Goal: Task Accomplishment & Management: Manage account settings

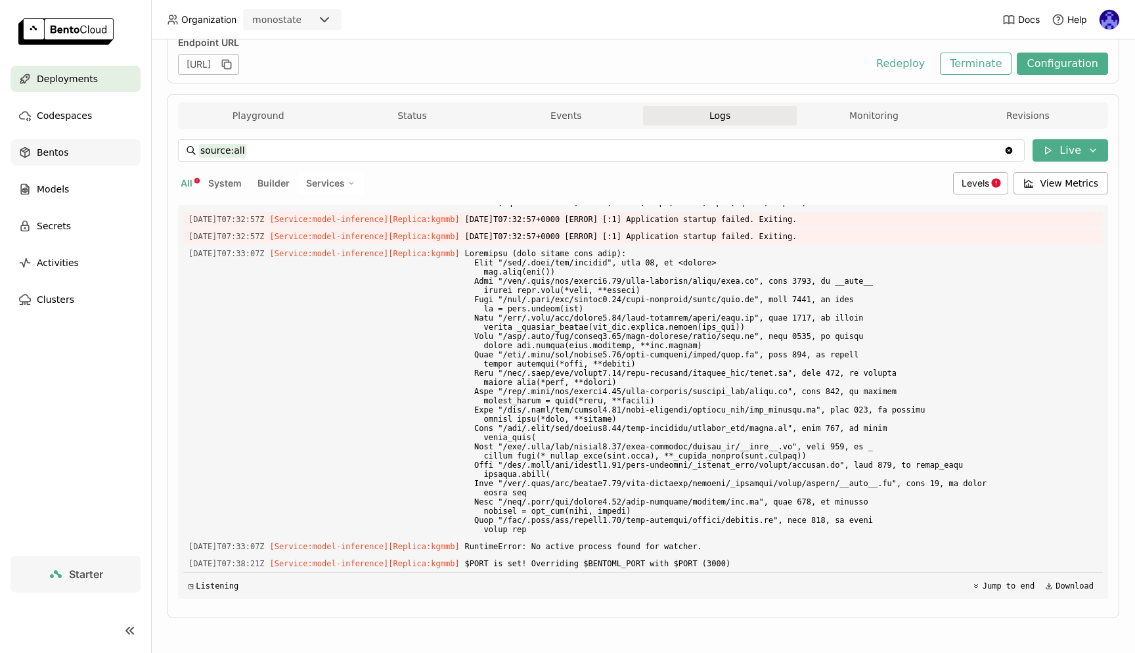
scroll to position [1, 1]
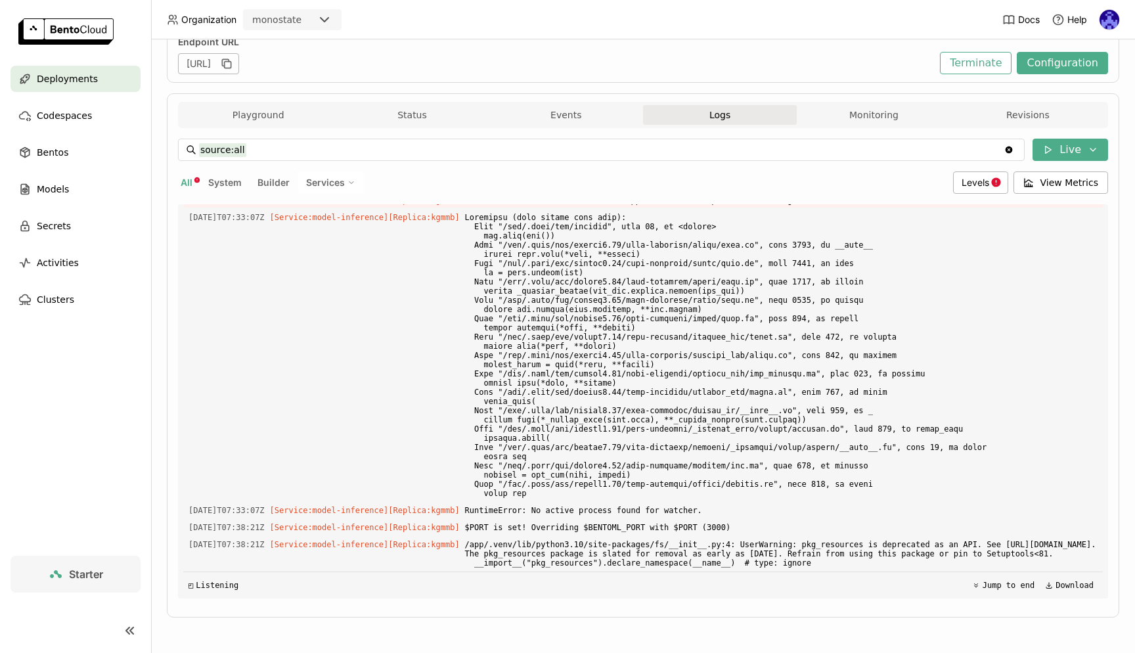
click at [77, 85] on span "Deployments" at bounding box center [67, 79] width 61 height 16
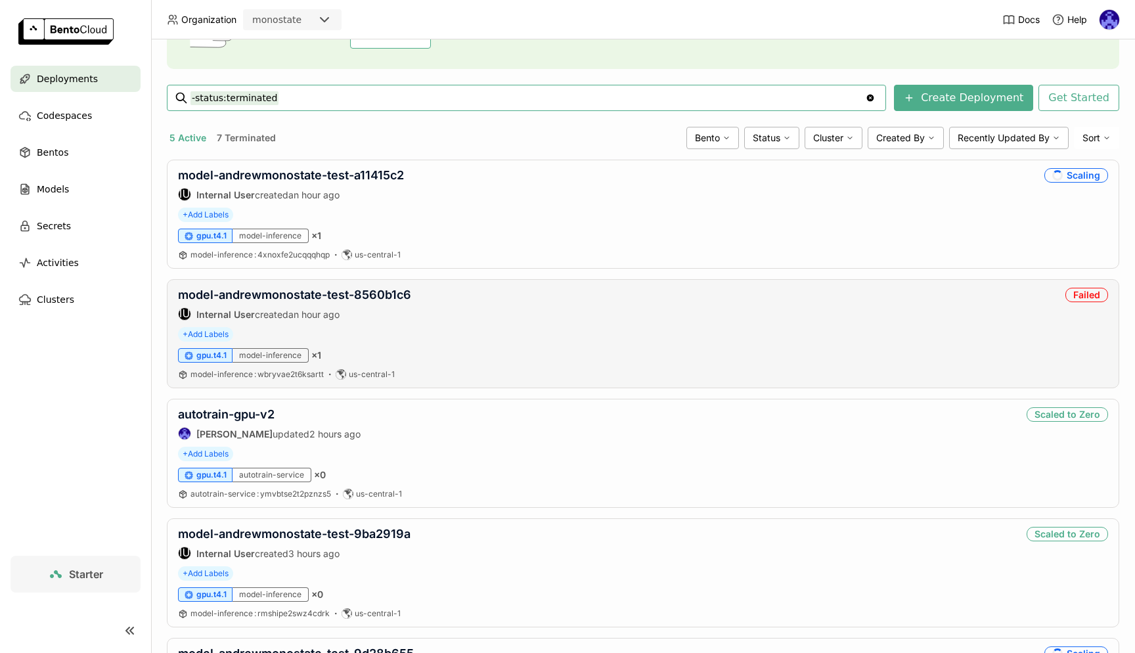
scroll to position [11, 0]
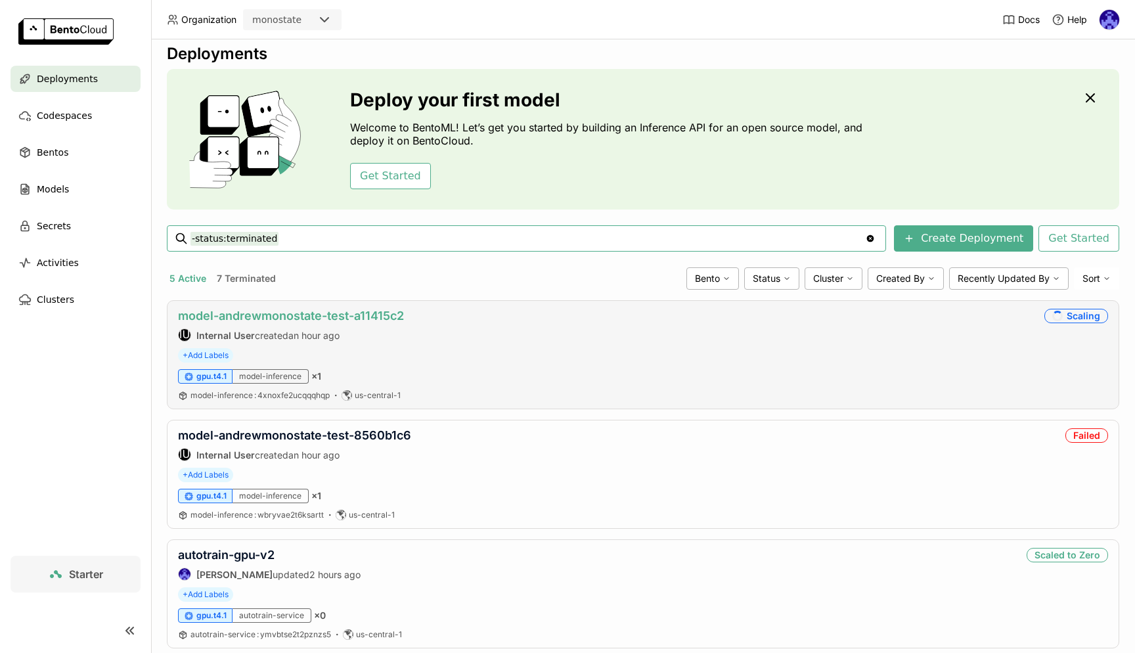
click at [341, 316] on link "model-andrewmonostate-test-a11415c2" at bounding box center [291, 316] width 226 height 14
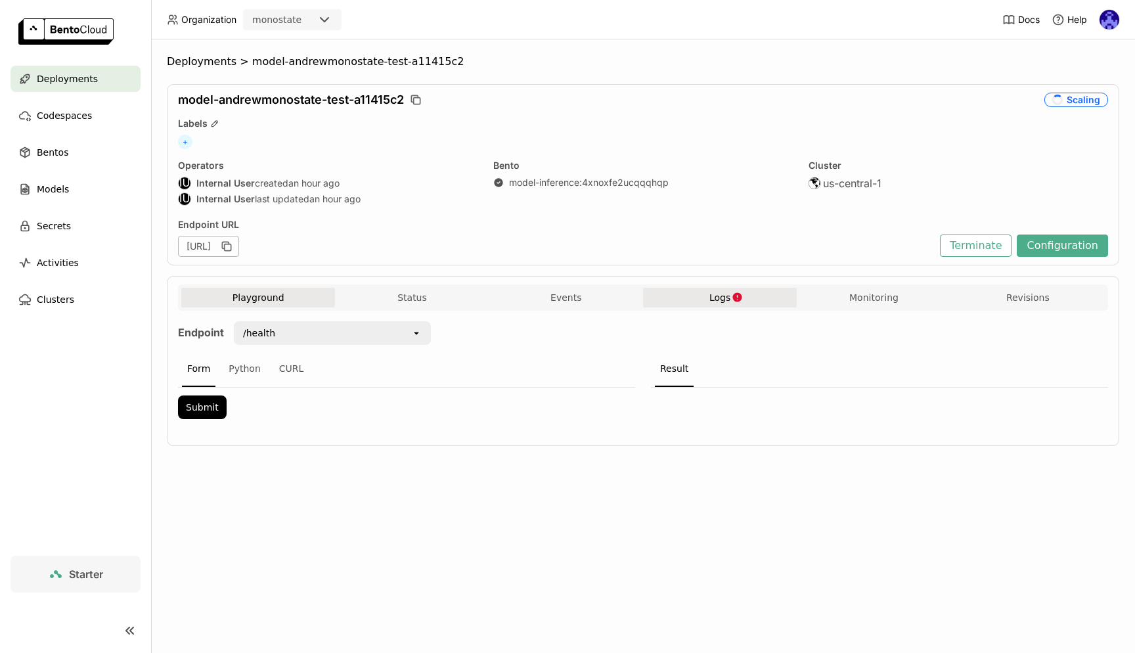
click at [693, 295] on button "Logs" at bounding box center [720, 298] width 154 height 20
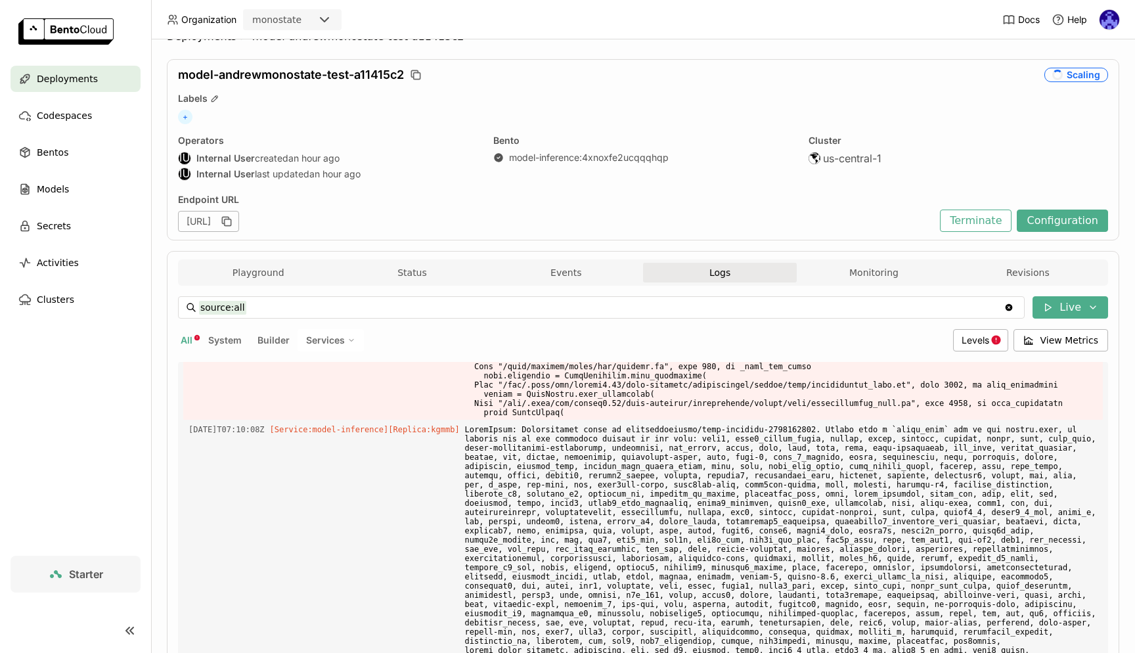
scroll to position [1, 1]
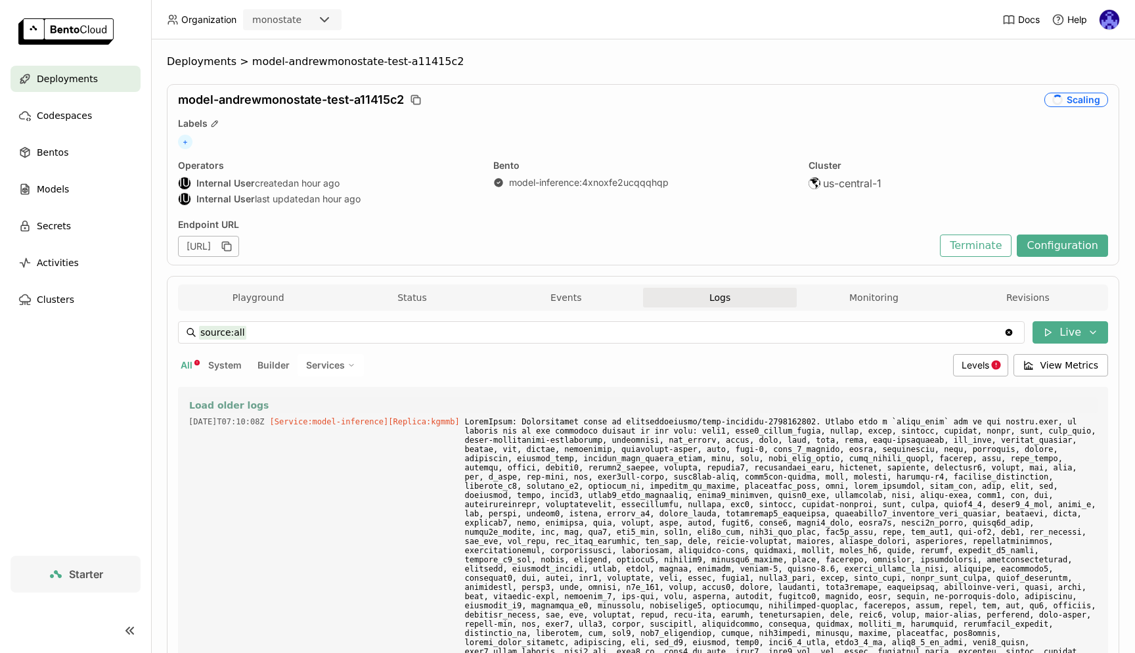
drag, startPoint x: 861, startPoint y: 565, endPoint x: 305, endPoint y: 398, distance: 580.6
click at [307, 399] on div "Load older logs 2025-09-26T07:10:08Z [Service:model-inference] [Replica: kgmmb …" at bounding box center [642, 584] width 919 height 394
copy div "Load older logs 2025-09-26T07:10:08Z [Service:model-inference] [Replica: kgmmb …"
click at [64, 72] on span "Deployments" at bounding box center [67, 79] width 61 height 16
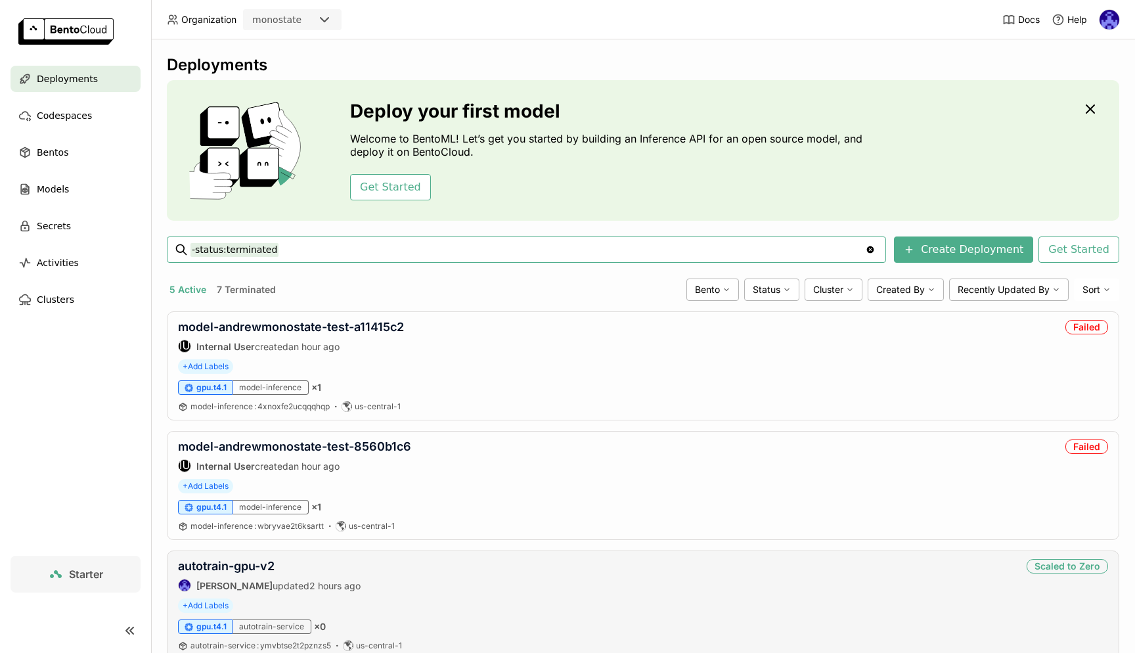
scroll to position [104, 0]
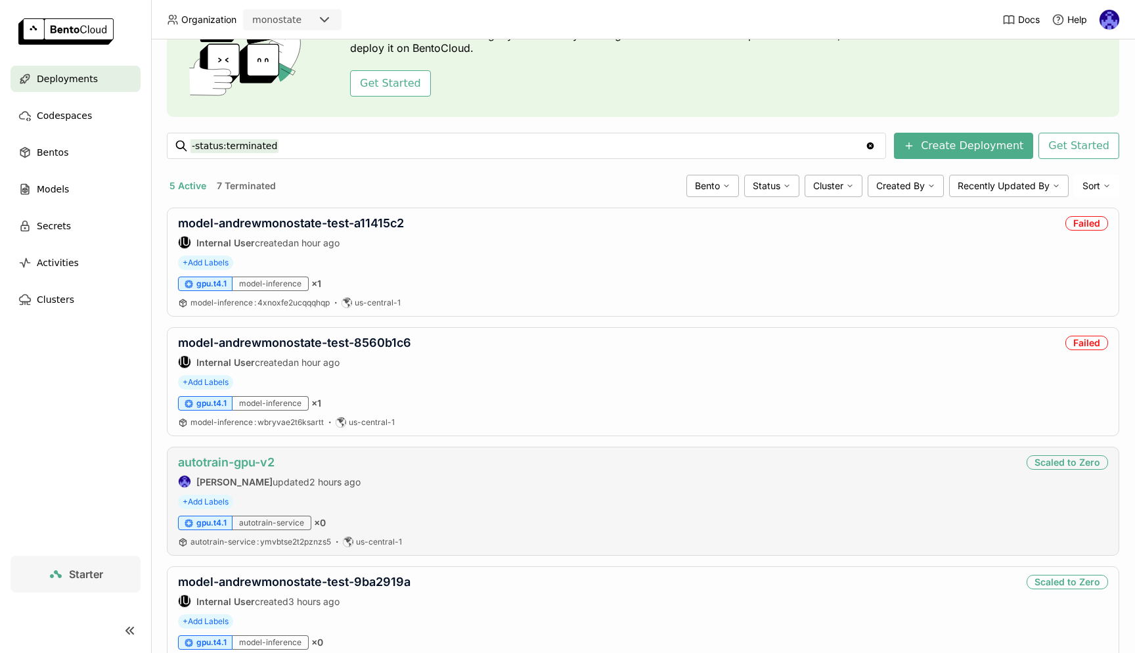
click at [238, 460] on link "autotrain-gpu-v2" at bounding box center [226, 462] width 97 height 14
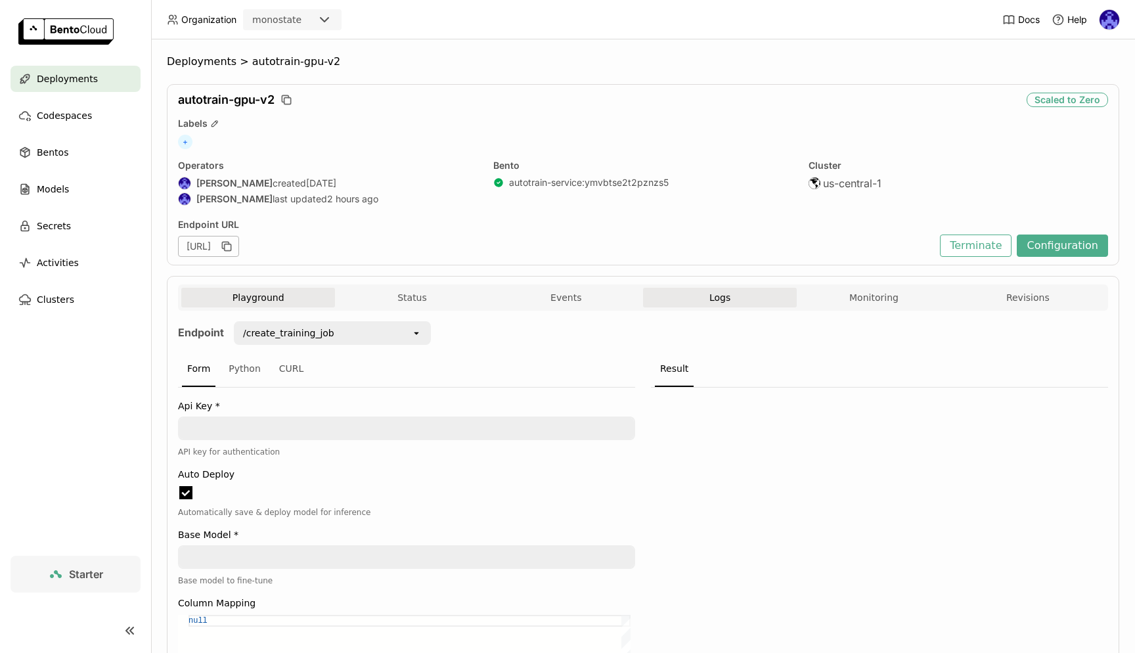
click at [709, 296] on span "Logs" at bounding box center [719, 298] width 21 height 12
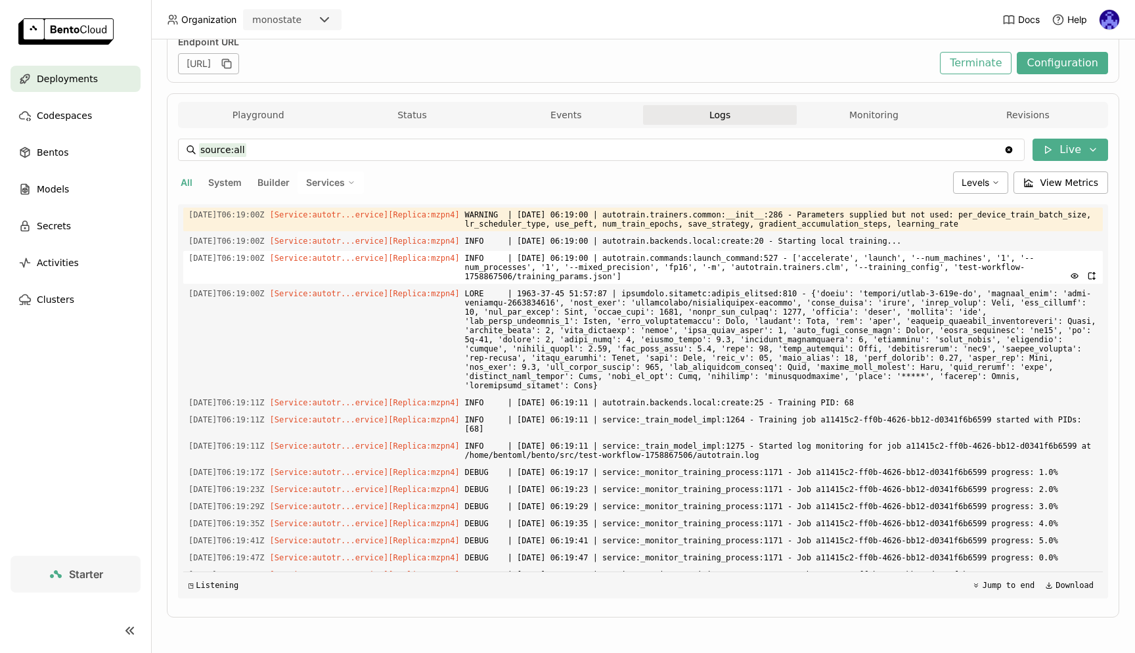
scroll to position [1336, 0]
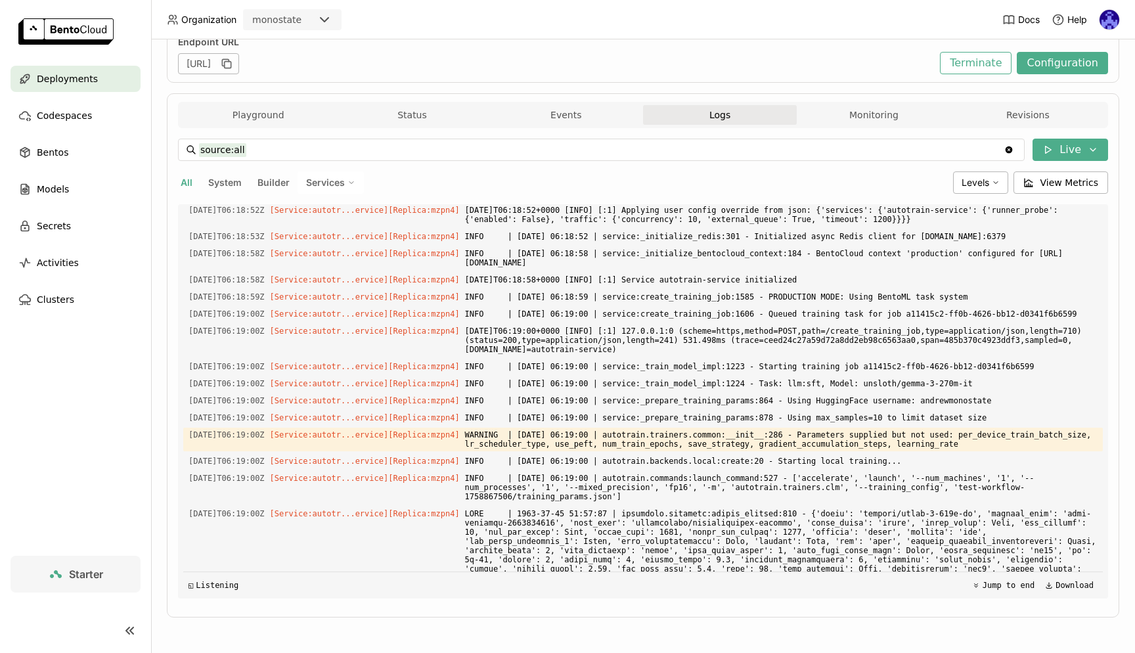
drag, startPoint x: 858, startPoint y: 561, endPoint x: 521, endPoint y: 379, distance: 382.8
click at [521, 379] on div "Load older logs 2025-09-26T06:10:03Z [Service:autotr...ervice] [Replica: 5w25p …" at bounding box center [642, 401] width 919 height 394
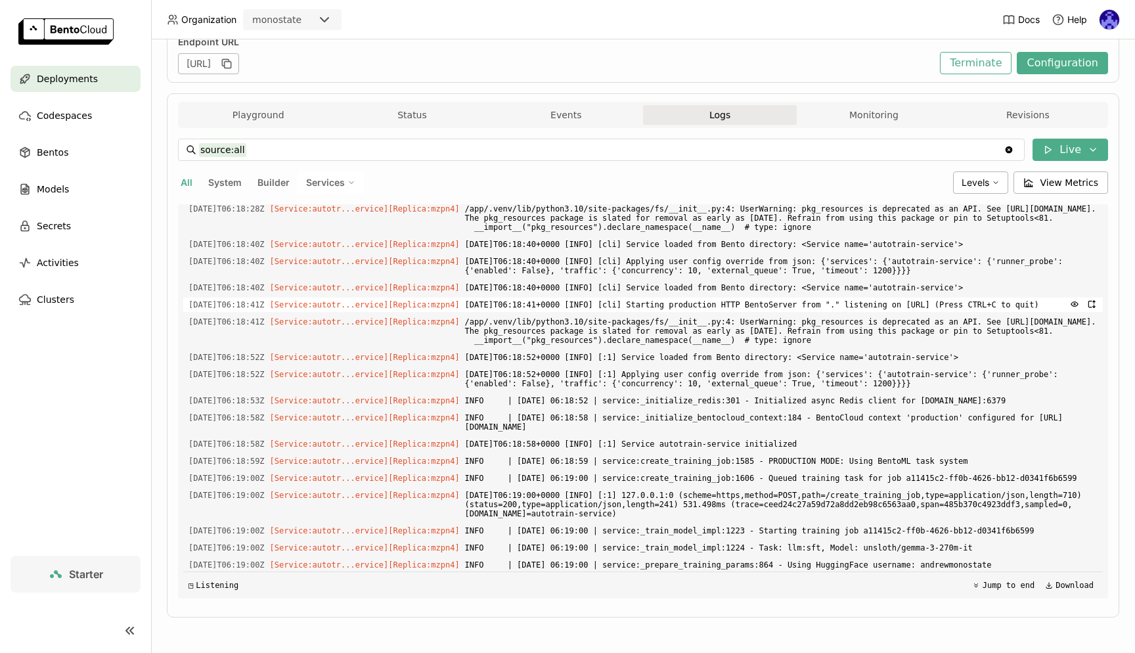
scroll to position [1047, 0]
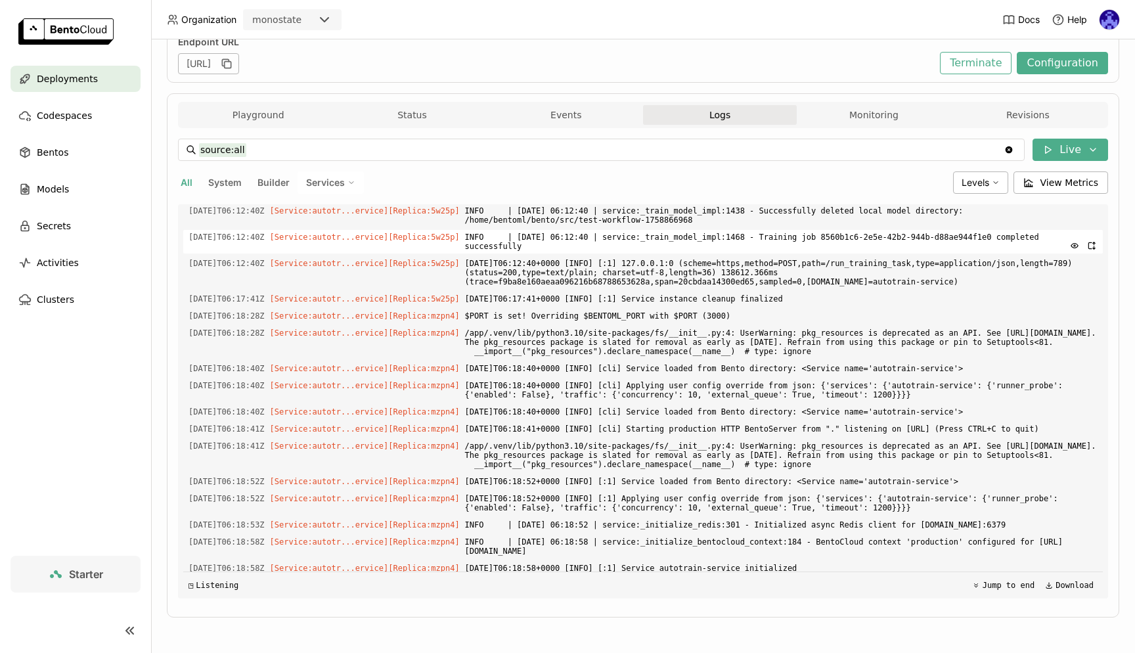
copy div "2025-09-26T06:18:52+0000 [INFO] [:1] Service loaded from Bento directory: <Serv…"
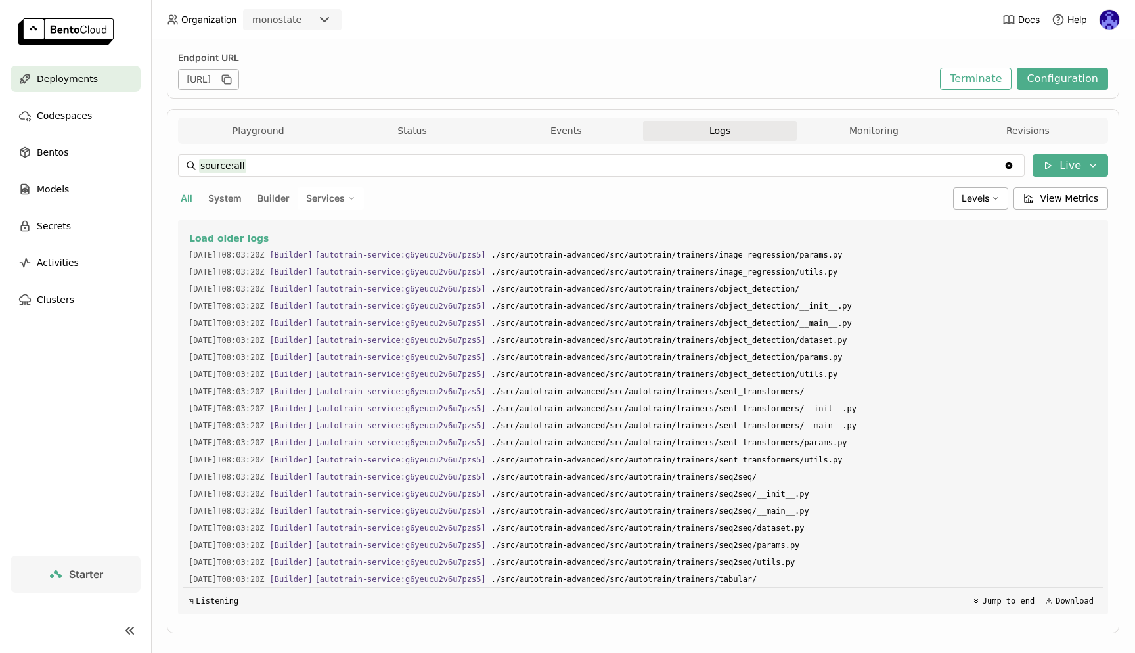
scroll to position [2166, 0]
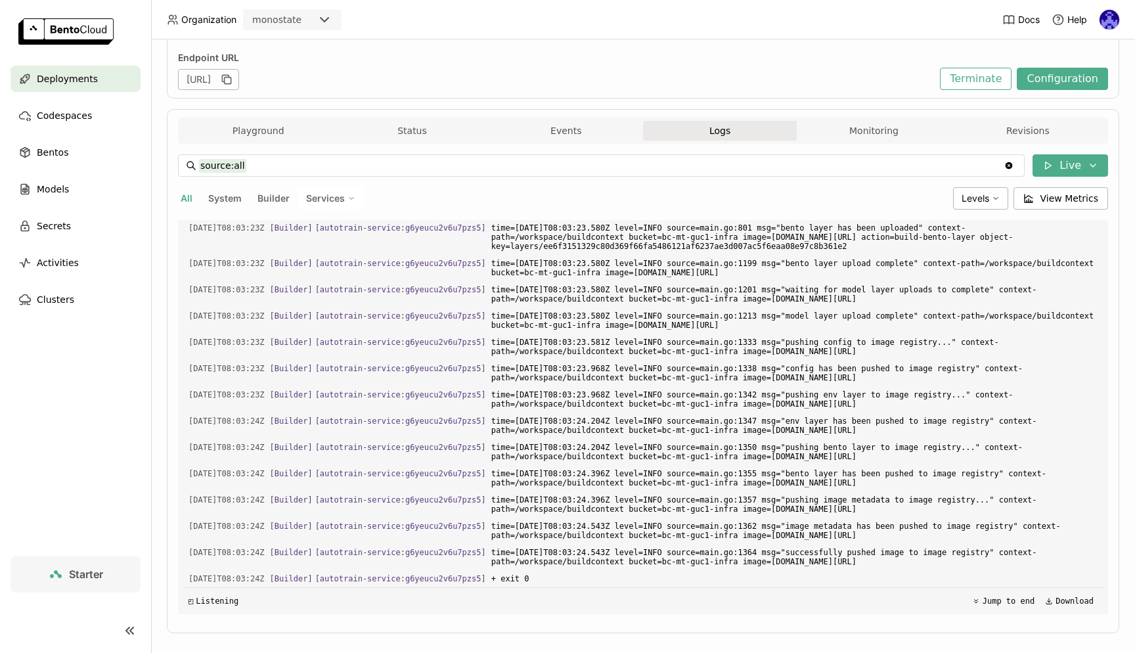
click at [102, 70] on div "Deployments" at bounding box center [76, 79] width 130 height 26
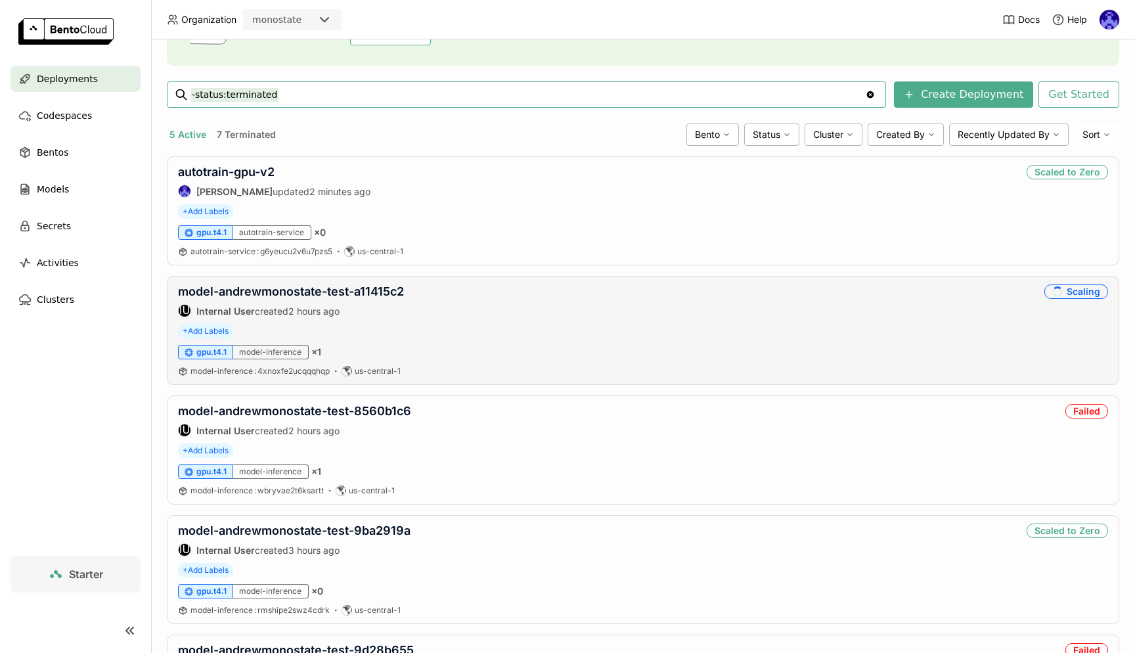
scroll to position [133, 0]
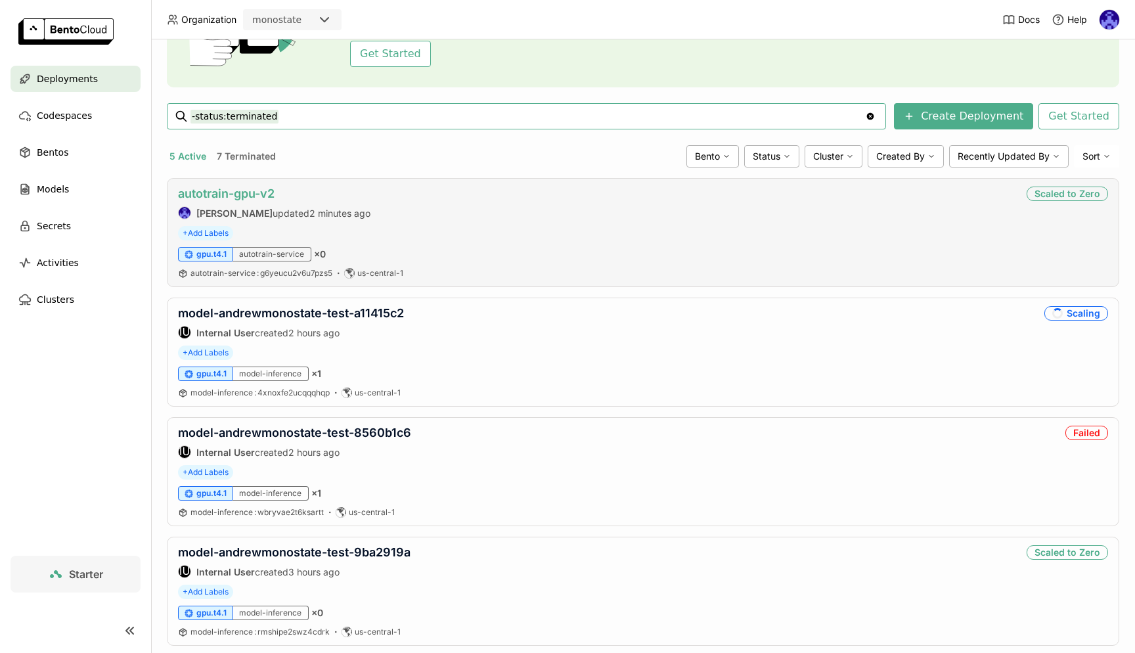
click at [250, 192] on link "autotrain-gpu-v2" at bounding box center [226, 193] width 97 height 14
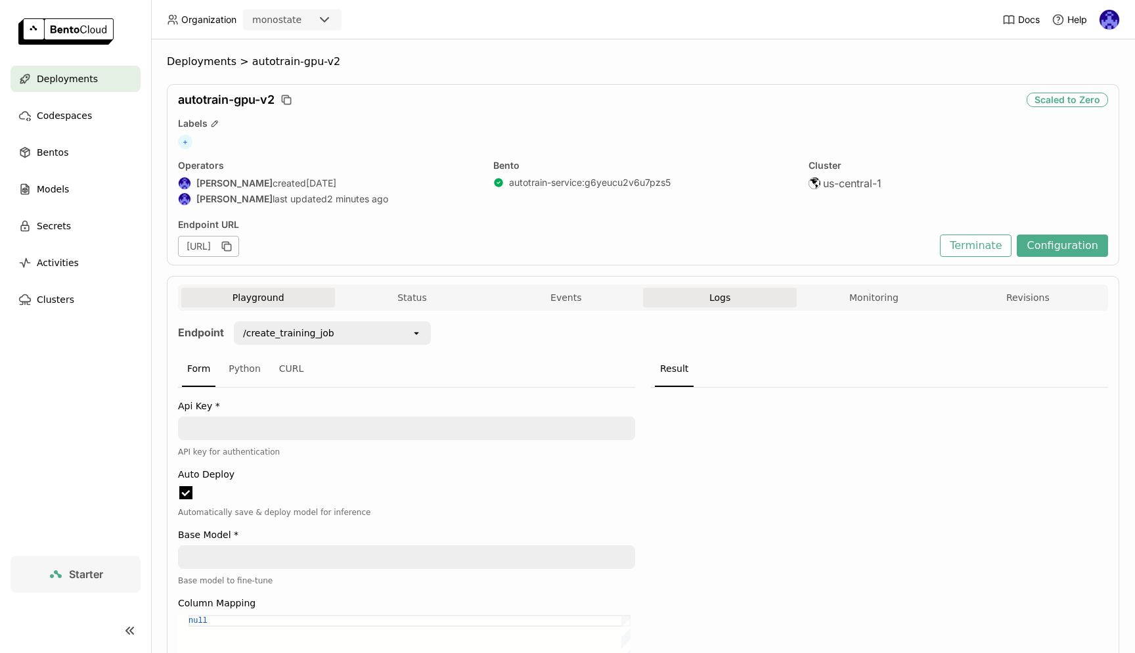
click at [709, 303] on span "Logs" at bounding box center [719, 298] width 21 height 12
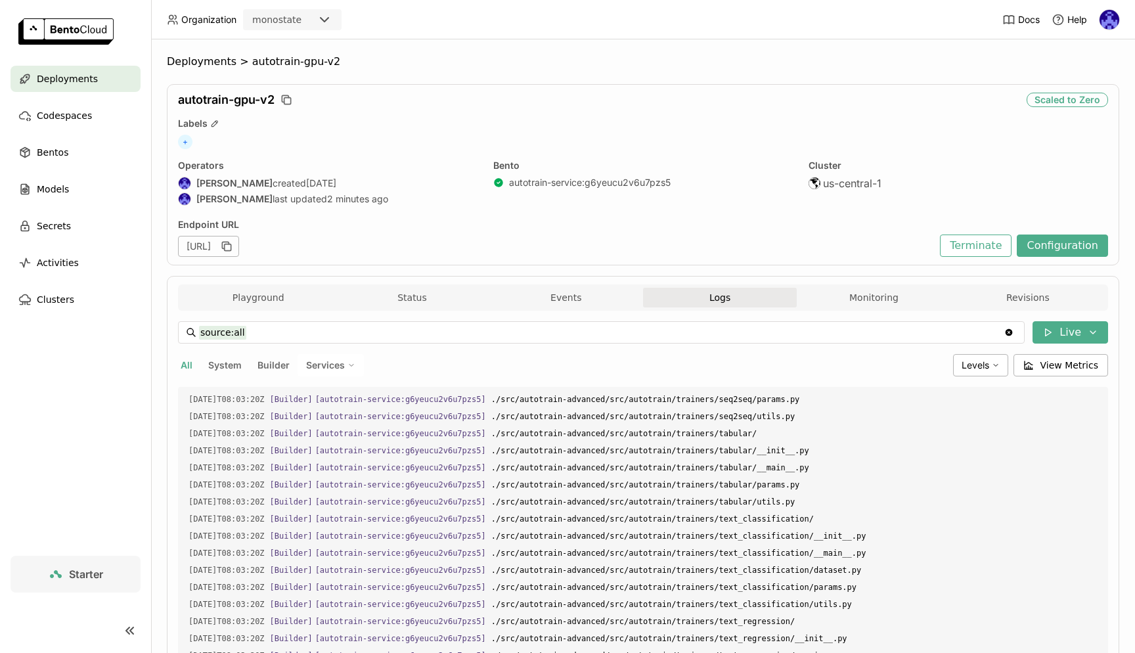
click at [103, 69] on div "Deployments" at bounding box center [76, 79] width 130 height 26
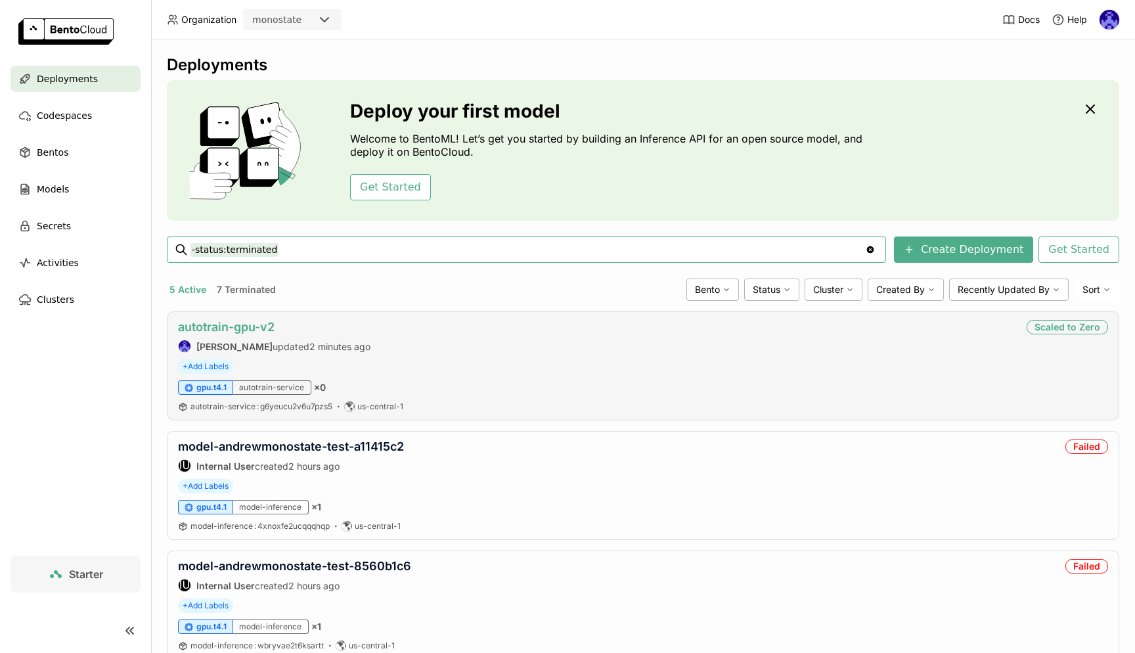
click at [251, 322] on link "autotrain-gpu-v2" at bounding box center [226, 327] width 97 height 14
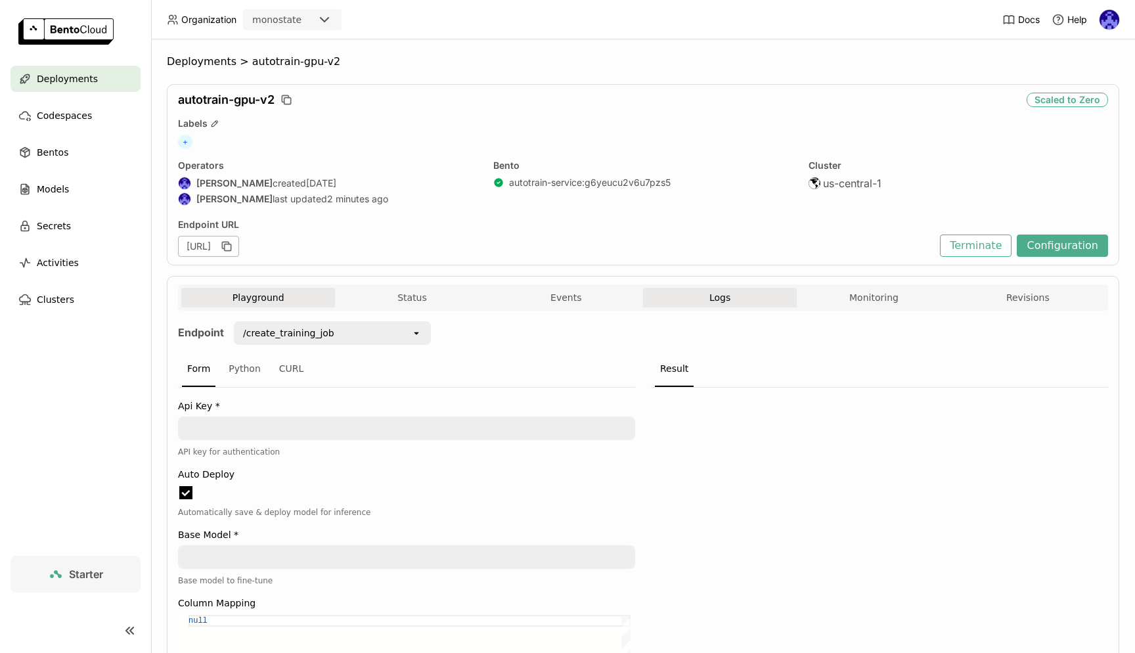
click at [718, 296] on span "Logs" at bounding box center [719, 298] width 21 height 12
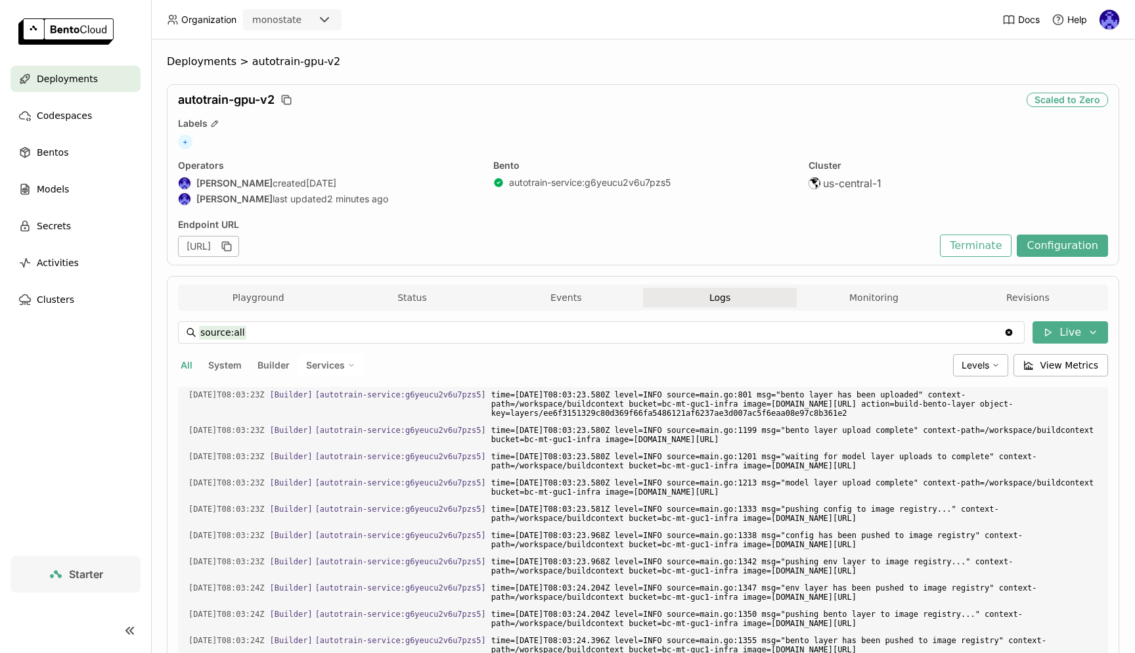
scroll to position [2166, 0]
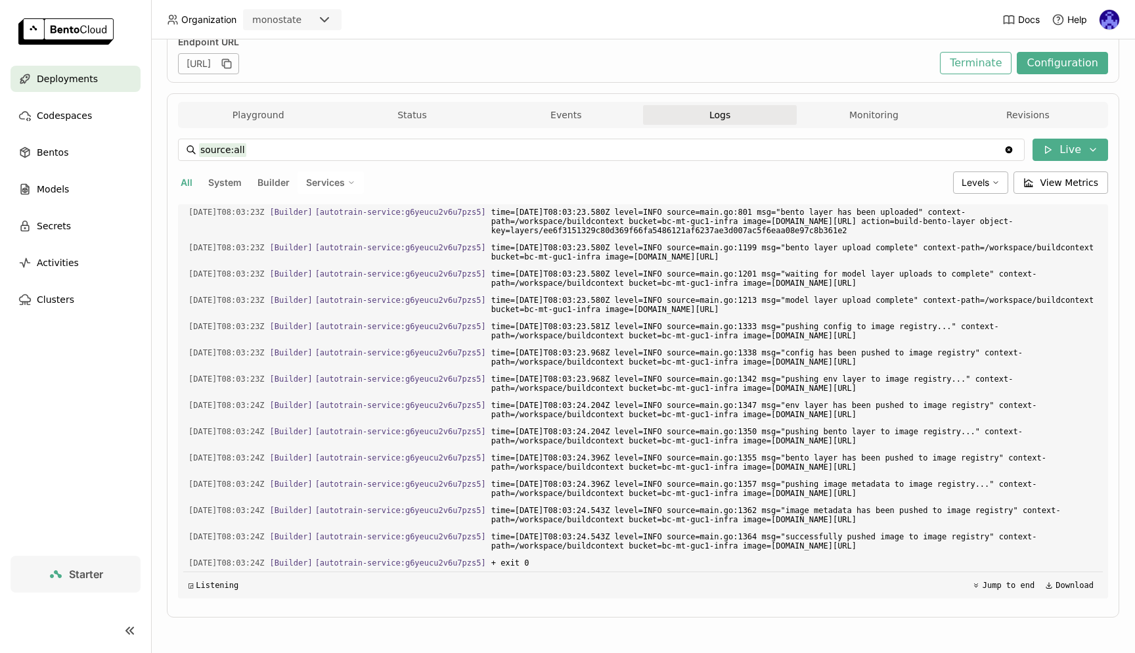
click at [87, 73] on span "Deployments" at bounding box center [67, 79] width 61 height 16
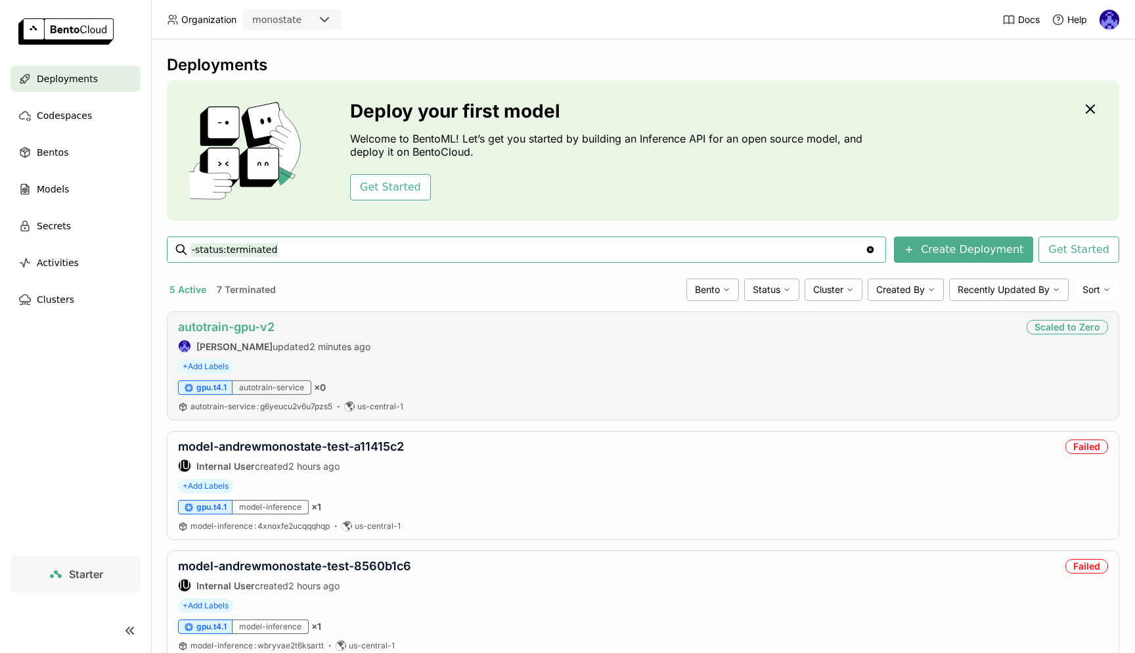
click at [265, 331] on link "autotrain-gpu-v2" at bounding box center [226, 327] width 97 height 14
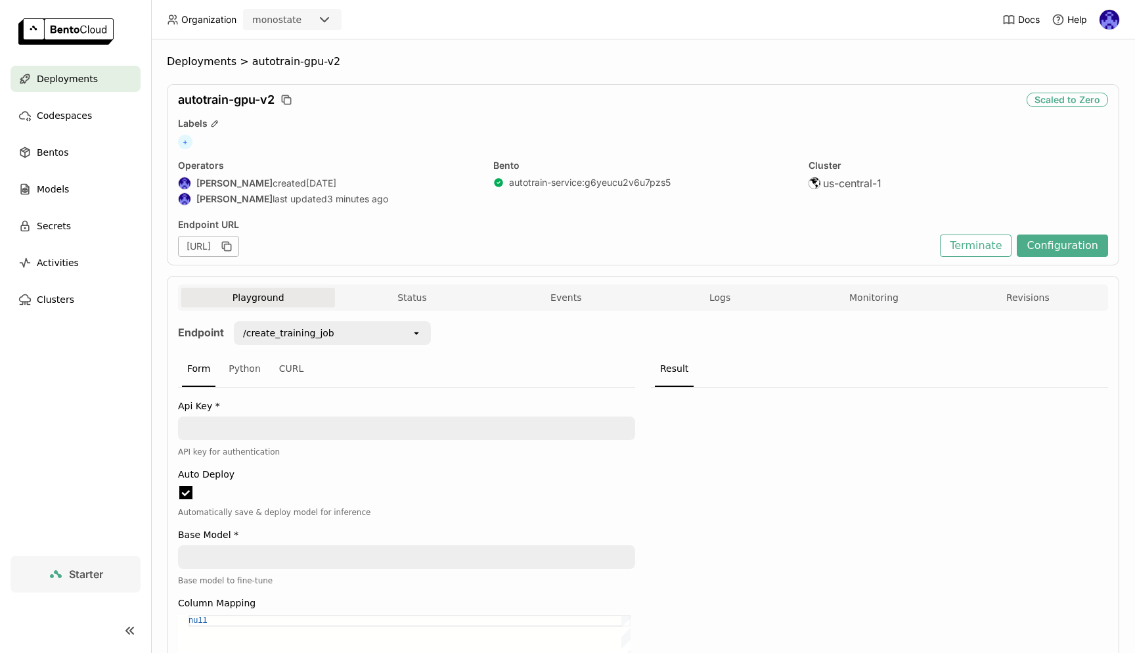
scroll to position [1, 1]
click at [89, 71] on span "Deployments" at bounding box center [67, 79] width 61 height 16
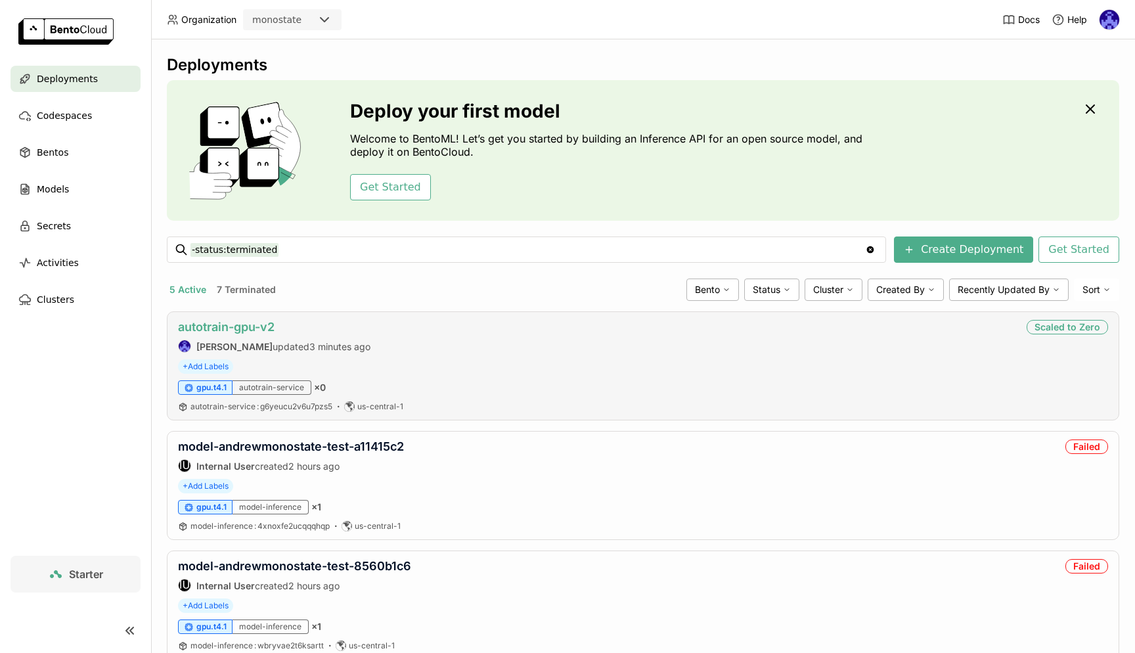
click at [246, 323] on link "autotrain-gpu-v2" at bounding box center [226, 327] width 97 height 14
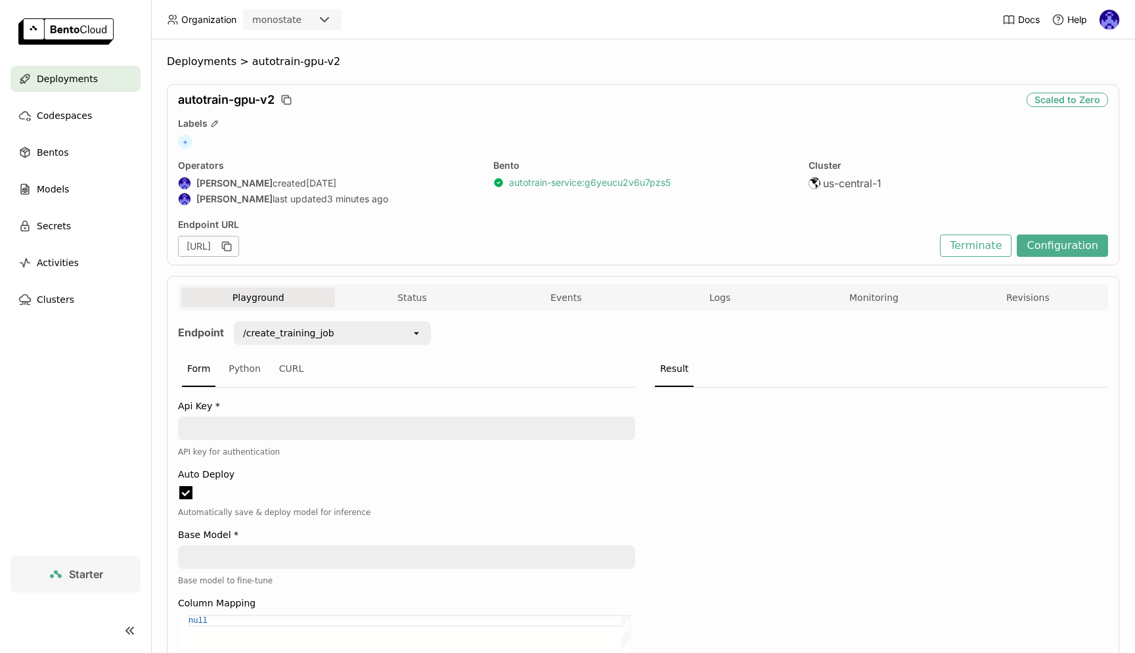
click at [541, 181] on link "autotrain-service : g6yeucu2v6u7pzs5" at bounding box center [590, 183] width 162 height 12
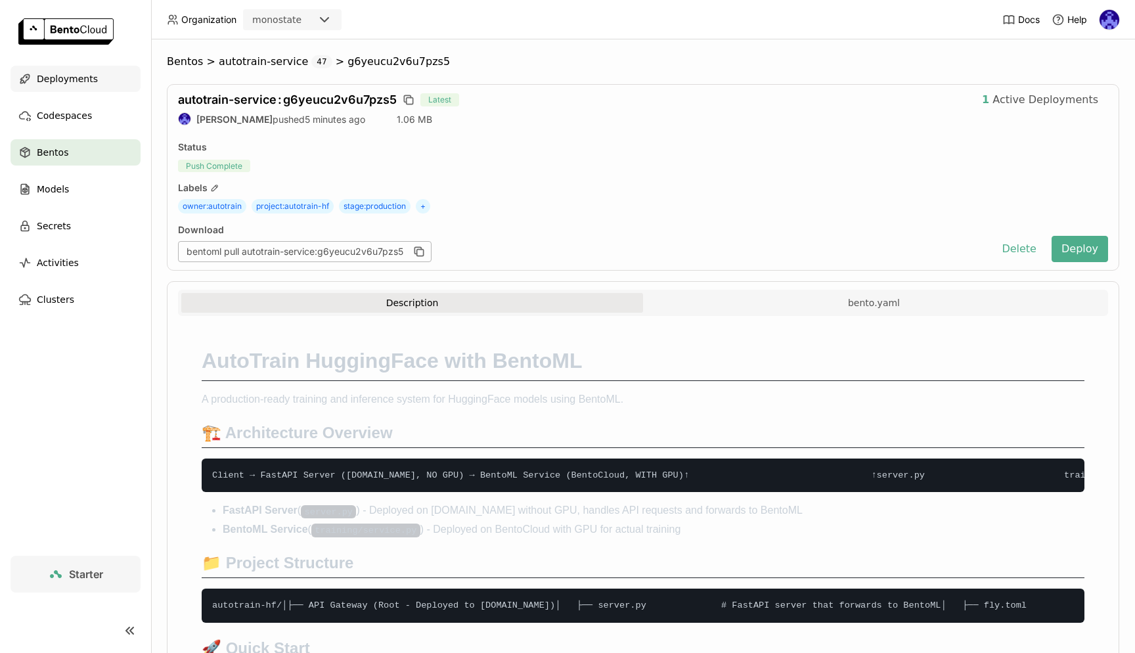
click at [49, 77] on span "Deployments" at bounding box center [67, 79] width 61 height 16
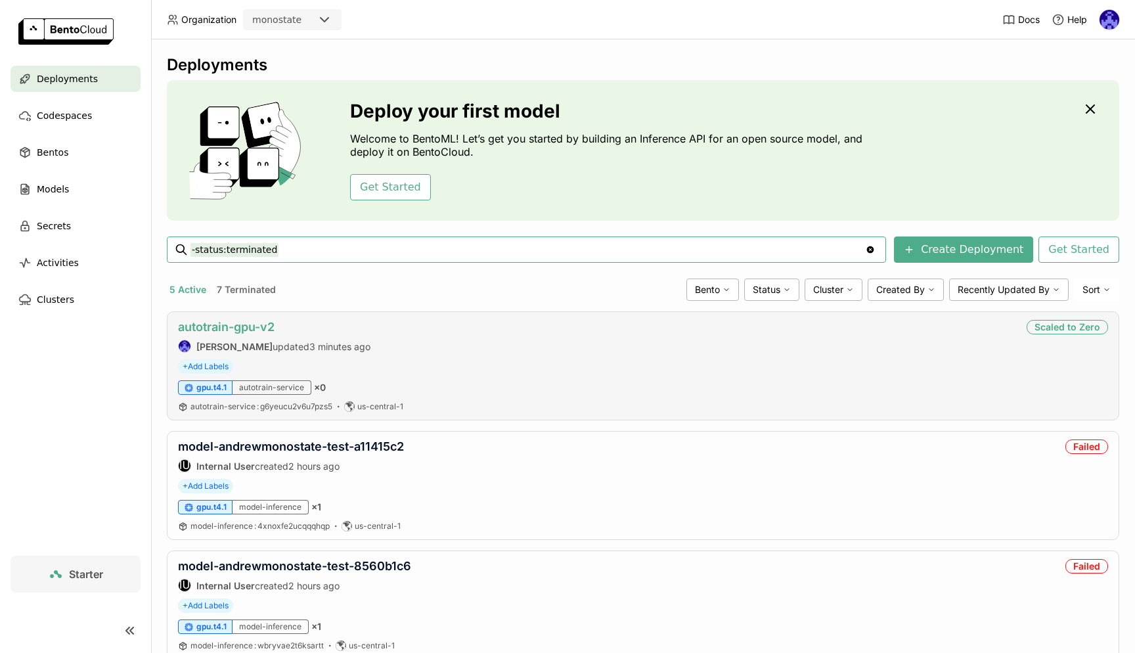
click at [254, 327] on link "autotrain-gpu-v2" at bounding box center [226, 327] width 97 height 14
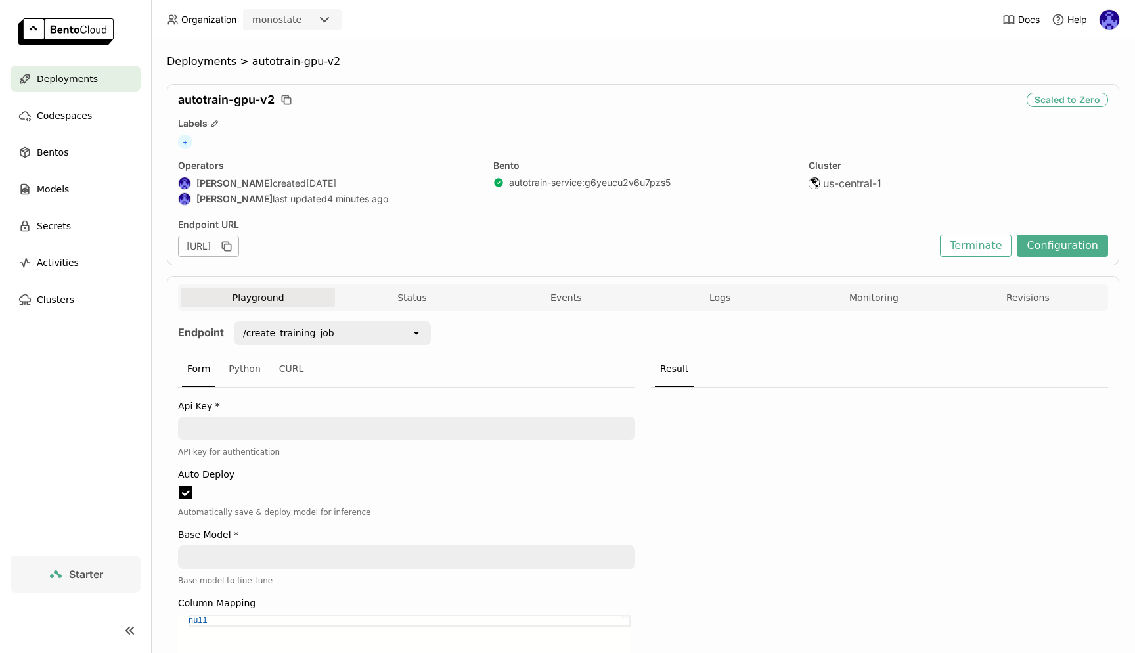
click at [726, 304] on button "Logs" at bounding box center [720, 298] width 154 height 20
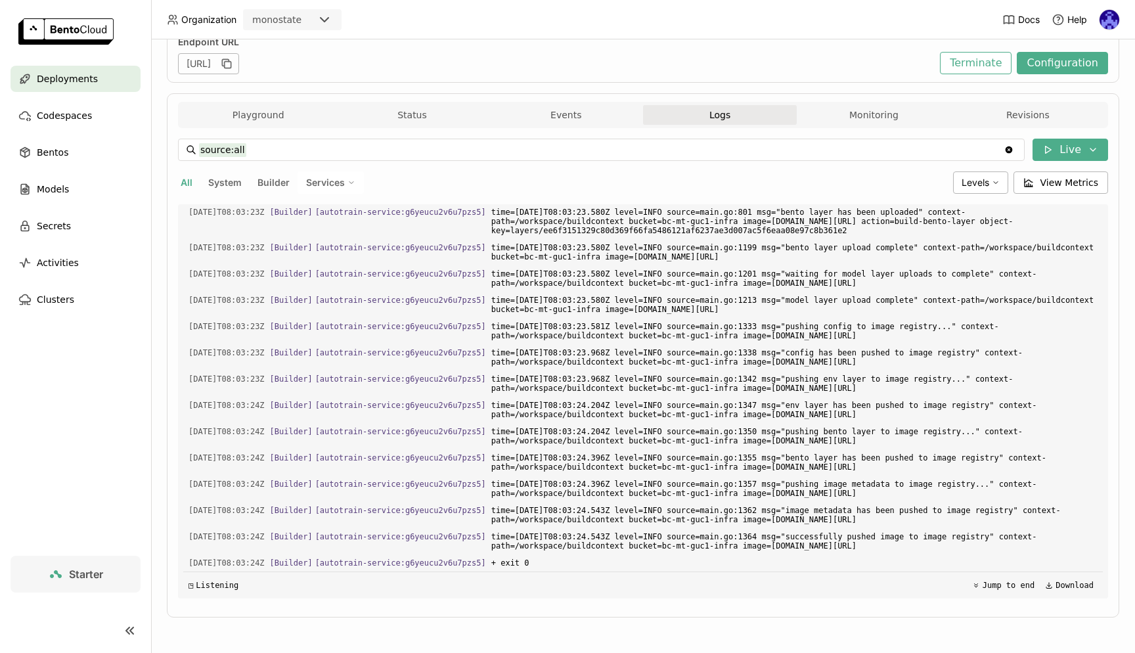
click at [92, 87] on div "Deployments" at bounding box center [76, 79] width 130 height 26
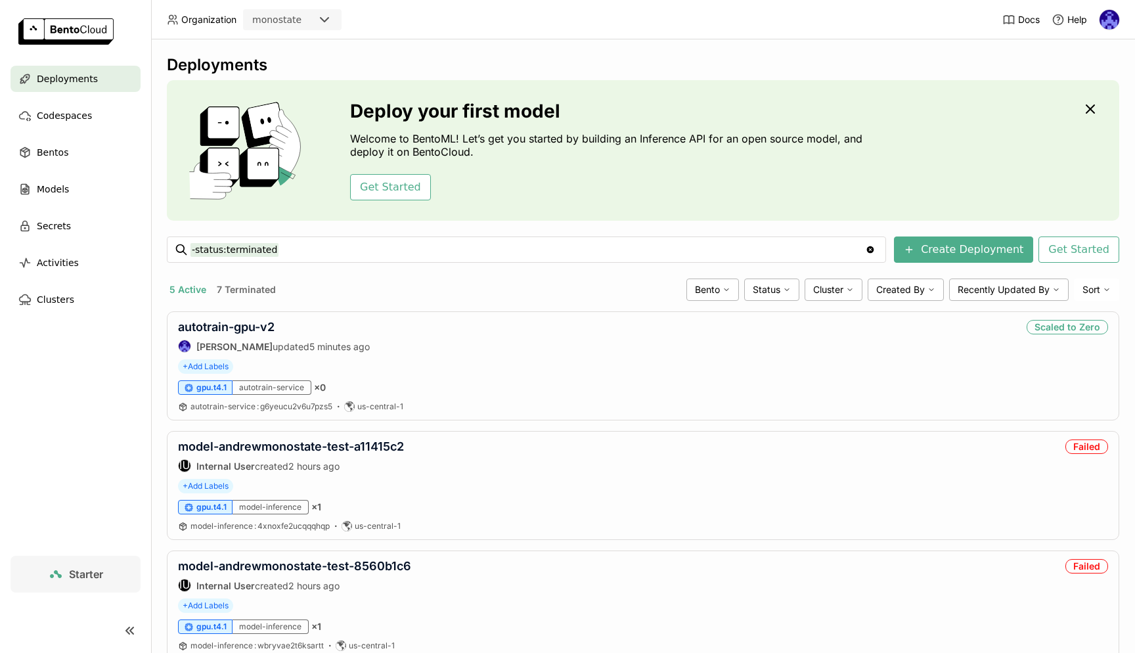
click at [868, 216] on div "Deploy your first model Welcome to BentoML! Let’s get you started by building a…" at bounding box center [643, 150] width 952 height 141
click at [726, 360] on div "+ Add Labels" at bounding box center [643, 366] width 930 height 14
click at [265, 331] on link "autotrain-gpu-v2" at bounding box center [226, 327] width 97 height 14
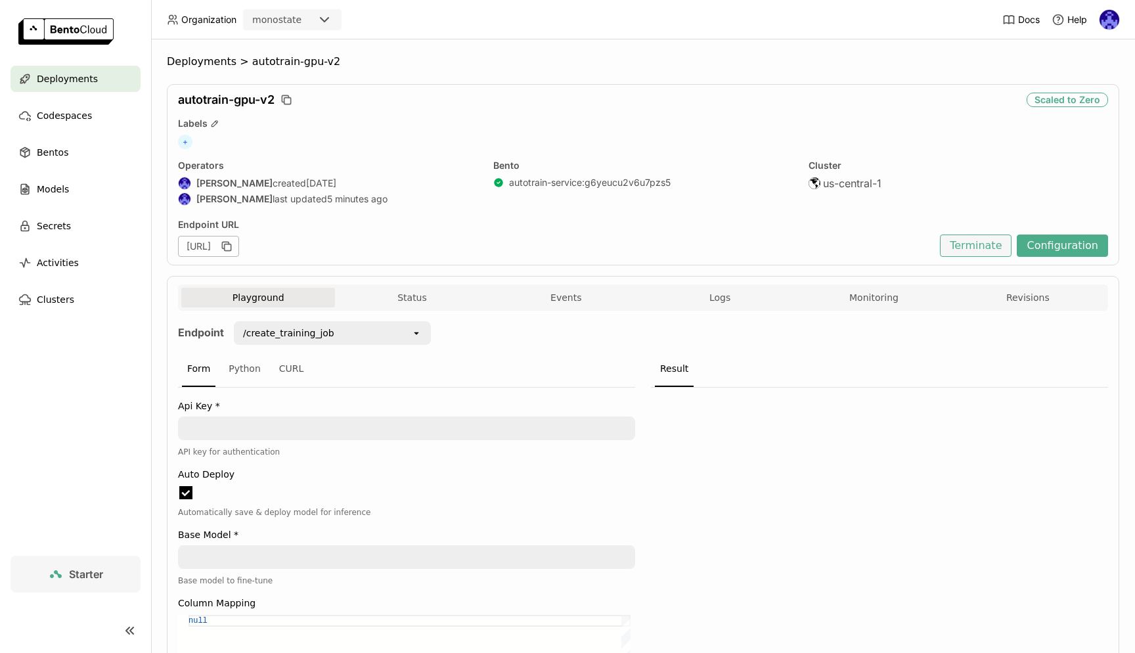
click at [983, 251] on button "Terminate" at bounding box center [976, 245] width 72 height 22
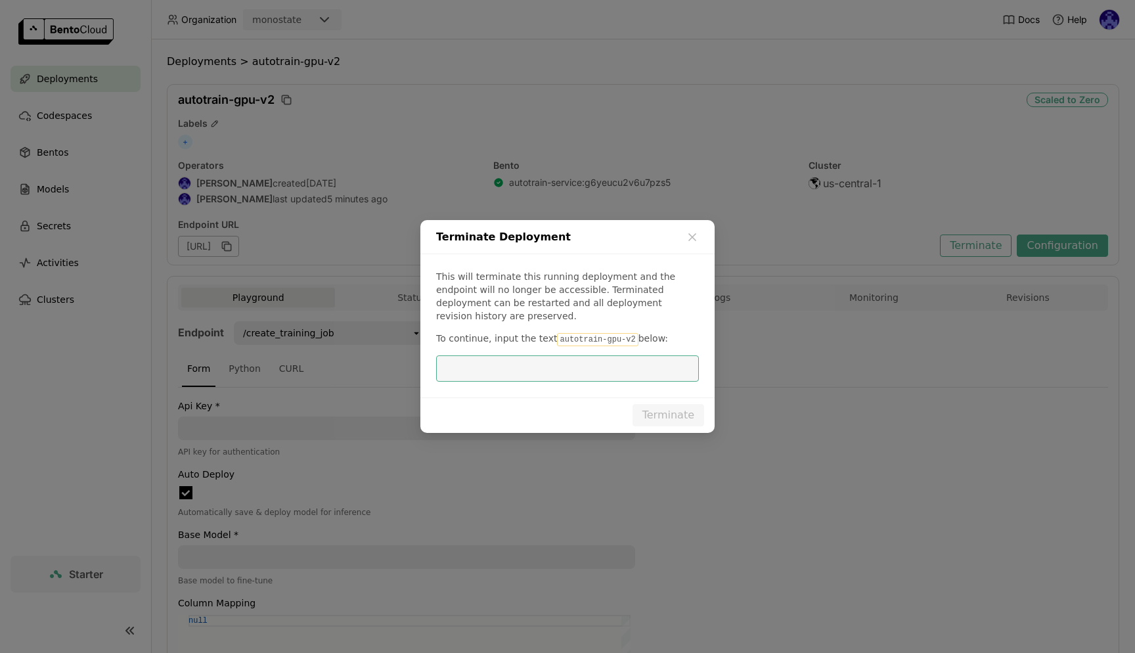
scroll to position [1, 1]
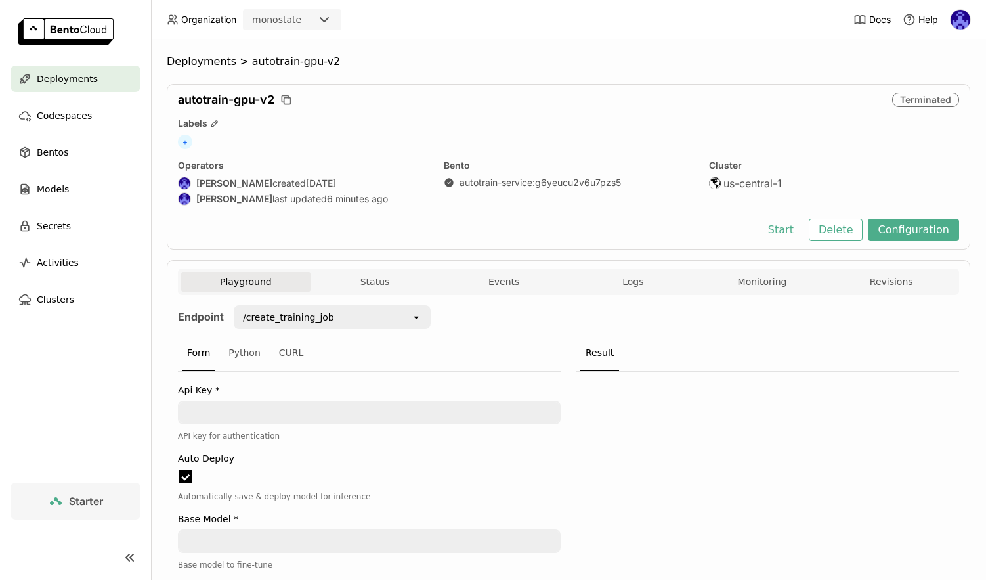
click at [116, 75] on div "Deployments" at bounding box center [76, 79] width 130 height 26
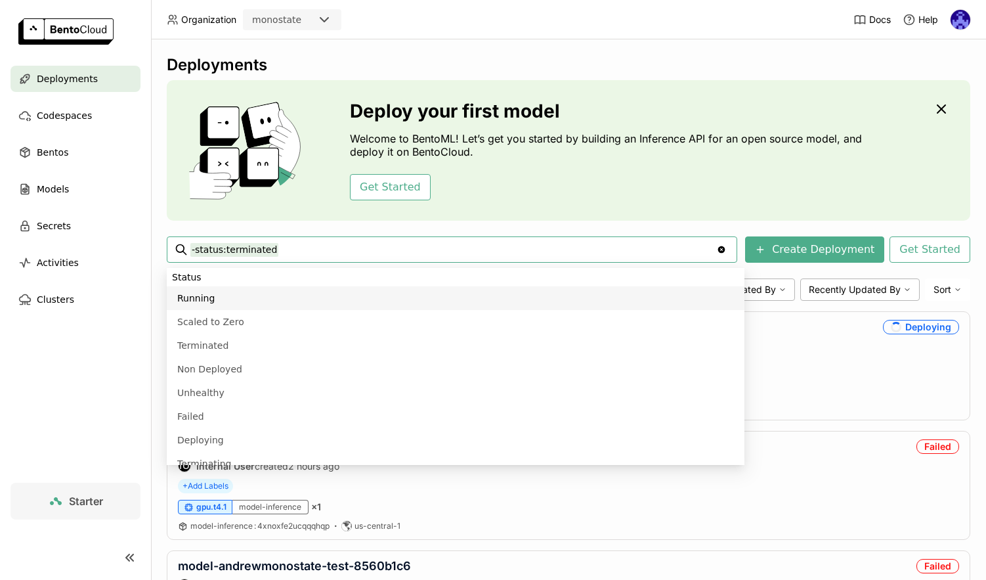
click at [51, 60] on link at bounding box center [75, 33] width 151 height 66
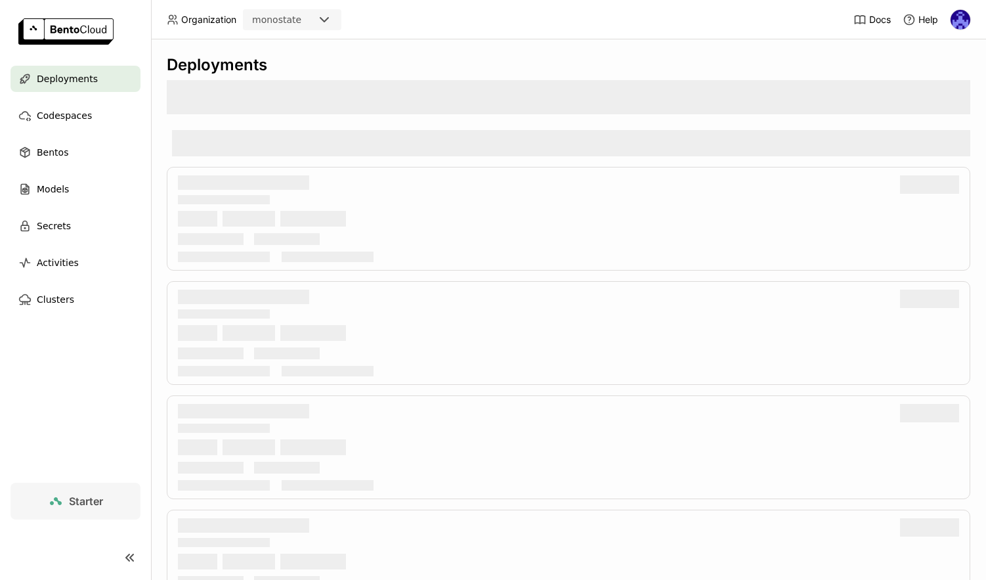
click at [74, 85] on span "Deployments" at bounding box center [67, 79] width 61 height 16
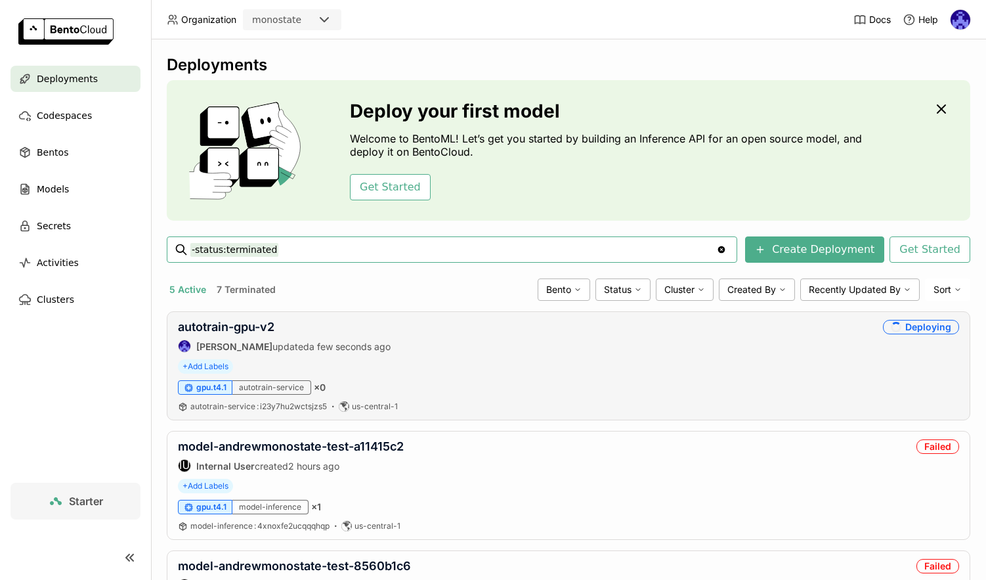
scroll to position [25, 0]
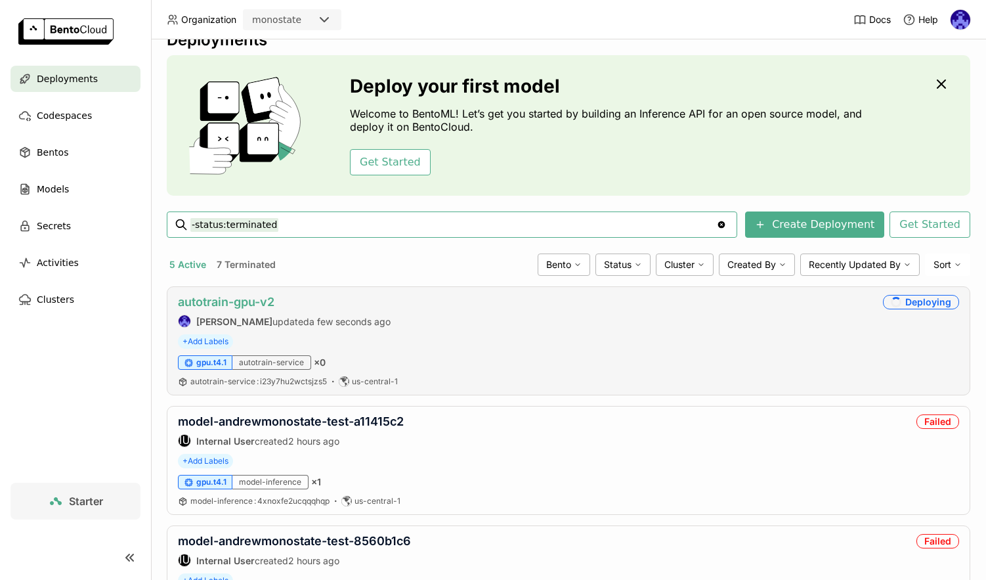
click at [247, 298] on link "autotrain-gpu-v2" at bounding box center [226, 302] width 97 height 14
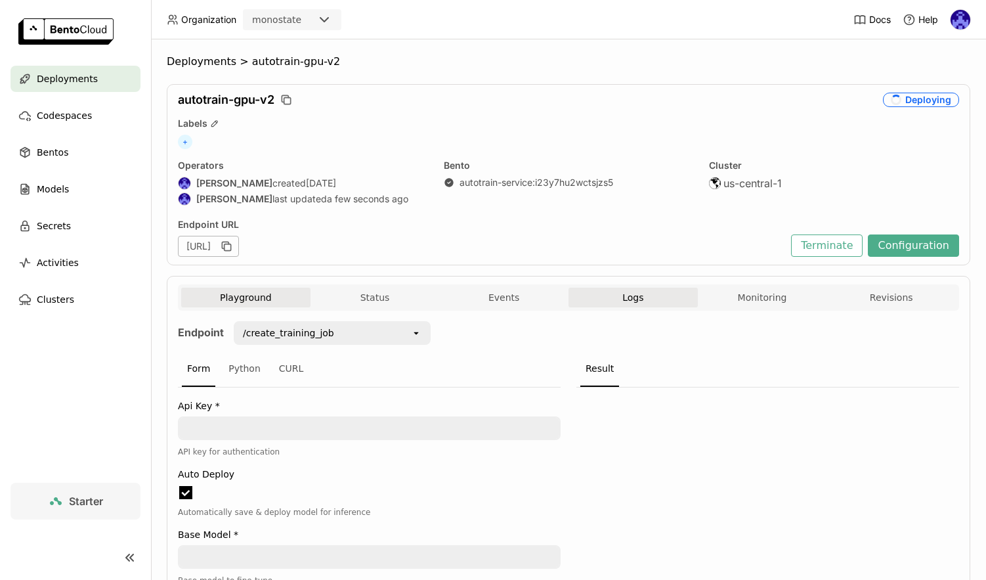
click at [625, 294] on span "Logs" at bounding box center [632, 298] width 21 height 12
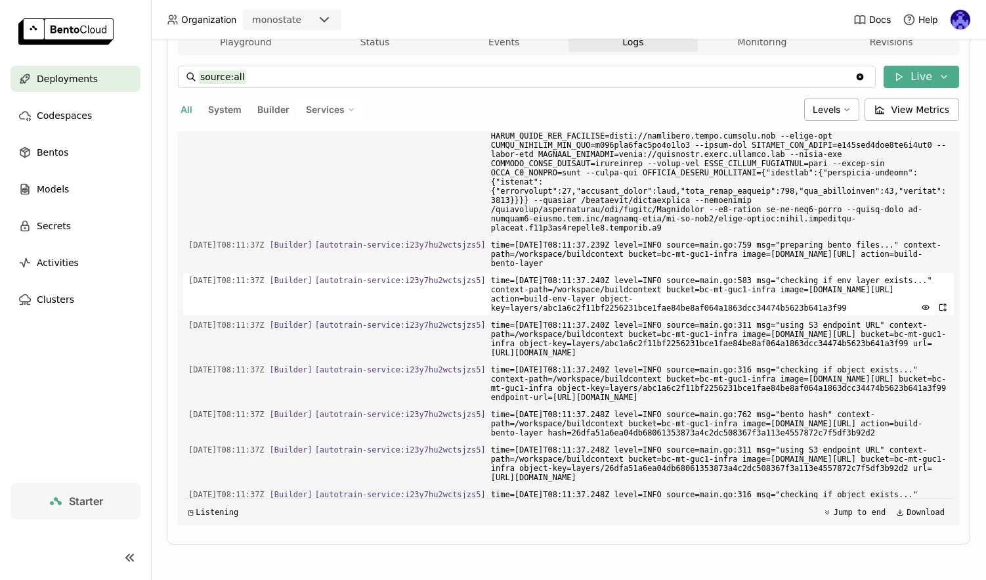
scroll to position [1069, 0]
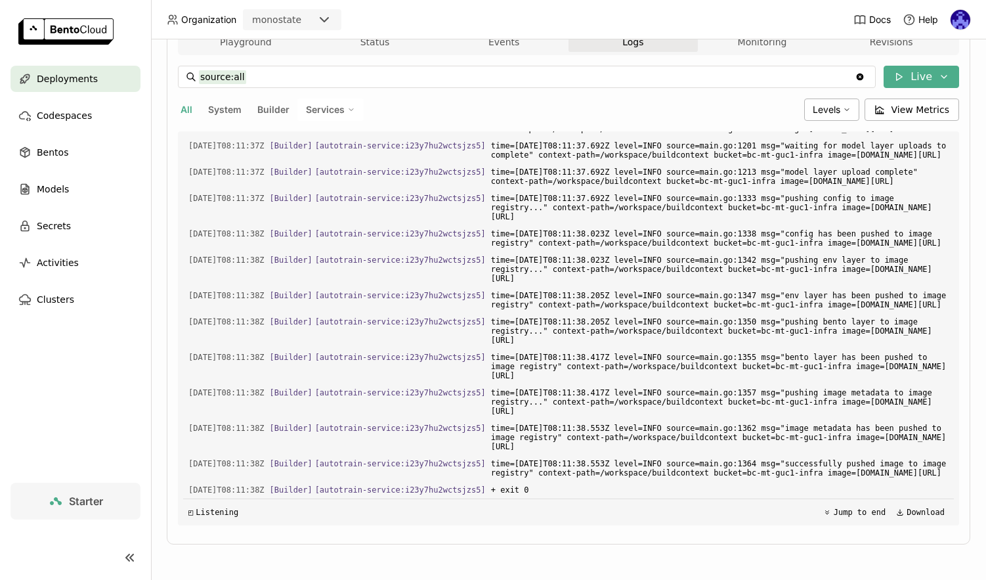
click at [77, 79] on span "Deployments" at bounding box center [67, 79] width 61 height 16
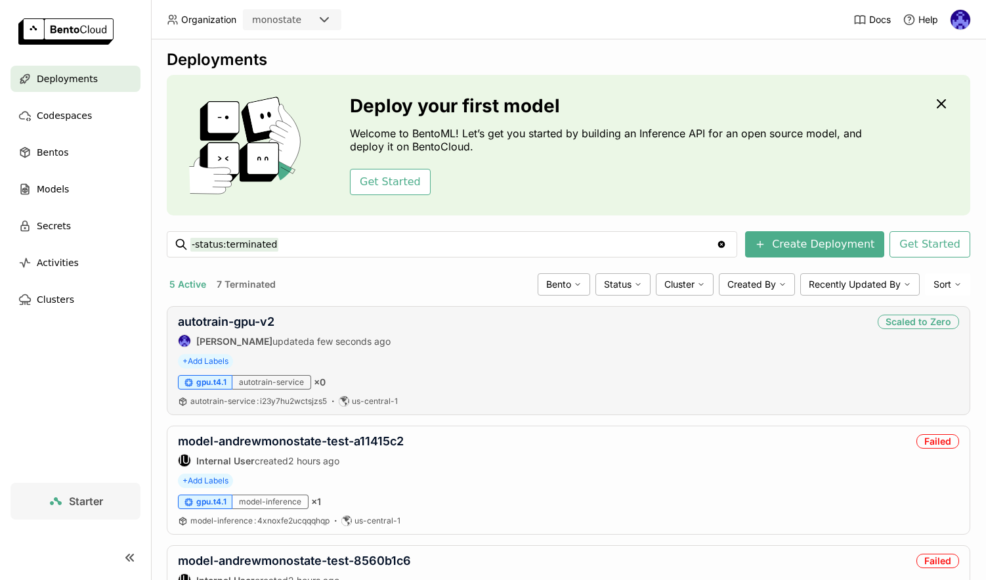
click at [236, 308] on div "autotrain-gpu-v2 Andrew correa updated a few seconds ago Scaled to Zero + Add L…" at bounding box center [569, 360] width 804 height 109
click at [242, 316] on link "autotrain-gpu-v2" at bounding box center [226, 322] width 97 height 14
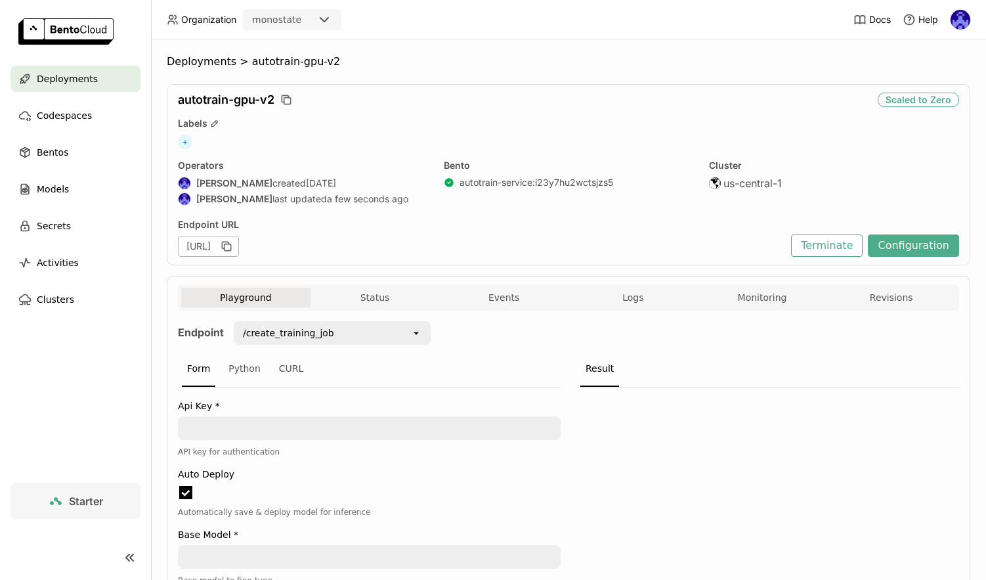
click at [643, 304] on button "Logs" at bounding box center [633, 298] width 129 height 20
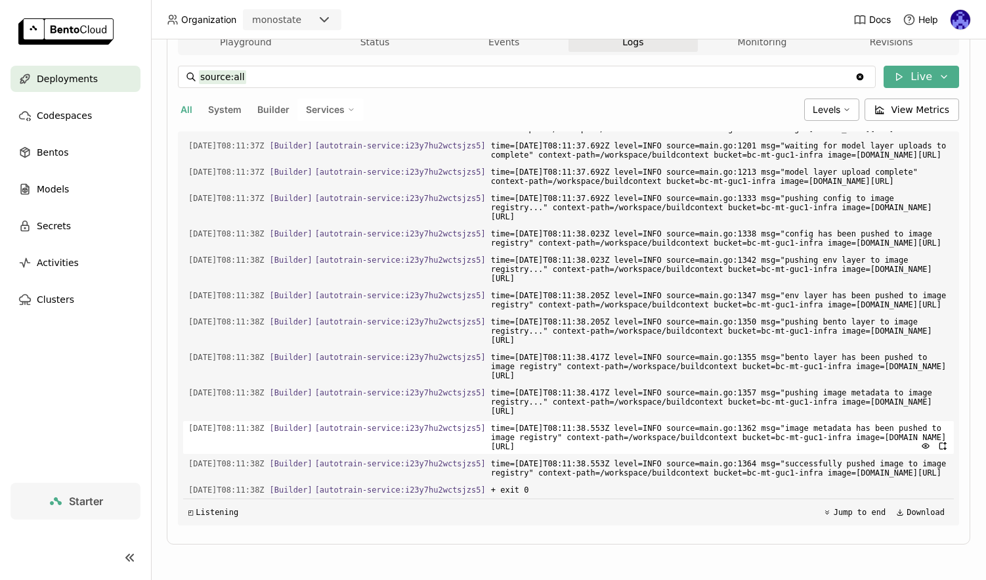
scroll to position [1, 1]
click at [53, 75] on span "Deployments" at bounding box center [67, 79] width 61 height 16
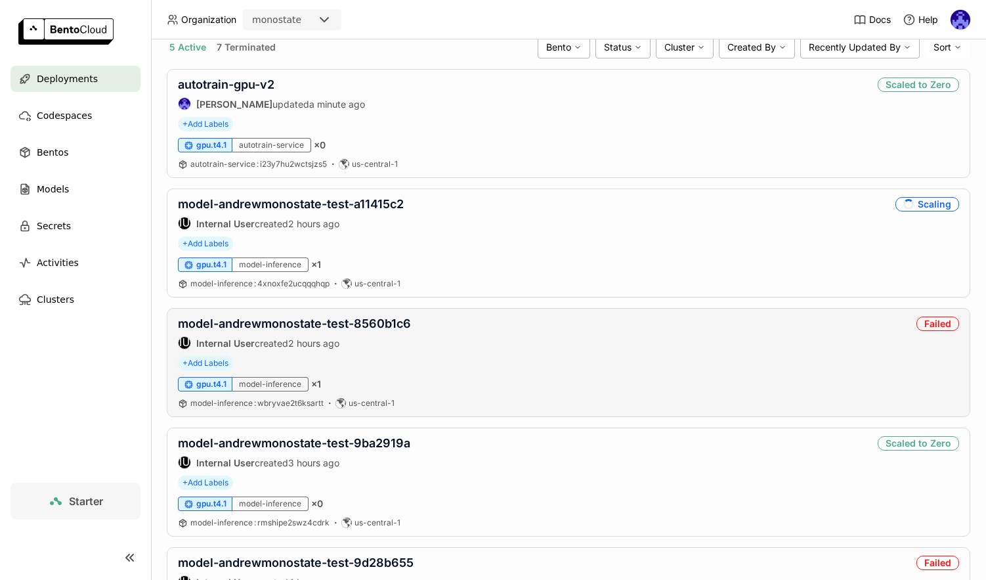
scroll to position [234, 0]
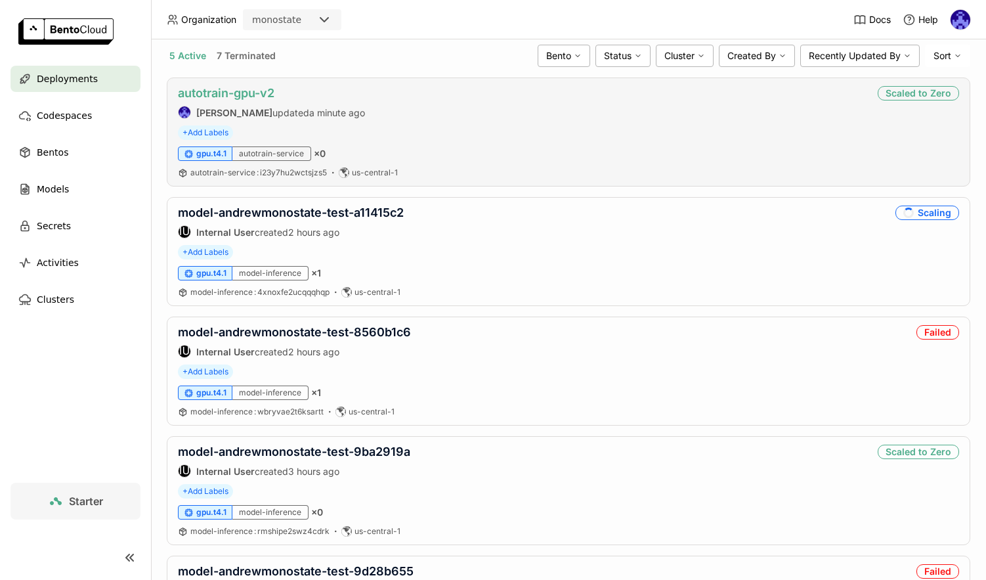
click at [221, 93] on link "autotrain-gpu-v2" at bounding box center [226, 93] width 97 height 14
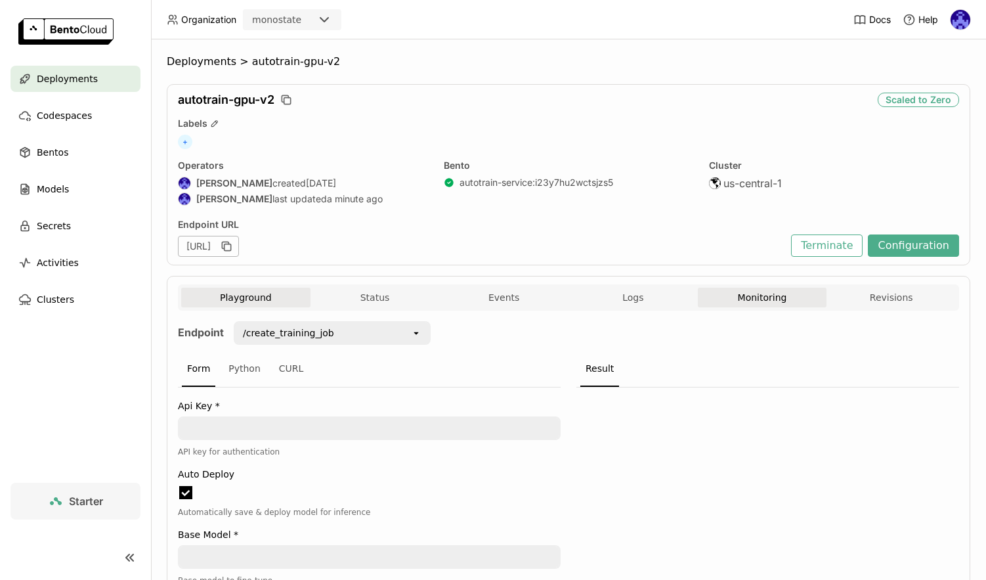
click at [764, 306] on button "Monitoring" at bounding box center [762, 298] width 129 height 20
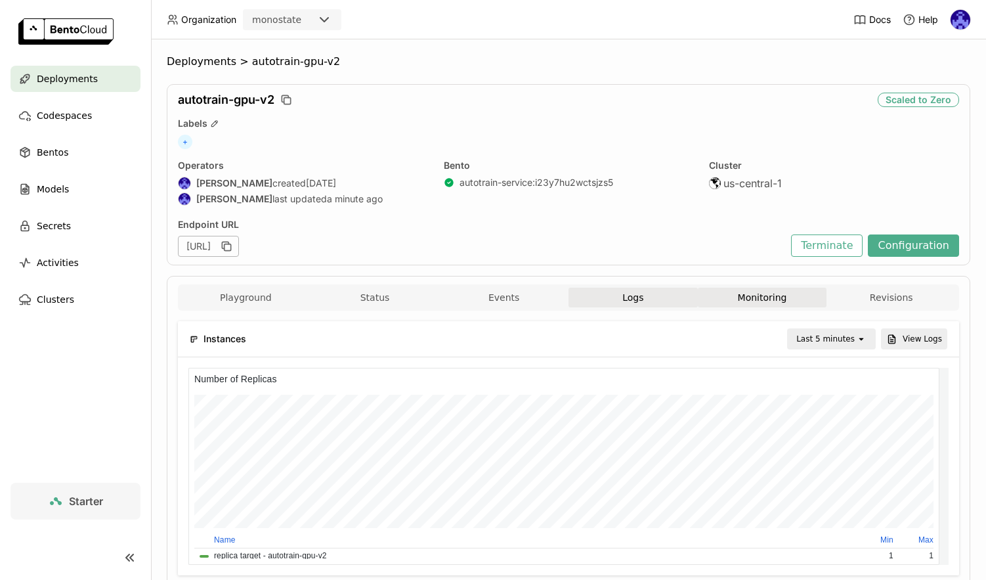
click at [644, 300] on button "Logs" at bounding box center [633, 298] width 129 height 20
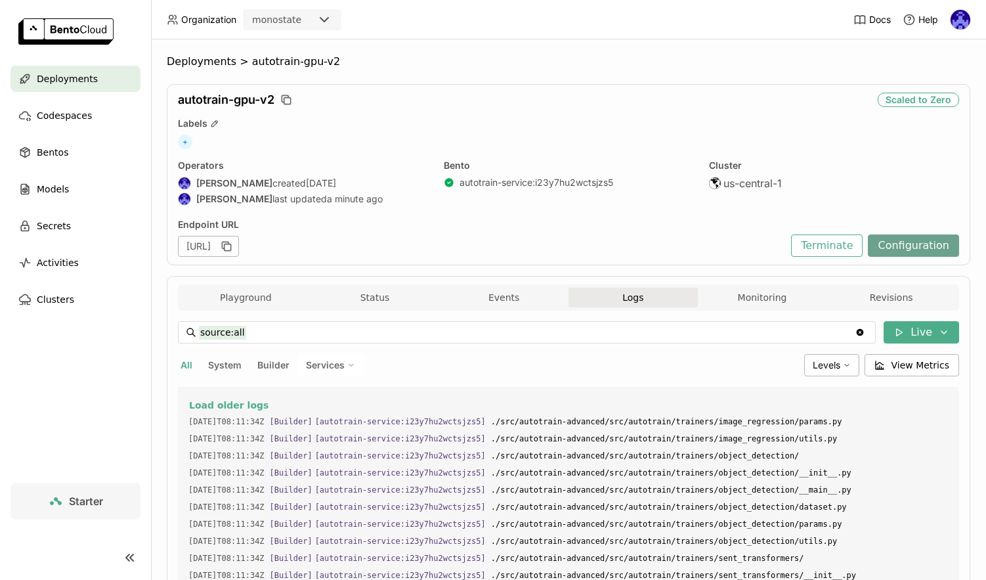
click at [896, 250] on button "Configuration" at bounding box center [913, 245] width 91 height 22
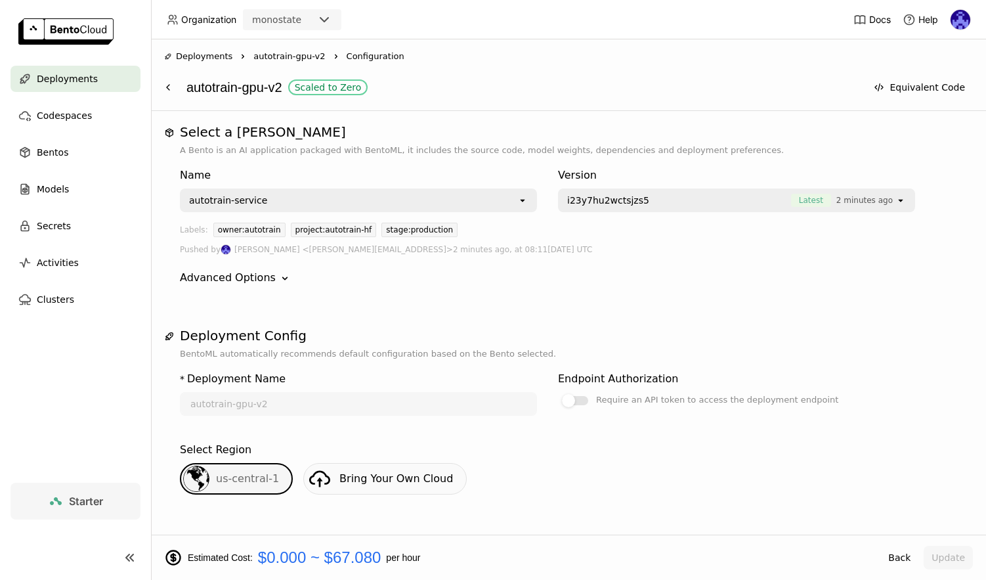
click at [76, 79] on span "Deployments" at bounding box center [67, 79] width 61 height 16
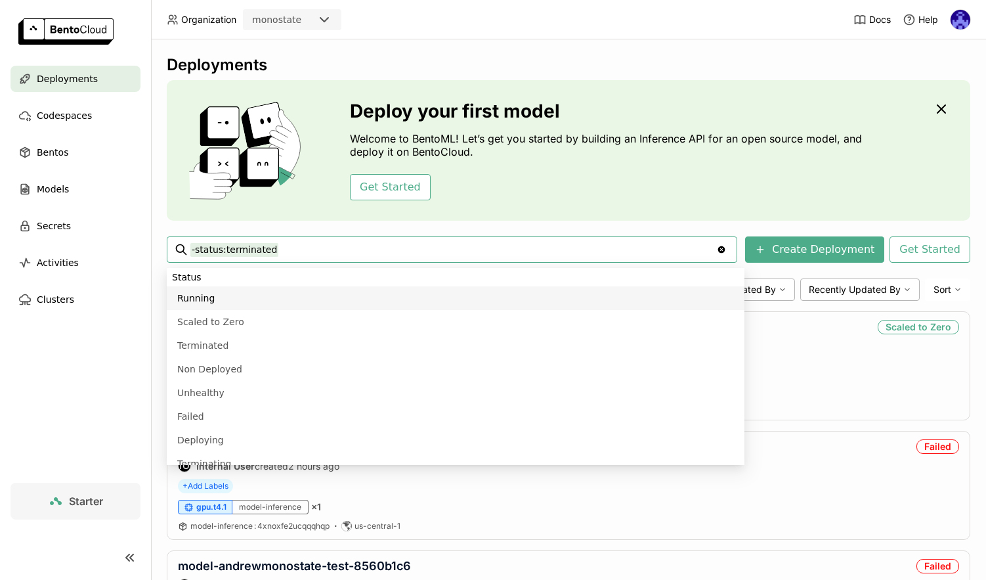
click at [752, 76] on div "Deployments Deploy your first model Welcome to BentoML! Let’s get you started b…" at bounding box center [569, 486] width 804 height 863
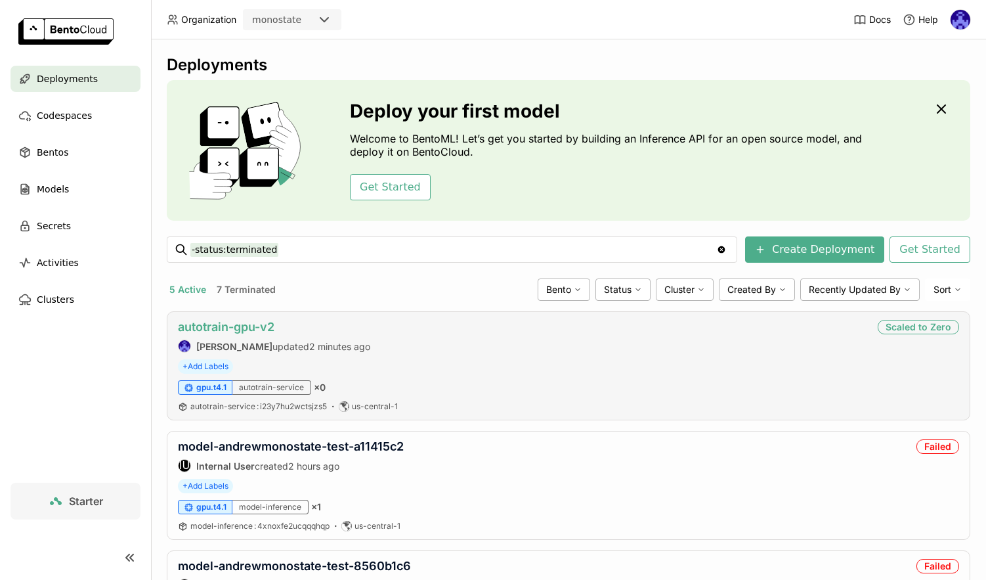
click at [195, 331] on link "autotrain-gpu-v2" at bounding box center [226, 327] width 97 height 14
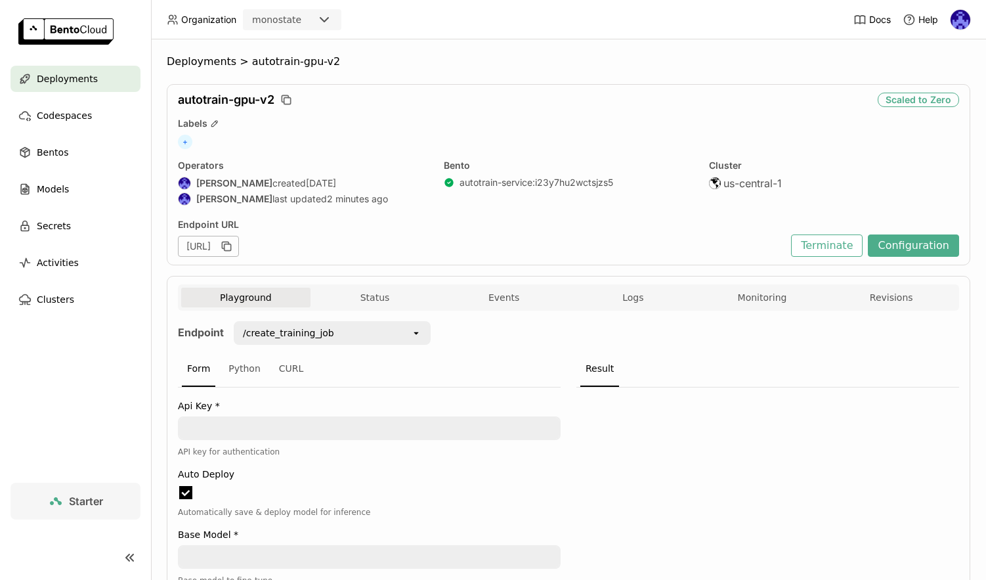
click at [628, 307] on div "Playground Status Events Logs Monitoring Revisions" at bounding box center [568, 299] width 775 height 23
click at [615, 285] on div "Playground Status Events Logs Monitoring Revisions" at bounding box center [568, 297] width 781 height 26
click at [621, 304] on button "Logs" at bounding box center [633, 298] width 129 height 20
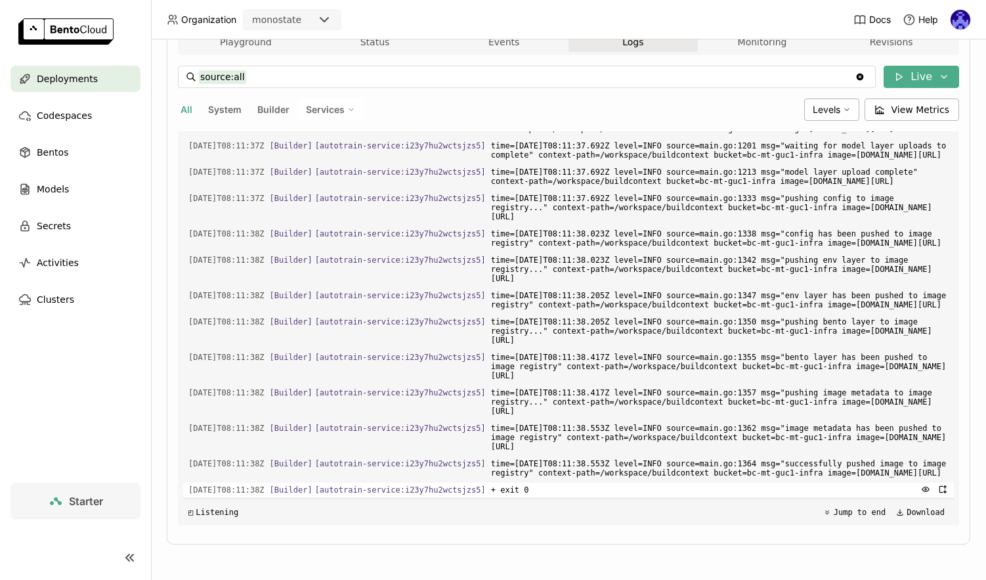
click at [565, 491] on span "+ exit 0" at bounding box center [720, 490] width 458 height 14
click at [564, 491] on span "+ exit 0" at bounding box center [720, 490] width 458 height 14
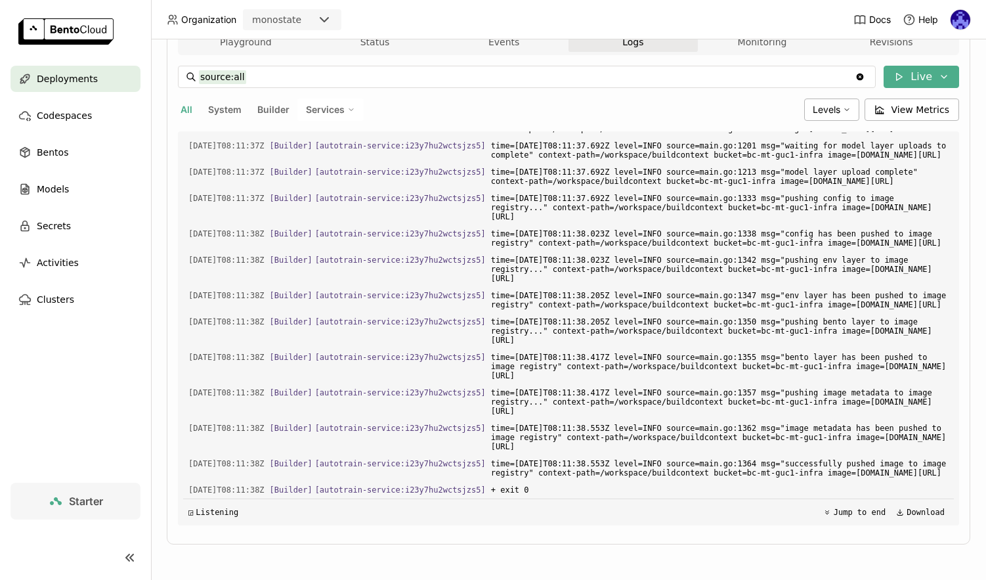
click at [217, 512] on div "◲ Listening" at bounding box center [213, 512] width 50 height 9
click at [217, 512] on div "◳ Listening" at bounding box center [213, 512] width 50 height 9
click at [217, 512] on div "◰ Listening" at bounding box center [213, 512] width 50 height 9
click at [894, 76] on icon at bounding box center [899, 77] width 11 height 11
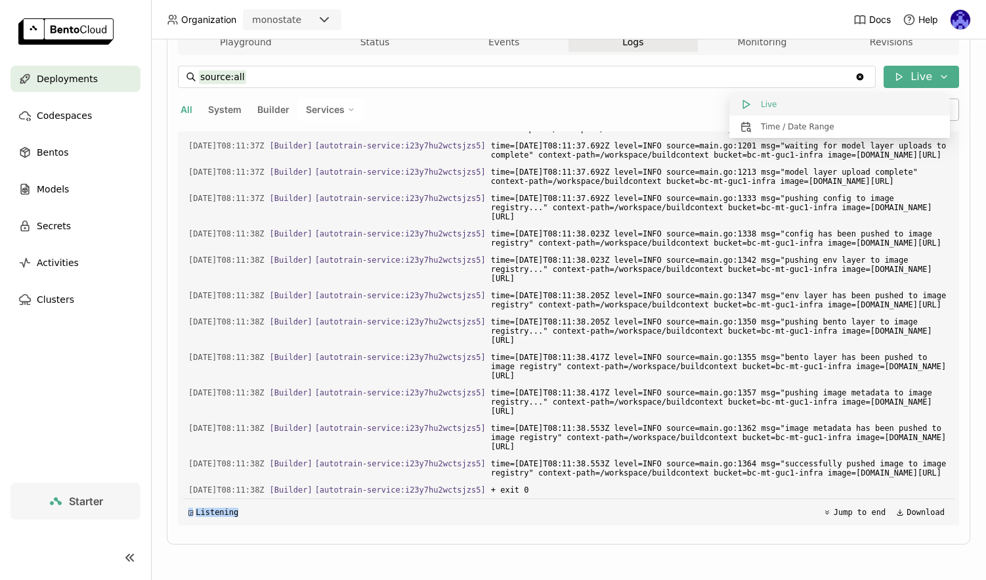
click at [759, 111] on button "Live" at bounding box center [839, 104] width 221 height 22
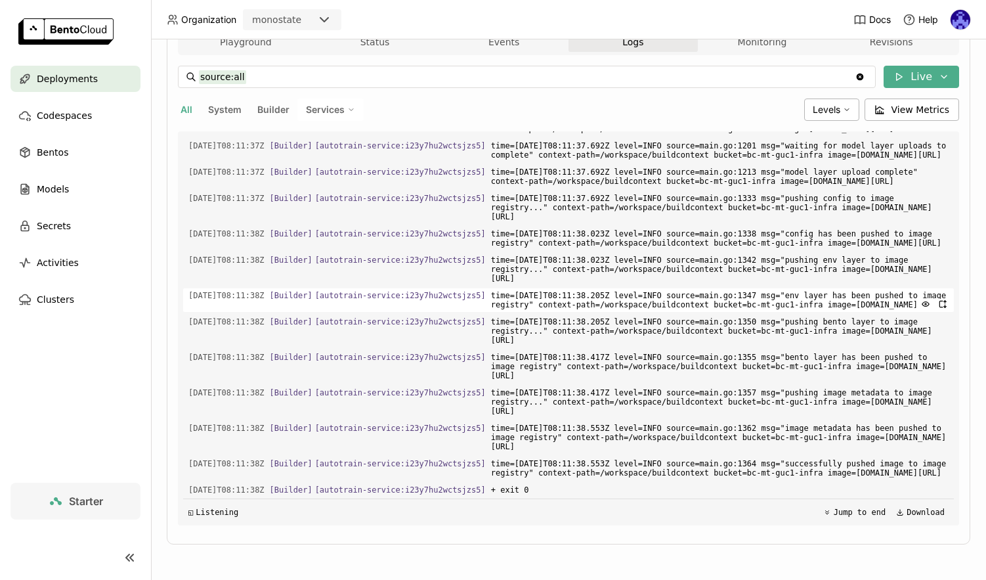
scroll to position [2617, 0]
click at [68, 85] on span "Deployments" at bounding box center [67, 79] width 61 height 16
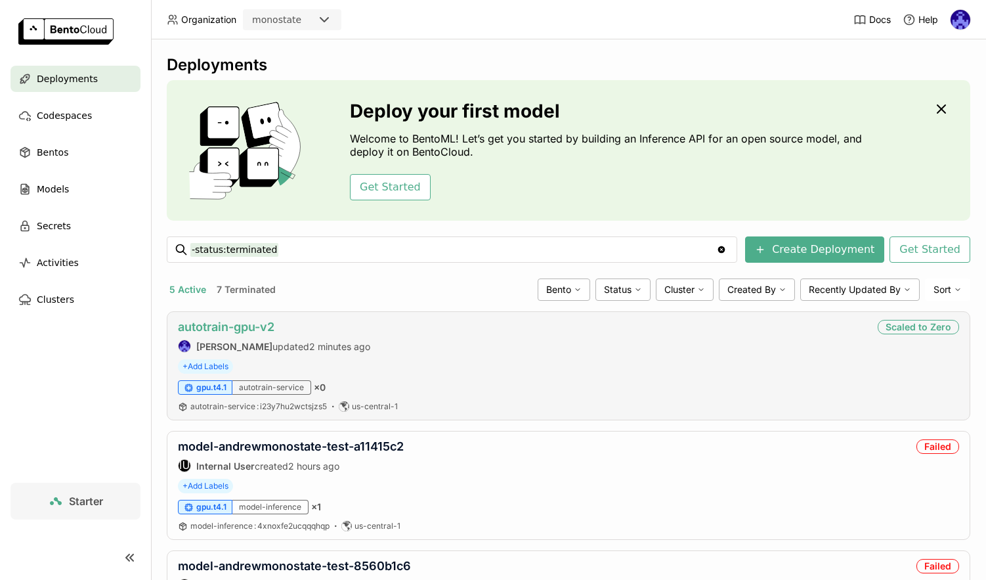
click at [233, 330] on link "autotrain-gpu-v2" at bounding box center [226, 327] width 97 height 14
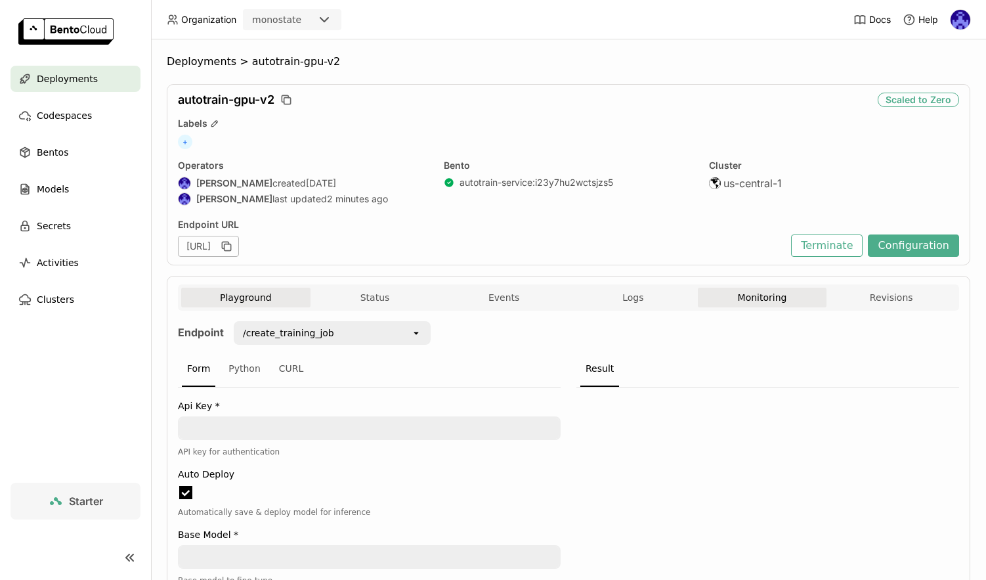
click at [778, 295] on button "Monitoring" at bounding box center [762, 298] width 129 height 20
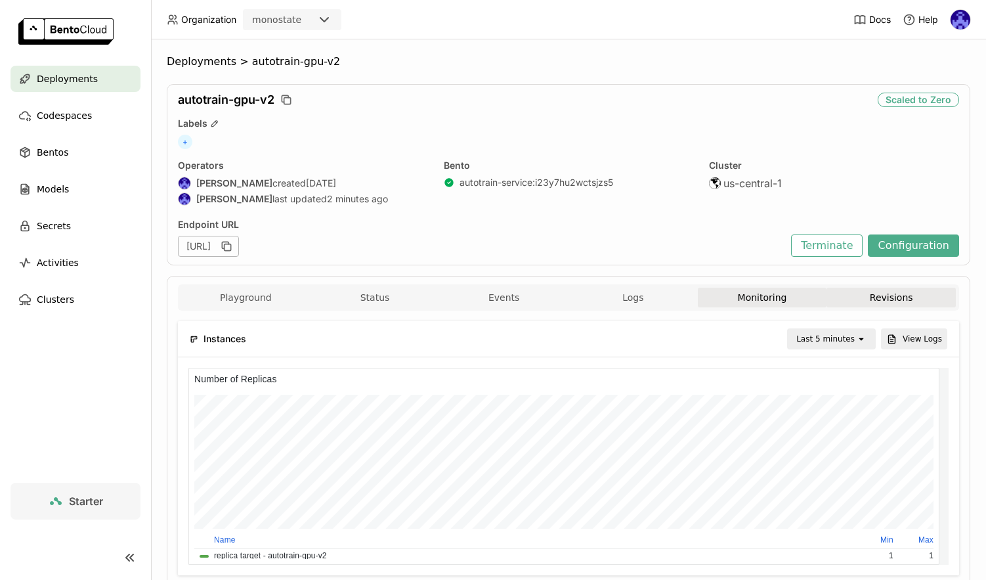
click at [844, 302] on button "Revisions" at bounding box center [891, 298] width 129 height 20
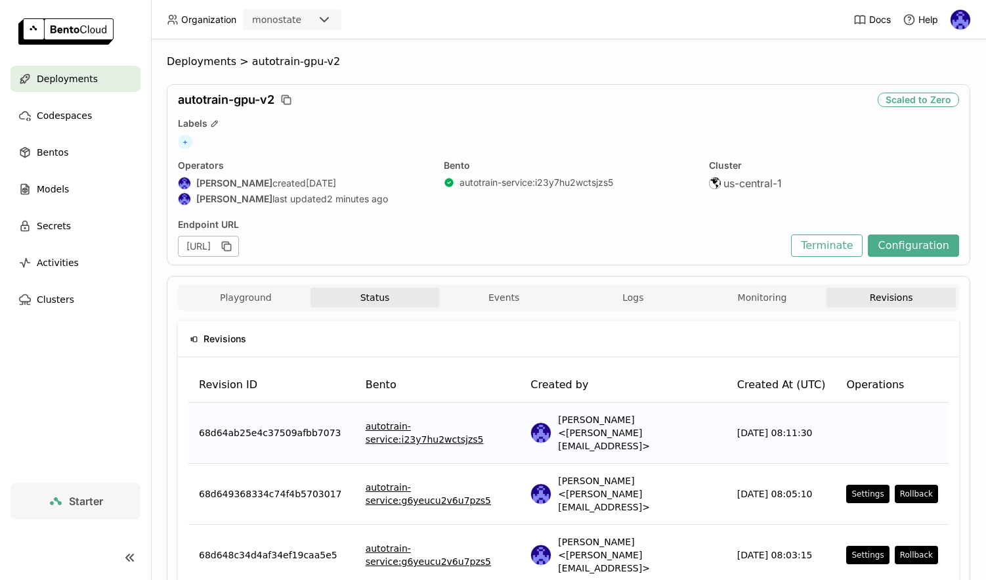
drag, startPoint x: 387, startPoint y: 299, endPoint x: 362, endPoint y: 299, distance: 24.3
click at [387, 299] on button "Status" at bounding box center [375, 298] width 129 height 20
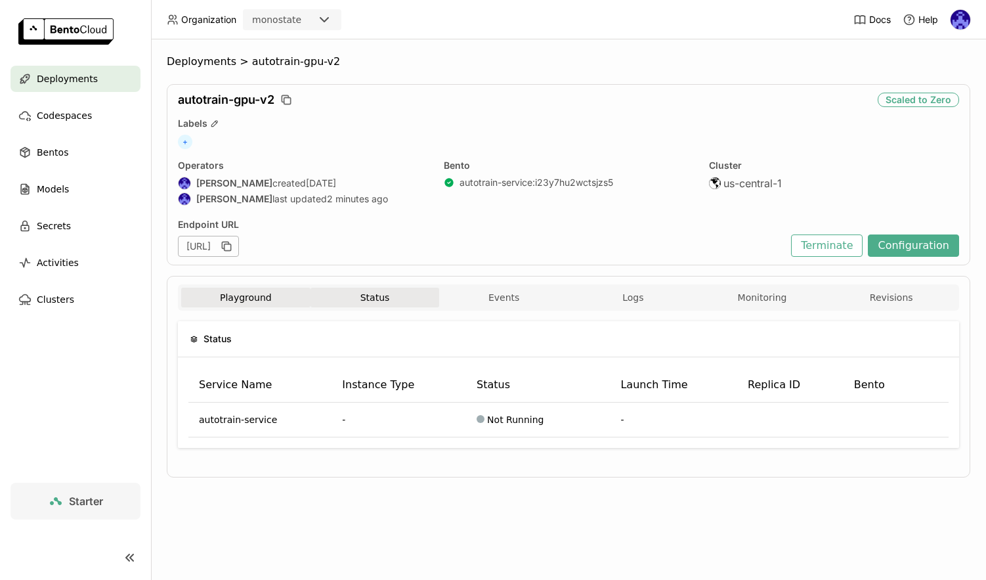
click at [246, 296] on button "Playground" at bounding box center [245, 298] width 129 height 20
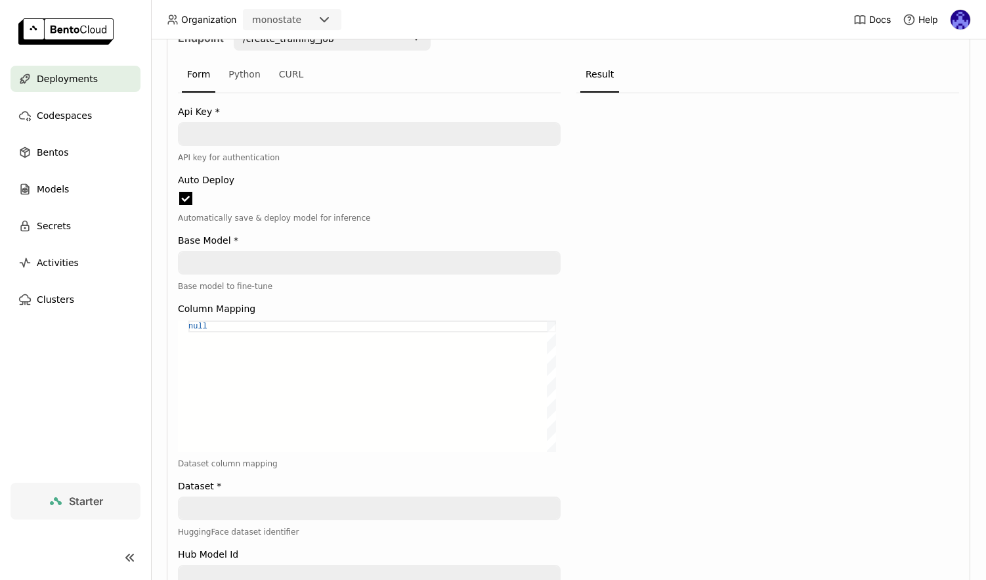
click at [60, 100] on ul "Deployments Codespaces Bentos Models Secrets Activities Clusters" at bounding box center [75, 189] width 151 height 247
click at [67, 91] on div "Deployments" at bounding box center [76, 79] width 130 height 26
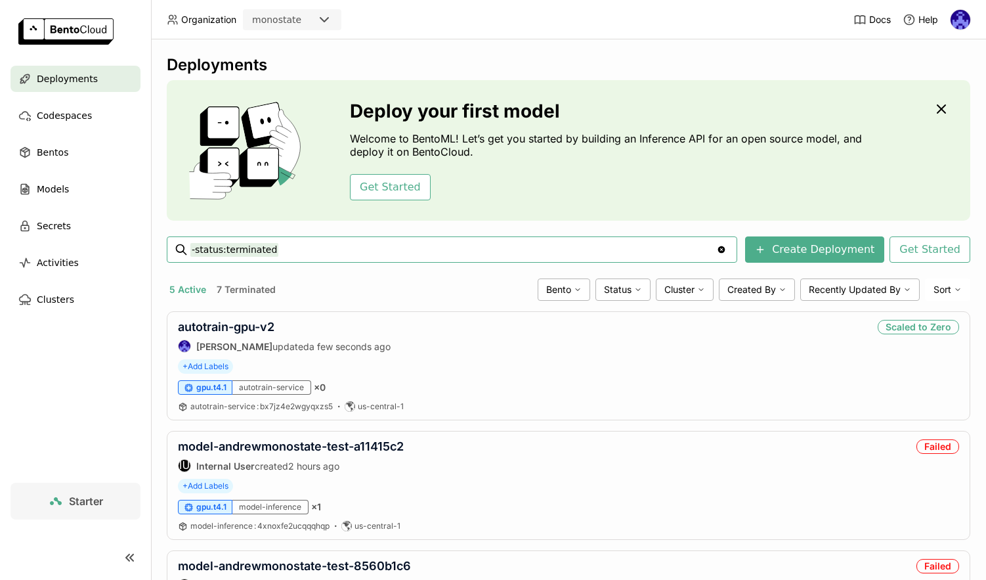
scroll to position [125, 0]
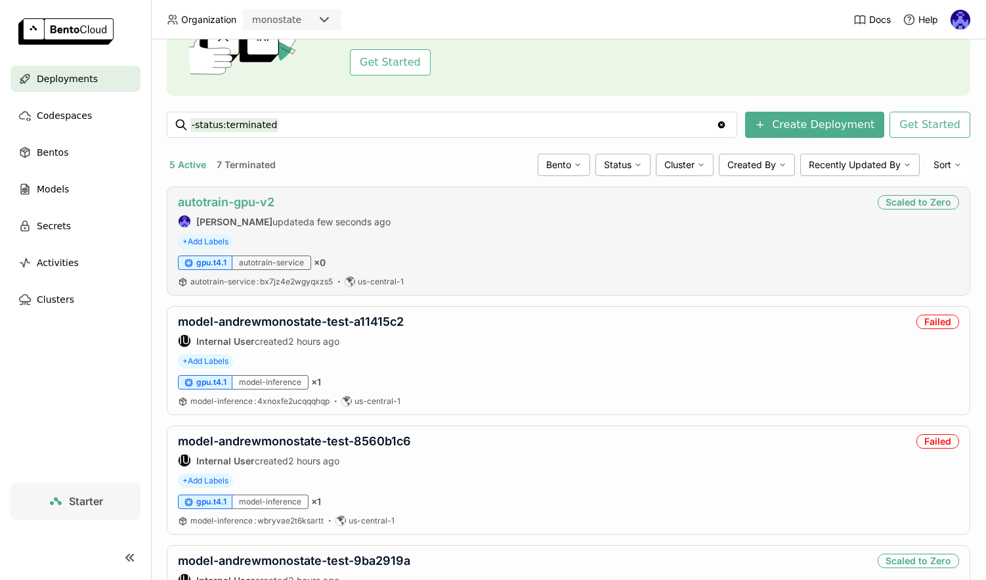
click at [231, 198] on link "autotrain-gpu-v2" at bounding box center [226, 202] width 97 height 14
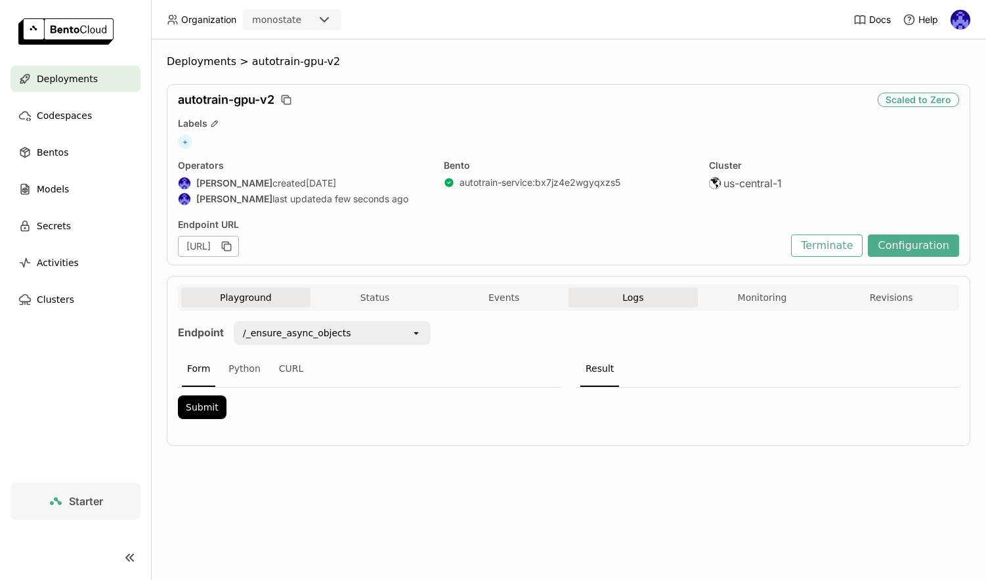
click at [615, 301] on button "Logs" at bounding box center [633, 298] width 129 height 20
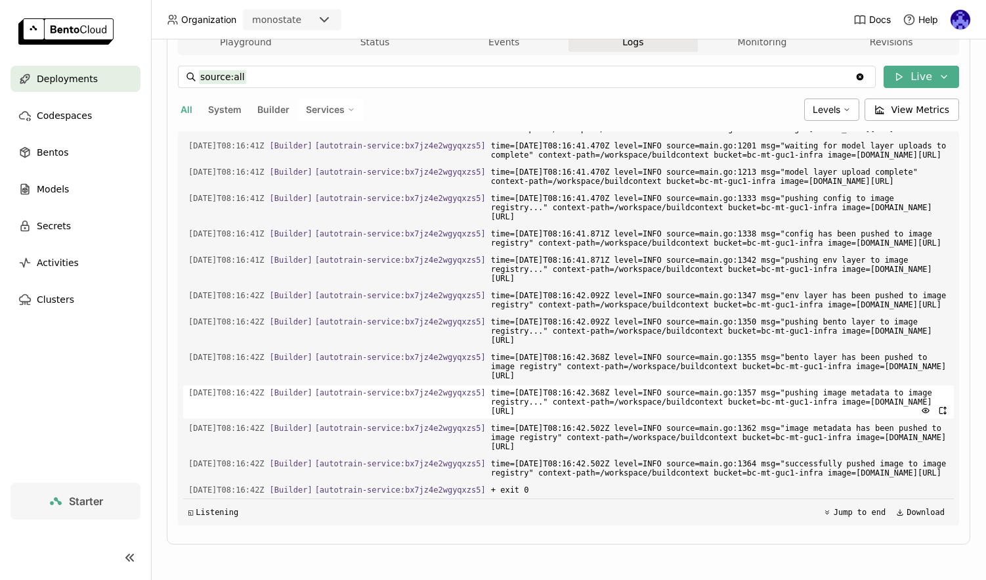
scroll to position [1, 1]
click at [77, 68] on div "Deployments" at bounding box center [76, 79] width 130 height 26
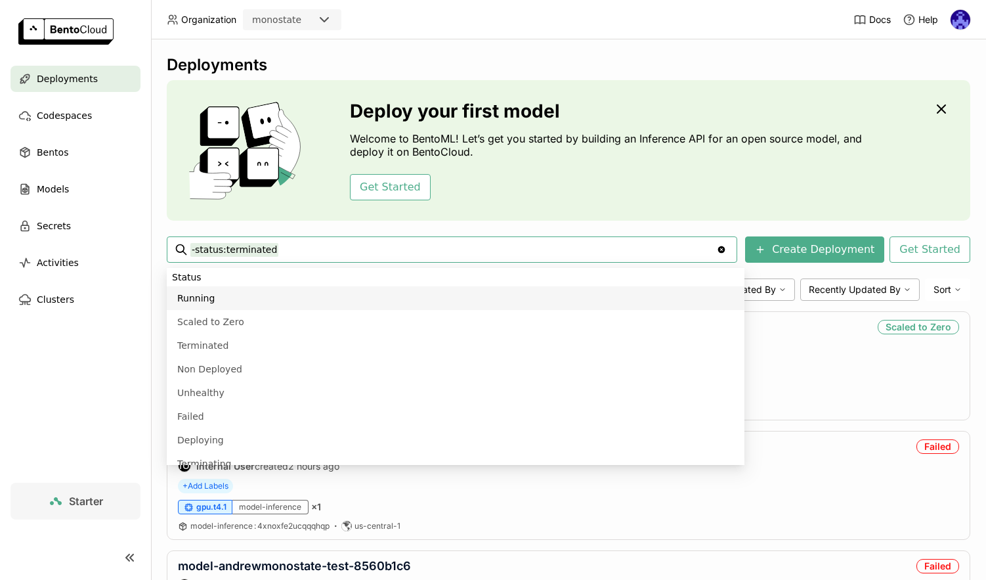
click at [886, 49] on div "Deployments Deploy your first model Welcome to BentoML! Let’s get you started b…" at bounding box center [568, 309] width 835 height 540
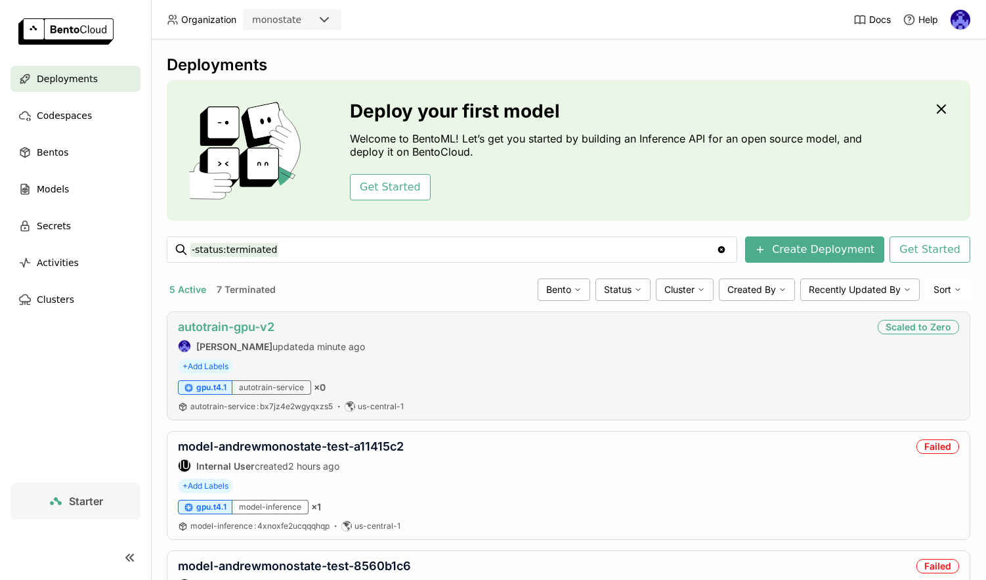
click at [228, 324] on link "autotrain-gpu-v2" at bounding box center [226, 327] width 97 height 14
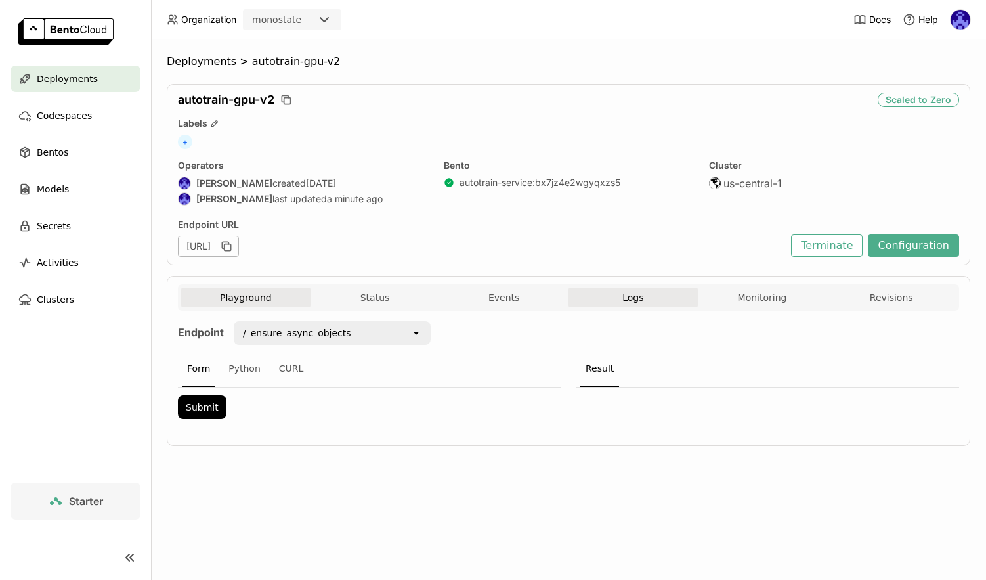
click at [648, 306] on button "Logs" at bounding box center [633, 298] width 129 height 20
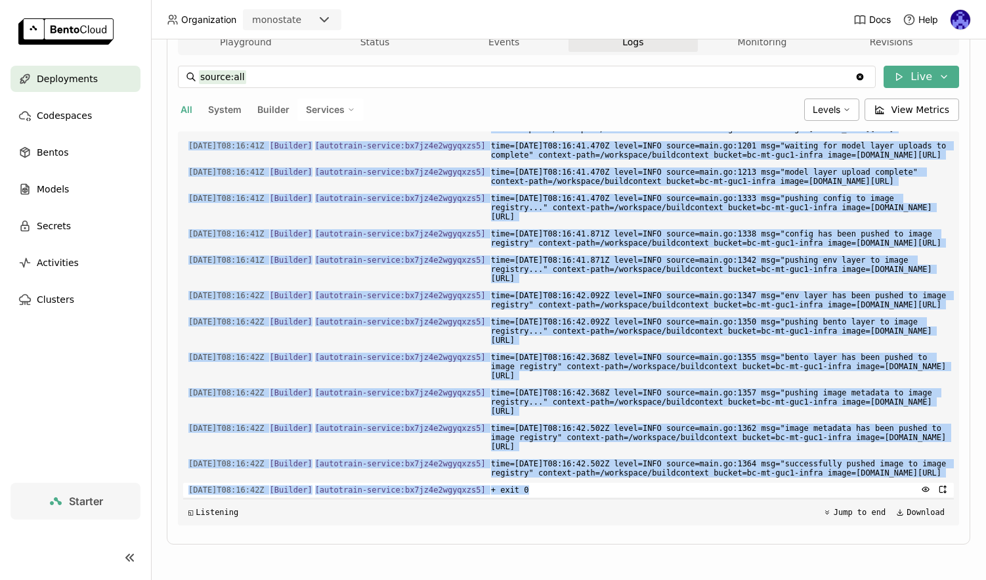
drag, startPoint x: 508, startPoint y: 412, endPoint x: 636, endPoint y: 492, distance: 151.4
click at [622, 492] on div "Load older logs 2025-09-26T08:16:37Z [Builder] [ autotrain-service:bx7jz4e2wgyq…" at bounding box center [568, 328] width 771 height 394
click at [644, 485] on span "+ exit 0" at bounding box center [720, 490] width 458 height 14
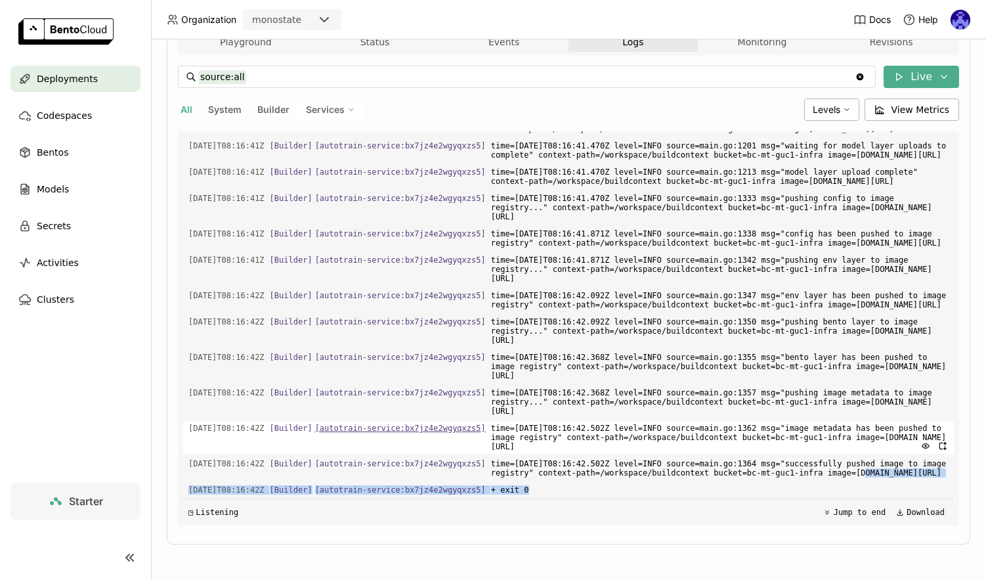
drag, startPoint x: 622, startPoint y: 490, endPoint x: 447, endPoint y: 397, distance: 198.9
click at [505, 446] on div "Load older logs 2025-09-26T08:16:37Z [Builder] [ autotrain-service:bx7jz4e2wgyq…" at bounding box center [568, 328] width 771 height 394
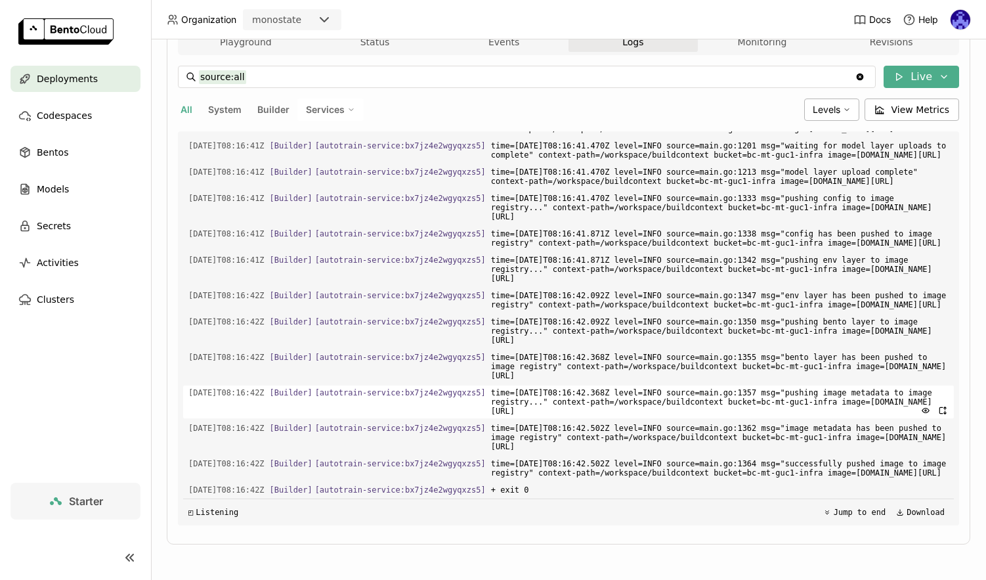
click at [490, 385] on div "2025-09-26T08:16:42Z [Builder] [ autotrain-service:bx7jz4e2wgyqxzs5 ] time=2025…" at bounding box center [568, 401] width 771 height 33
click at [62, 87] on div "Deployments" at bounding box center [76, 79] width 130 height 26
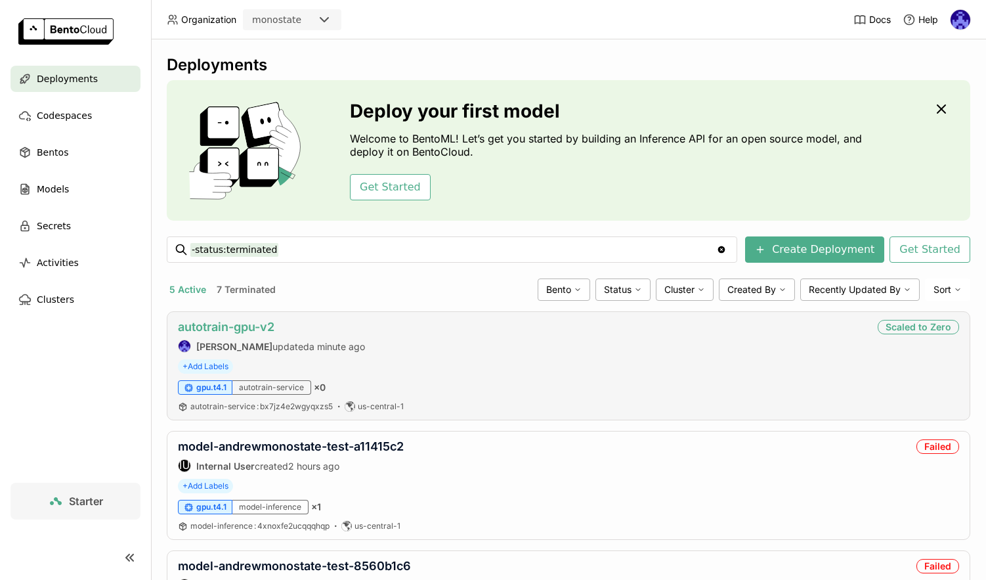
click at [230, 322] on link "autotrain-gpu-v2" at bounding box center [226, 327] width 97 height 14
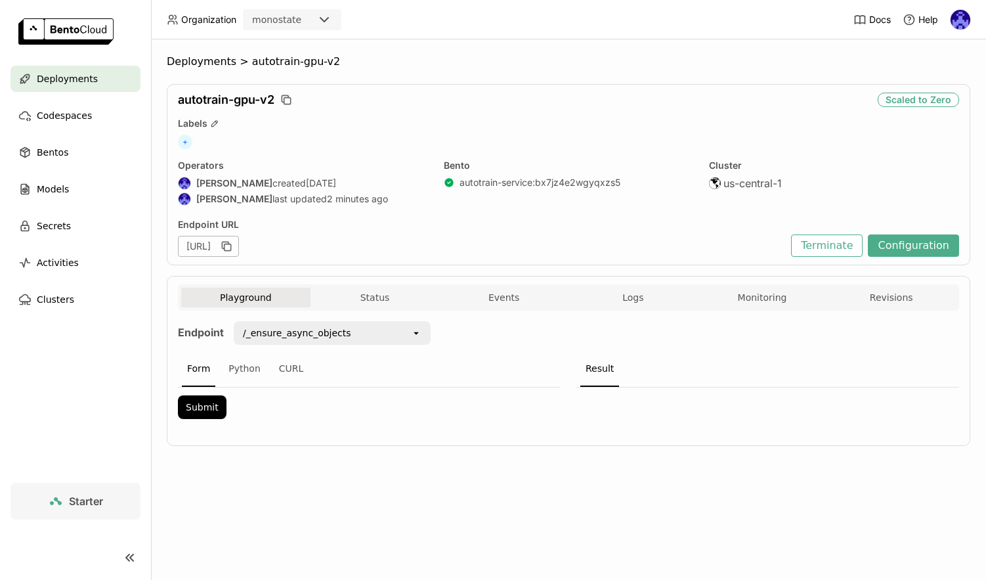
drag, startPoint x: 665, startPoint y: 247, endPoint x: 657, endPoint y: 247, distance: 7.9
click at [663, 247] on div "https://autotrain-gpu-v2-0d5e4a44.mt-guc1.bentoml.ai" at bounding box center [481, 246] width 607 height 21
click at [24, 74] on icon at bounding box center [24, 78] width 13 height 13
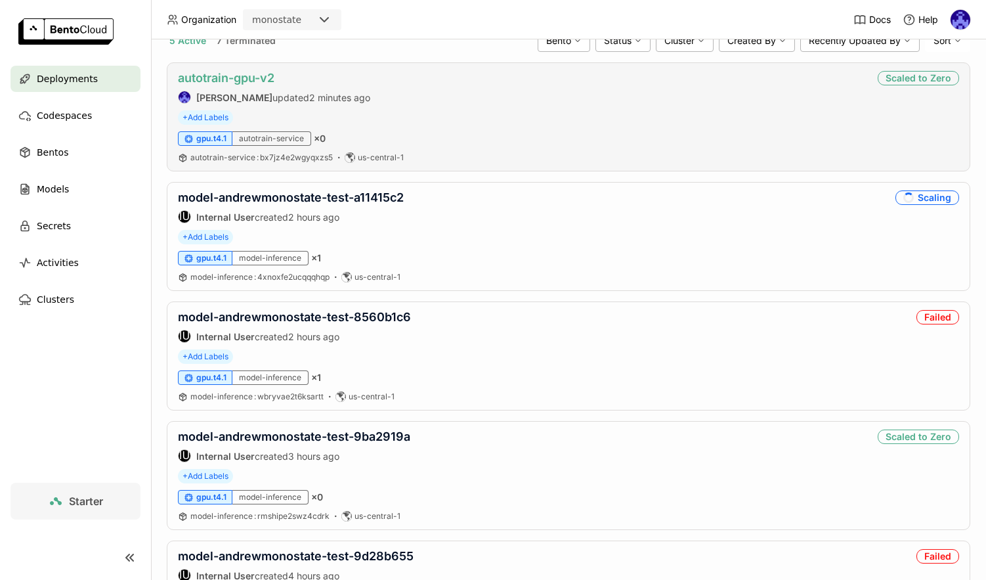
click at [246, 74] on link "autotrain-gpu-v2" at bounding box center [226, 78] width 97 height 14
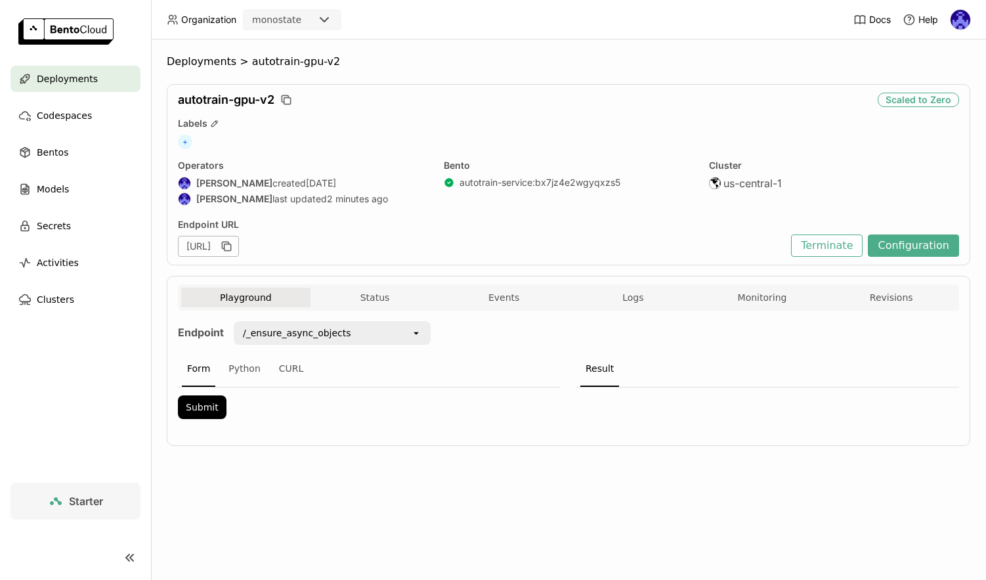
click at [393, 286] on div "Playground Status Events Logs Monitoring Revisions" at bounding box center [568, 297] width 781 height 26
click at [334, 334] on div "/_ensure_async_objects" at bounding box center [297, 332] width 108 height 13
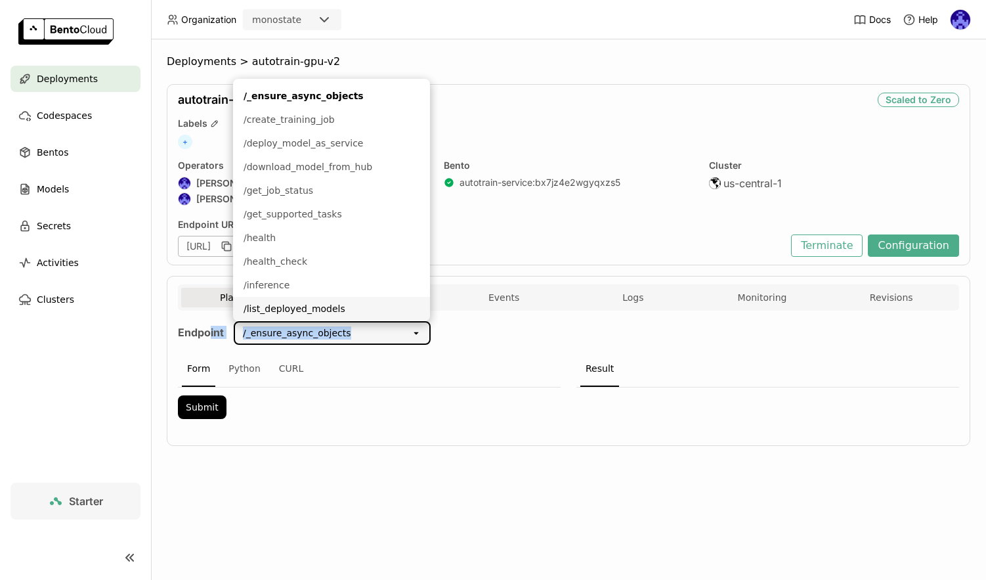
drag, startPoint x: 360, startPoint y: 336, endPoint x: 211, endPoint y: 331, distance: 149.1
click at [211, 331] on div "Endpoint /_ensure_async_objects open" at bounding box center [304, 336] width 253 height 30
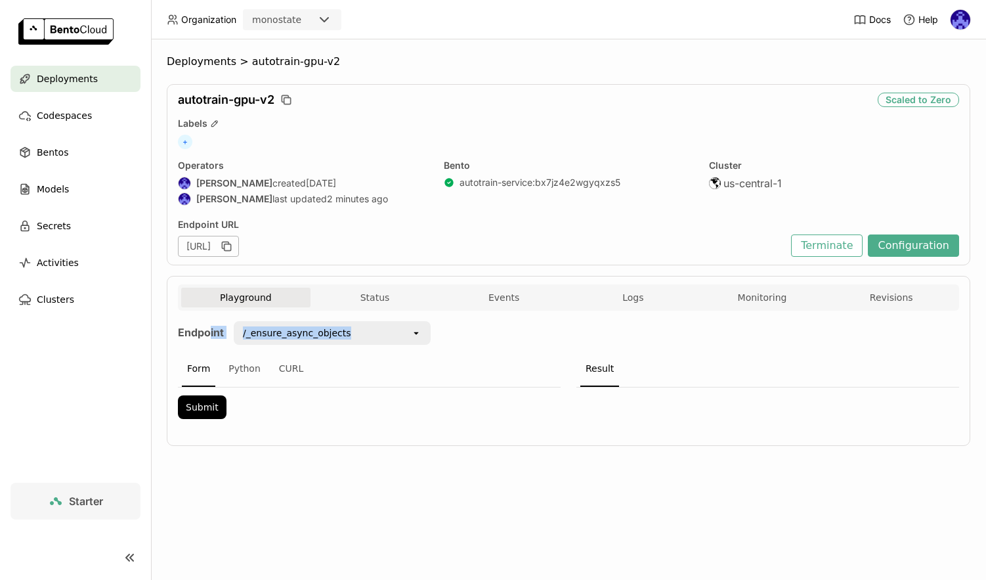
click at [335, 339] on div "/_ensure_async_objects" at bounding box center [323, 332] width 176 height 21
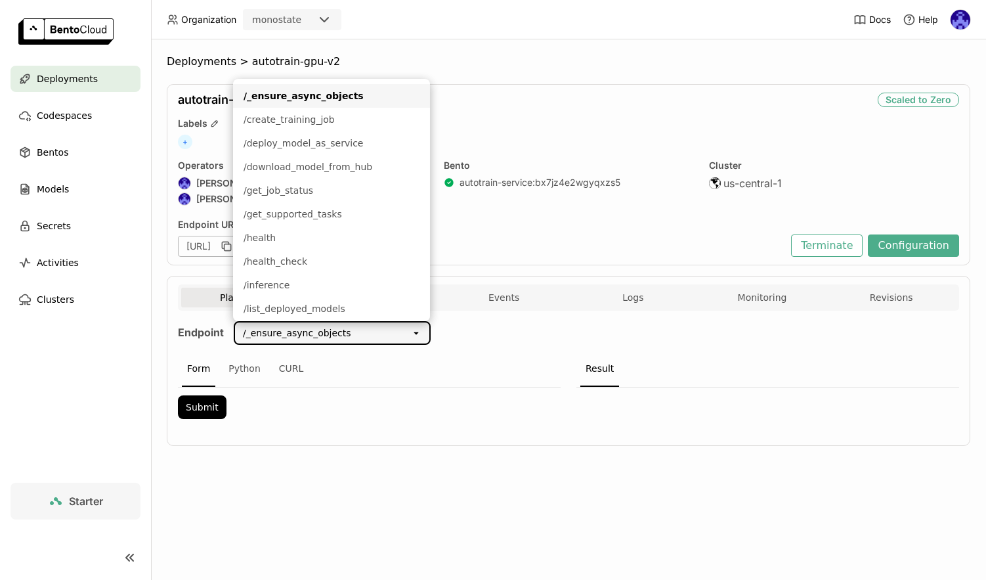
click at [335, 339] on div "/_ensure_async_objects" at bounding box center [323, 332] width 176 height 21
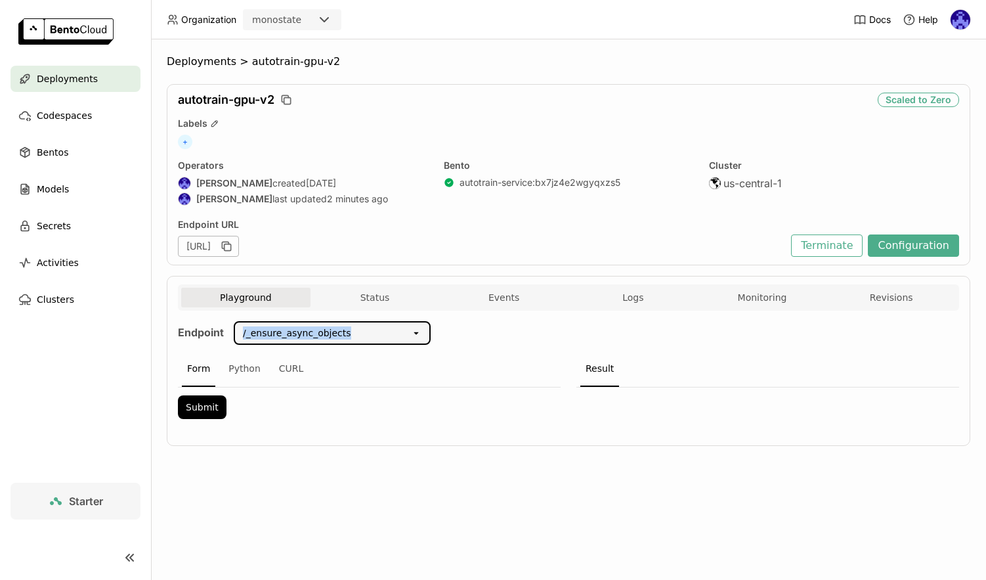
click at [335, 339] on div "/_ensure_async_objects" at bounding box center [323, 332] width 176 height 21
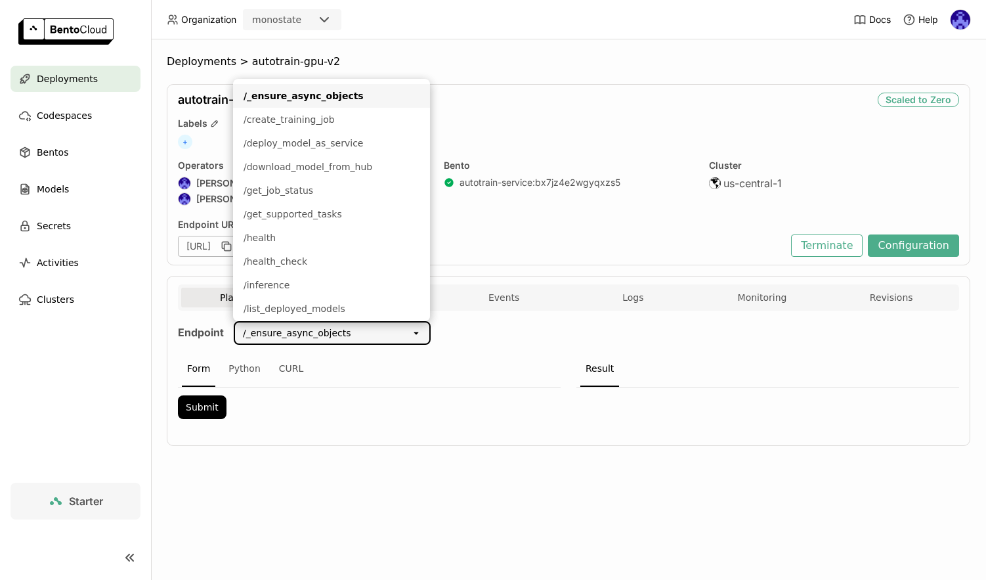
click at [335, 339] on div "/_ensure_async_objects" at bounding box center [323, 332] width 176 height 21
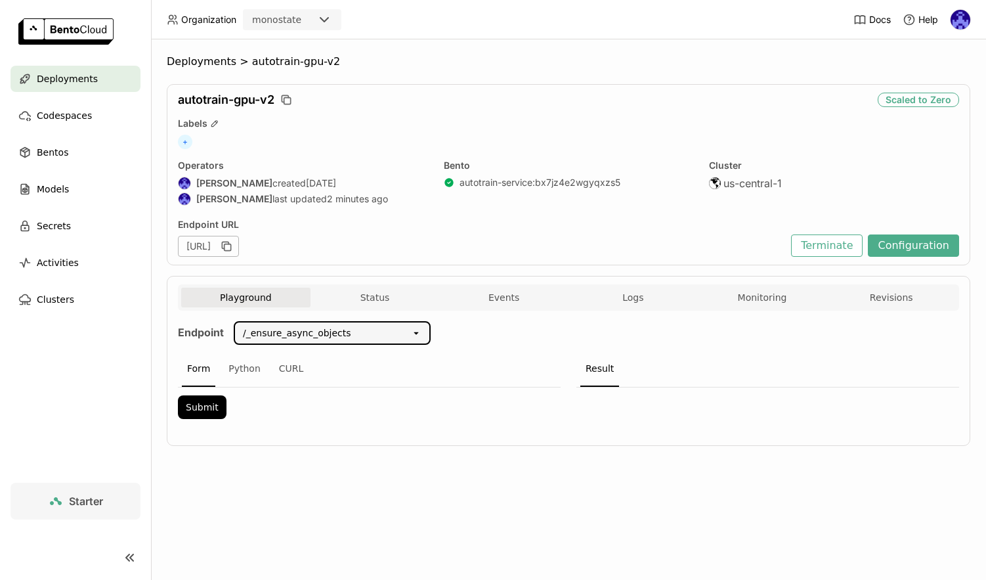
click at [335, 339] on div "/_ensure_async_objects" at bounding box center [323, 332] width 176 height 21
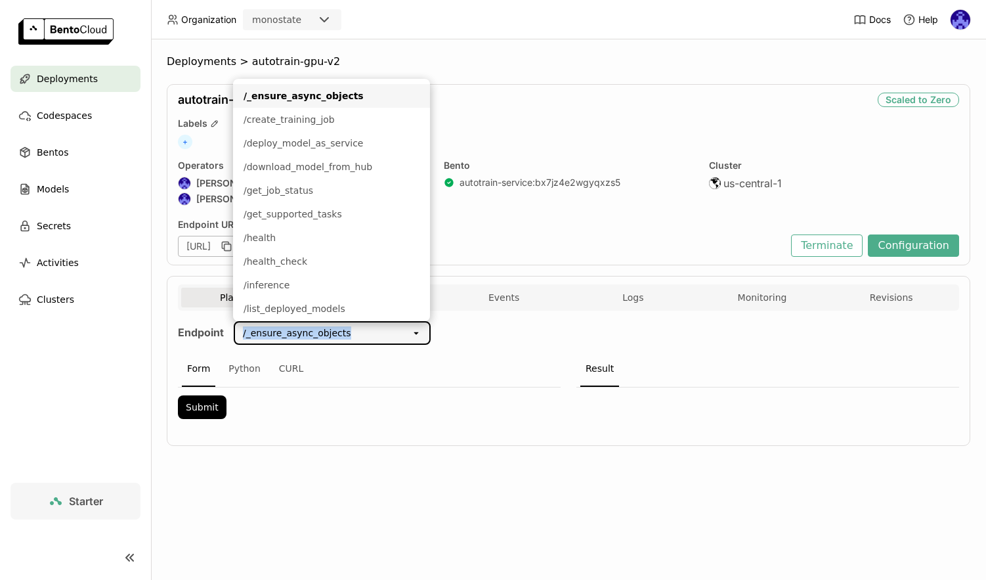
click at [335, 339] on div "/_ensure_async_objects" at bounding box center [297, 332] width 108 height 13
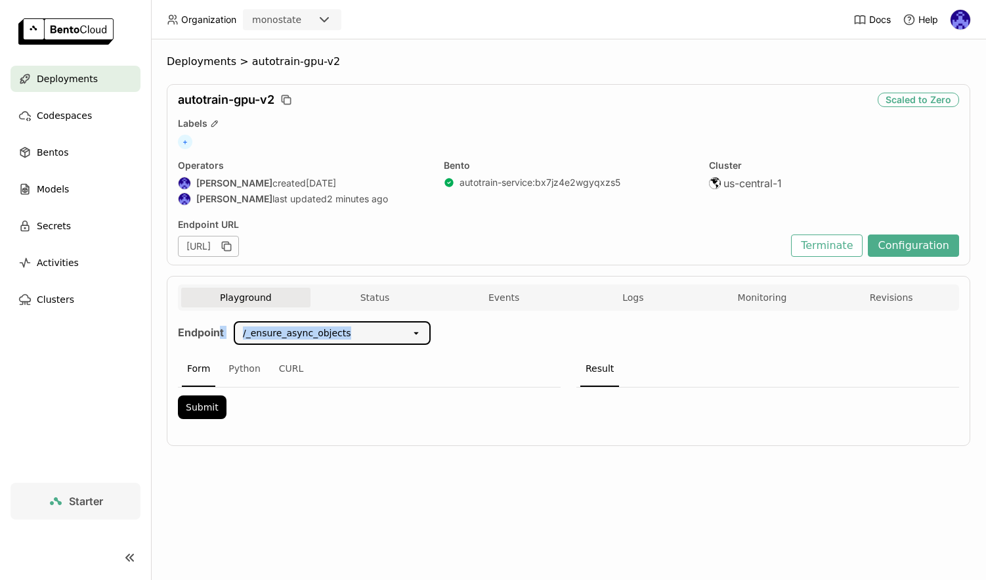
drag, startPoint x: 361, startPoint y: 337, endPoint x: 221, endPoint y: 337, distance: 139.9
click at [221, 337] on div "Endpoint /_ensure_async_objects open" at bounding box center [304, 336] width 253 height 30
copy div "t /_ensure_async_objects"
click at [811, 244] on button "Terminate" at bounding box center [827, 245] width 72 height 22
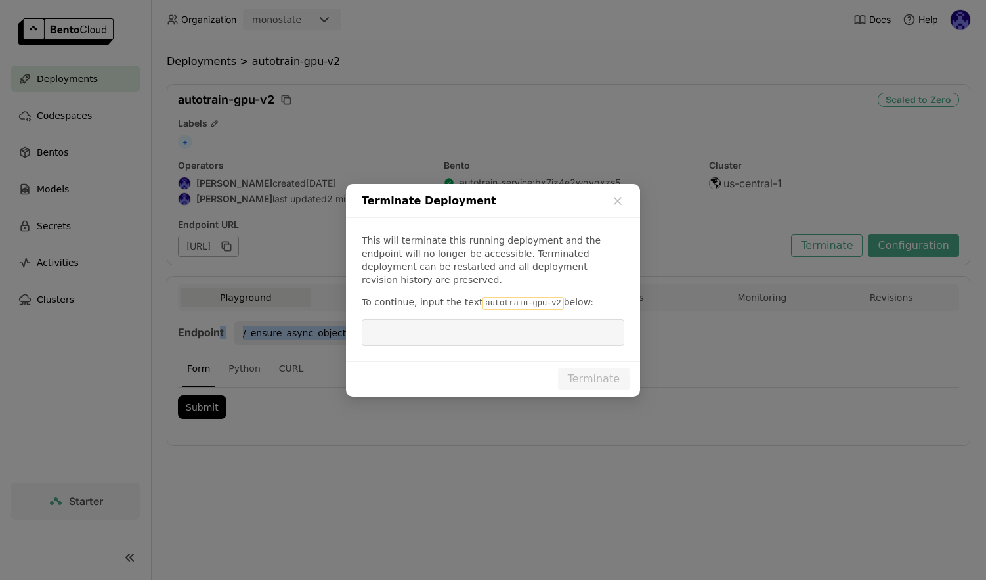
drag, startPoint x: 477, startPoint y: 297, endPoint x: 554, endPoint y: 295, distance: 76.2
click at [554, 297] on code "autotrain-gpu-v2" at bounding box center [523, 303] width 81 height 13
copy p "autotrain-gpu-v2"
click at [526, 330] on input "dialog" at bounding box center [493, 332] width 247 height 25
paste input "autotrain-gpu-v2"
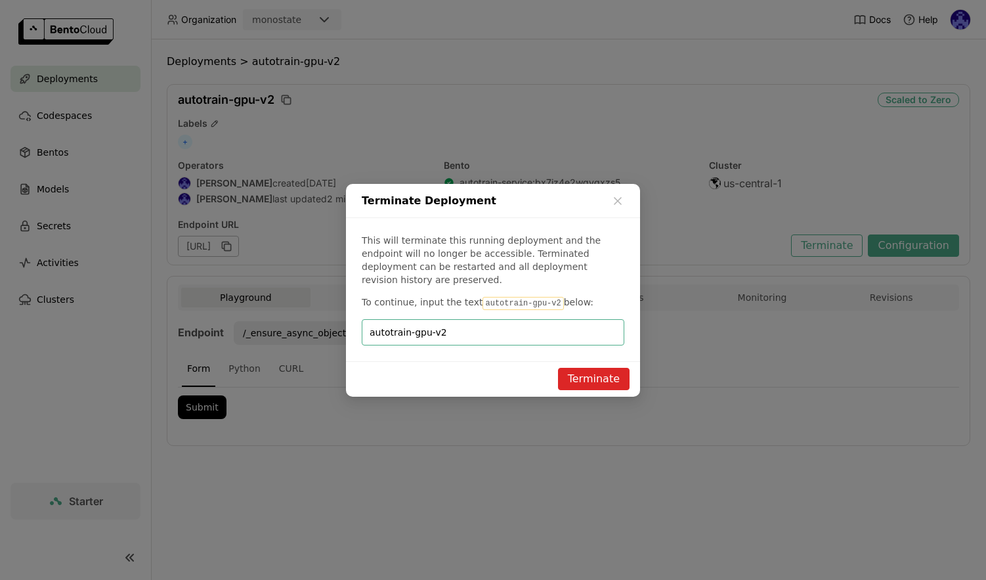
type input "autotrain-gpu-v2"
click at [599, 379] on button "Terminate" at bounding box center [594, 379] width 72 height 22
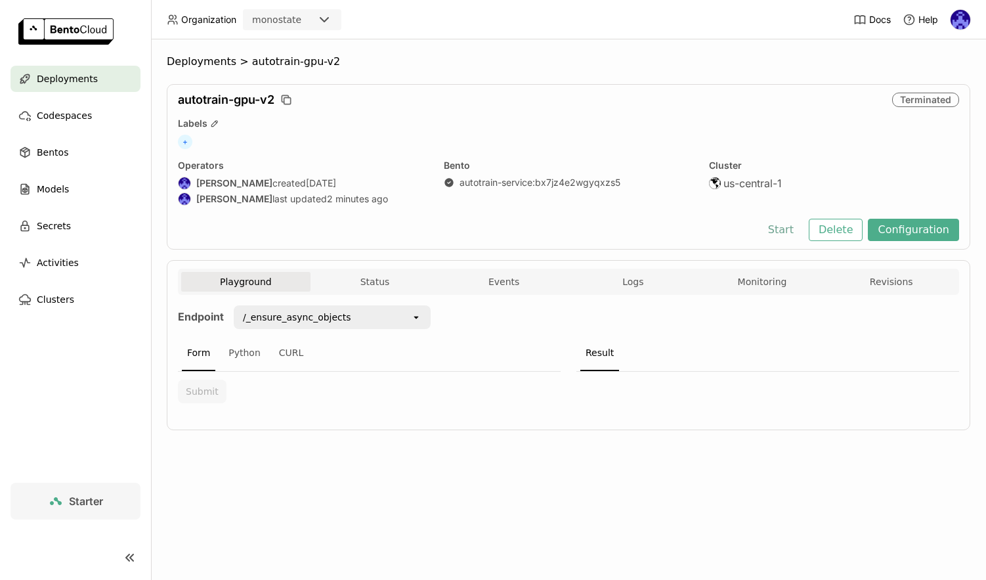
click at [796, 230] on button "Start" at bounding box center [780, 230] width 45 height 22
click at [645, 286] on button "Logs" at bounding box center [633, 282] width 129 height 20
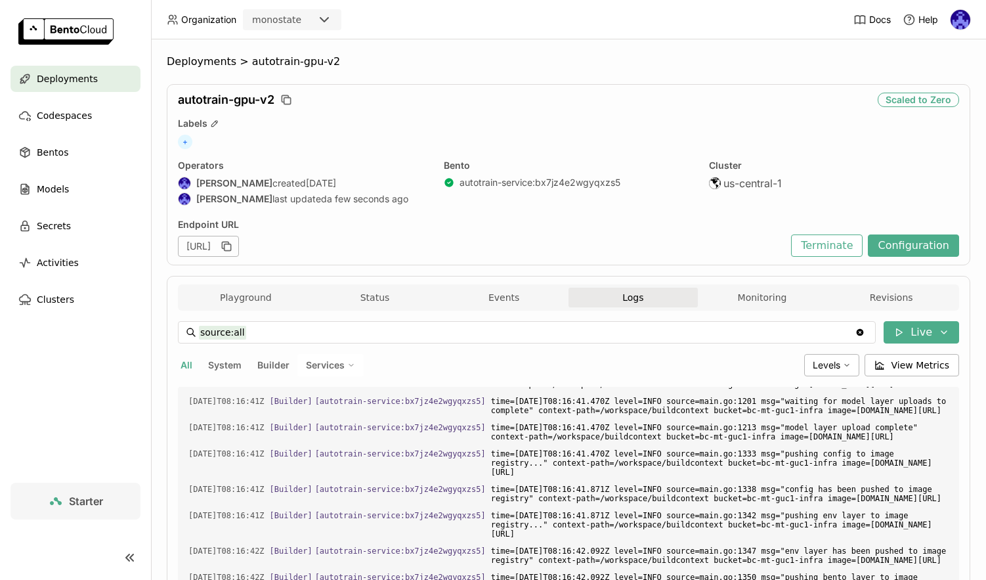
scroll to position [255, 0]
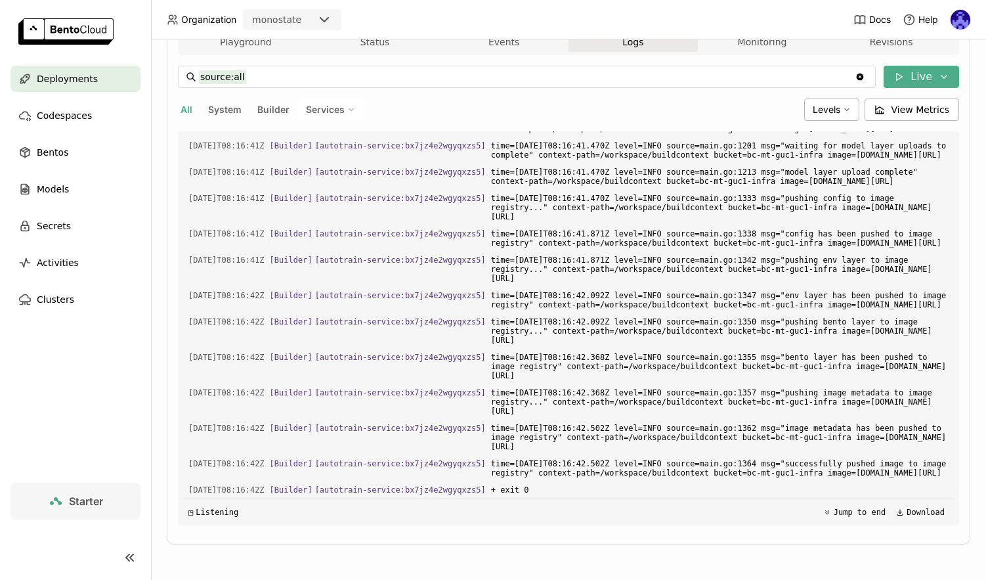
click at [54, 80] on span "Deployments" at bounding box center [67, 79] width 61 height 16
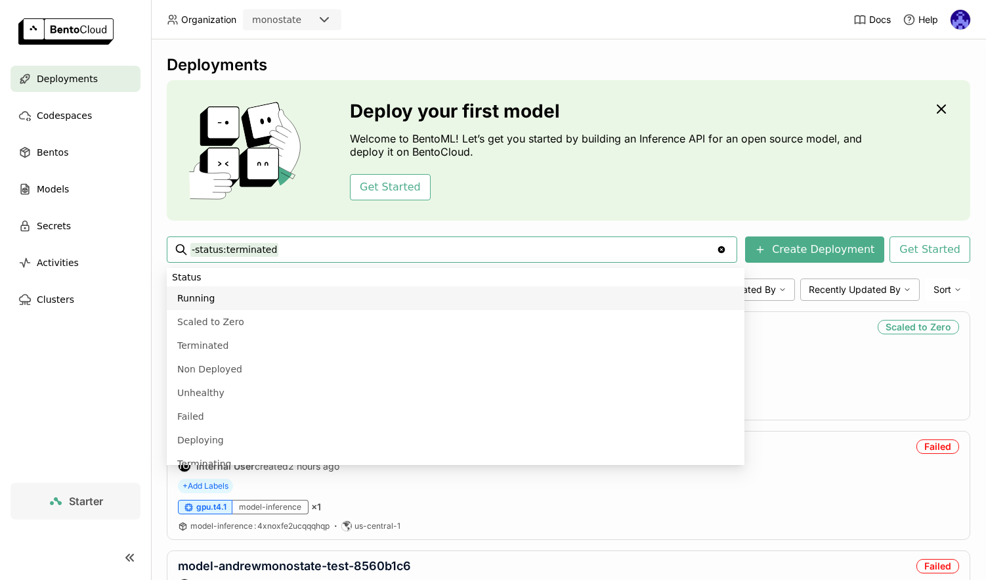
click at [348, 56] on div "Deployments" at bounding box center [569, 65] width 804 height 20
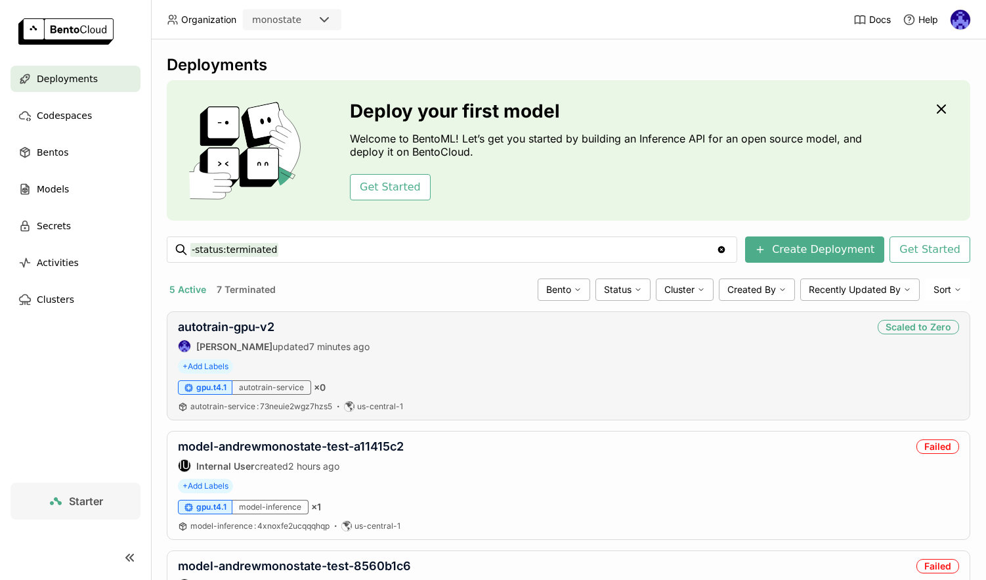
scroll to position [165, 0]
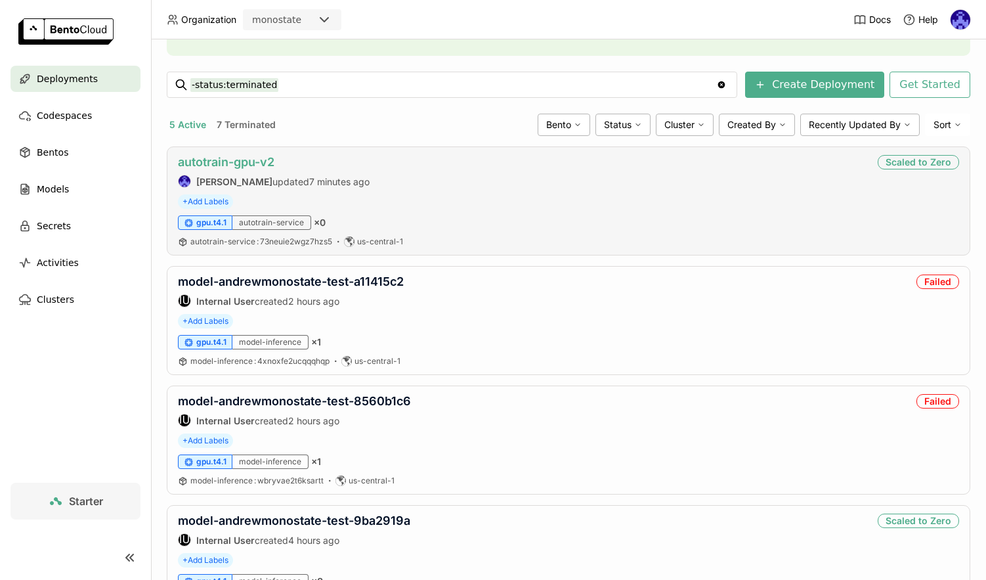
click at [230, 163] on link "autotrain-gpu-v2" at bounding box center [226, 162] width 97 height 14
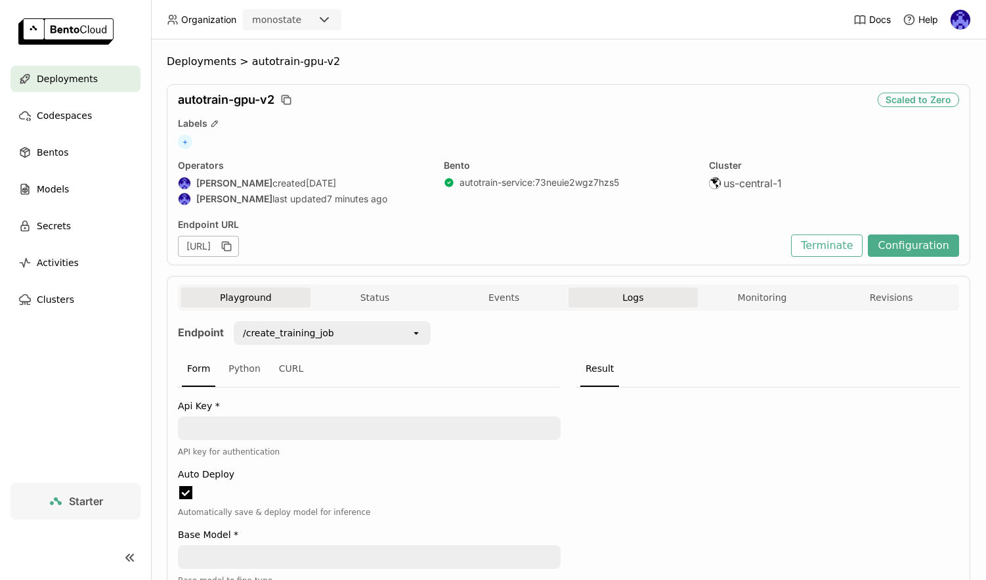
click at [649, 306] on button "Logs" at bounding box center [633, 298] width 129 height 20
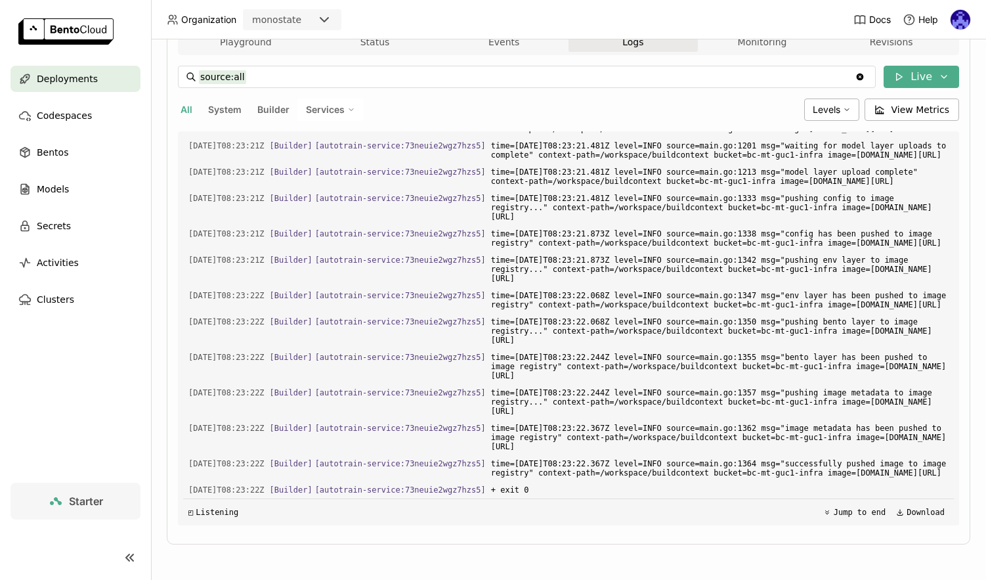
click at [103, 72] on div "Deployments" at bounding box center [76, 79] width 130 height 26
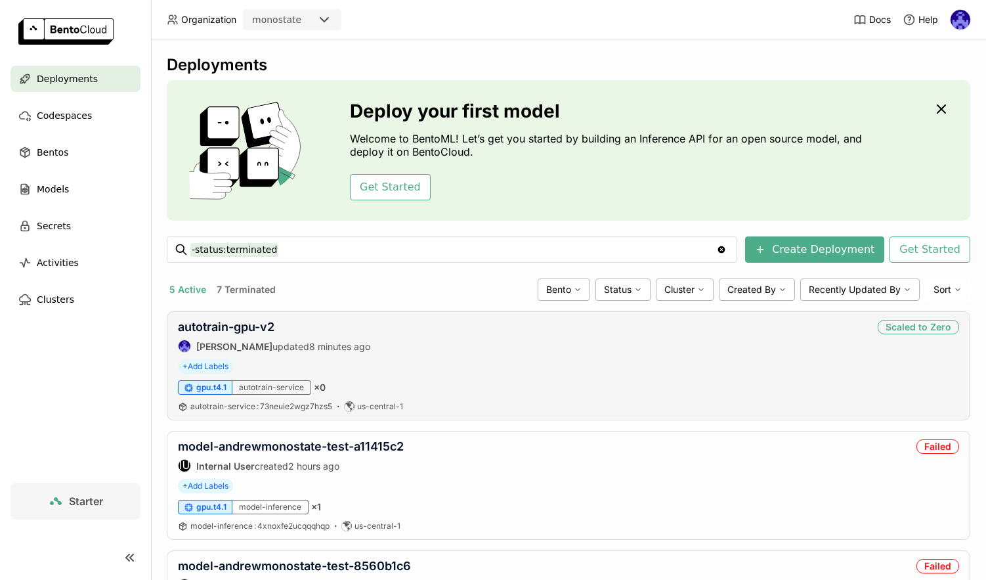
click at [244, 319] on div "autotrain-gpu-v2 Andrew correa updated 8 minutes ago Scaled to Zero + Add Label…" at bounding box center [569, 365] width 804 height 109
click at [248, 328] on link "autotrain-gpu-v2" at bounding box center [226, 327] width 97 height 14
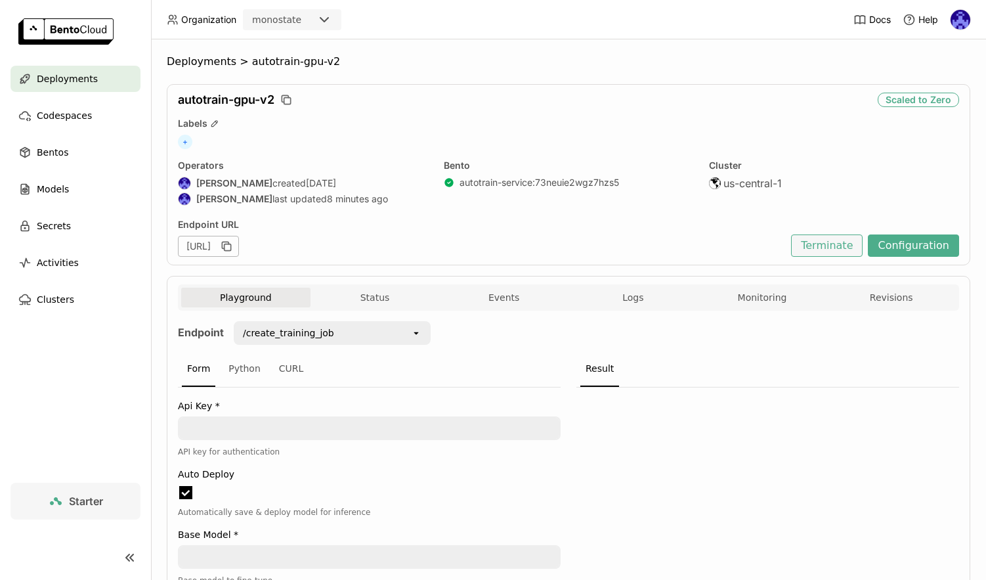
click at [837, 248] on button "Terminate" at bounding box center [827, 245] width 72 height 22
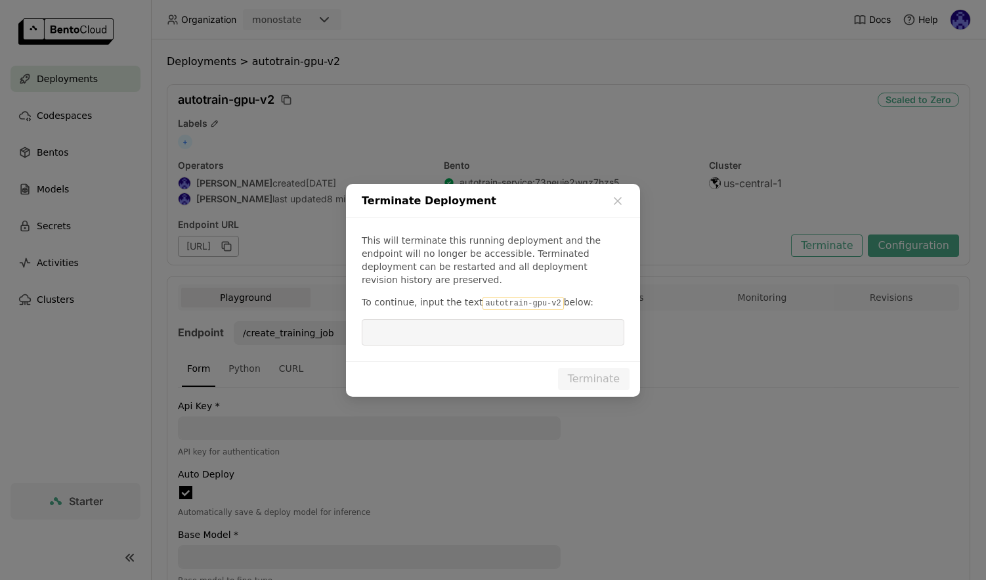
drag, startPoint x: 554, startPoint y: 299, endPoint x: 478, endPoint y: 297, distance: 76.2
click at [483, 297] on code "autotrain-gpu-v2" at bounding box center [523, 303] width 81 height 13
copy p "autotrain-gpu-v2"
click at [478, 320] on input "dialog" at bounding box center [493, 332] width 247 height 25
paste input "autotrain-gpu-v2"
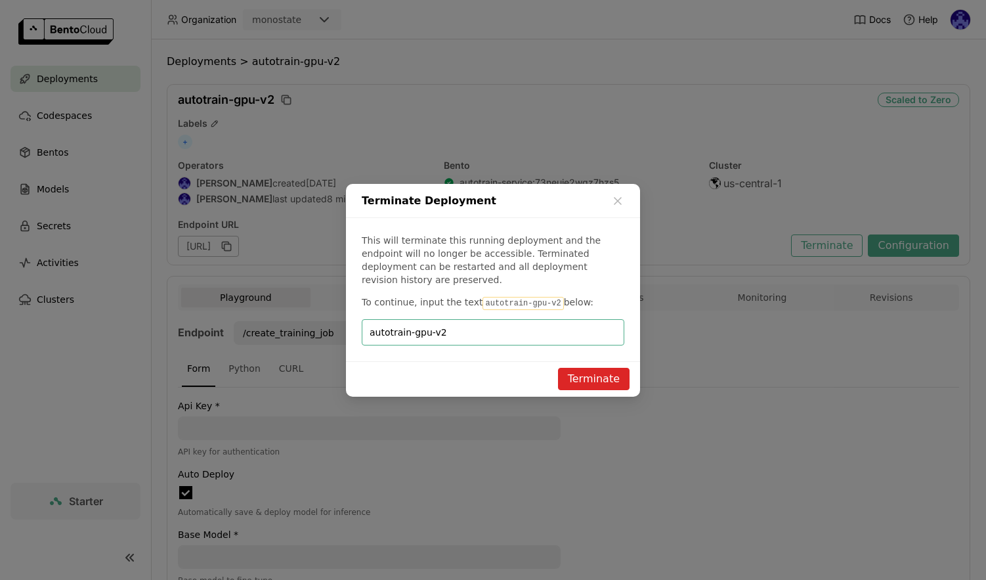
type input "autotrain-gpu-v2"
click at [596, 368] on button "Terminate" at bounding box center [594, 379] width 72 height 22
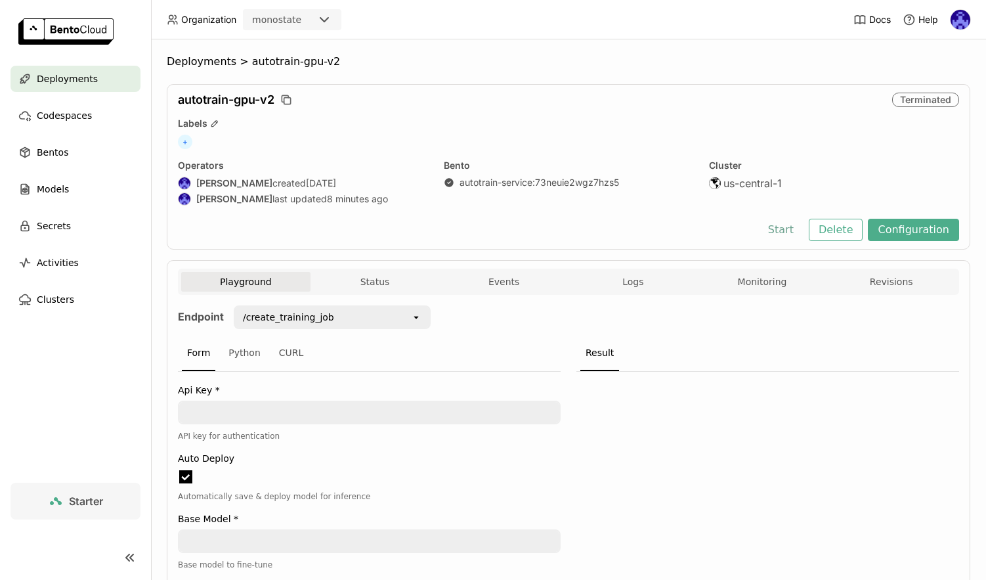
click at [783, 228] on button "Start" at bounding box center [780, 230] width 45 height 22
click at [627, 288] on button "Logs" at bounding box center [633, 282] width 129 height 20
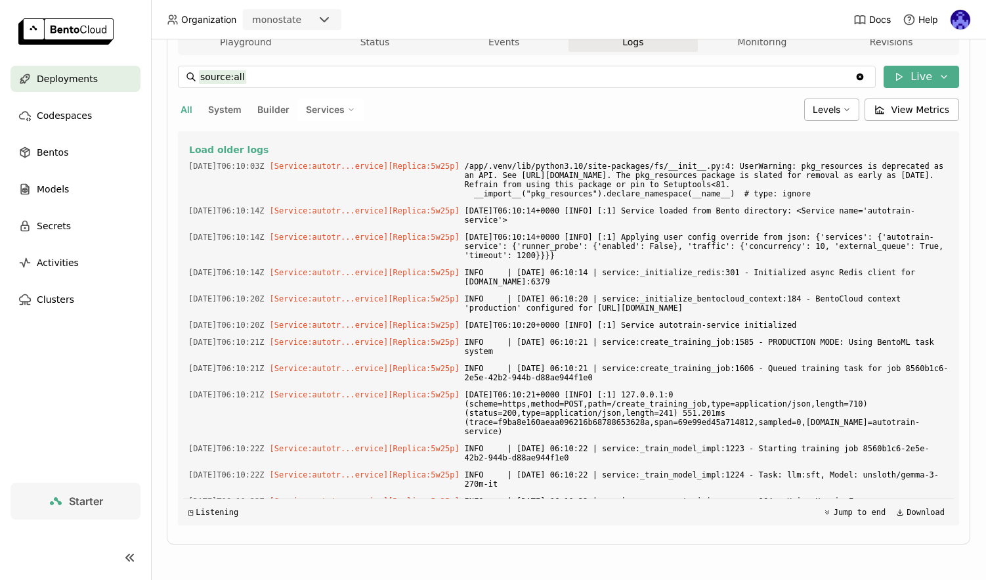
scroll to position [6598, 0]
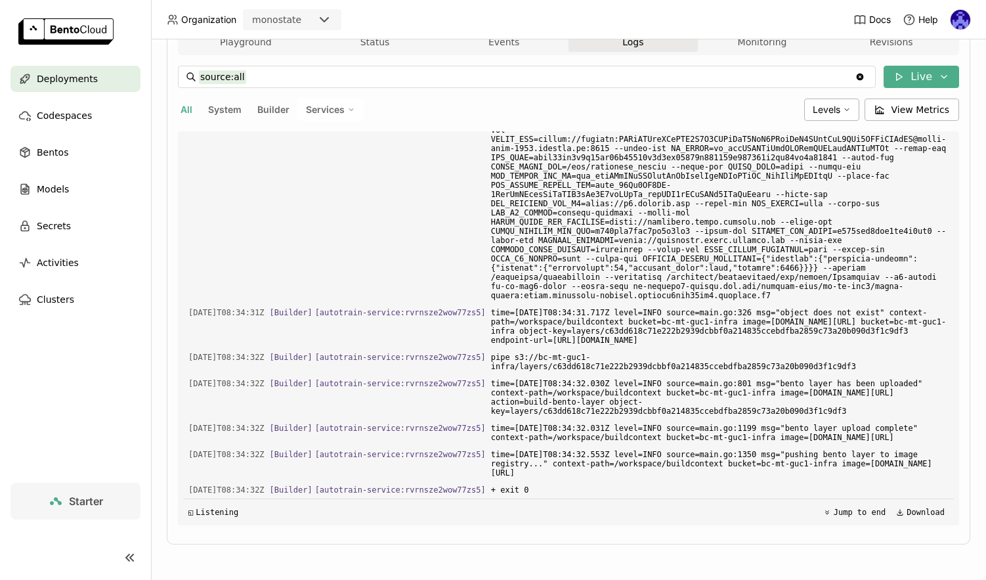
click at [82, 77] on span "Deployments" at bounding box center [67, 79] width 61 height 16
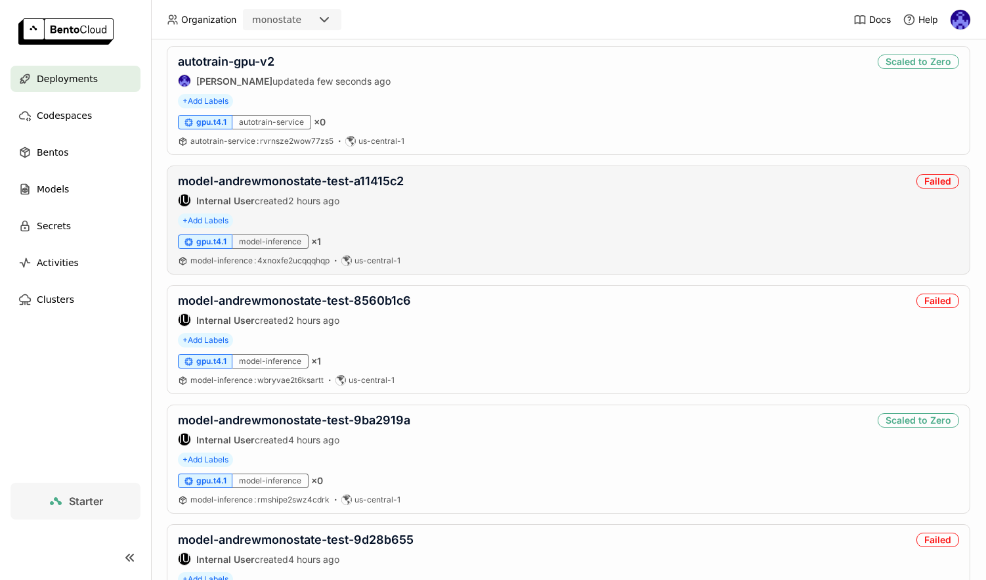
scroll to position [206, 0]
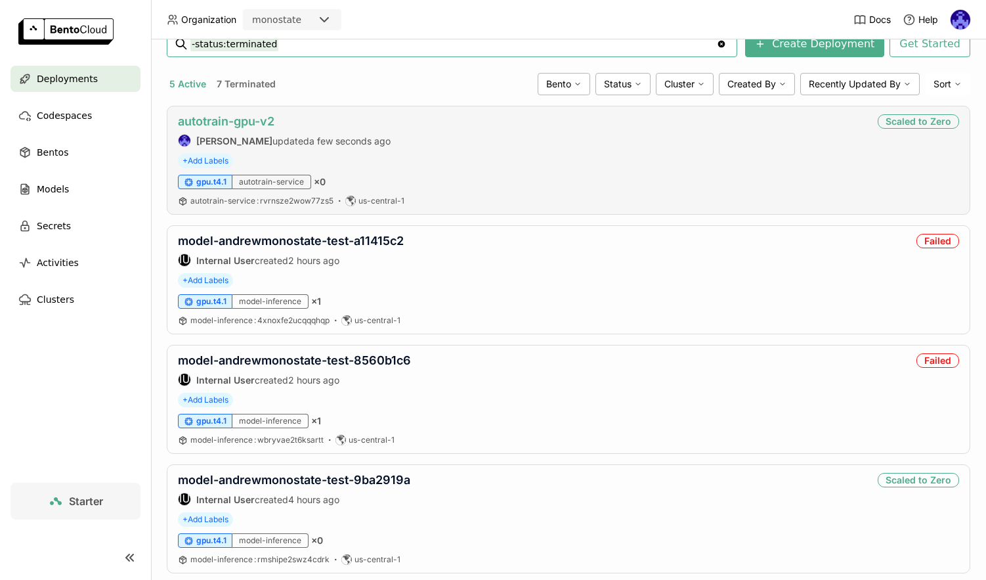
click at [232, 120] on link "autotrain-gpu-v2" at bounding box center [226, 121] width 97 height 14
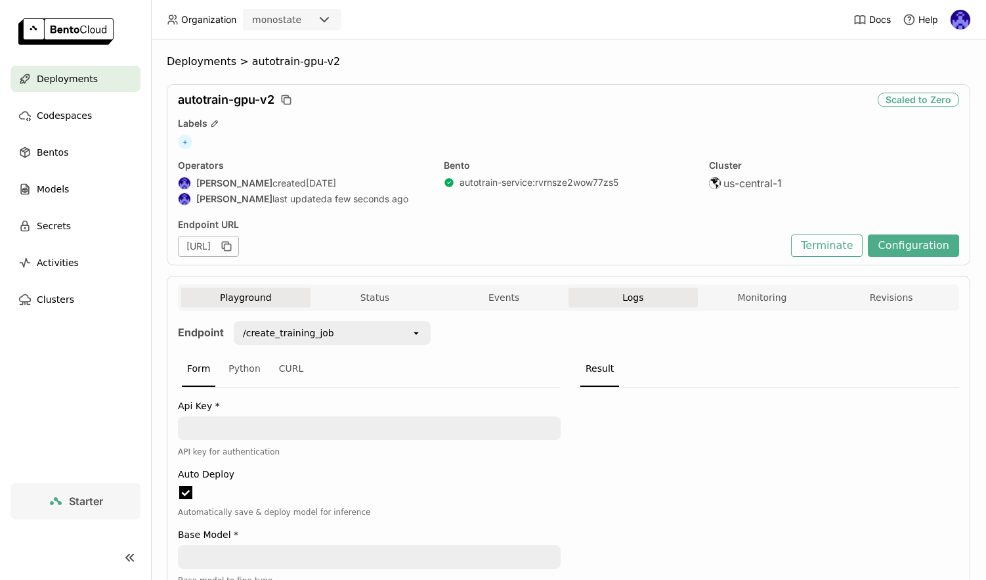
click at [646, 296] on button "Logs" at bounding box center [633, 298] width 129 height 20
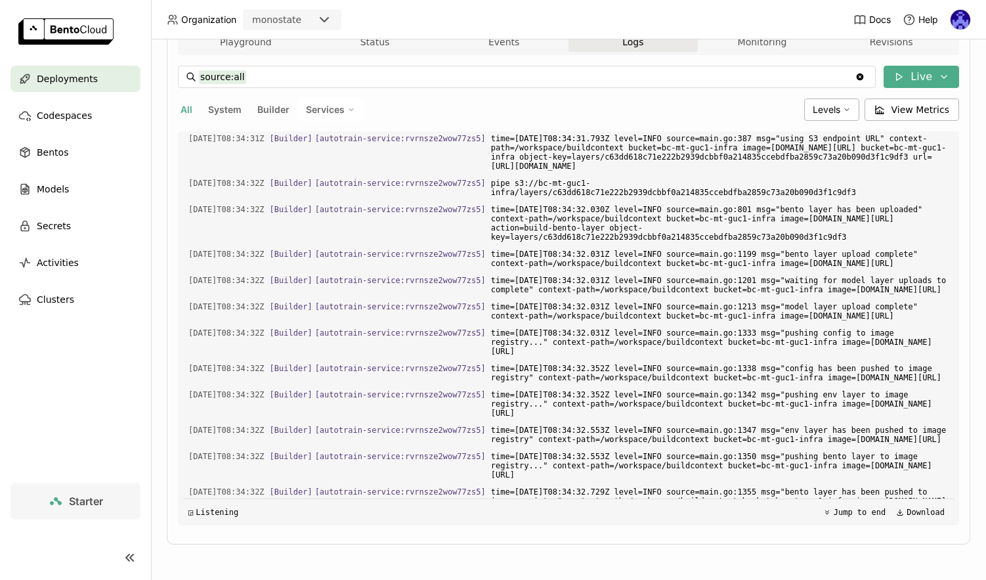
scroll to position [2598, 0]
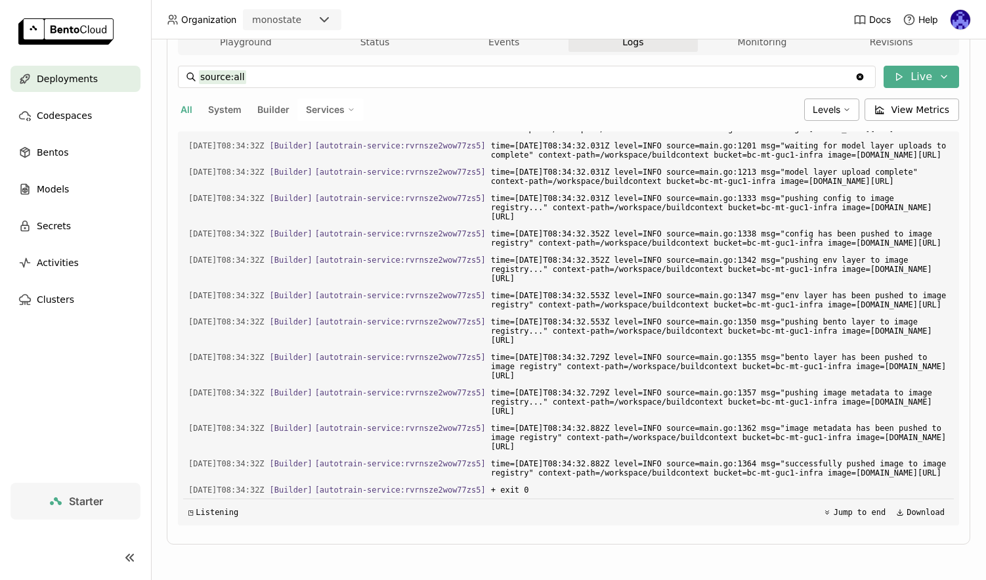
click at [87, 77] on span "Deployments" at bounding box center [67, 79] width 61 height 16
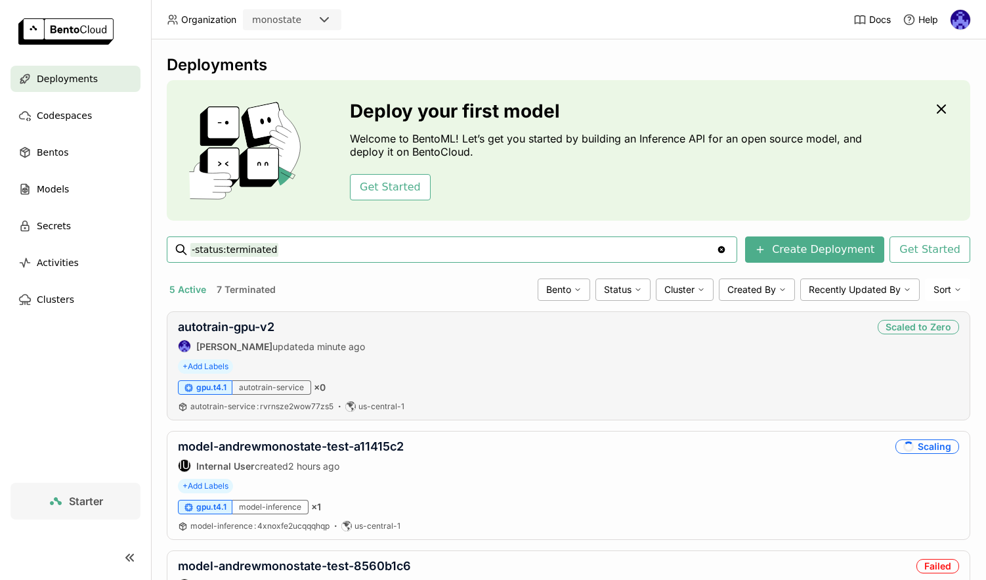
scroll to position [94, 0]
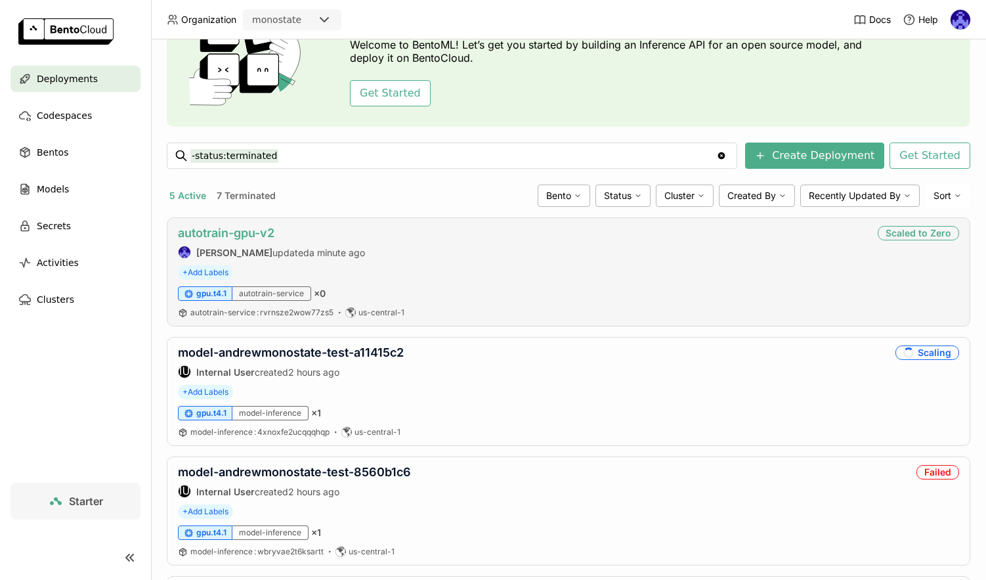
click at [245, 236] on link "autotrain-gpu-v2" at bounding box center [226, 233] width 97 height 14
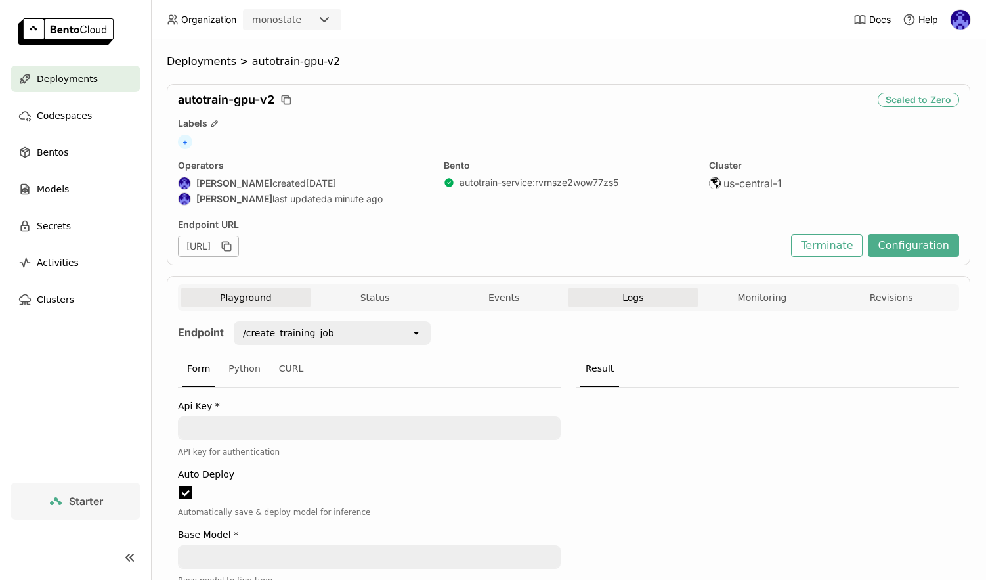
click at [588, 297] on button "Logs" at bounding box center [633, 298] width 129 height 20
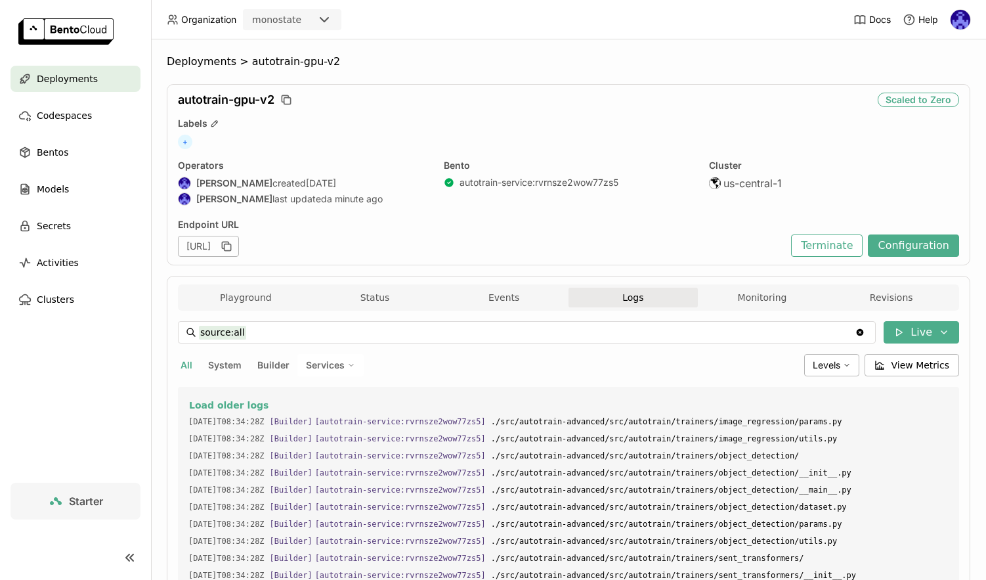
click at [632, 303] on span "Logs" at bounding box center [632, 298] width 21 height 12
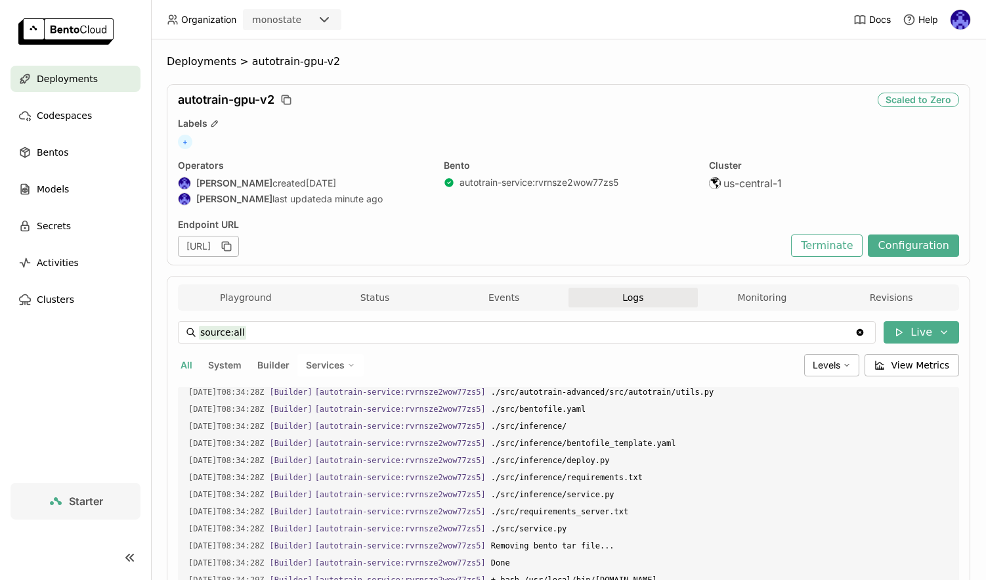
scroll to position [1219, 0]
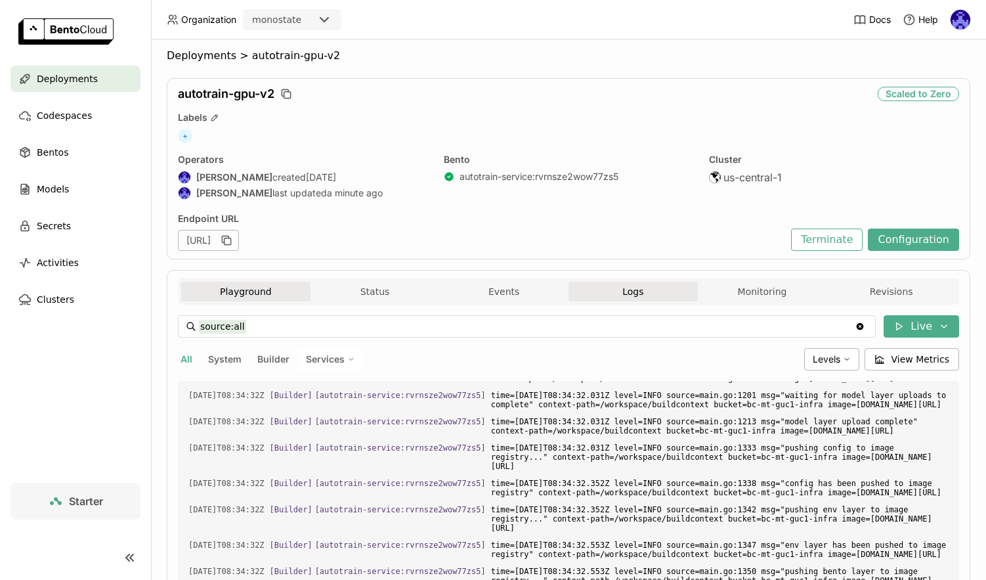
click at [257, 286] on button "Playground" at bounding box center [245, 292] width 129 height 20
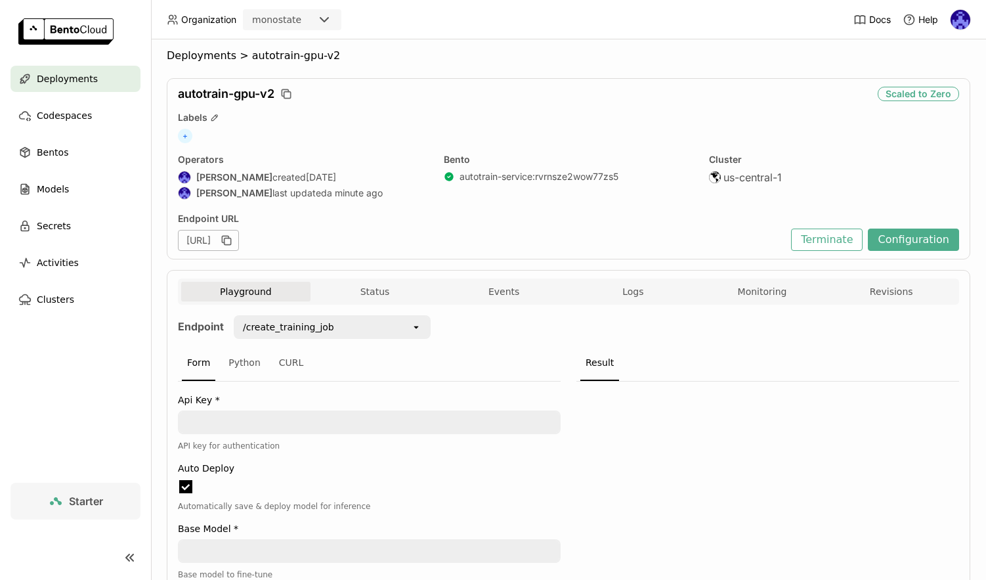
click at [98, 78] on div "Deployments" at bounding box center [76, 79] width 130 height 26
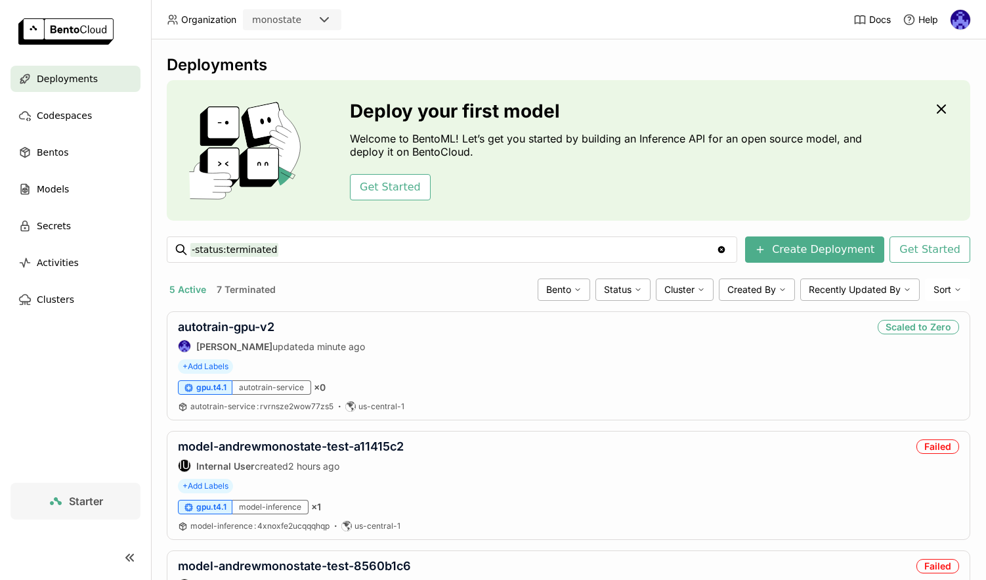
click at [670, 188] on div "Get Started" at bounding box center [609, 187] width 519 height 26
click at [305, 293] on div "5 Active 7 Terminated" at bounding box center [350, 289] width 366 height 17
click at [232, 333] on link "autotrain-gpu-v2" at bounding box center [226, 327] width 97 height 14
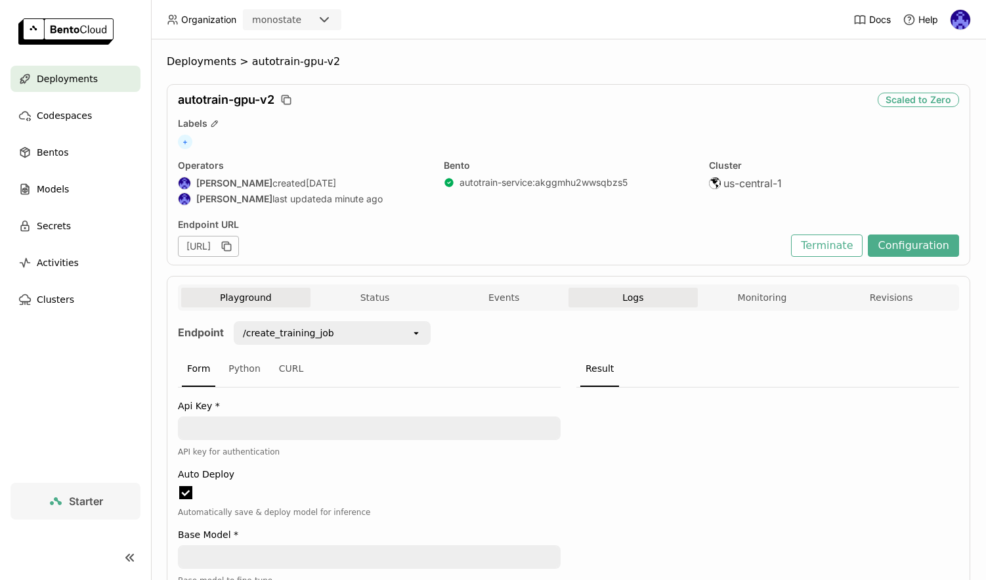
click at [603, 305] on button "Logs" at bounding box center [633, 298] width 129 height 20
click at [627, 294] on span "Logs" at bounding box center [632, 298] width 21 height 12
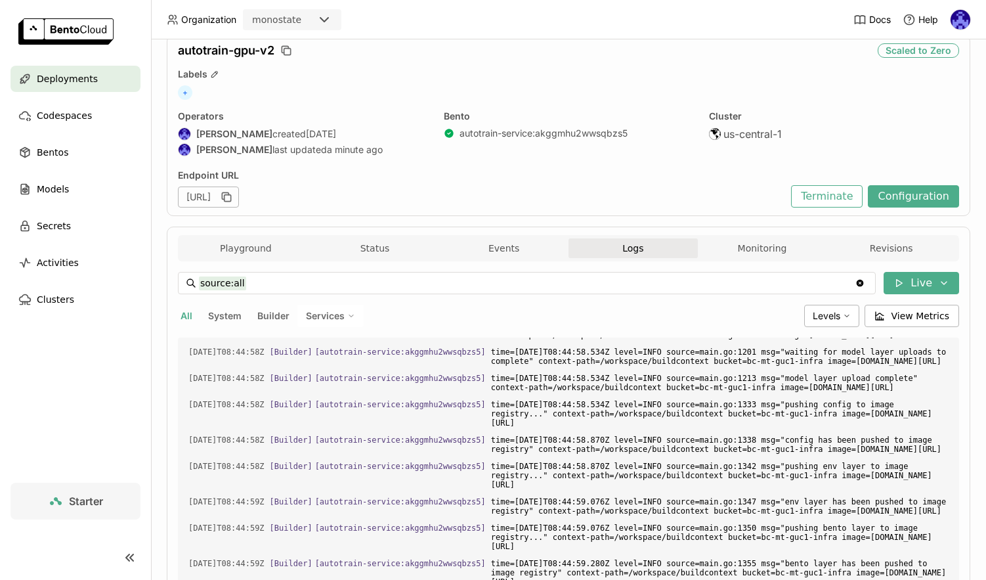
scroll to position [49, 0]
click at [798, 188] on button "Terminate" at bounding box center [827, 196] width 72 height 22
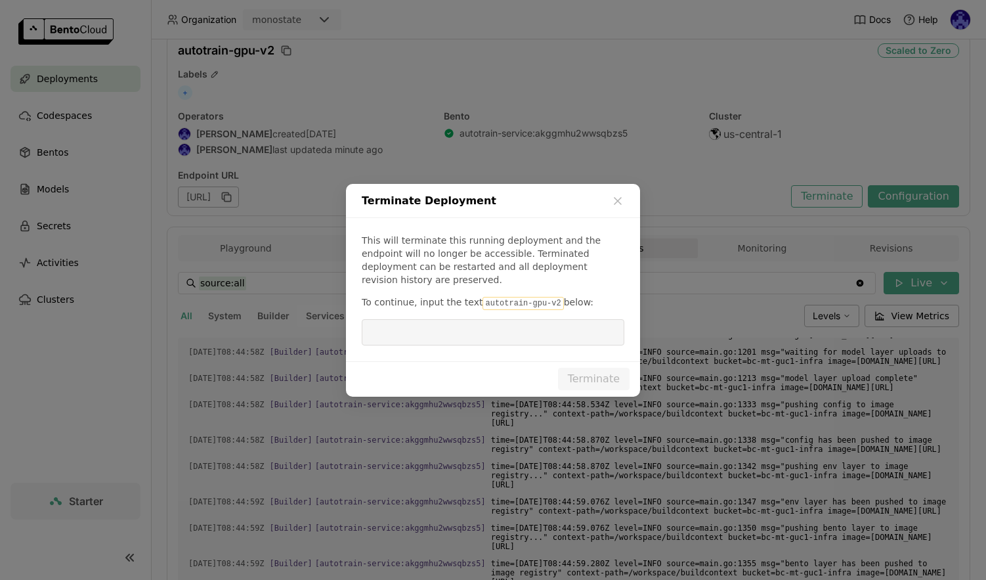
drag, startPoint x: 479, startPoint y: 297, endPoint x: 552, endPoint y: 299, distance: 72.9
click at [552, 299] on code "autotrain-gpu-v2" at bounding box center [523, 303] width 81 height 13
copy p "autotrain-gpu-v2"
click at [546, 321] on input "dialog" at bounding box center [493, 332] width 247 height 25
paste input "autotrain-gpu-v2"
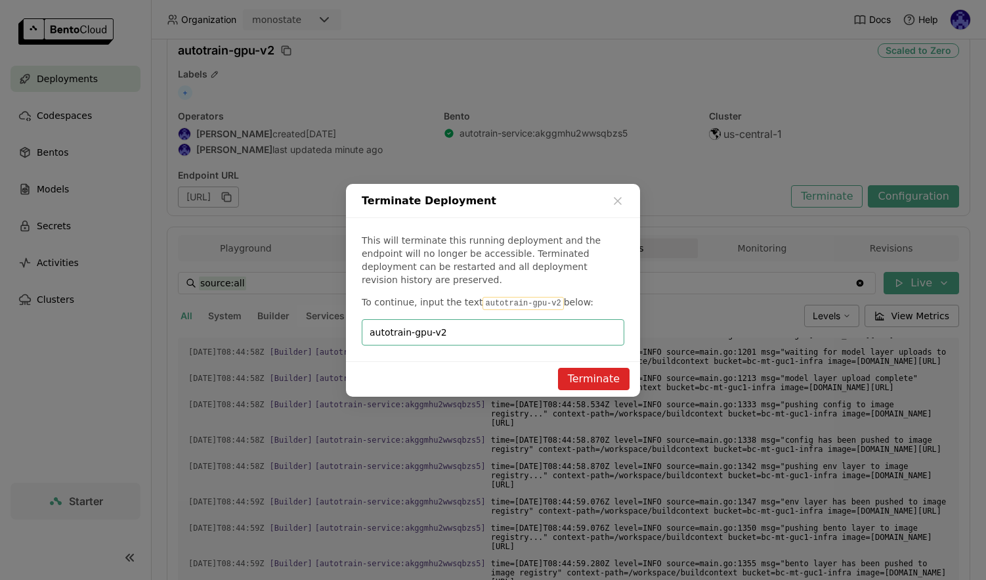
type input "autotrain-gpu-v2"
click at [615, 368] on button "Terminate" at bounding box center [594, 379] width 72 height 22
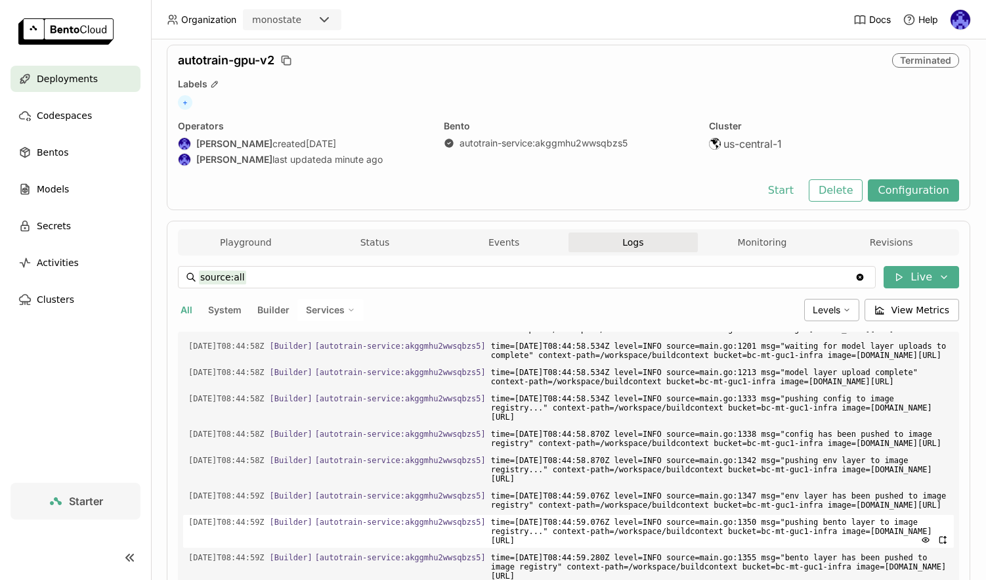
scroll to position [2598, 0]
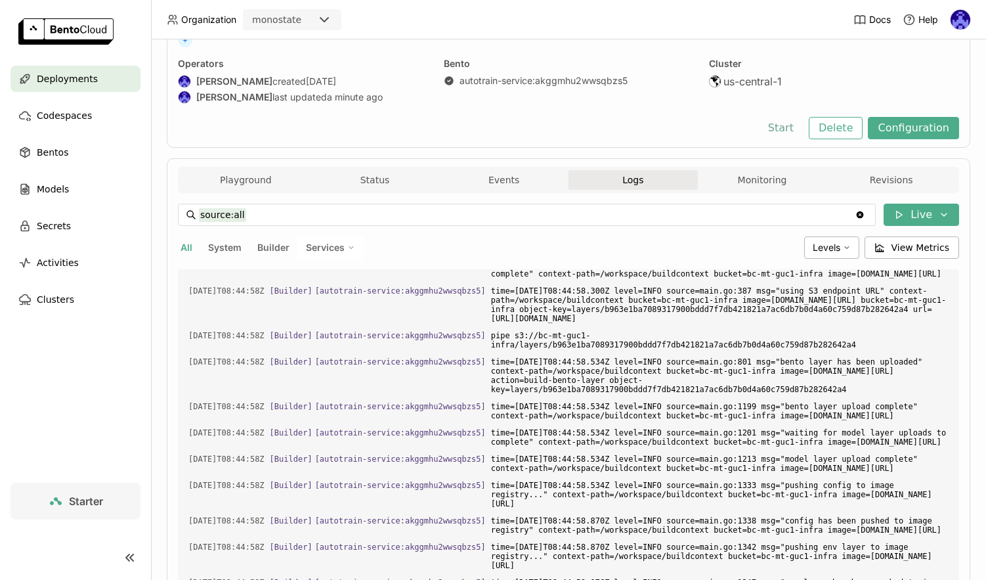
click at [785, 125] on button "Start" at bounding box center [780, 128] width 45 height 22
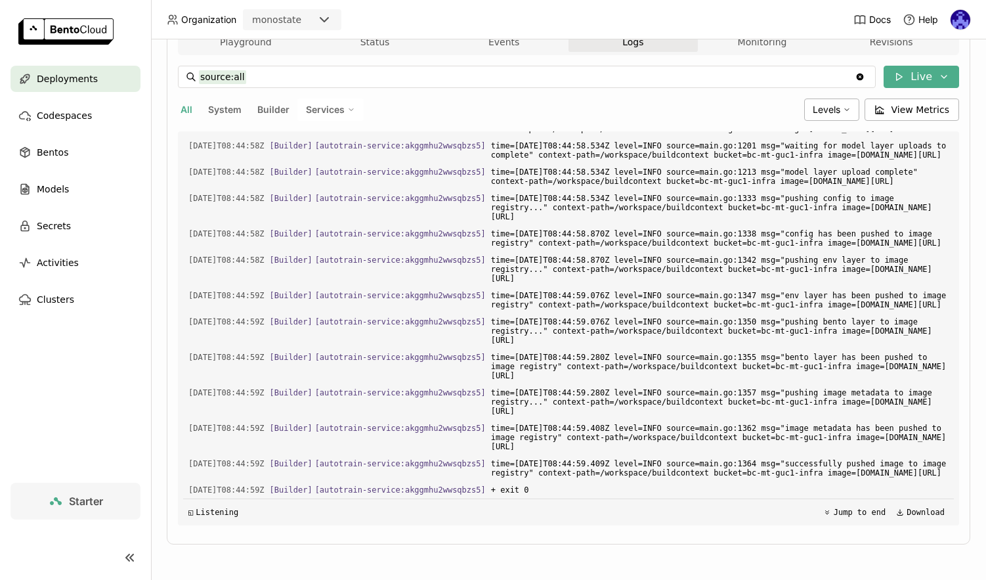
click at [78, 79] on span "Deployments" at bounding box center [67, 79] width 61 height 16
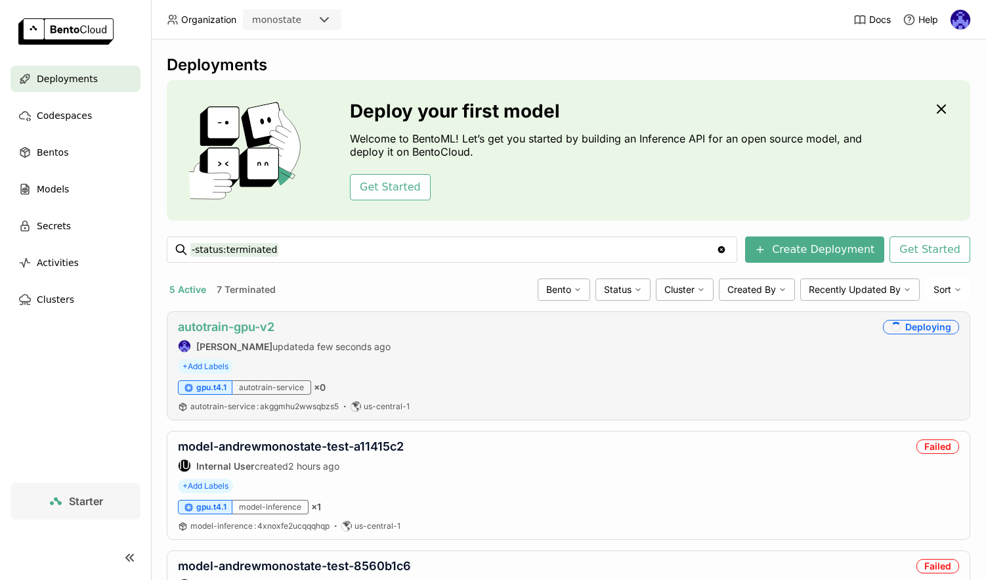
click at [209, 332] on link "autotrain-gpu-v2" at bounding box center [226, 327] width 97 height 14
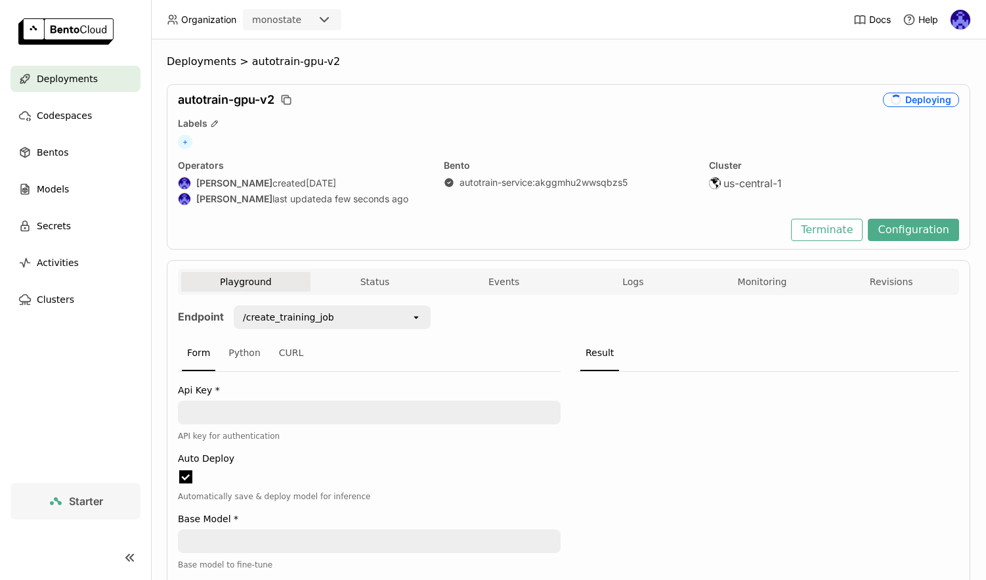
click at [620, 292] on div "Playground Status Events Logs Monitoring Revisions" at bounding box center [568, 283] width 775 height 23
click at [624, 287] on span "Logs" at bounding box center [632, 282] width 21 height 12
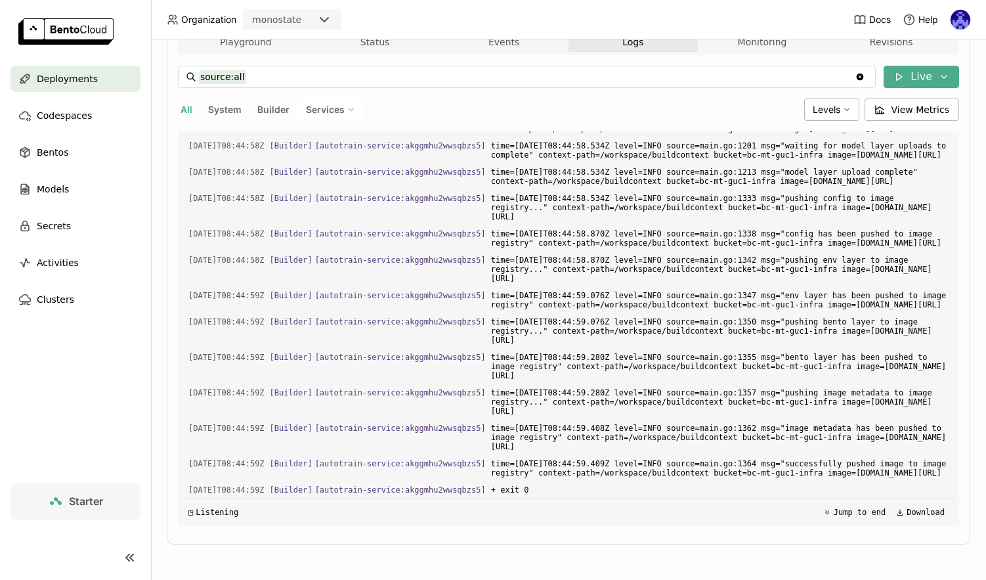
scroll to position [1, 0]
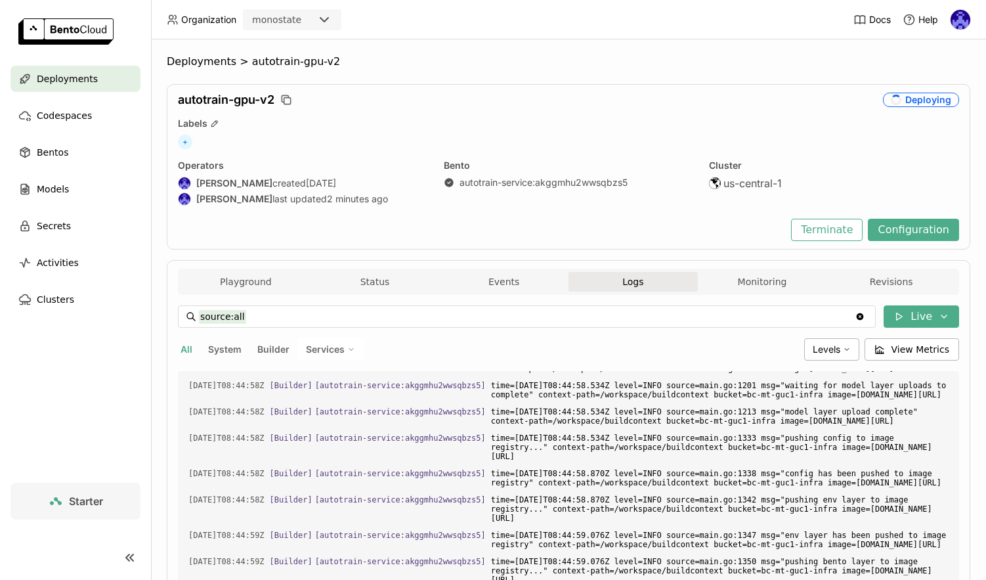
click at [783, 143] on div "+" at bounding box center [568, 142] width 781 height 14
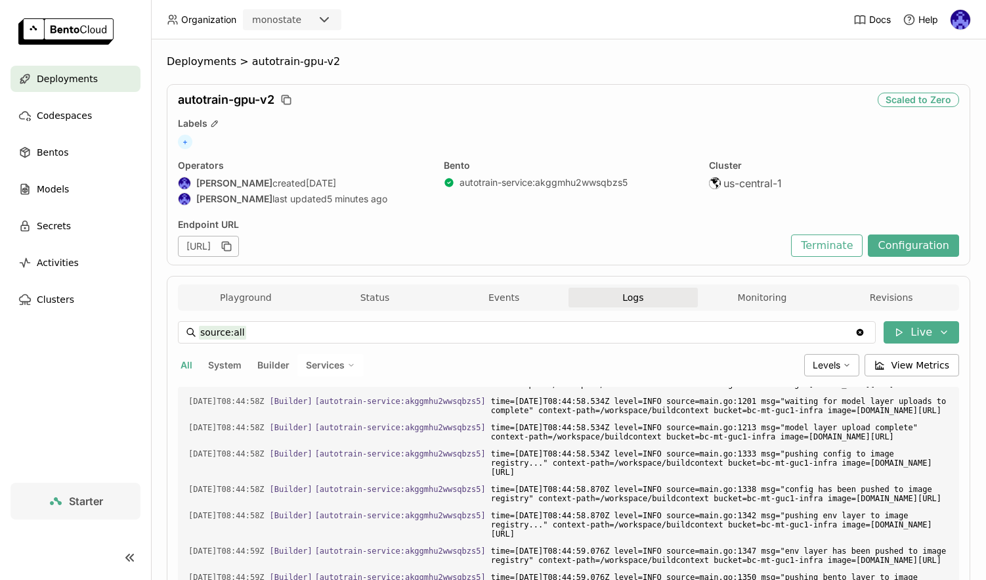
click at [75, 78] on span "Deployments" at bounding box center [67, 79] width 61 height 16
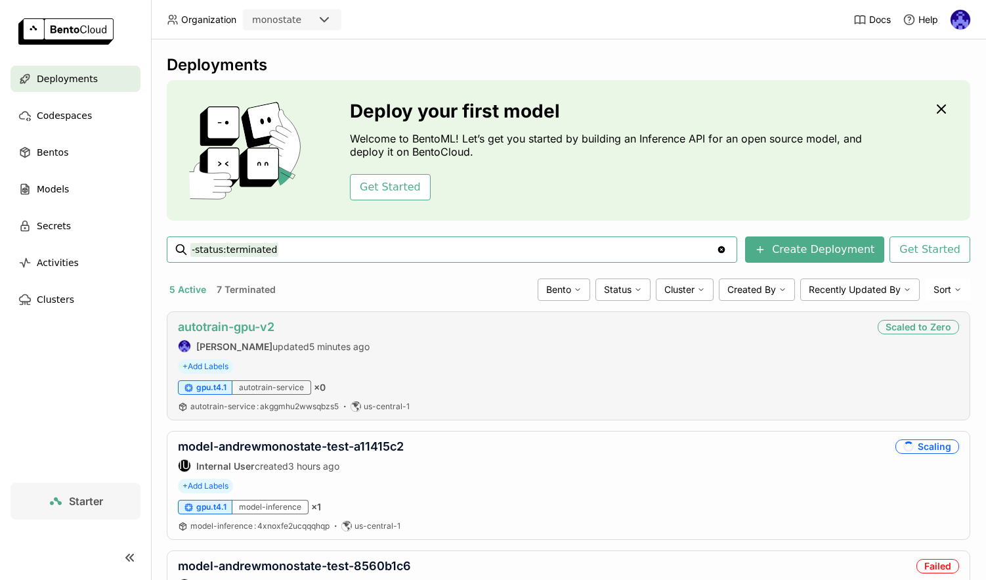
click at [257, 327] on link "autotrain-gpu-v2" at bounding box center [226, 327] width 97 height 14
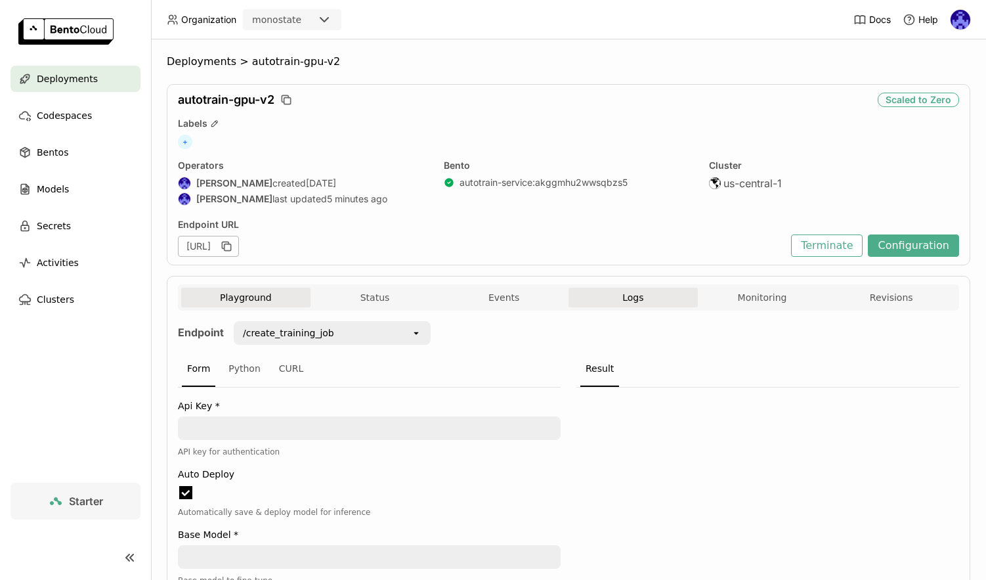
click at [615, 290] on button "Logs" at bounding box center [633, 298] width 129 height 20
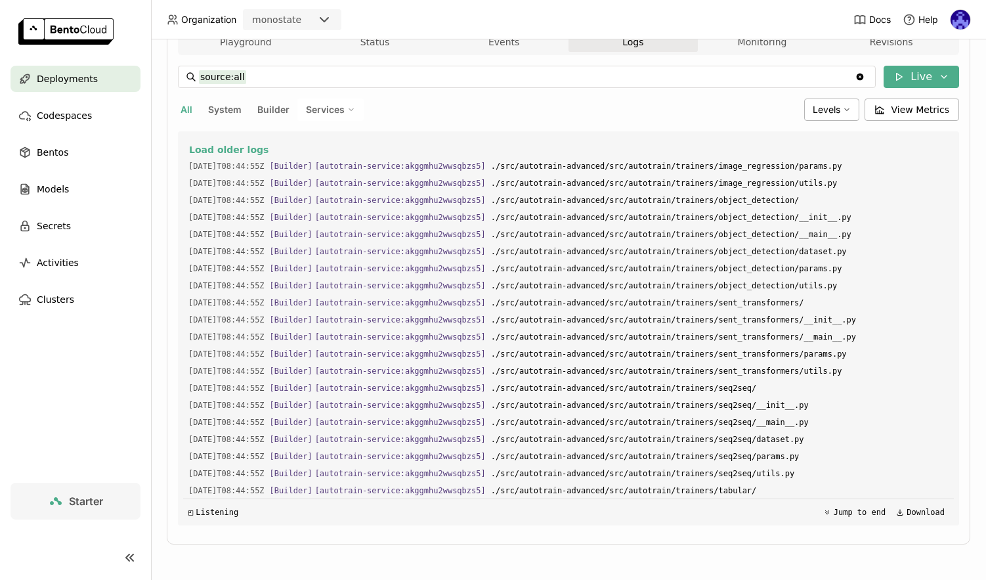
scroll to position [2598, 0]
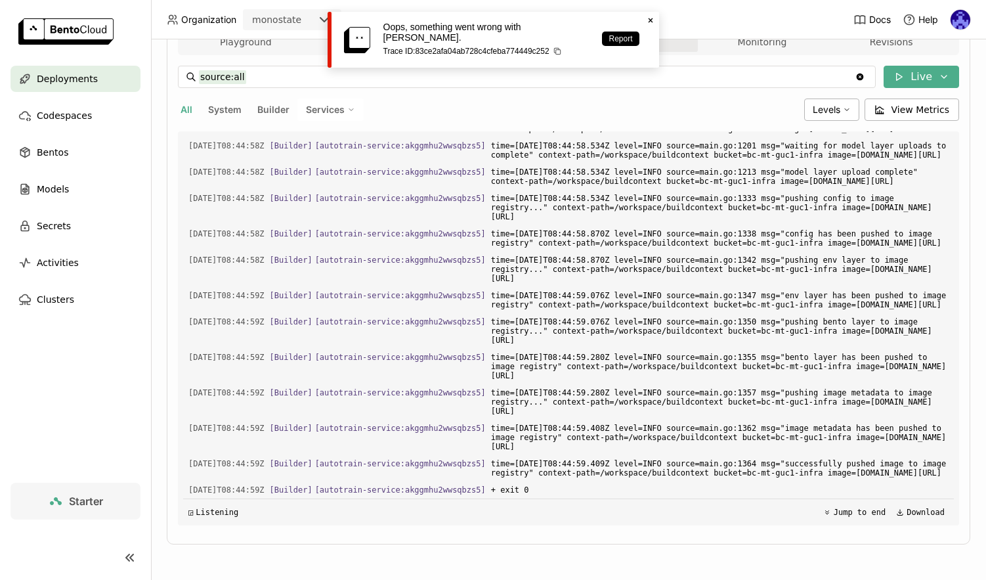
click at [56, 76] on span "Deployments" at bounding box center [67, 79] width 61 height 16
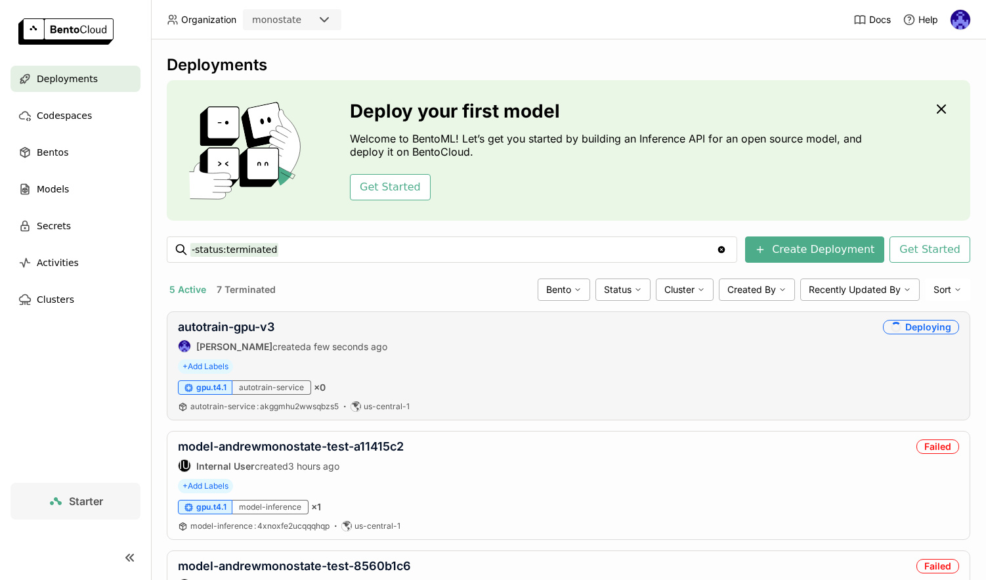
click at [223, 334] on div "autotrain-gpu-v3 [PERSON_NAME] created a few seconds ago" at bounding box center [282, 336] width 209 height 33
click at [224, 328] on link "autotrain-gpu-v3" at bounding box center [226, 327] width 97 height 14
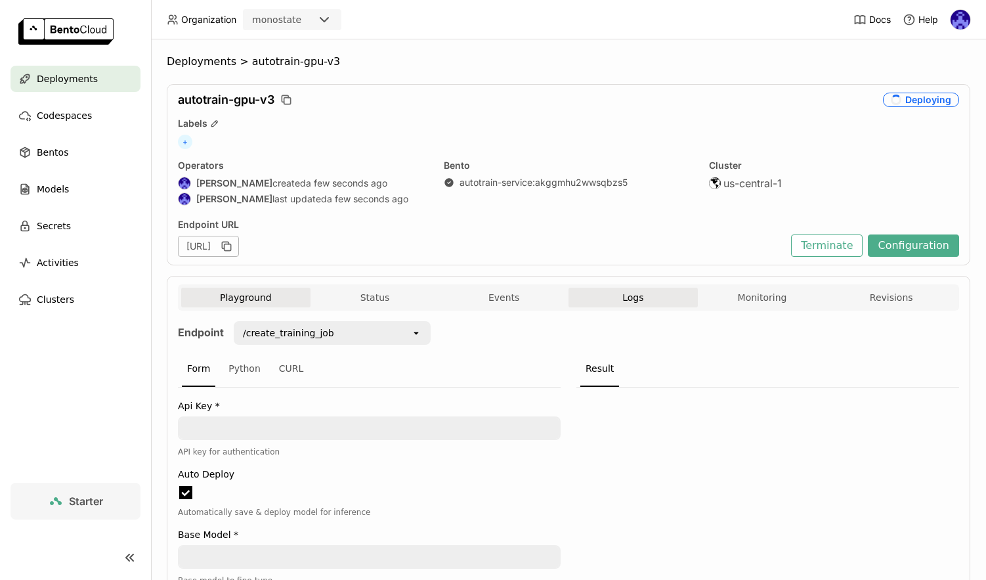
click at [635, 297] on span "Logs" at bounding box center [632, 298] width 21 height 12
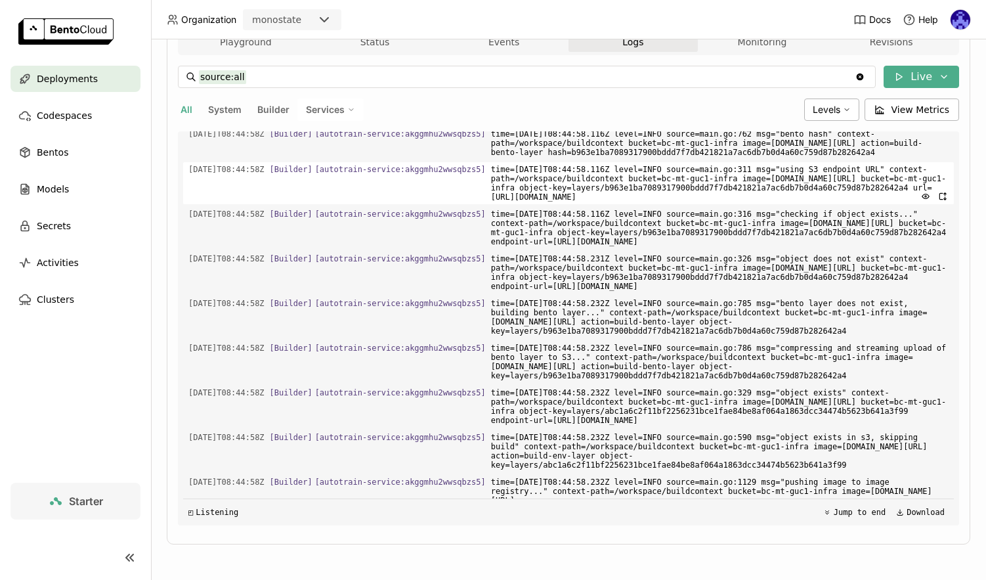
scroll to position [1, 1]
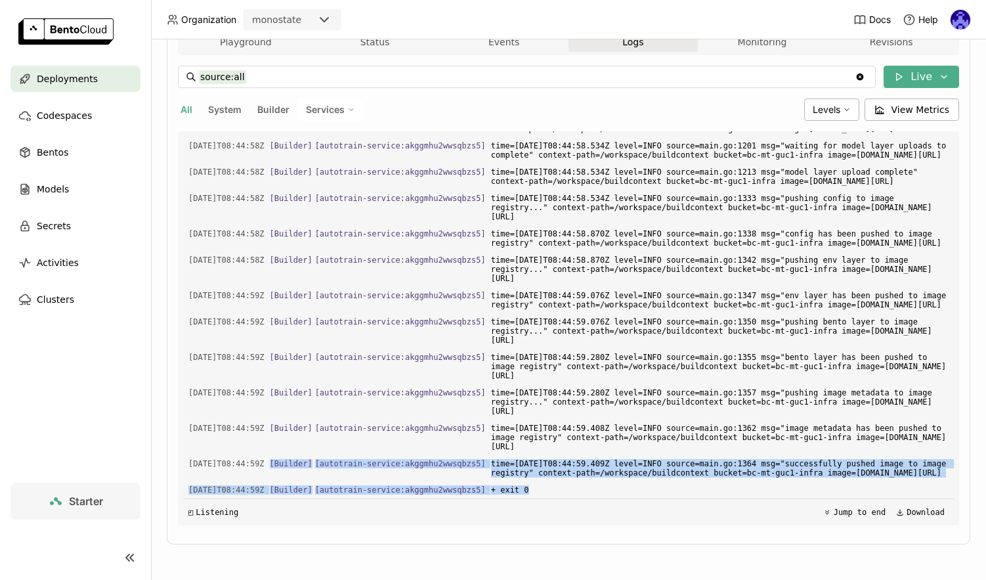
drag, startPoint x: 600, startPoint y: 492, endPoint x: 454, endPoint y: 436, distance: 156.1
click at [454, 437] on div "Load older logs [DATE]T08:44:55Z [Builder] [ autotrain-service:akggmhu2wwsqbzs5…" at bounding box center [568, 328] width 771 height 394
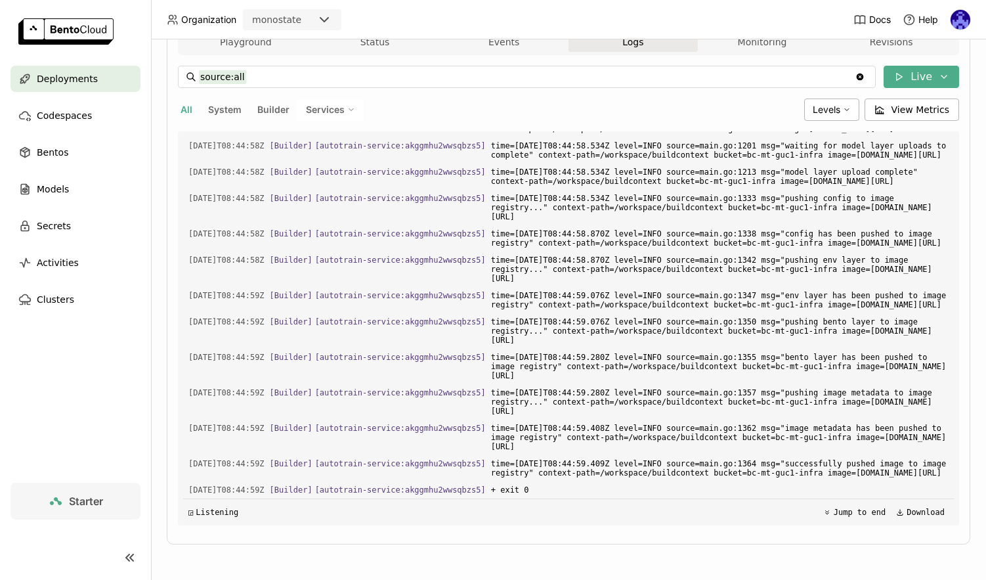
click at [571, 482] on div "Load older logs [DATE]T08:44:55Z [Builder] [ autotrain-service:akggmhu2wwsqbzs5…" at bounding box center [568, 328] width 771 height 394
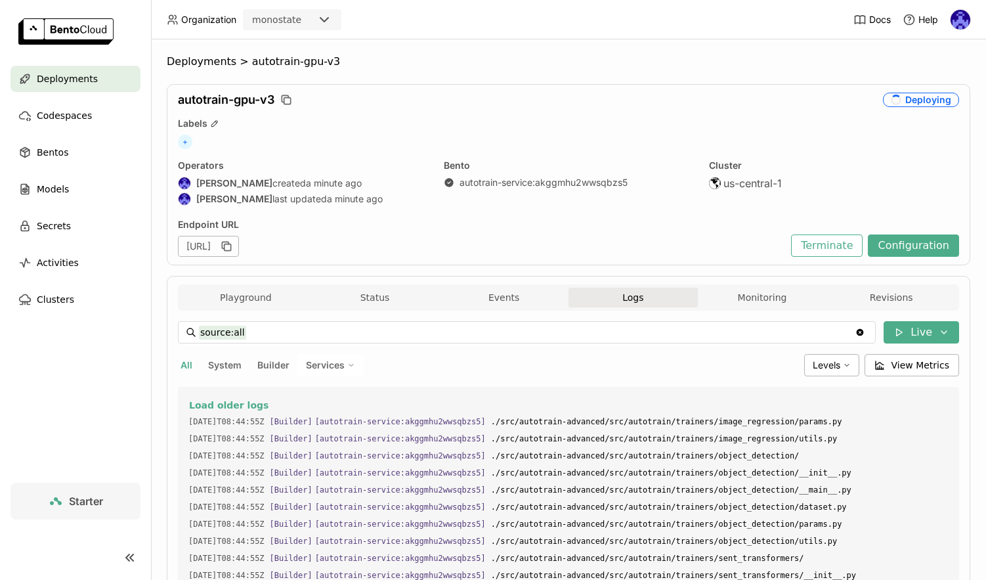
click at [66, 84] on span "Deployments" at bounding box center [67, 79] width 61 height 16
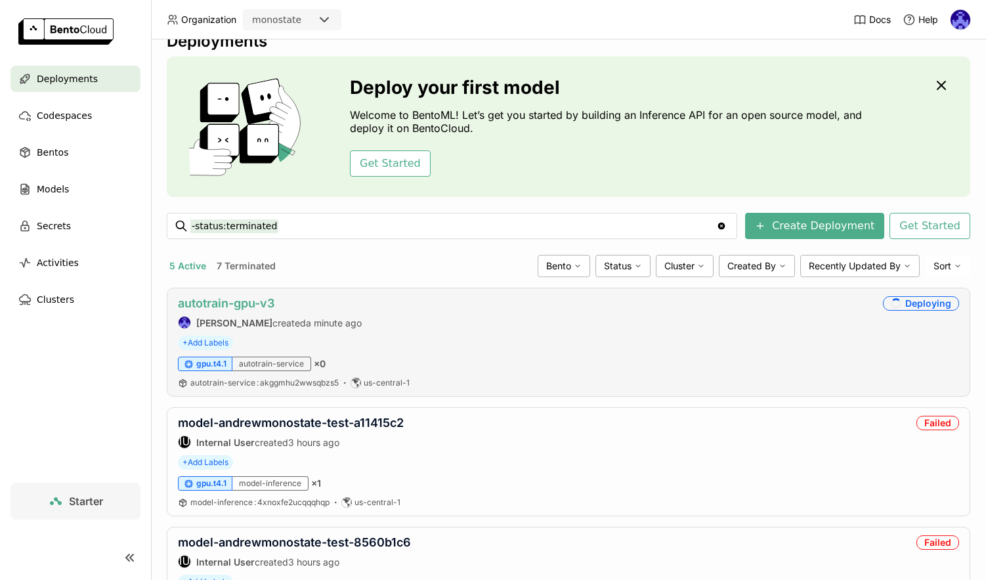
click at [271, 299] on link "autotrain-gpu-v3" at bounding box center [226, 303] width 97 height 14
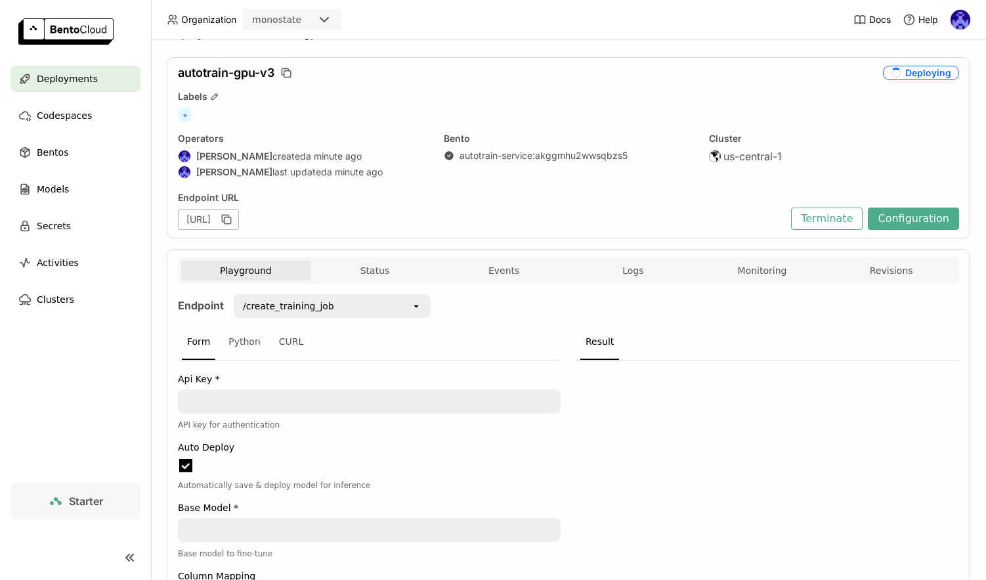
click at [638, 269] on span "Logs" at bounding box center [632, 271] width 21 height 12
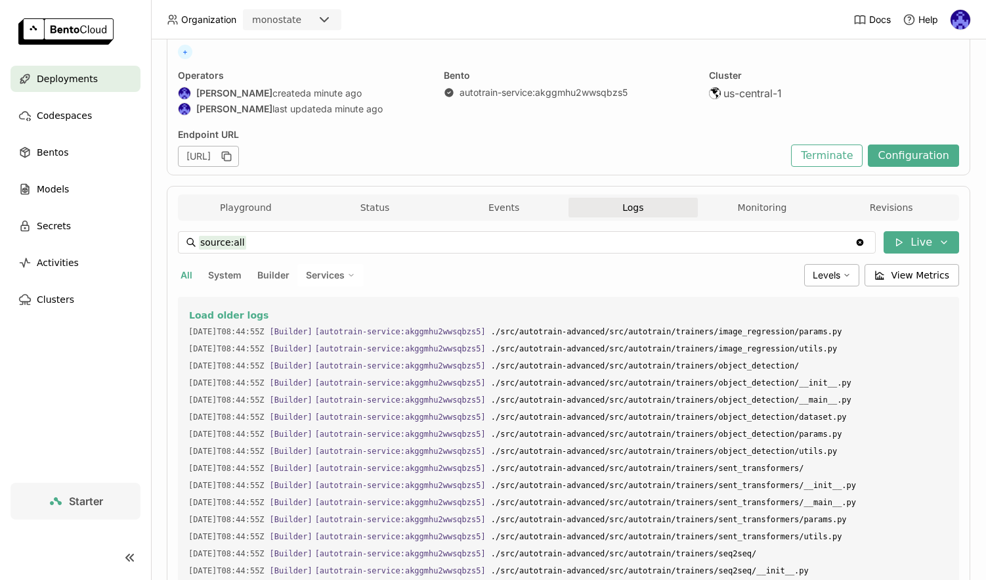
click at [436, 285] on div "All System Builder Services" at bounding box center [488, 275] width 621 height 22
click at [375, 303] on div "Load older logs [DATE]T08:44:55Z [Builder] [ autotrain-service:akggmhu2wwsqbzs5…" at bounding box center [568, 494] width 771 height 394
click at [234, 318] on span "Load older logs" at bounding box center [228, 315] width 79 height 12
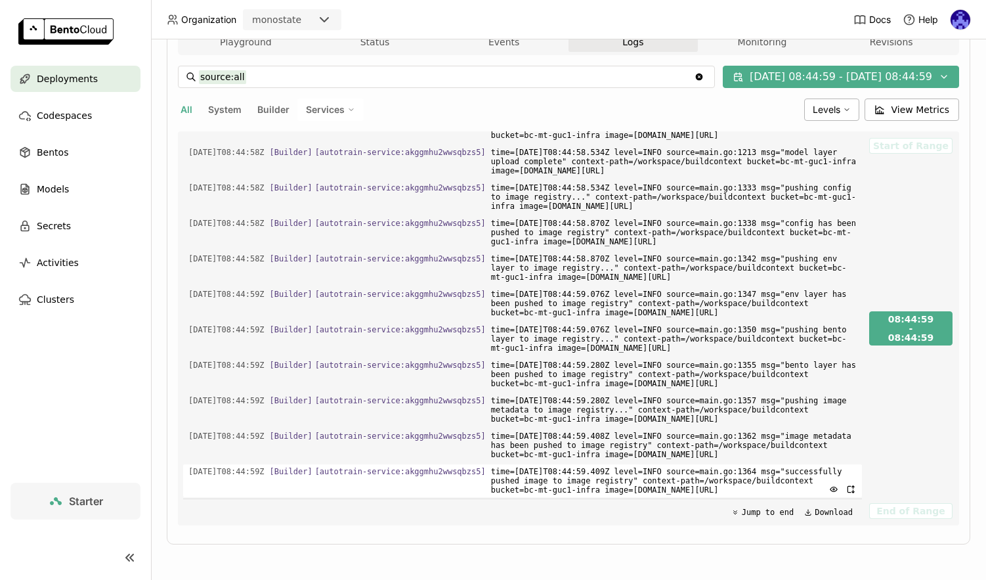
drag, startPoint x: 398, startPoint y: 368, endPoint x: 800, endPoint y: 492, distance: 420.6
click at [800, 492] on div "source:all source:all Clear value [DATE] 08:44:59 - [DATE] 08:44:59 All System …" at bounding box center [568, 296] width 781 height 460
copy div "Levels View Metrics [DATE]T08:44:55Z [Builder] [ autotrain-service:akggmhu2wwsq…"
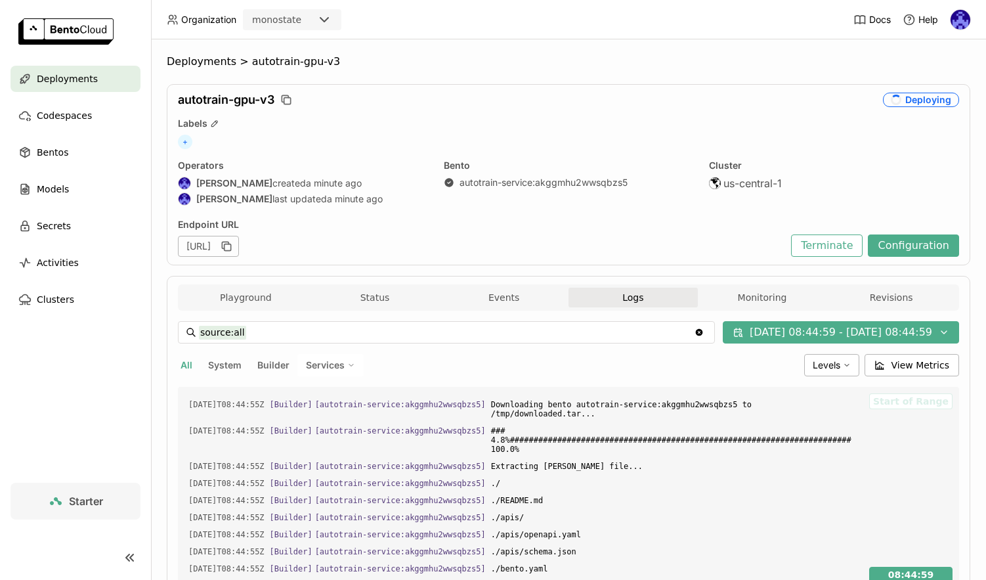
click at [641, 368] on div "All System Builder Services" at bounding box center [488, 365] width 621 height 22
click at [600, 368] on div "All System Builder Services" at bounding box center [488, 365] width 621 height 22
click at [40, 76] on span "Deployments" at bounding box center [67, 79] width 61 height 16
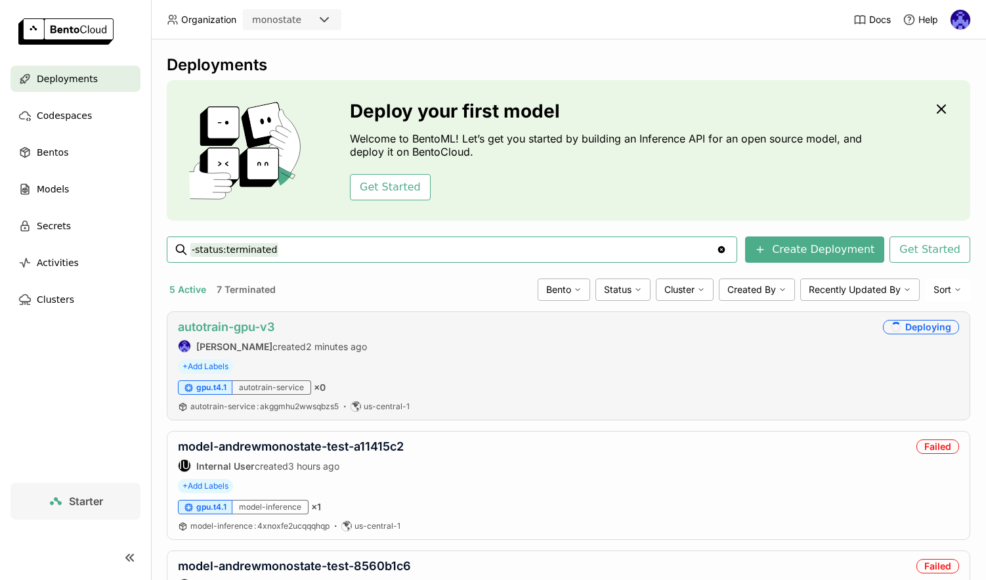
click at [248, 332] on link "autotrain-gpu-v3" at bounding box center [226, 327] width 97 height 14
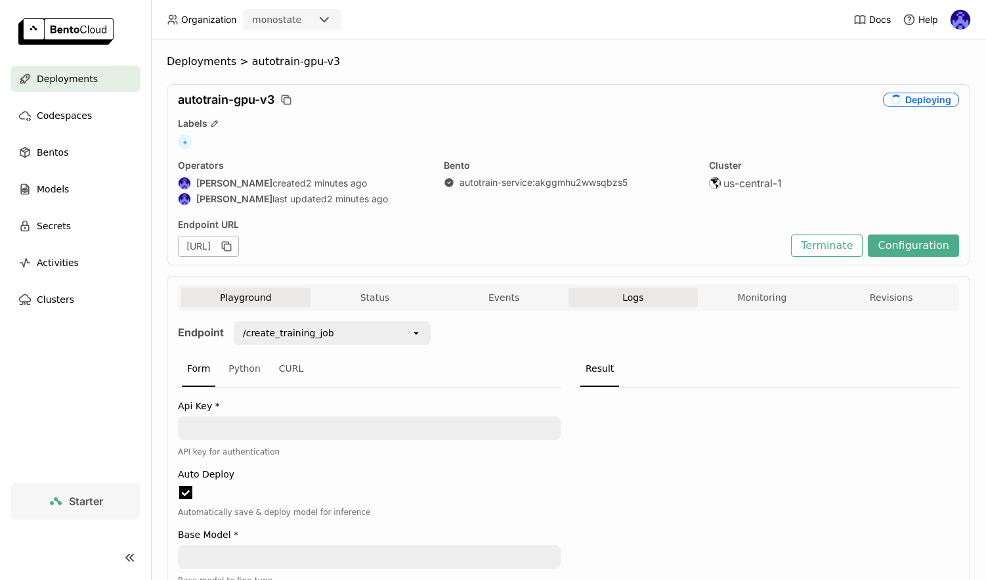
click at [651, 303] on button "Logs" at bounding box center [633, 298] width 129 height 20
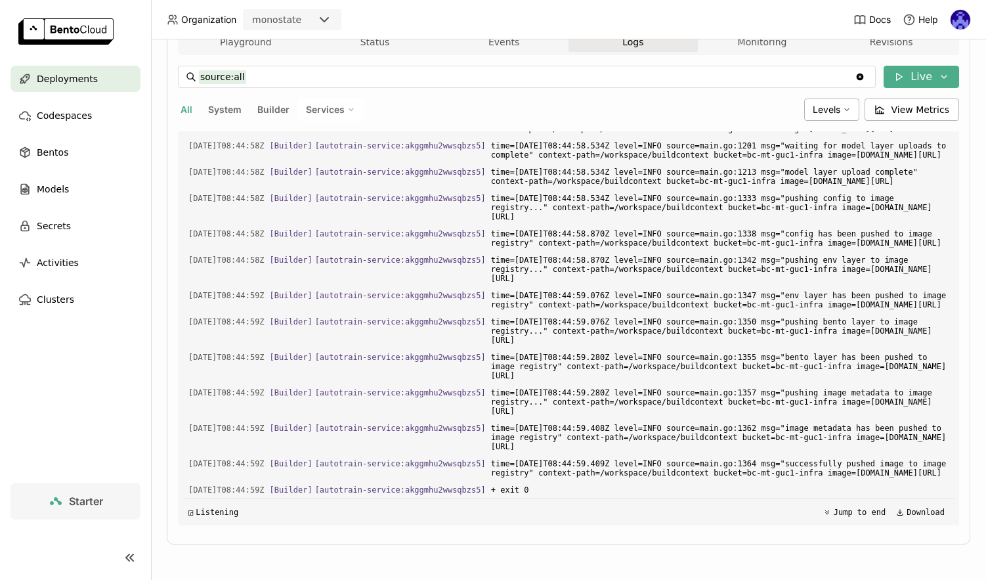
click at [20, 57] on link at bounding box center [75, 33] width 151 height 66
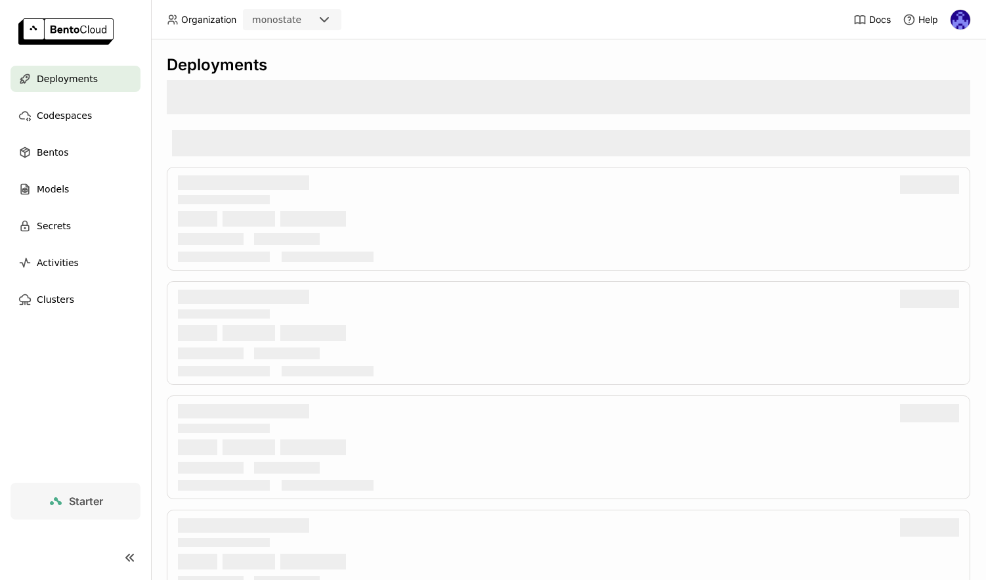
click at [58, 83] on span "Deployments" at bounding box center [67, 79] width 61 height 16
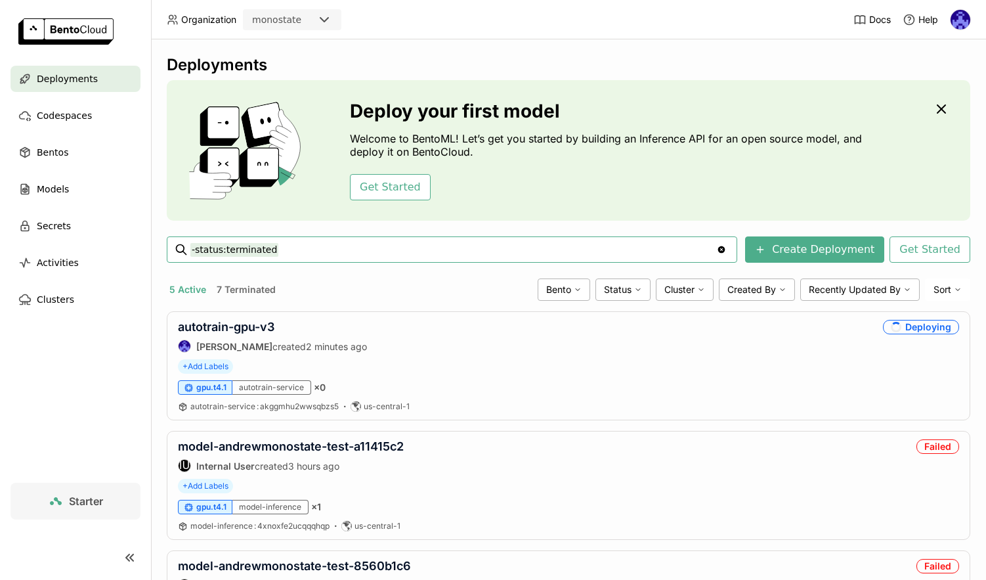
click at [58, 83] on span "Deployments" at bounding box center [67, 79] width 61 height 16
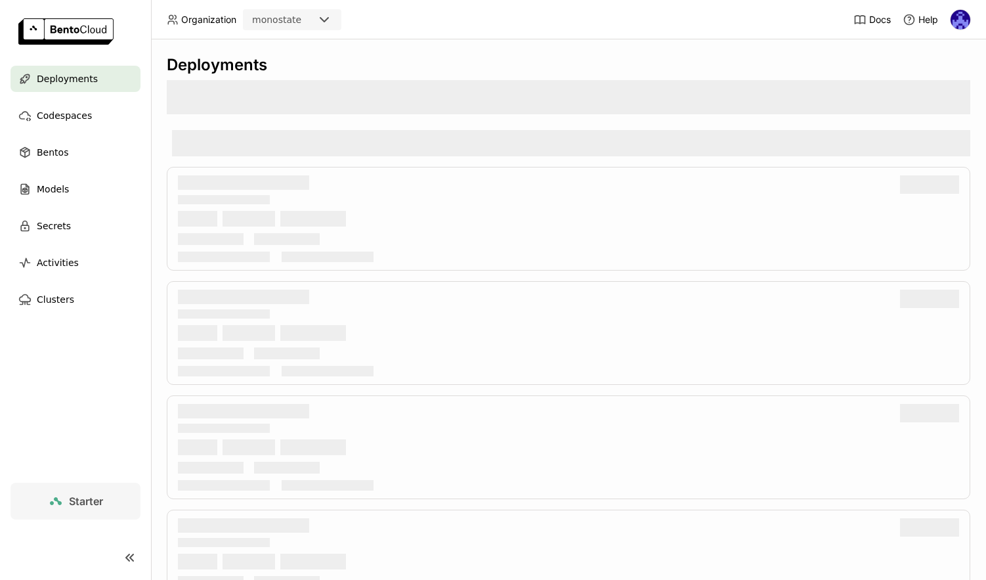
click at [58, 83] on span "Deployments" at bounding box center [67, 79] width 61 height 16
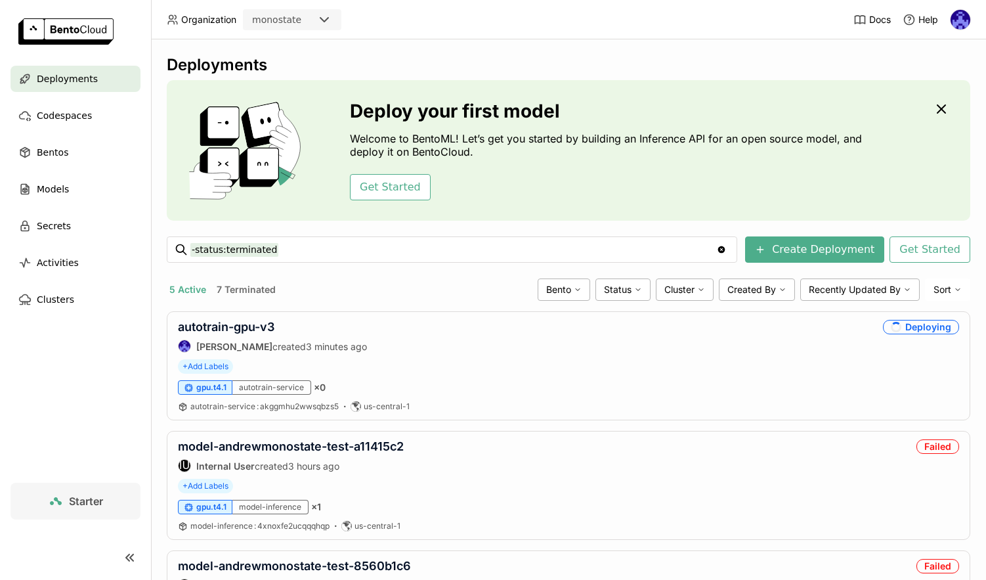
click at [143, 327] on nav "Deployments Codespaces Bentos Models Secrets Activities Clusters" at bounding box center [75, 274] width 151 height 417
click at [253, 323] on link "autotrain-gpu-v3" at bounding box center [226, 327] width 97 height 14
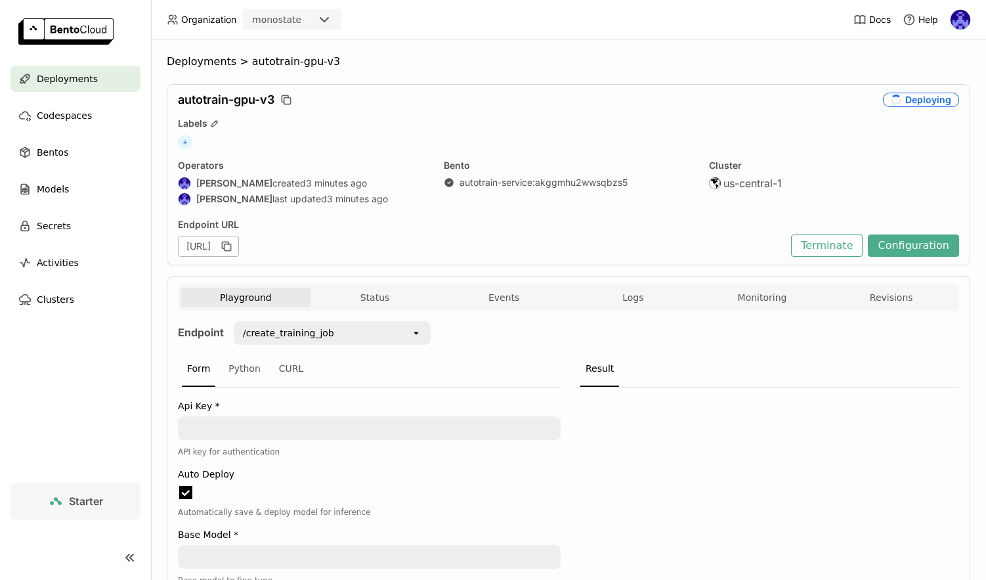
click at [638, 284] on div "Playground Status Events Logs Monitoring Revisions" at bounding box center [568, 297] width 781 height 26
click at [636, 305] on button "Logs" at bounding box center [633, 298] width 129 height 20
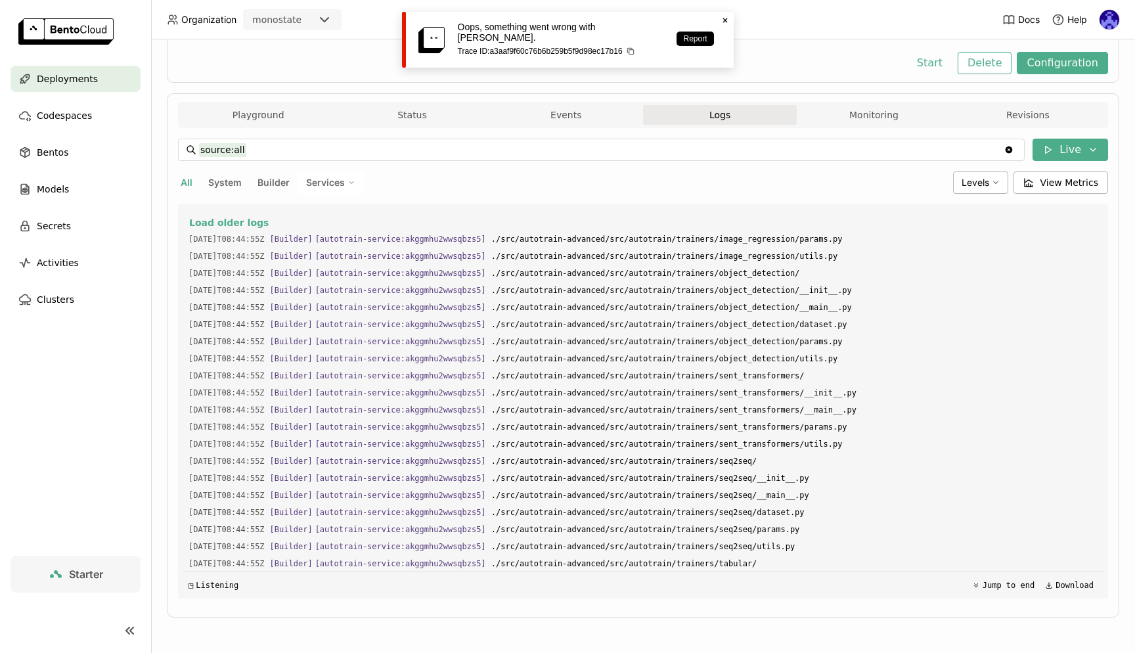
scroll to position [2148, 0]
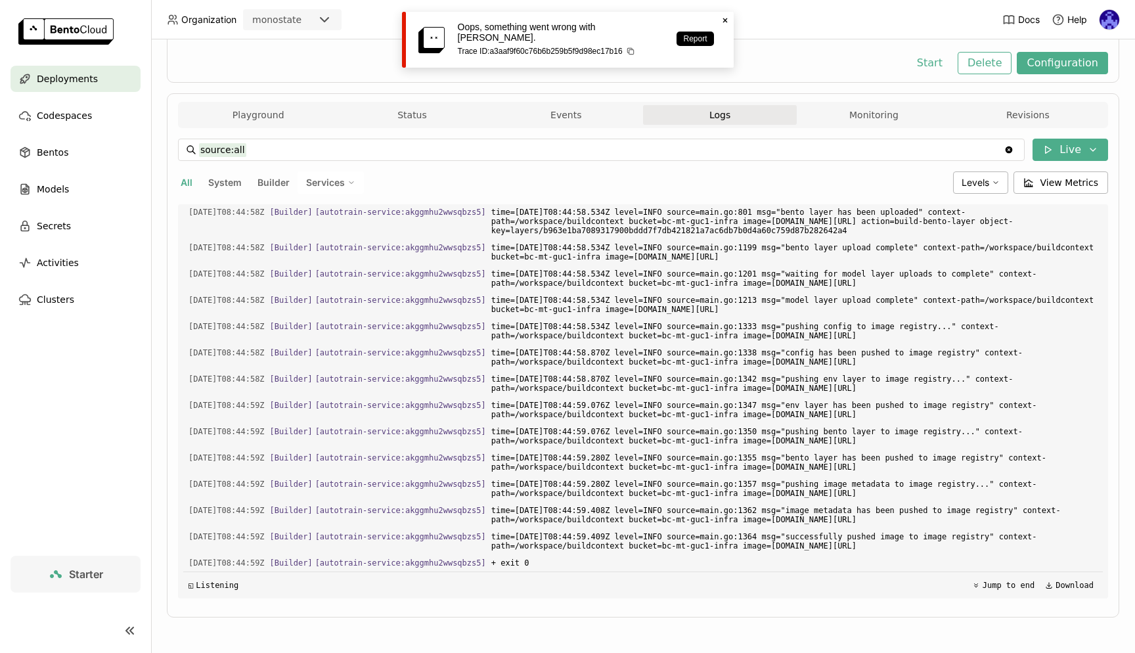
click at [85, 77] on span "Deployments" at bounding box center [67, 79] width 61 height 16
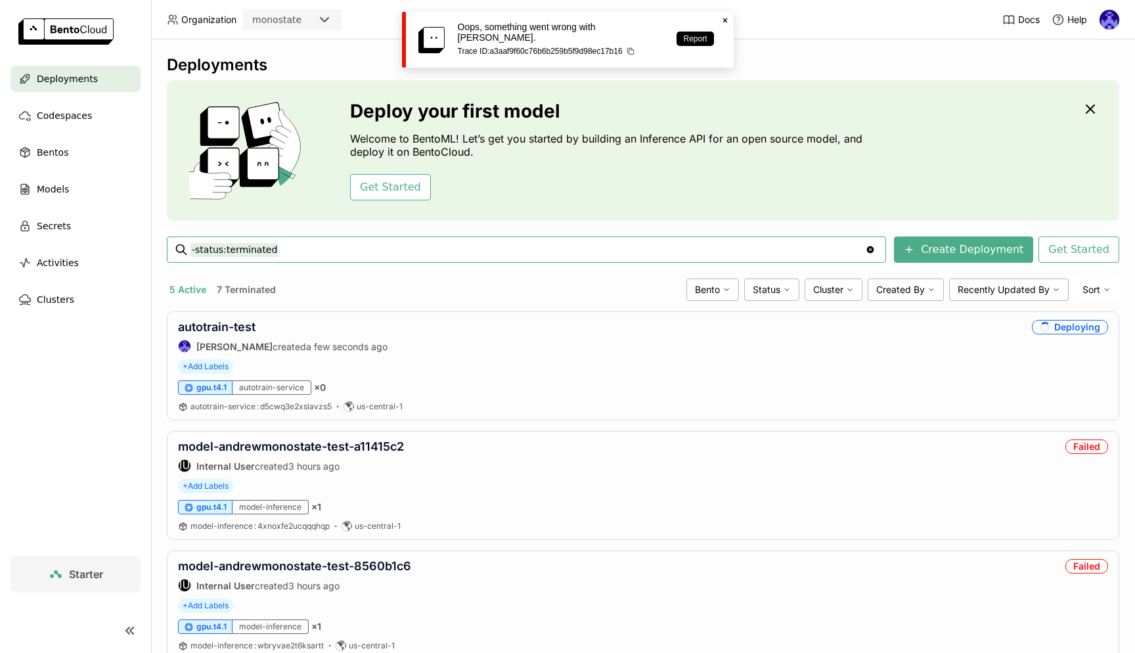
click at [366, 295] on div "5 Active 7 Terminated" at bounding box center [424, 289] width 514 height 17
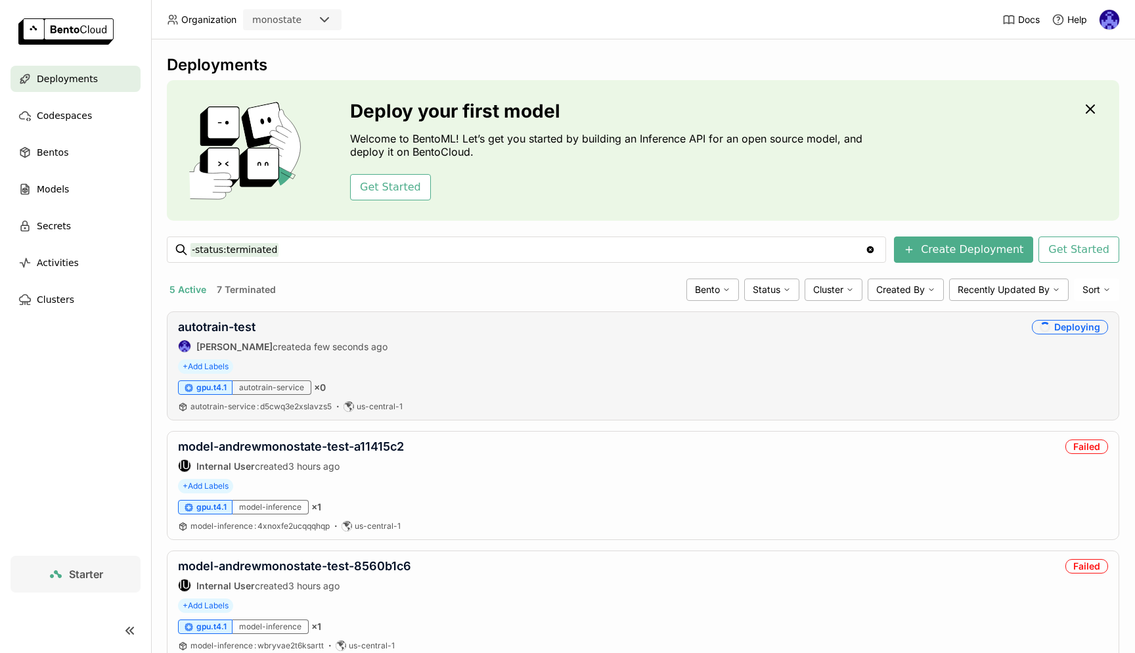
click at [242, 337] on div "autotrain-test Andrew correa created a few seconds ago" at bounding box center [282, 336] width 209 height 33
click at [238, 327] on link "autotrain-test" at bounding box center [216, 327] width 77 height 14
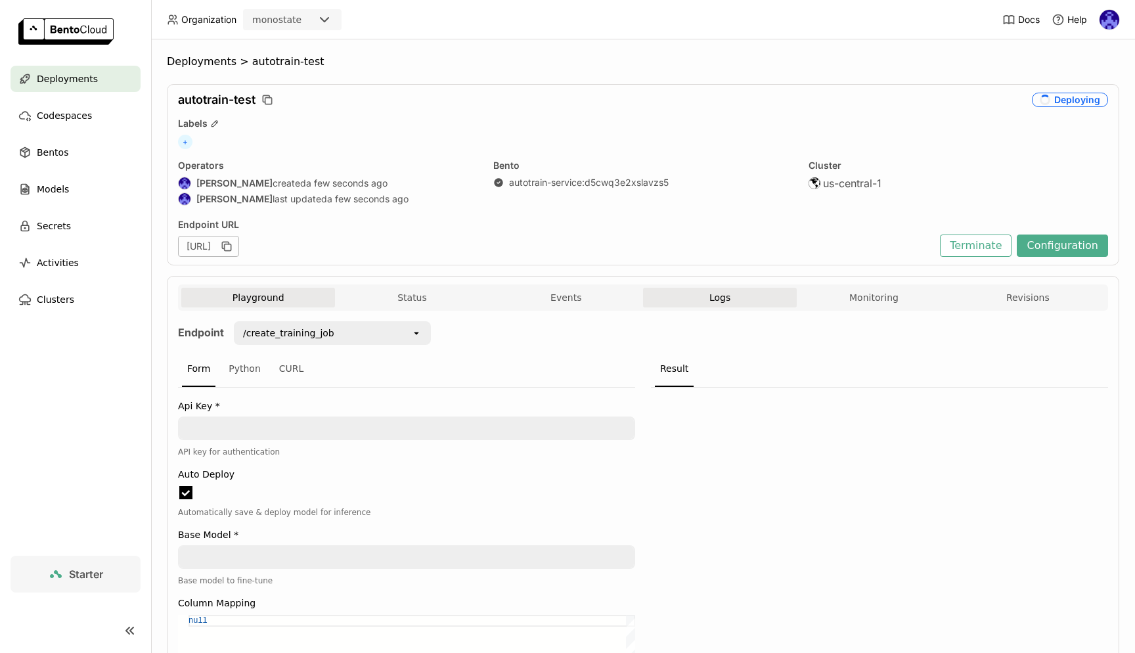
click at [716, 303] on span "Logs" at bounding box center [719, 298] width 21 height 12
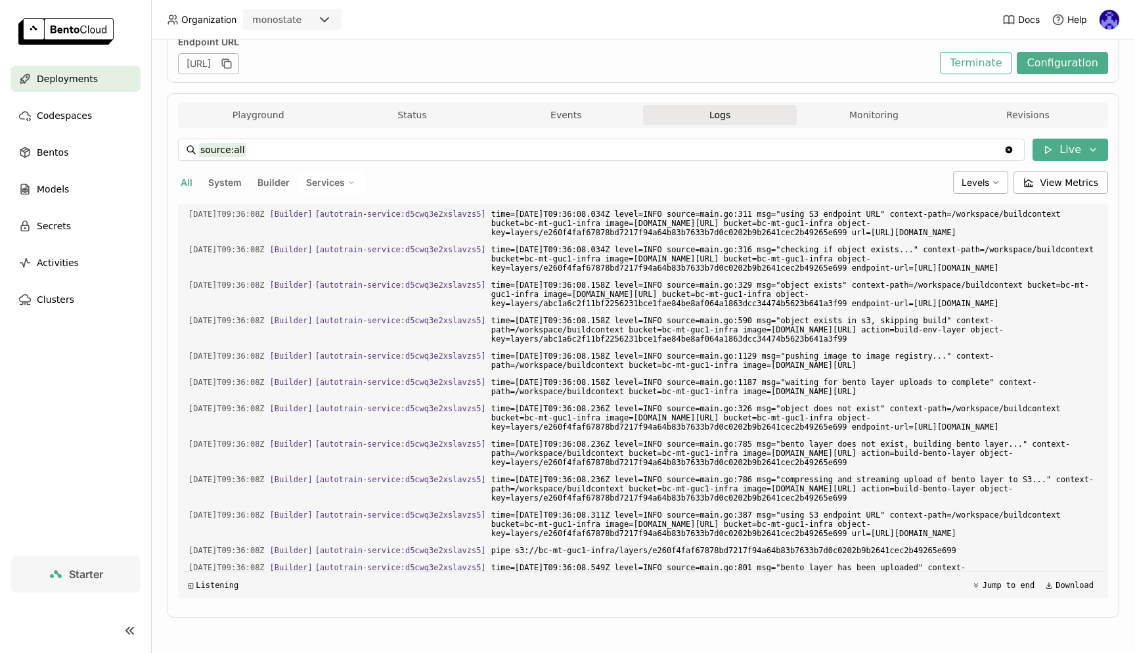
scroll to position [1355, 0]
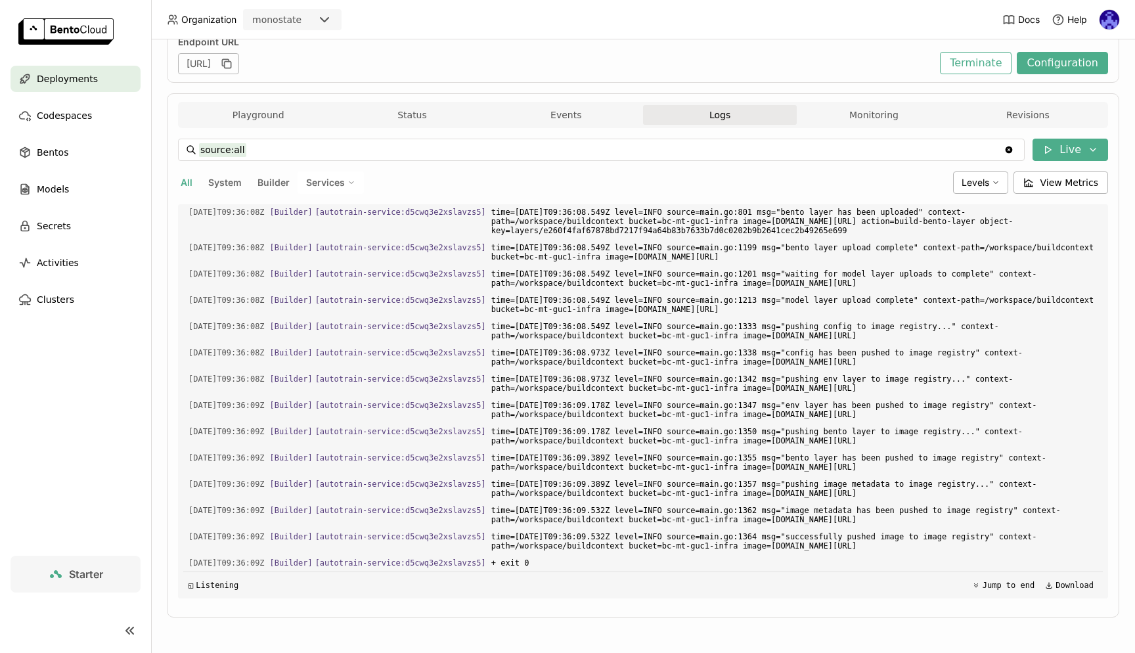
click at [98, 76] on div "Deployments" at bounding box center [76, 79] width 130 height 26
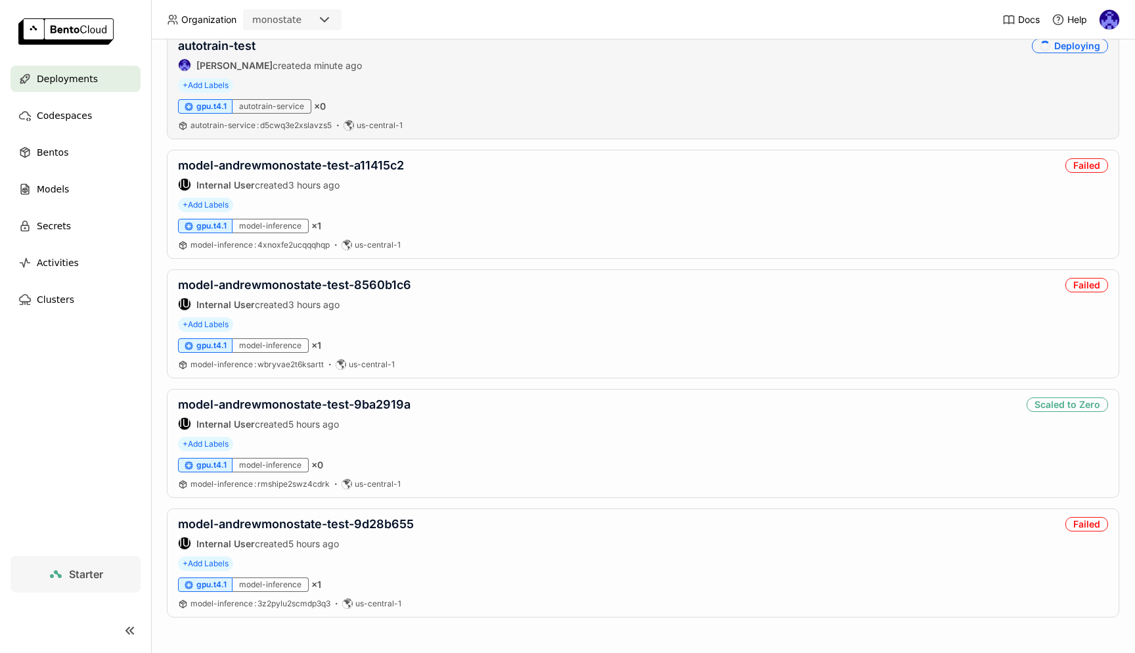
scroll to position [282, 0]
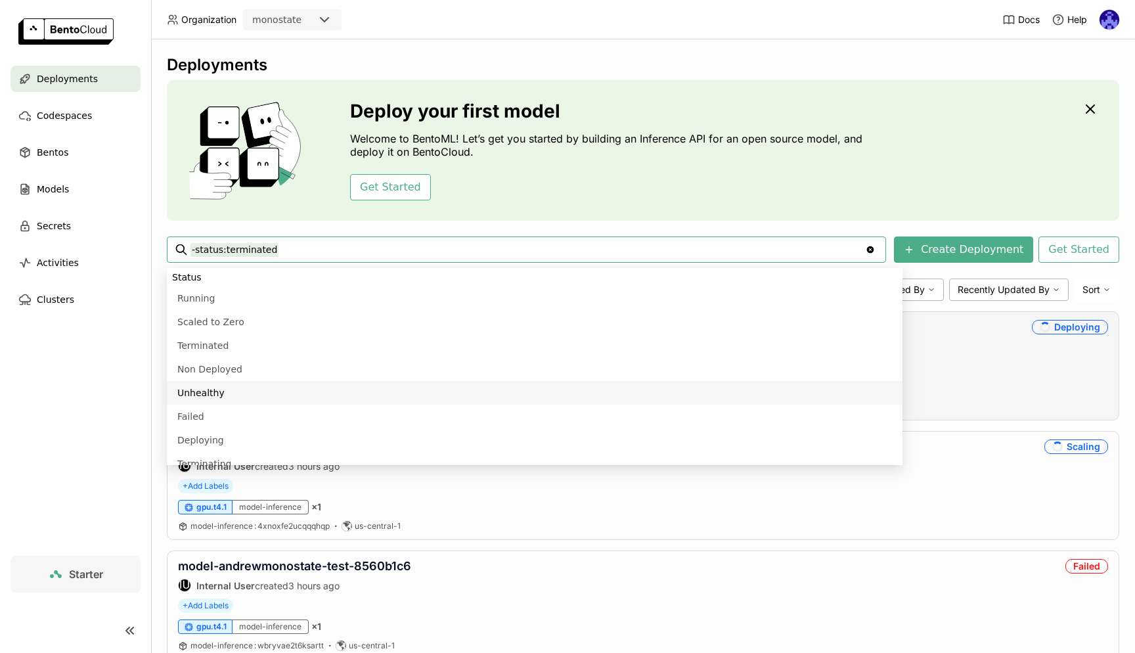
click at [1020, 409] on div "autotrain-service : d5cwq3e2xslavzs5 us-central-1" at bounding box center [643, 406] width 930 height 11
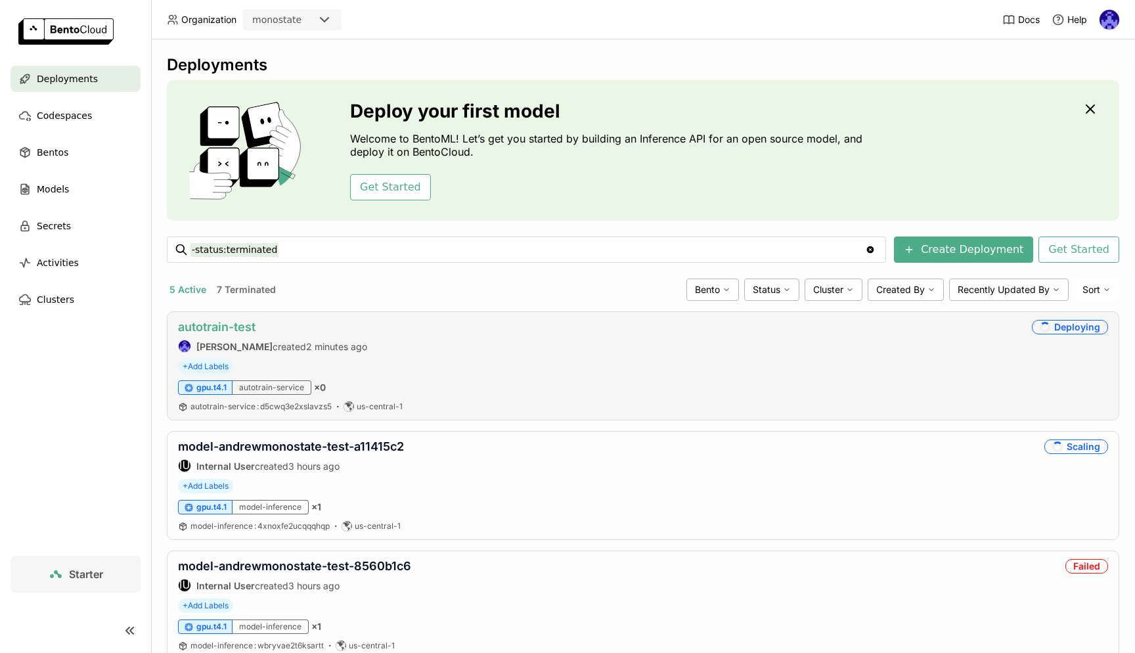
click at [213, 324] on link "autotrain-test" at bounding box center [216, 327] width 77 height 14
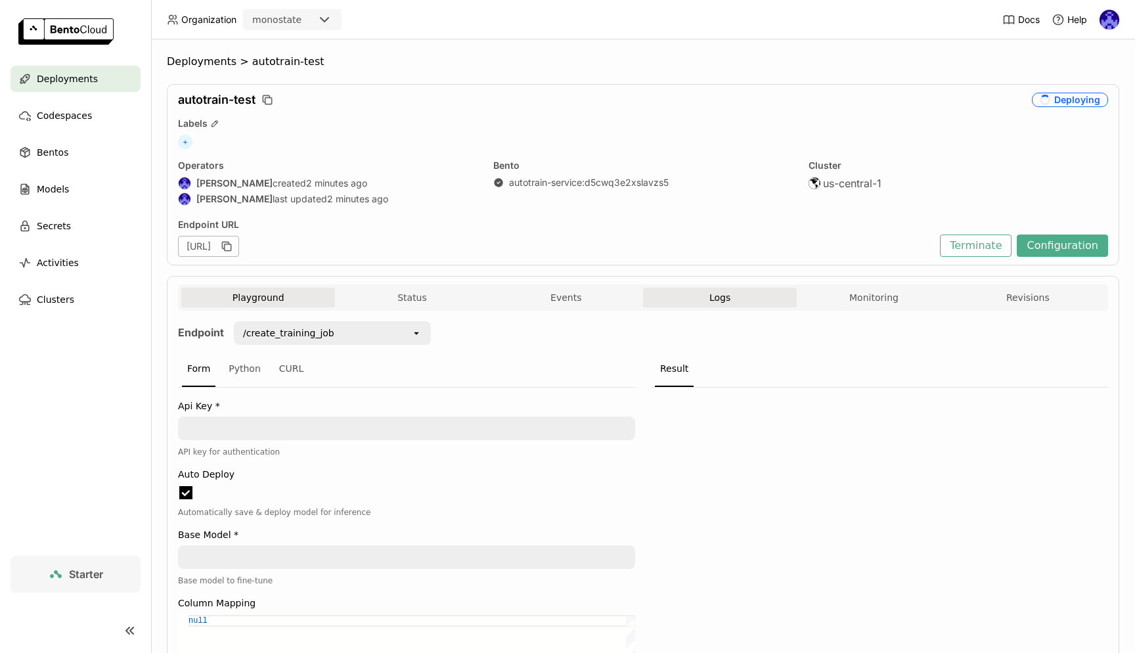
click at [721, 300] on span "Logs" at bounding box center [719, 298] width 21 height 12
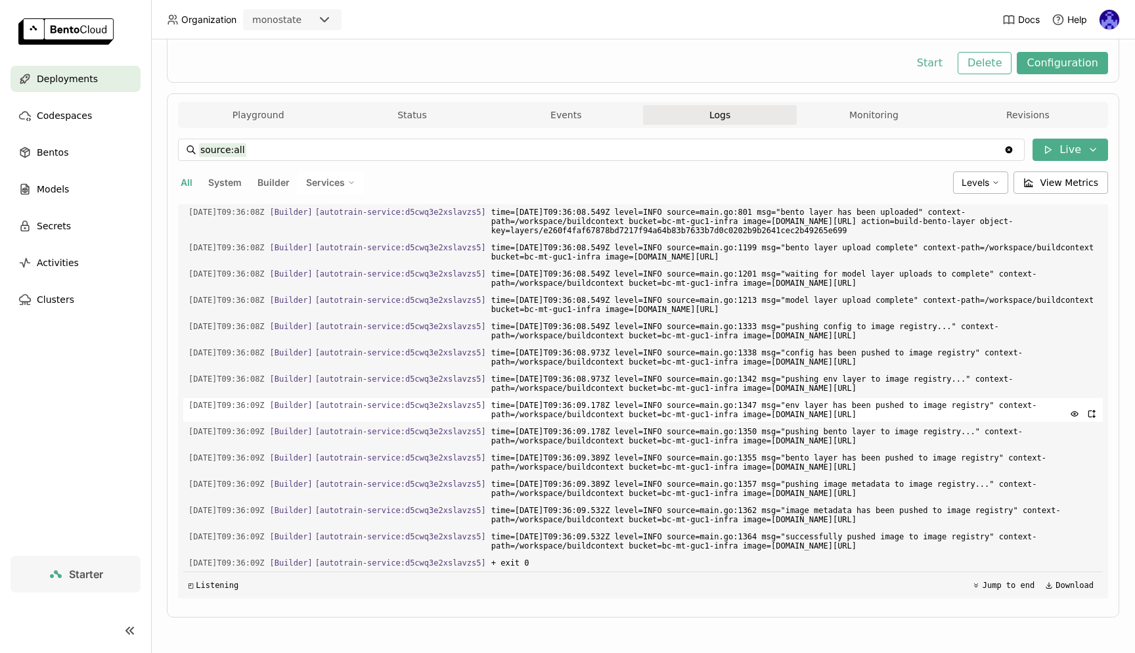
scroll to position [1, 1]
click at [86, 88] on div "Deployments" at bounding box center [76, 79] width 130 height 26
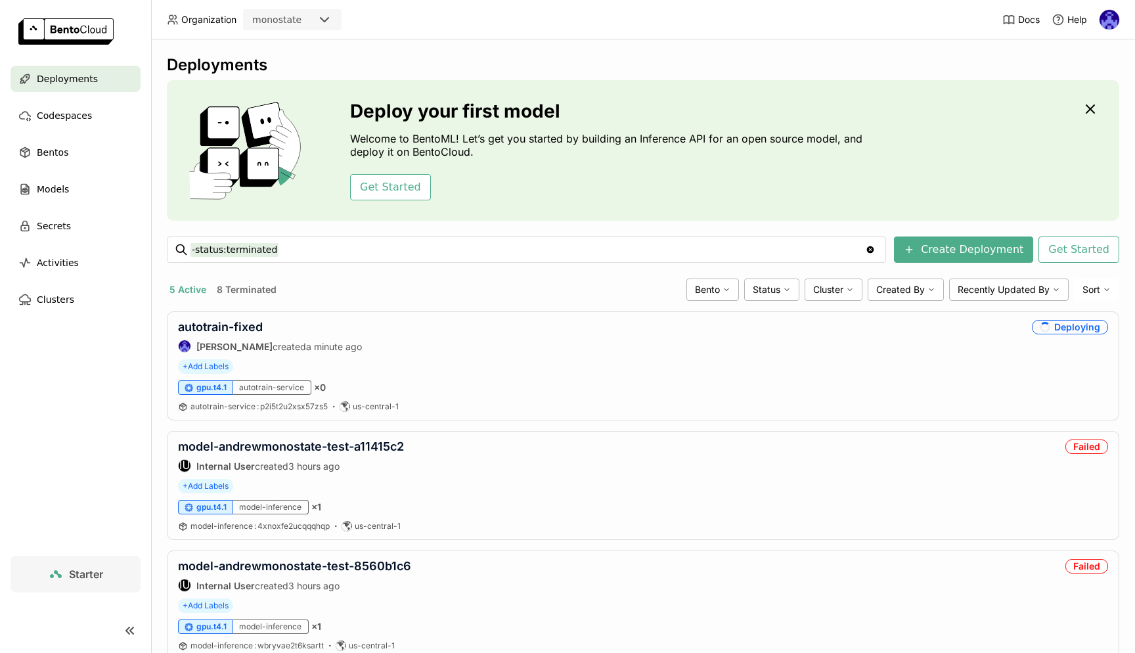
click at [890, 174] on div "Deploy your first model Welcome to BentoML! Let’s get you started by building a…" at bounding box center [643, 150] width 952 height 141
click at [241, 327] on link "autotrain-fixed" at bounding box center [220, 327] width 85 height 14
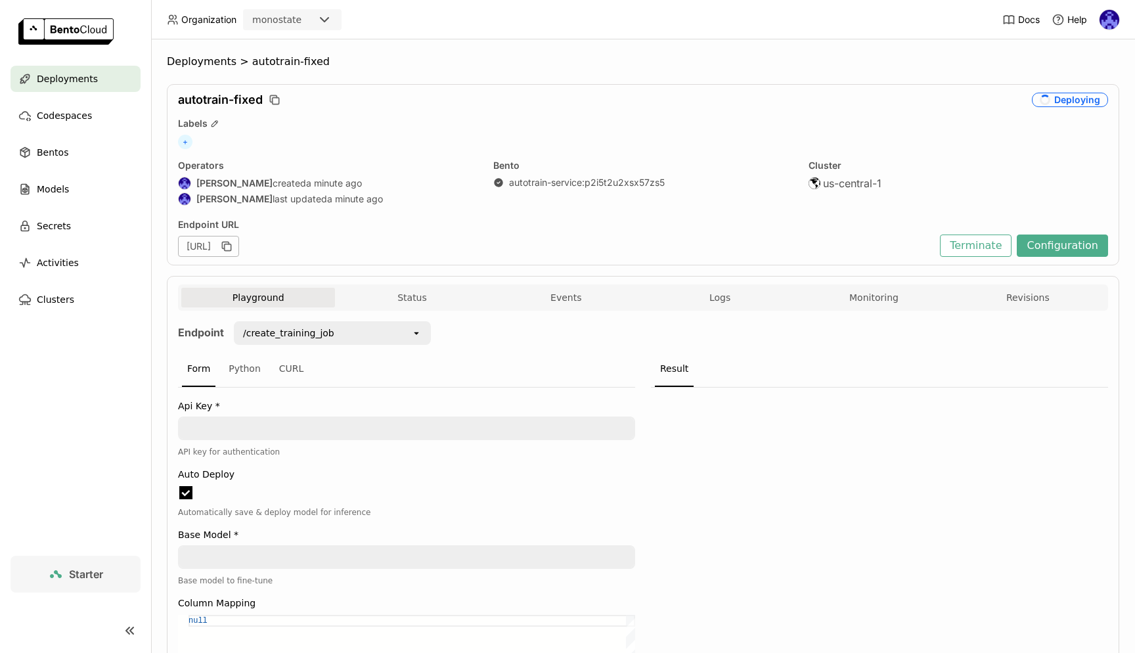
drag, startPoint x: 716, startPoint y: 298, endPoint x: 693, endPoint y: 364, distance: 70.0
click at [716, 298] on span "Logs" at bounding box center [719, 298] width 21 height 12
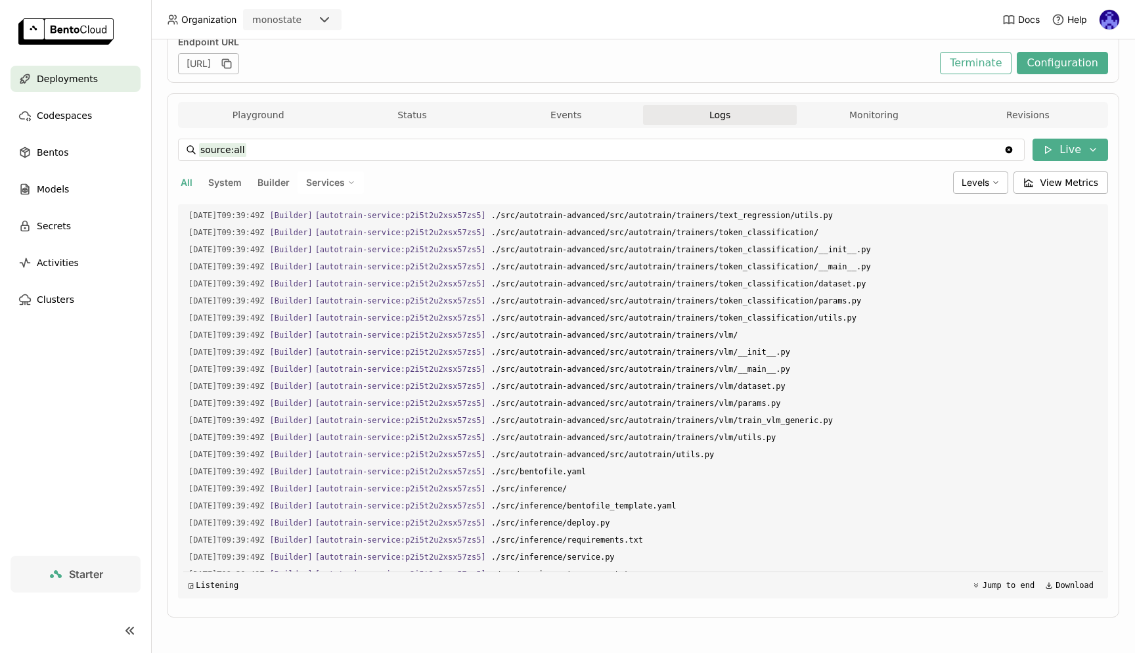
scroll to position [719, 0]
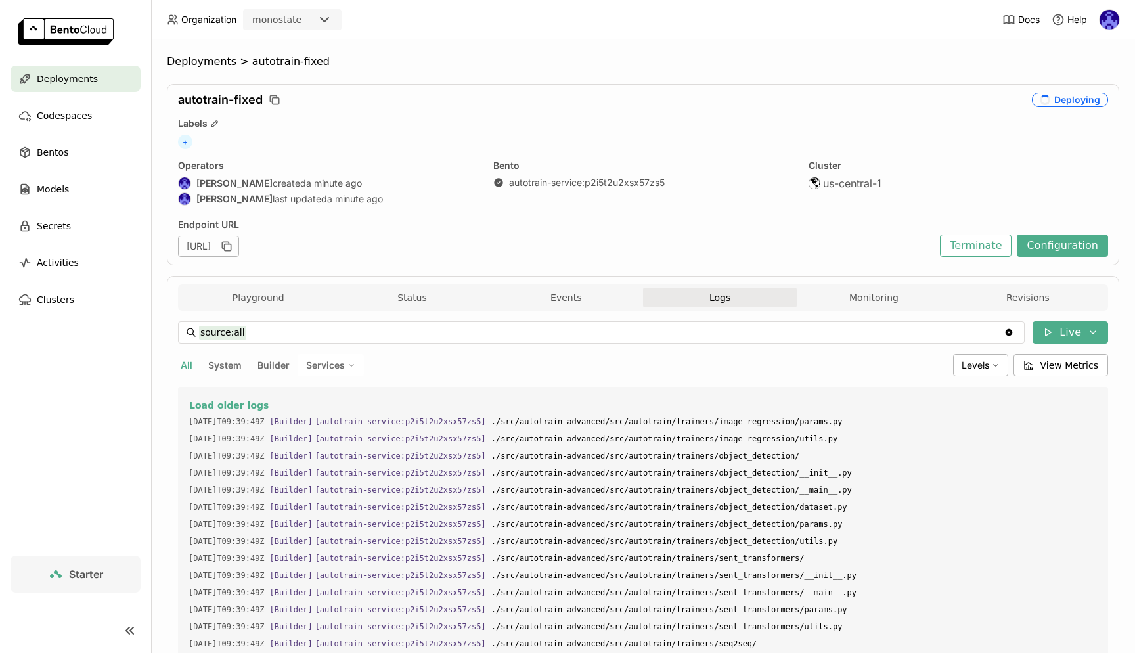
click at [321, 207] on div "Operators [PERSON_NAME] created a minute ago [PERSON_NAME] last updated a minut…" at bounding box center [327, 184] width 299 height 49
click at [214, 63] on span "Deployments" at bounding box center [202, 61] width 70 height 13
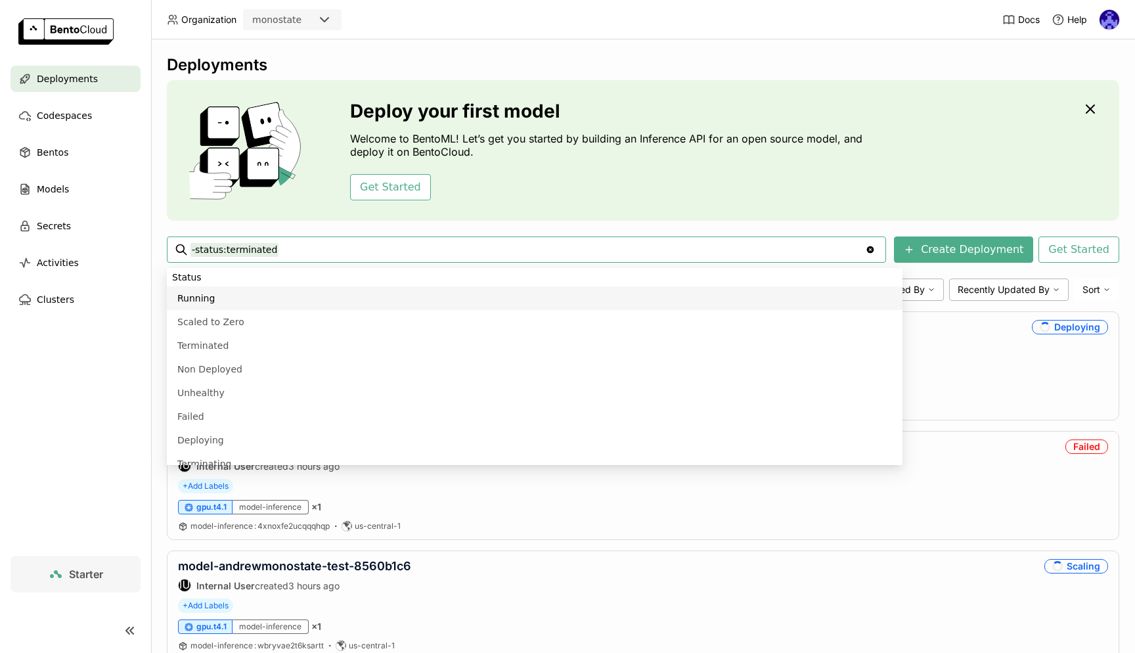
click at [757, 259] on input "-status:terminated" at bounding box center [527, 249] width 674 height 21
click at [772, 186] on div "Get Started" at bounding box center [609, 187] width 519 height 26
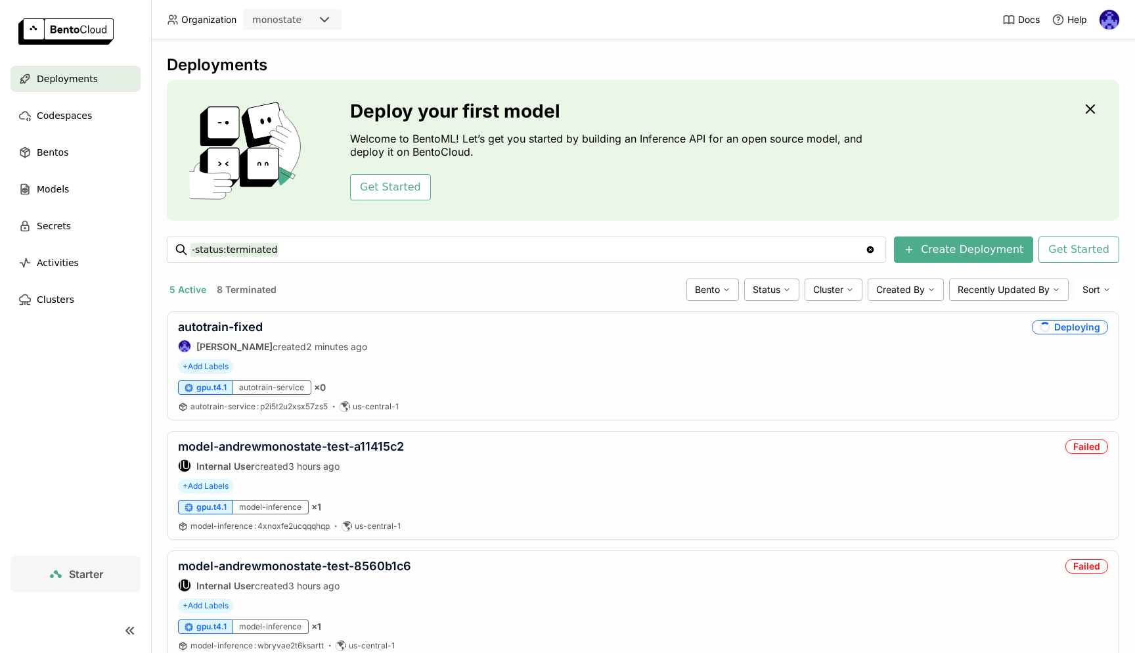
click at [82, 571] on span "Starter" at bounding box center [86, 573] width 34 height 13
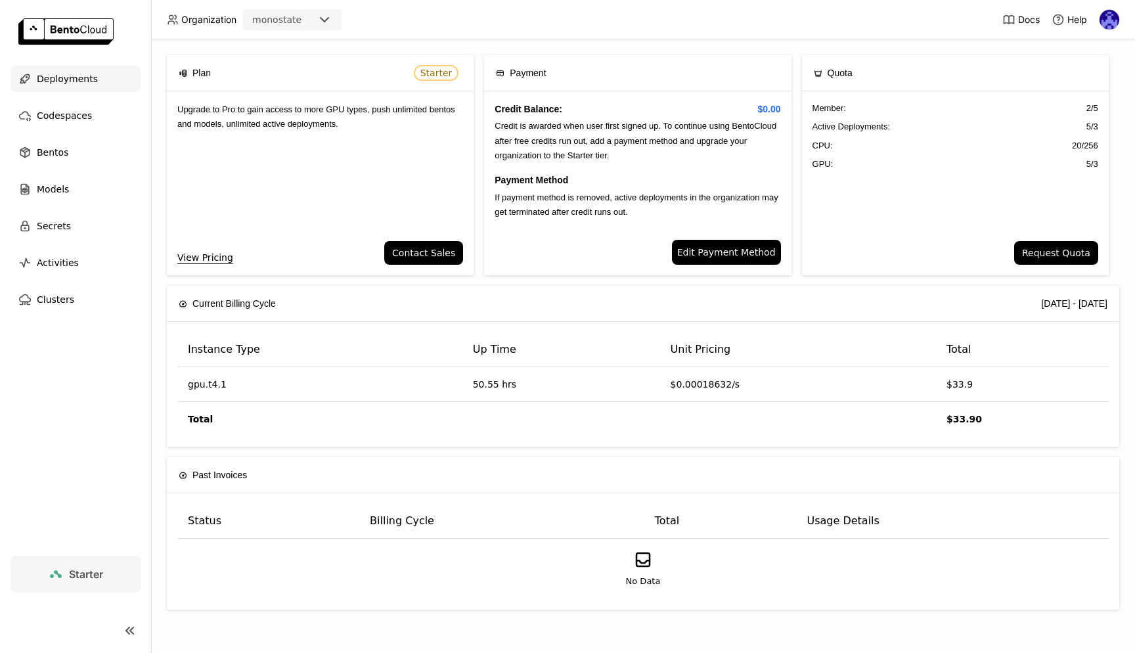
click at [85, 82] on span "Deployments" at bounding box center [67, 79] width 61 height 16
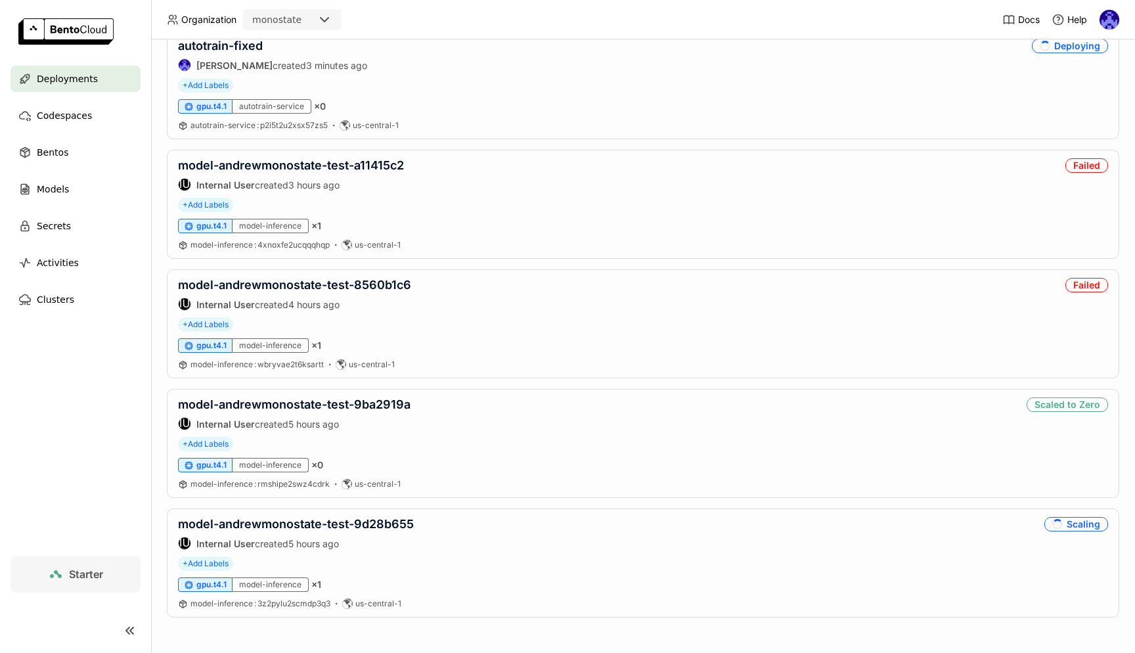
scroll to position [281, 0]
click at [391, 529] on link "model-andrewmonostate-test-9d28b655" at bounding box center [296, 524] width 236 height 14
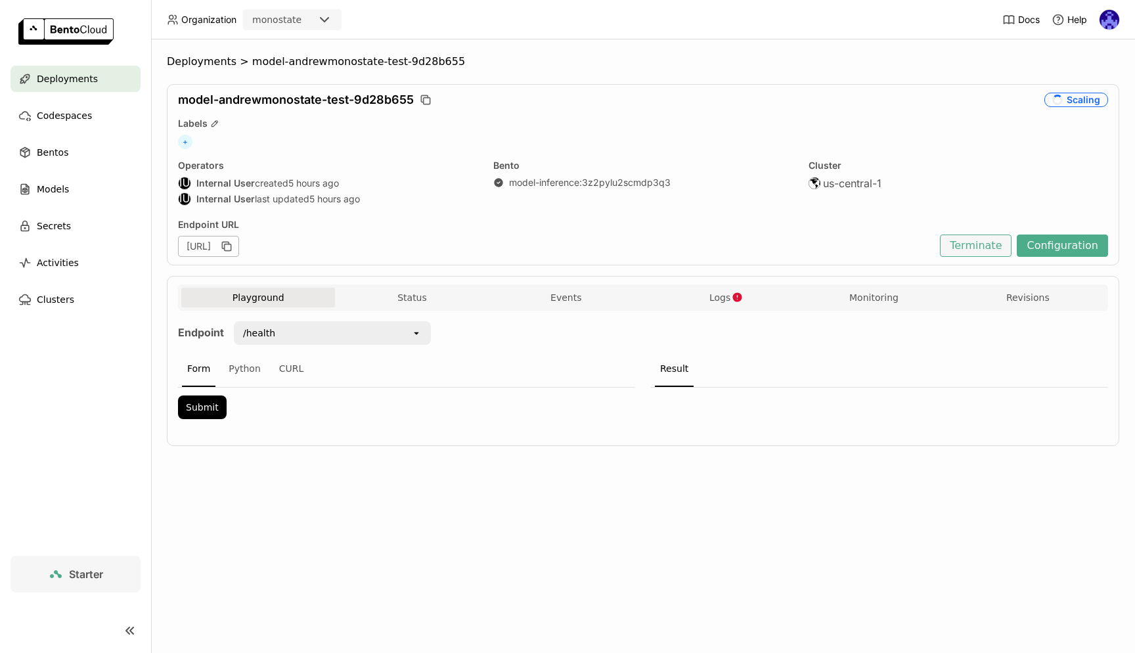
click at [976, 255] on button "Terminate" at bounding box center [976, 245] width 72 height 22
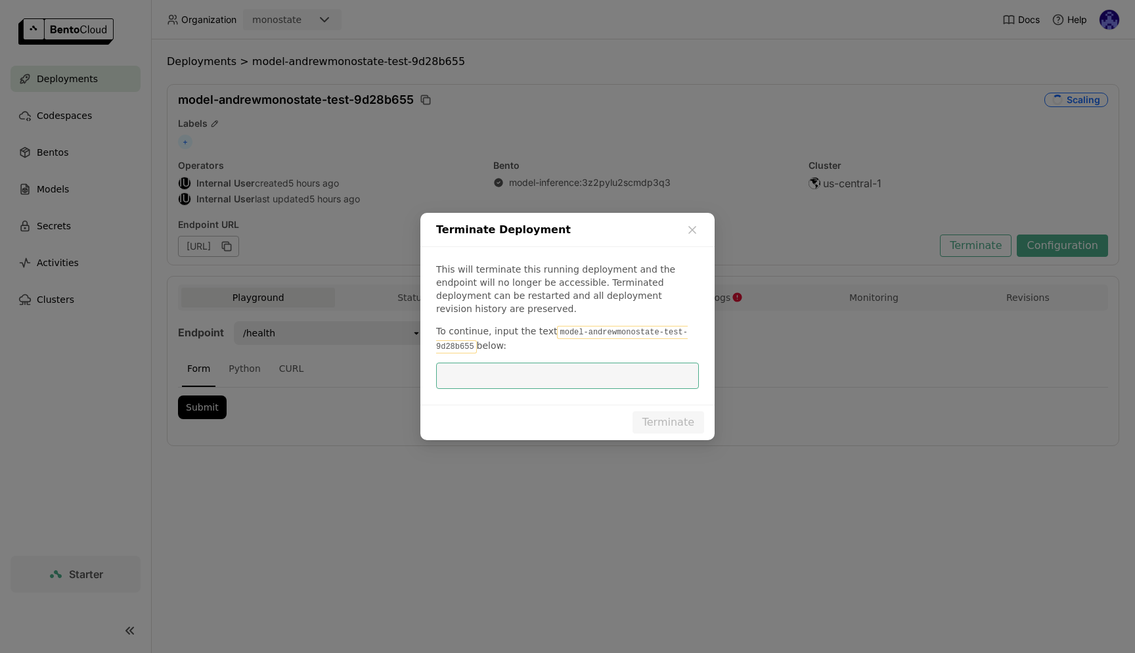
scroll to position [1, 1]
click at [594, 324] on p "To continue, input the text model-andrewmonostate-test-9d28b655 below:" at bounding box center [567, 338] width 263 height 29
drag, startPoint x: 554, startPoint y: 326, endPoint x: 473, endPoint y: 341, distance: 81.6
click at [473, 341] on code "model-andrewmonostate-test-9d28b655" at bounding box center [561, 340] width 251 height 28
copy p "model-andrewmonostate-test-9d28b655"
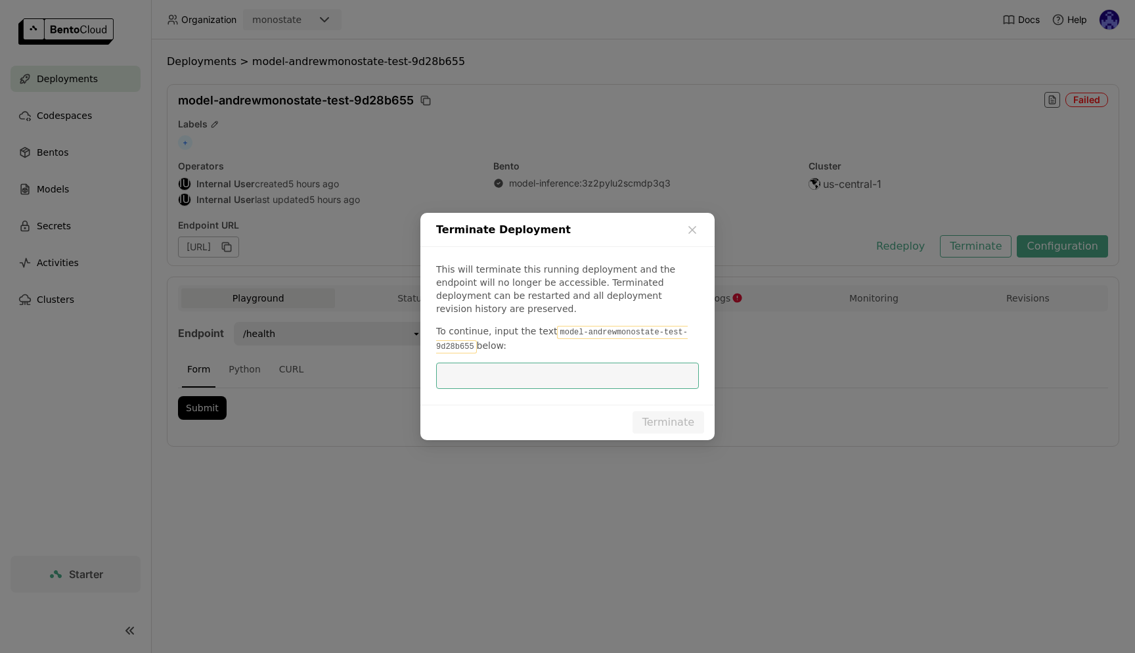
click at [479, 366] on input "dialog" at bounding box center [567, 375] width 247 height 25
paste input "model-andrewmonostate-test-9d28b655"
type input "model-andrewmonostate-test-9d28b655"
click at [655, 420] on button "Terminate" at bounding box center [668, 422] width 72 height 22
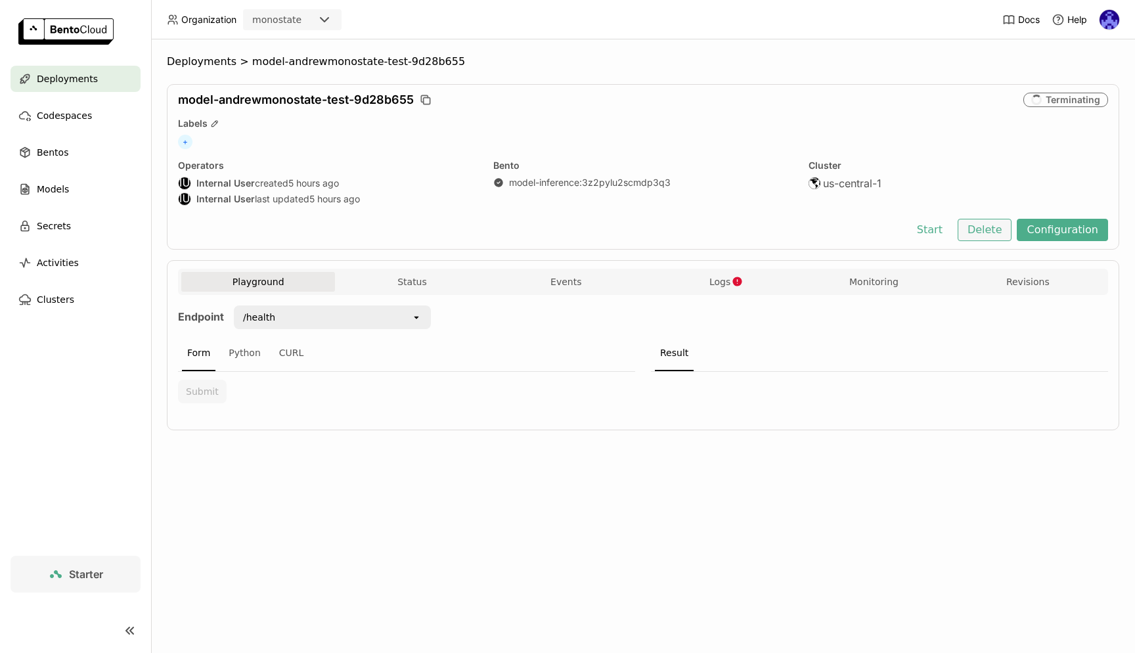
click at [997, 226] on button "Delete" at bounding box center [984, 230] width 54 height 22
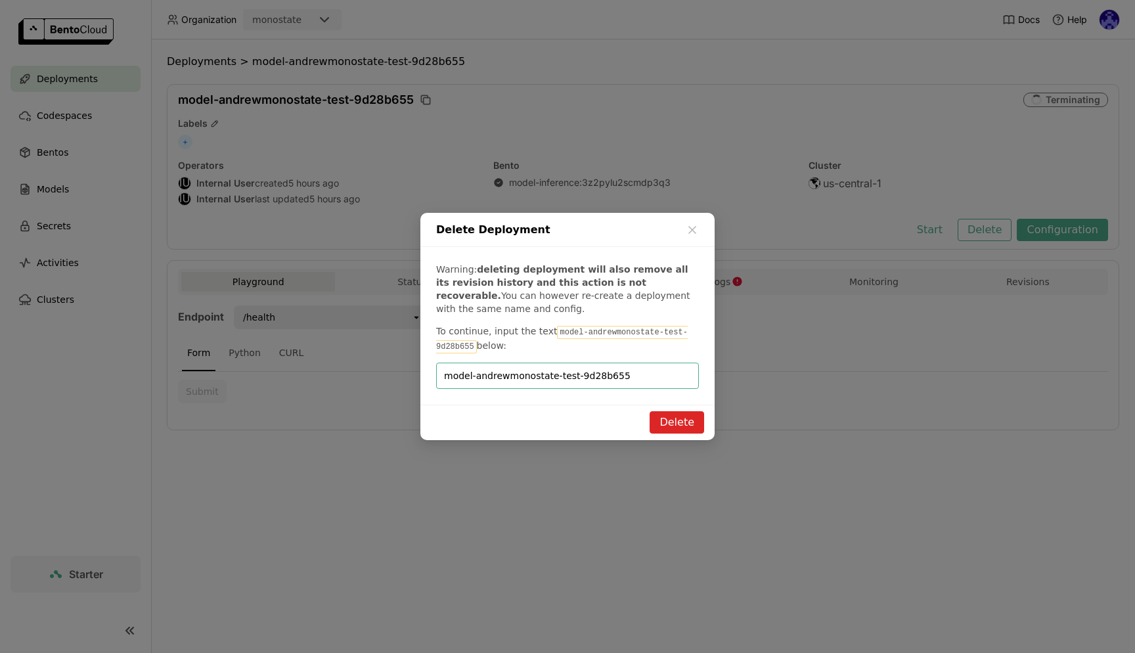
type input "model-andrewmonostate-test-9d28b655"
click at [678, 424] on button "Delete" at bounding box center [676, 422] width 54 height 22
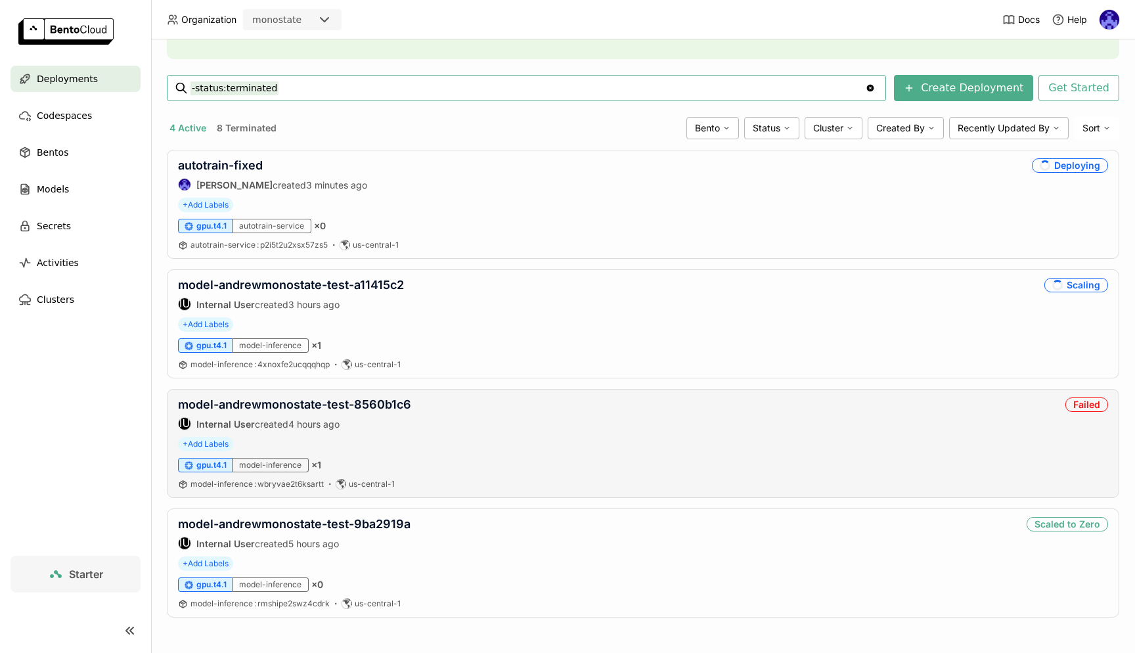
scroll to position [162, 0]
click at [250, 522] on link "model-andrewmonostate-test-9ba2919a" at bounding box center [294, 524] width 232 height 14
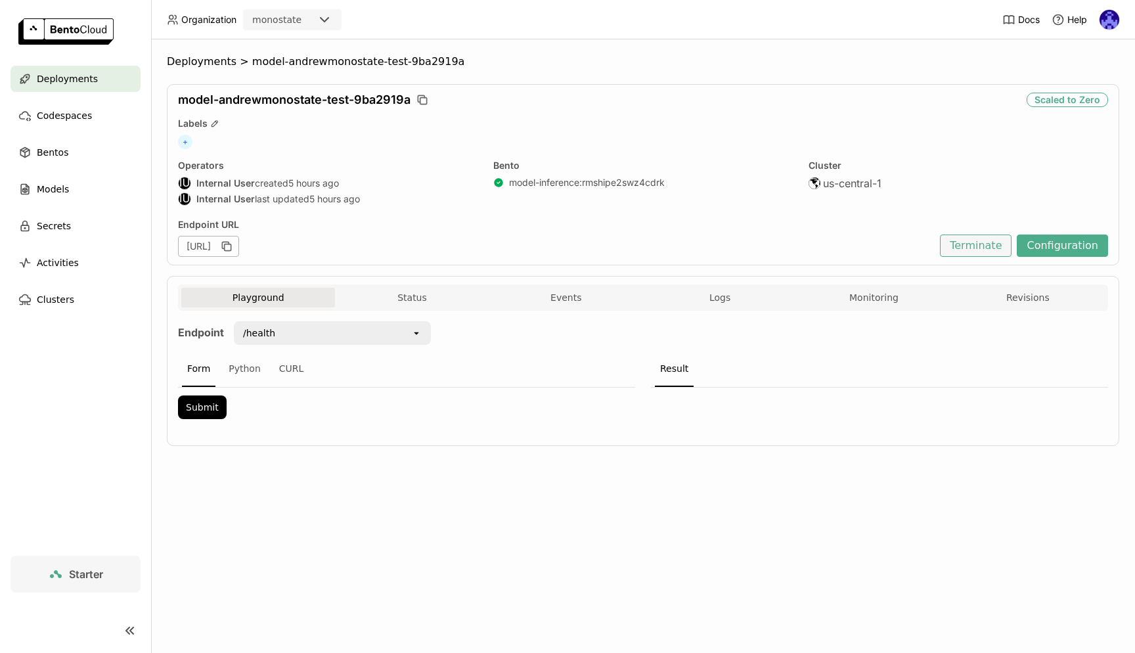
click at [1007, 247] on button "Terminate" at bounding box center [976, 245] width 72 height 22
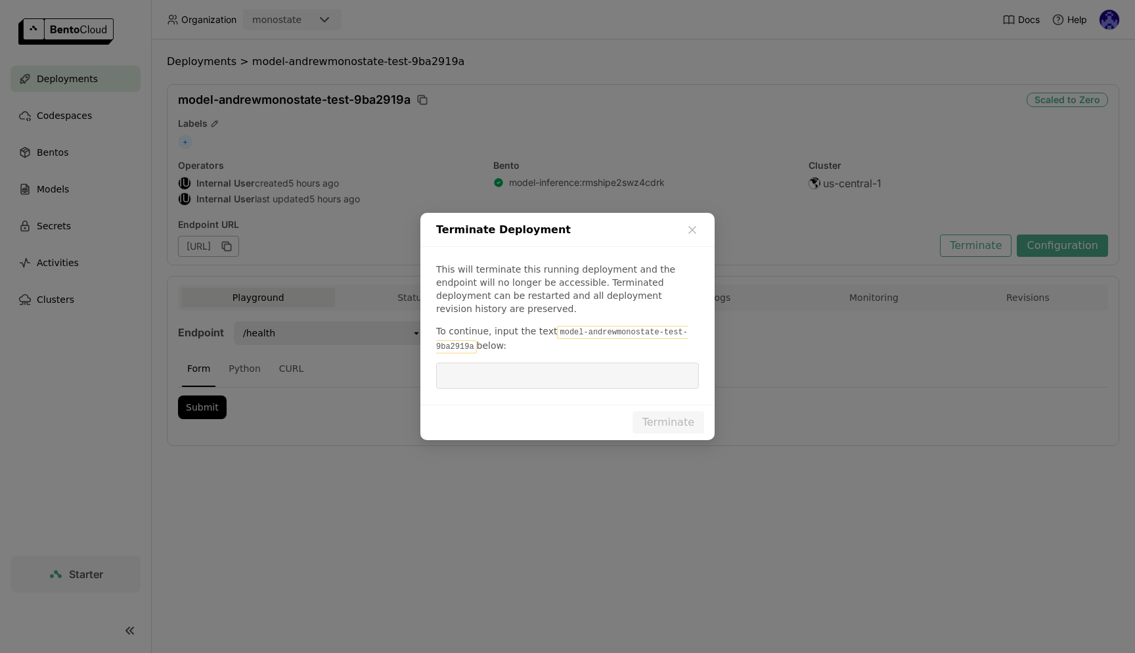
drag, startPoint x: 552, startPoint y: 328, endPoint x: 475, endPoint y: 345, distance: 77.9
click at [475, 345] on code "model-andrewmonostate-test-9ba2919a" at bounding box center [561, 340] width 251 height 28
copy p "model-andrewmonostate-test-9ba2919a"
click at [481, 382] on div "This will terminate this running deployment and the endpoint will no longer be …" at bounding box center [567, 326] width 294 height 158
click at [496, 368] on input "dialog" at bounding box center [567, 375] width 247 height 25
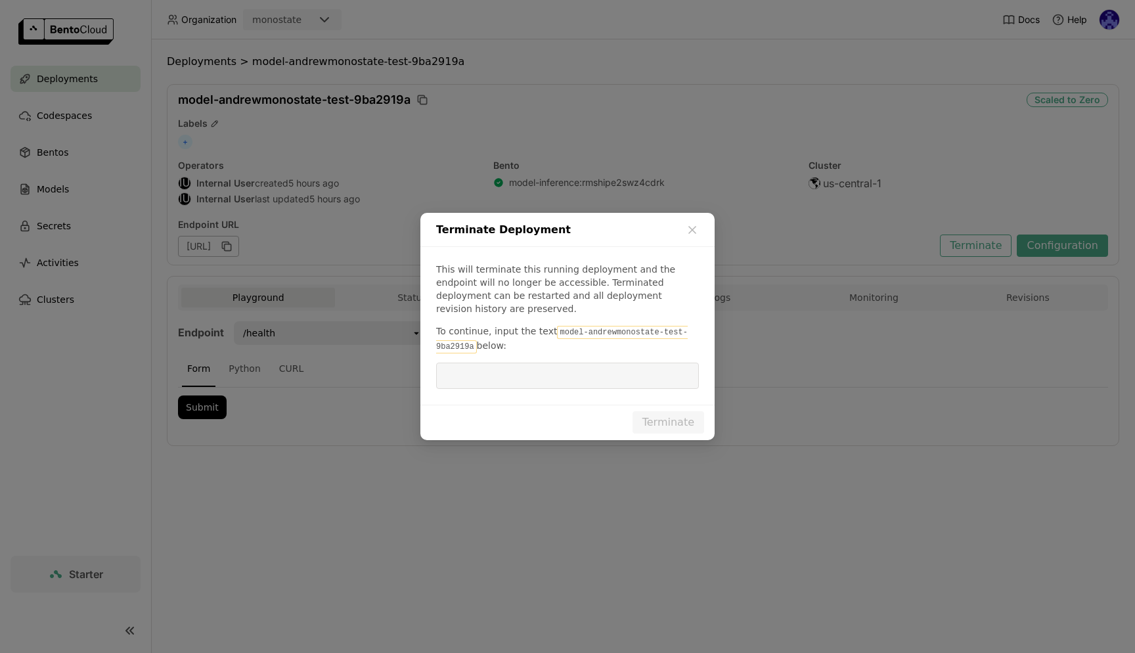
paste input "model-andrewmonostate-test-9ba2919a"
type input "model-andrewmonostate-test-9ba2919a"
click at [674, 416] on button "Terminate" at bounding box center [668, 422] width 72 height 22
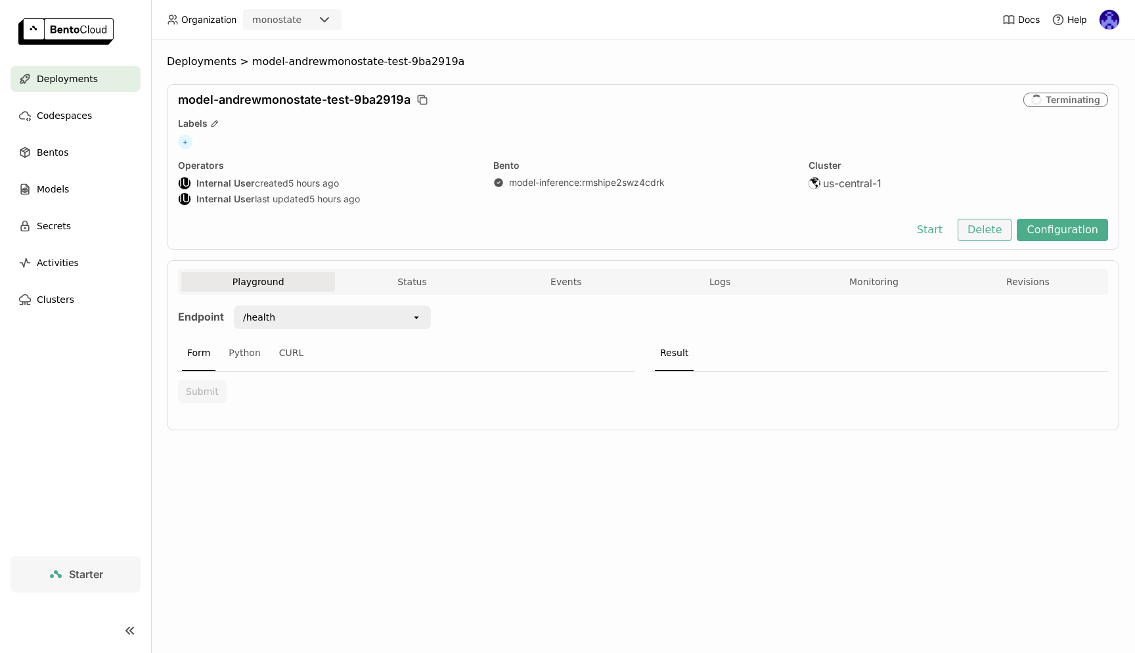
click at [985, 226] on button "Delete" at bounding box center [984, 230] width 54 height 22
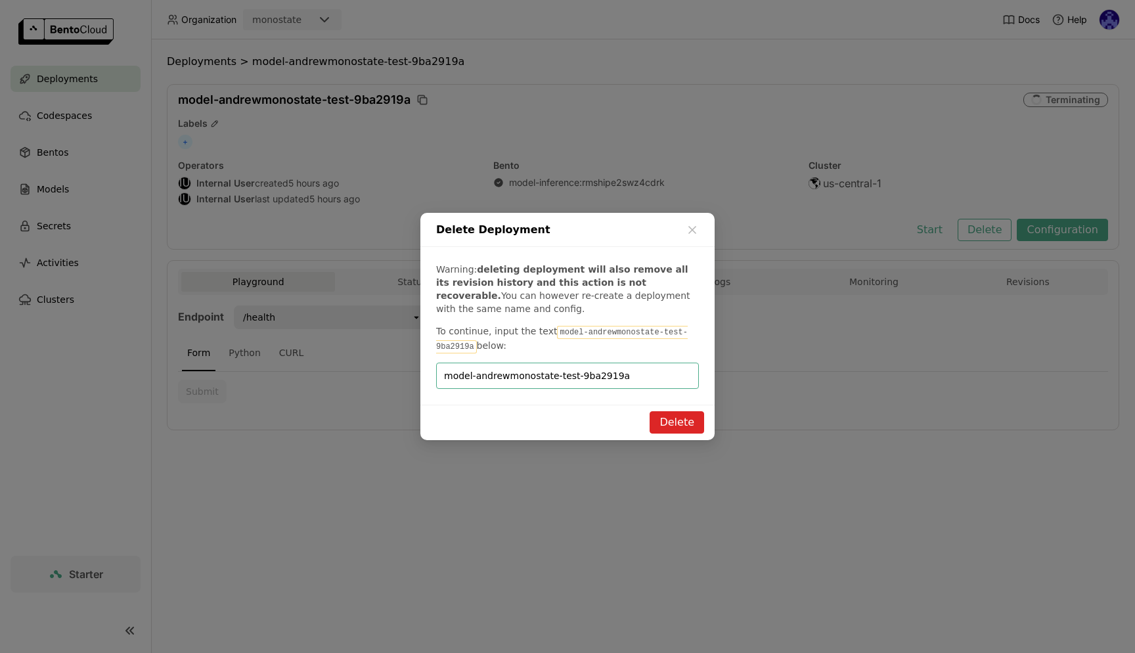
type input "model-andrewmonostate-test-9ba2919a"
click at [656, 438] on div "Delete" at bounding box center [567, 421] width 294 height 35
click at [674, 425] on button "Delete" at bounding box center [676, 422] width 54 height 22
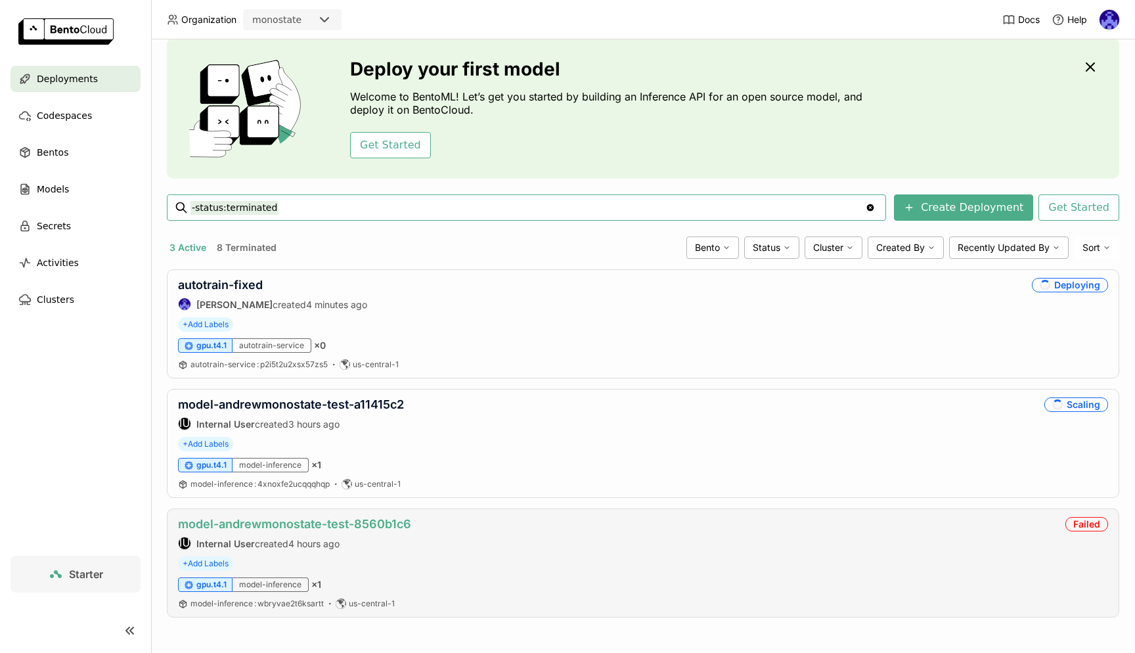
click at [265, 520] on link "model-andrewmonostate-test-8560b1c6" at bounding box center [294, 524] width 233 height 14
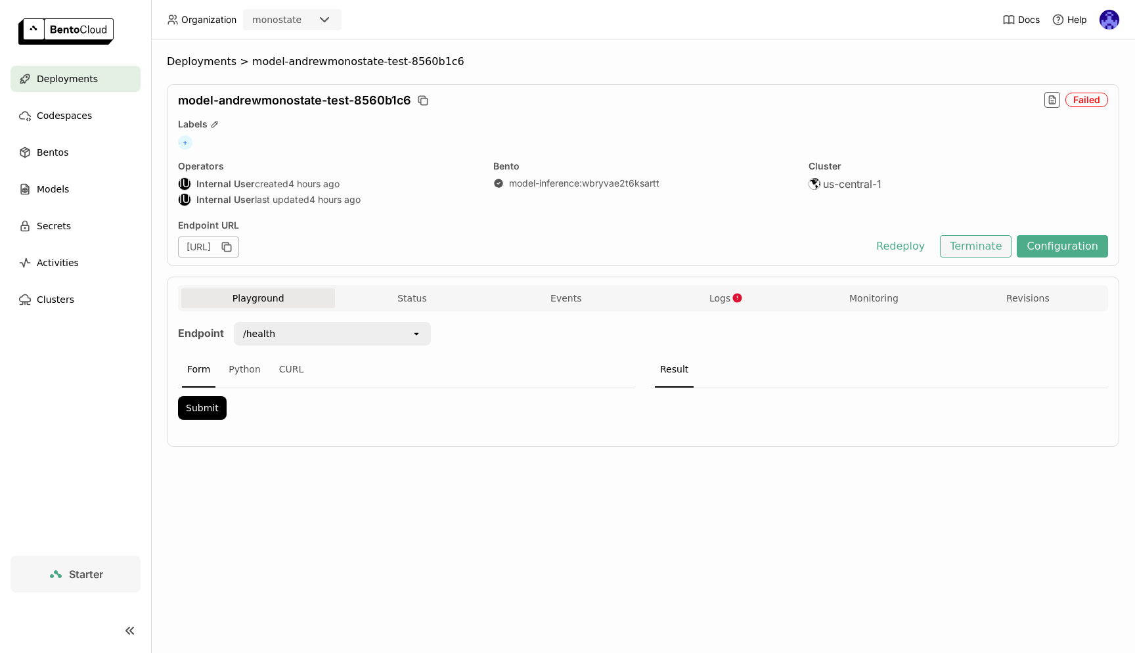
click at [973, 242] on button "Terminate" at bounding box center [976, 246] width 72 height 22
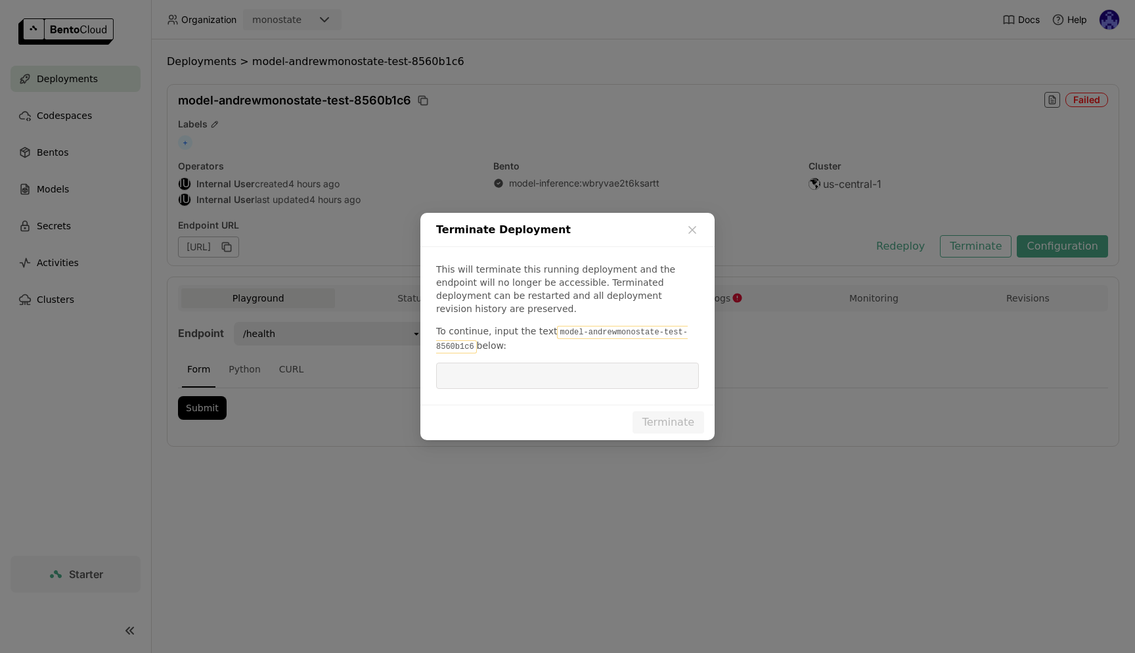
drag, startPoint x: 553, startPoint y: 327, endPoint x: 505, endPoint y: 343, distance: 50.7
click at [505, 343] on p "To continue, input the text model-andrewmonostate-test-8560b1c6 below:" at bounding box center [567, 338] width 263 height 29
click at [471, 337] on code "model-andrewmonostate-test-8560b1c6" at bounding box center [561, 340] width 251 height 28
click at [472, 337] on code "model-andrewmonostate-test-8560b1c6" at bounding box center [561, 340] width 251 height 28
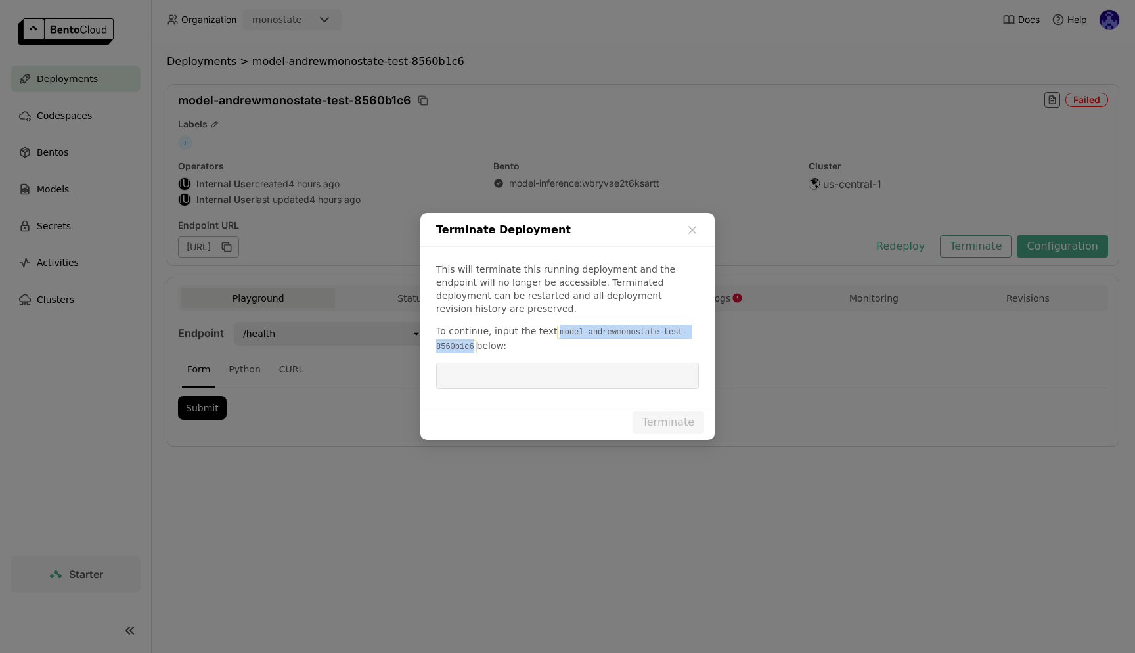
copy code "model-andrewmonostate-test-8560b1c6"
click at [474, 368] on input "dialog" at bounding box center [567, 375] width 247 height 25
paste input "model-andrewmonostate-test-8560b1c6"
type input "model-andrewmonostate-test-8560b1c6"
click at [655, 415] on button "Terminate" at bounding box center [668, 422] width 72 height 22
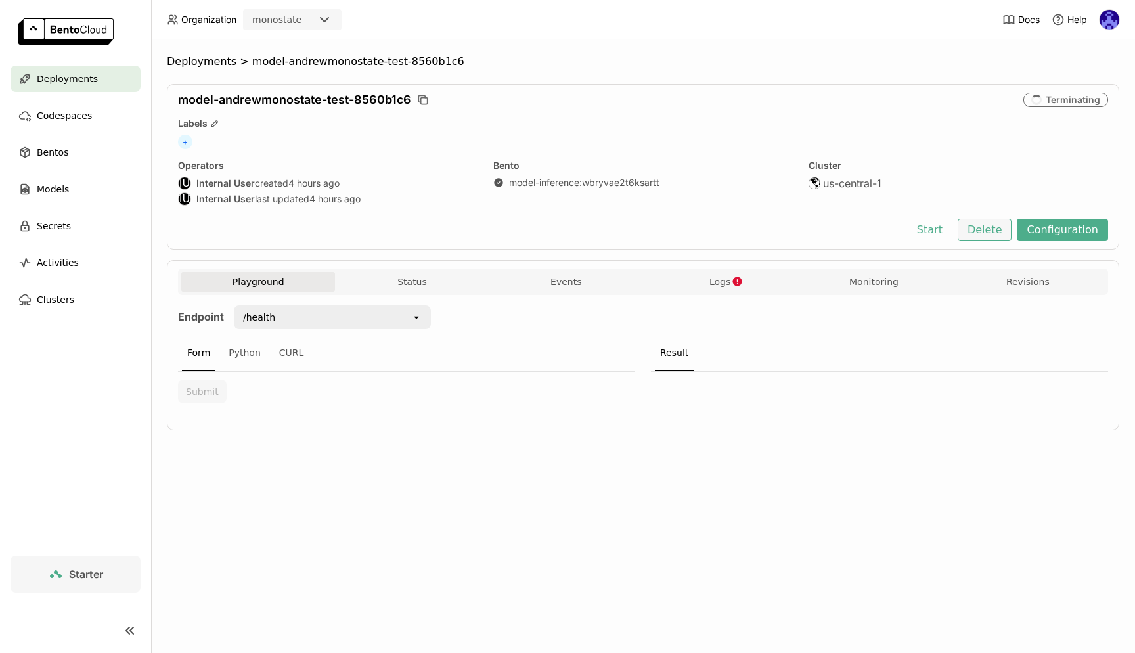
click at [984, 232] on button "Delete" at bounding box center [984, 230] width 54 height 22
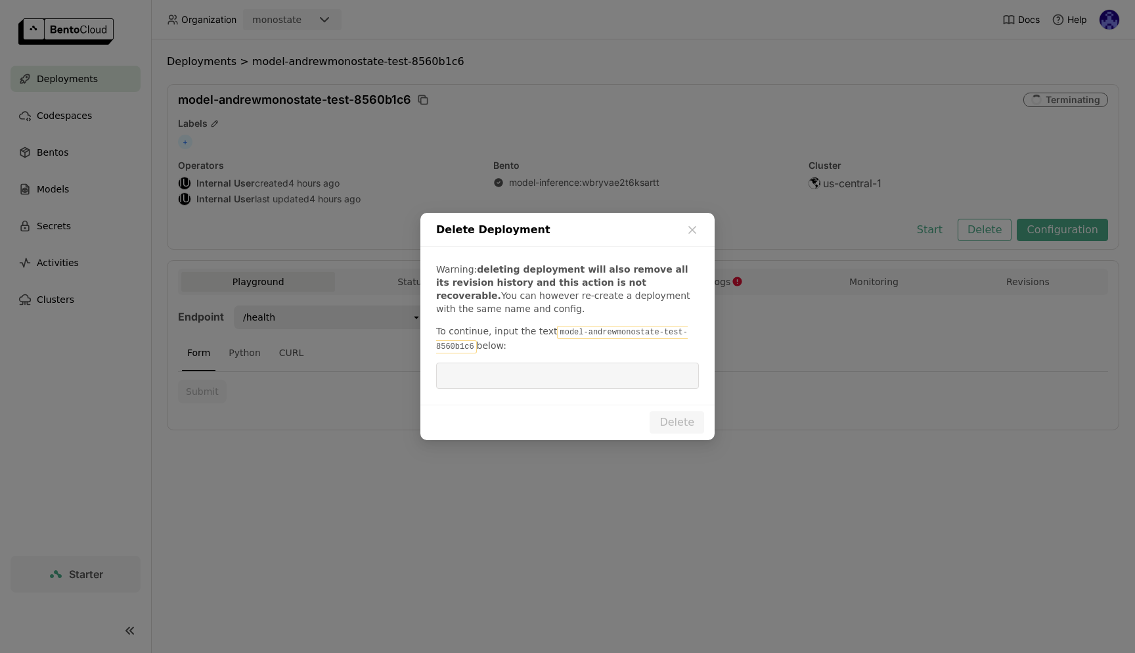
drag, startPoint x: 552, startPoint y: 332, endPoint x: 473, endPoint y: 349, distance: 80.6
click at [473, 349] on code "model-andrewmonostate-test-8560b1c6" at bounding box center [561, 340] width 251 height 28
copy p "model-andrewmonostate-test-8560b1c6"
click at [477, 371] on input "dialog" at bounding box center [567, 375] width 247 height 25
paste input "model-andrewmonostate-test-8560b1c6"
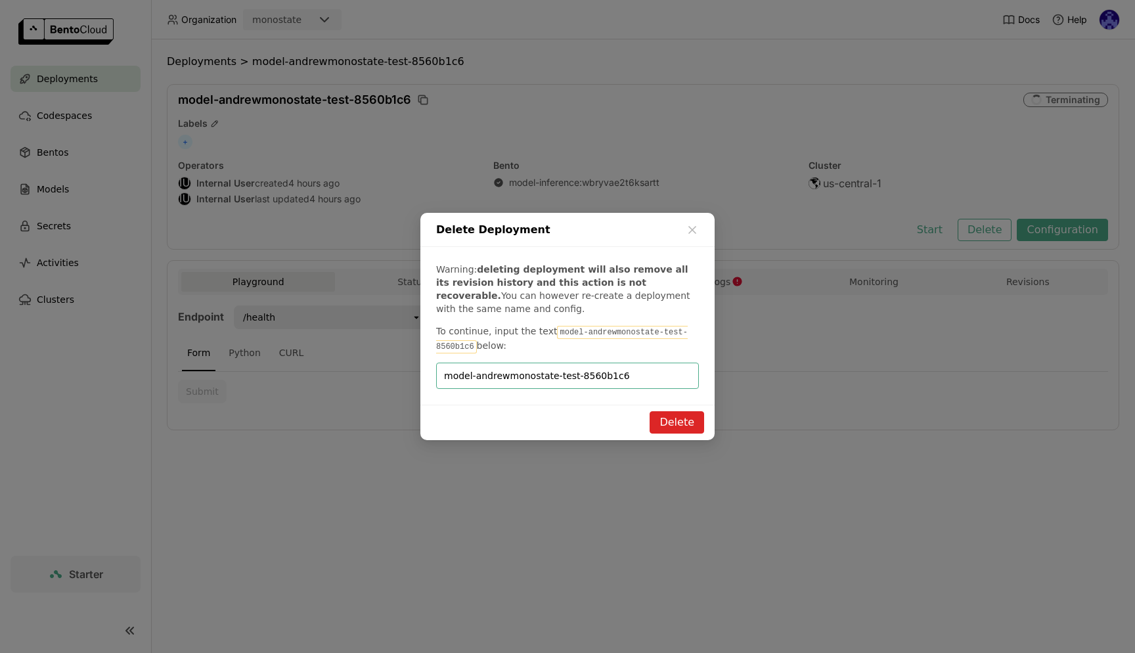
type input "model-andrewmonostate-test-8560b1c6"
click at [684, 420] on button "Delete" at bounding box center [676, 422] width 54 height 22
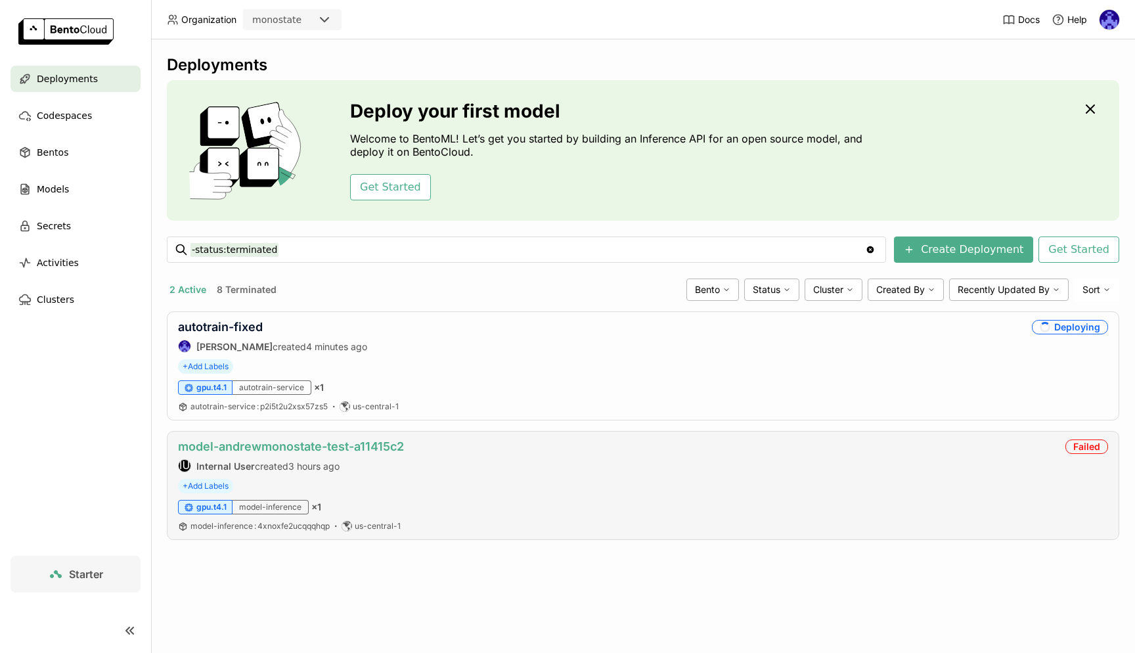
click at [332, 450] on link "model-andrewmonostate-test-a11415c2" at bounding box center [291, 446] width 226 height 14
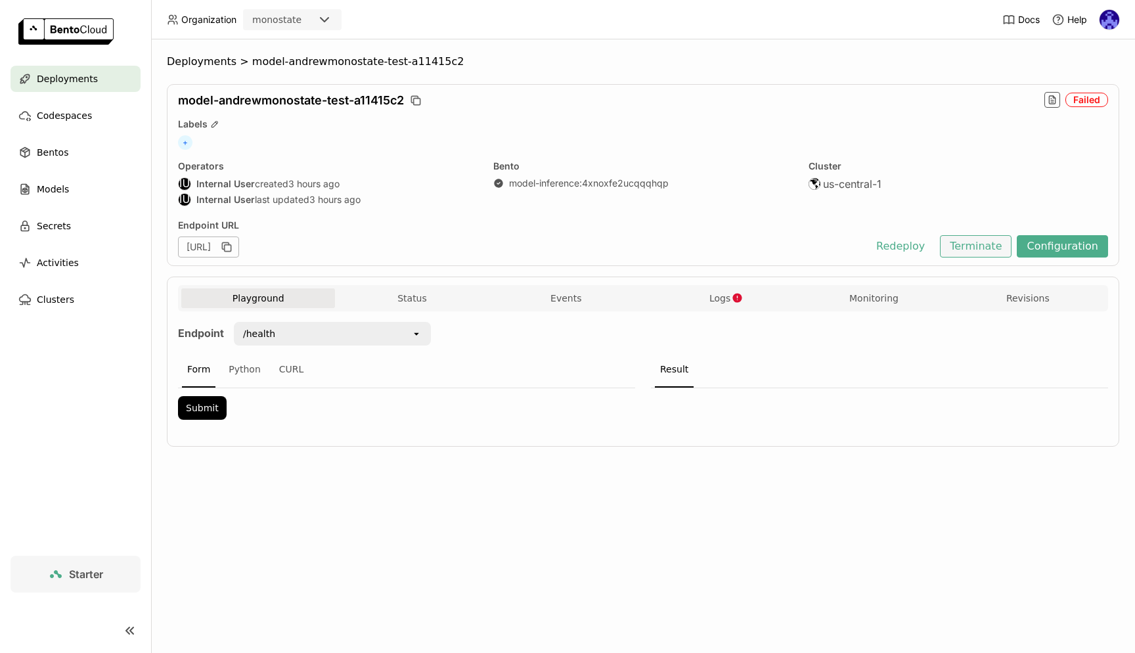
click at [980, 238] on button "Terminate" at bounding box center [976, 246] width 72 height 22
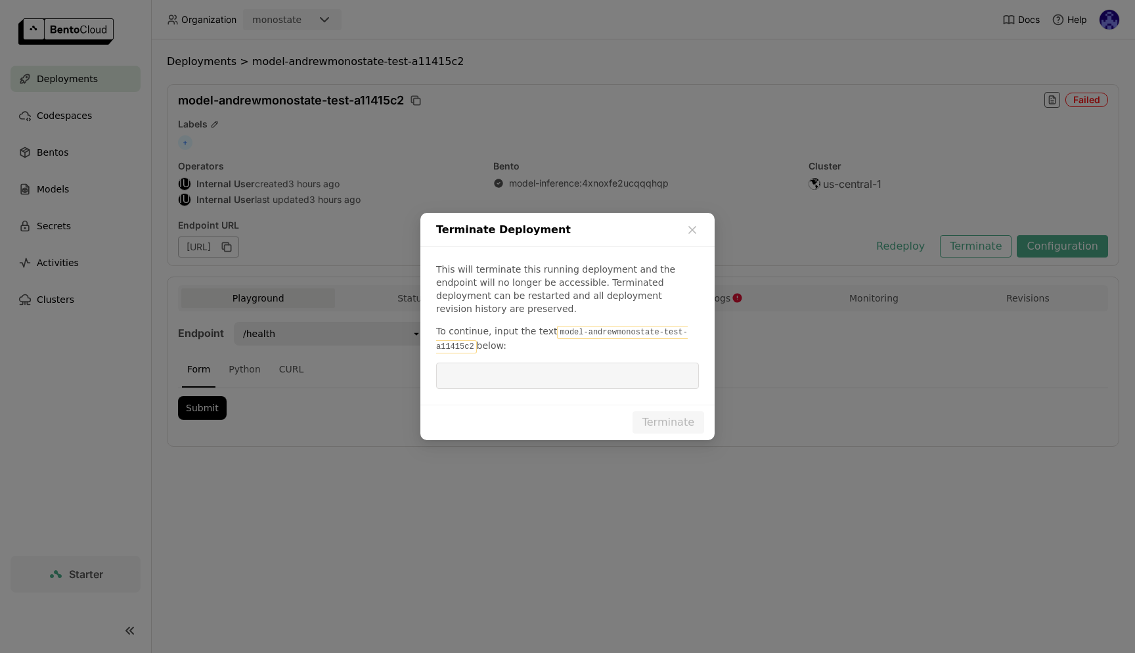
drag, startPoint x: 552, startPoint y: 323, endPoint x: 473, endPoint y: 345, distance: 82.4
click at [473, 345] on code "model-andrewmonostate-test-a11415c2" at bounding box center [561, 340] width 251 height 28
copy p "model-andrewmonostate-test-a11415c2"
click at [475, 363] on input "dialog" at bounding box center [567, 375] width 247 height 25
paste input "model-andrewmonostate-test-a11415c2"
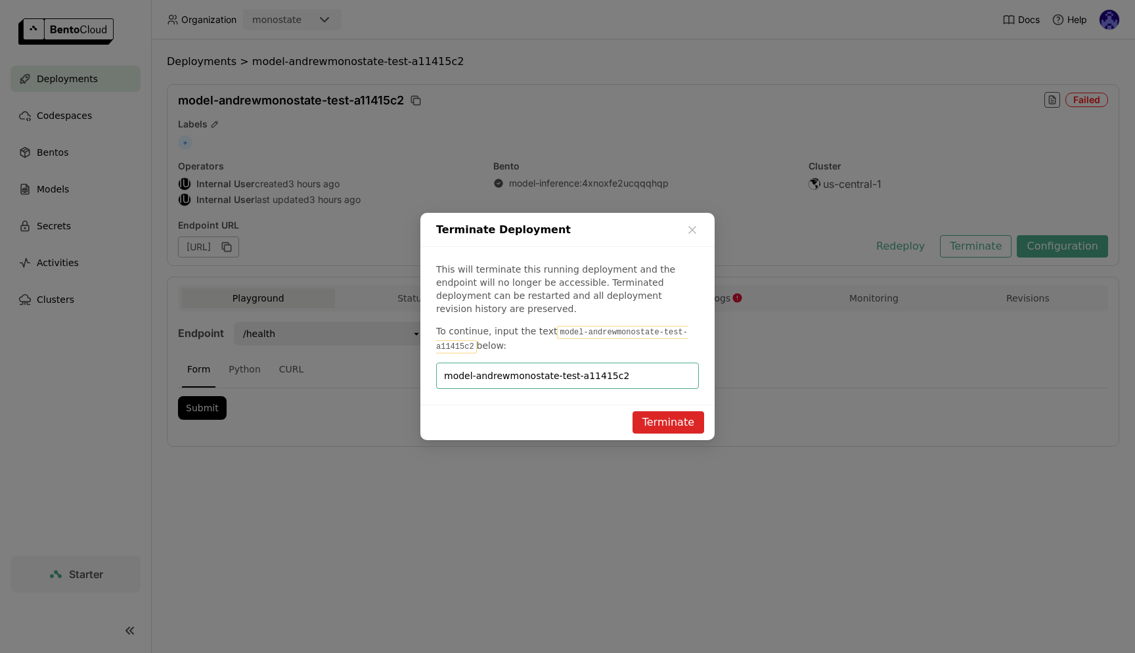
type input "model-andrewmonostate-test-a11415c2"
click at [681, 420] on button "Terminate" at bounding box center [668, 422] width 72 height 22
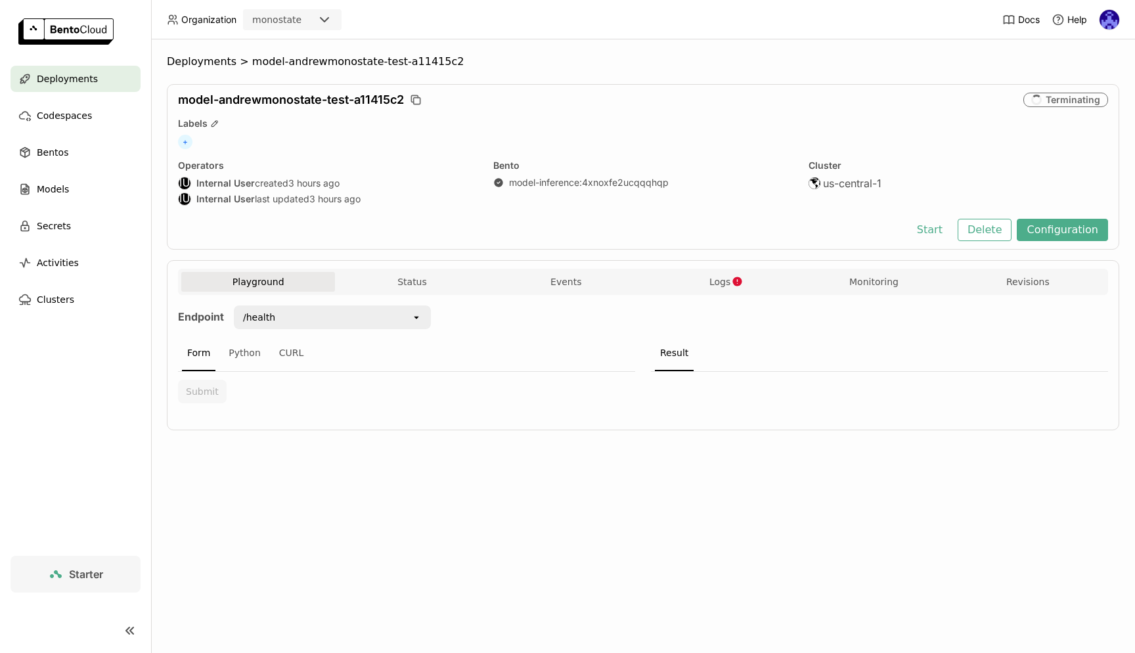
click at [78, 83] on span "Deployments" at bounding box center [67, 79] width 61 height 16
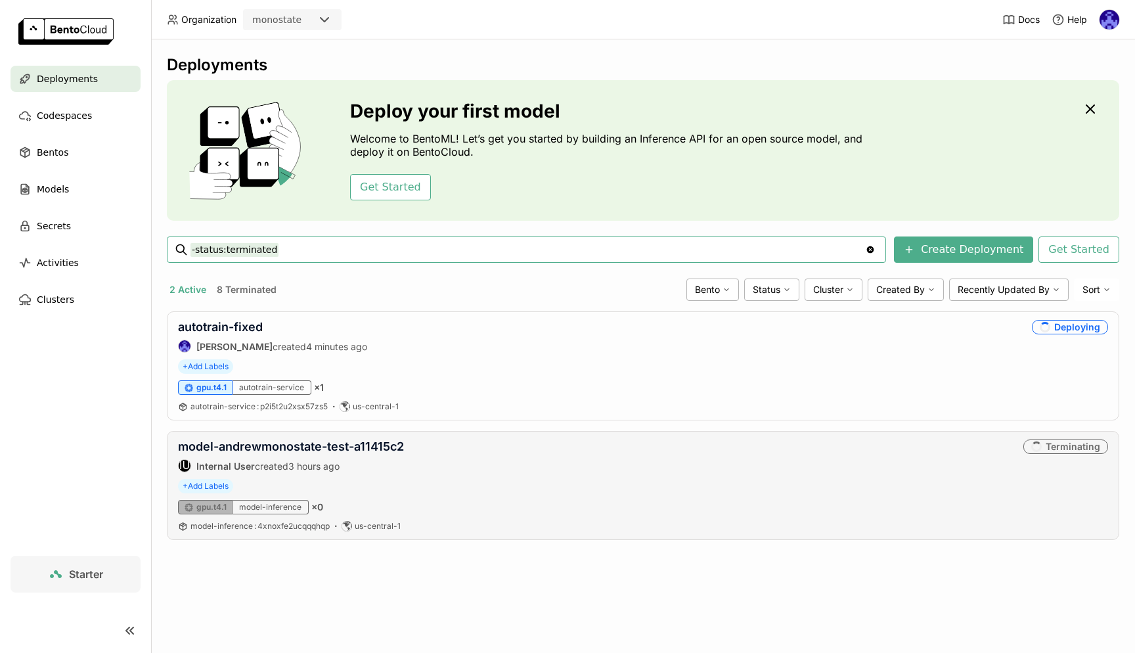
click at [264, 435] on div "model-andrewmonostate-test-a11415c2 IU Internal User created 3 hours ago Termin…" at bounding box center [643, 485] width 952 height 109
click at [283, 441] on link "model-andrewmonostate-test-a11415c2" at bounding box center [291, 446] width 226 height 14
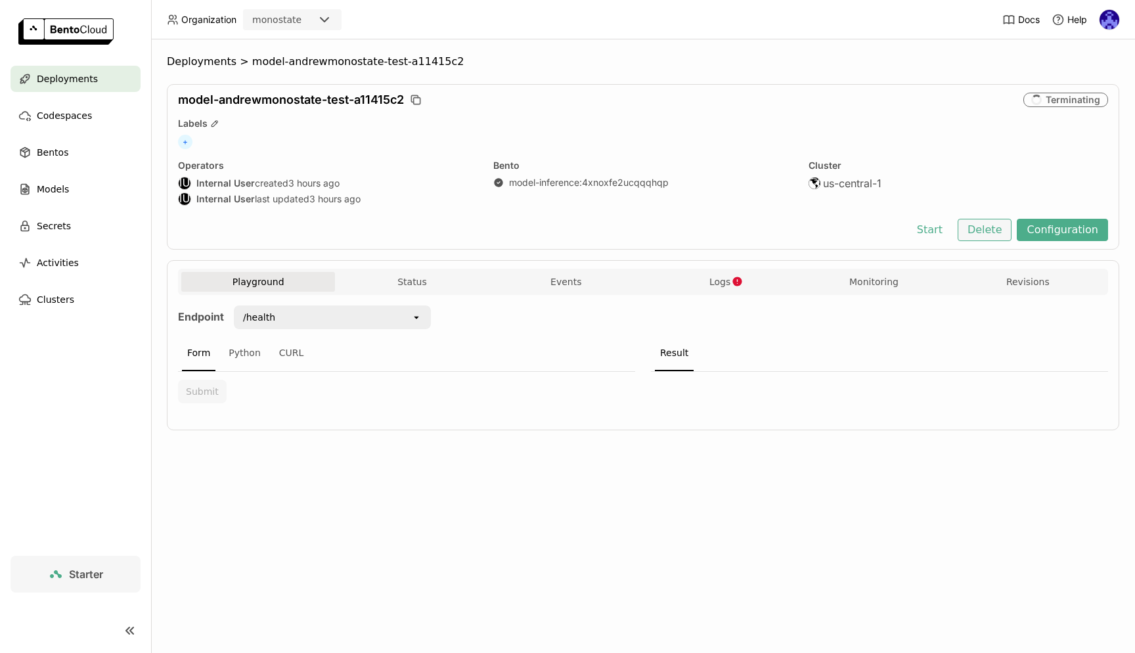
click at [987, 232] on button "Delete" at bounding box center [984, 230] width 54 height 22
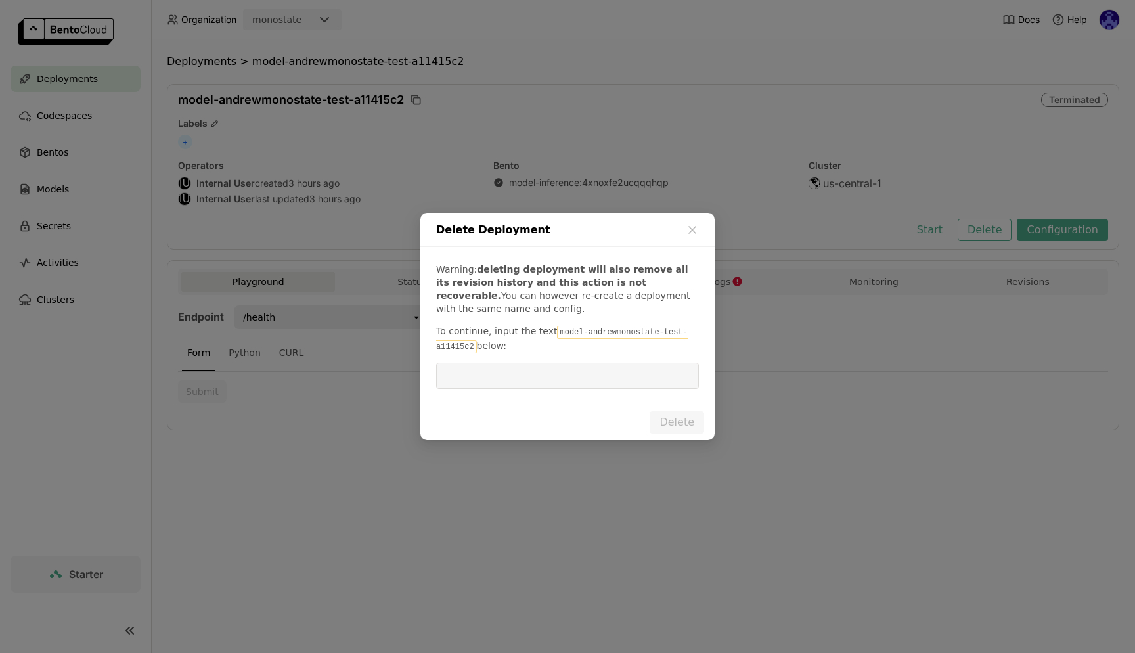
drag, startPoint x: 553, startPoint y: 332, endPoint x: 475, endPoint y: 346, distance: 79.5
click at [475, 346] on code "model-andrewmonostate-test-a11415c2" at bounding box center [561, 340] width 251 height 28
copy p "model-andrewmonostate-test-a11415c2"
click at [473, 385] on input "dialog" at bounding box center [567, 375] width 247 height 25
paste input "model-andrewmonostate-test-a11415c2"
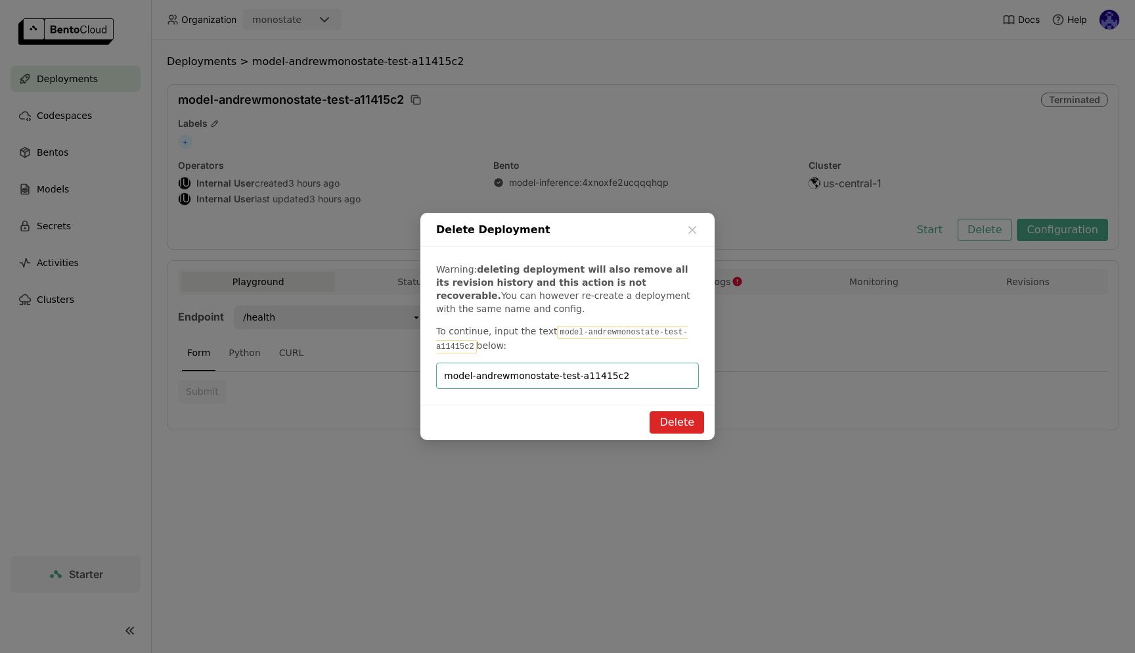
type input "model-andrewmonostate-test-a11415c2"
click at [687, 424] on button "Delete" at bounding box center [676, 422] width 54 height 22
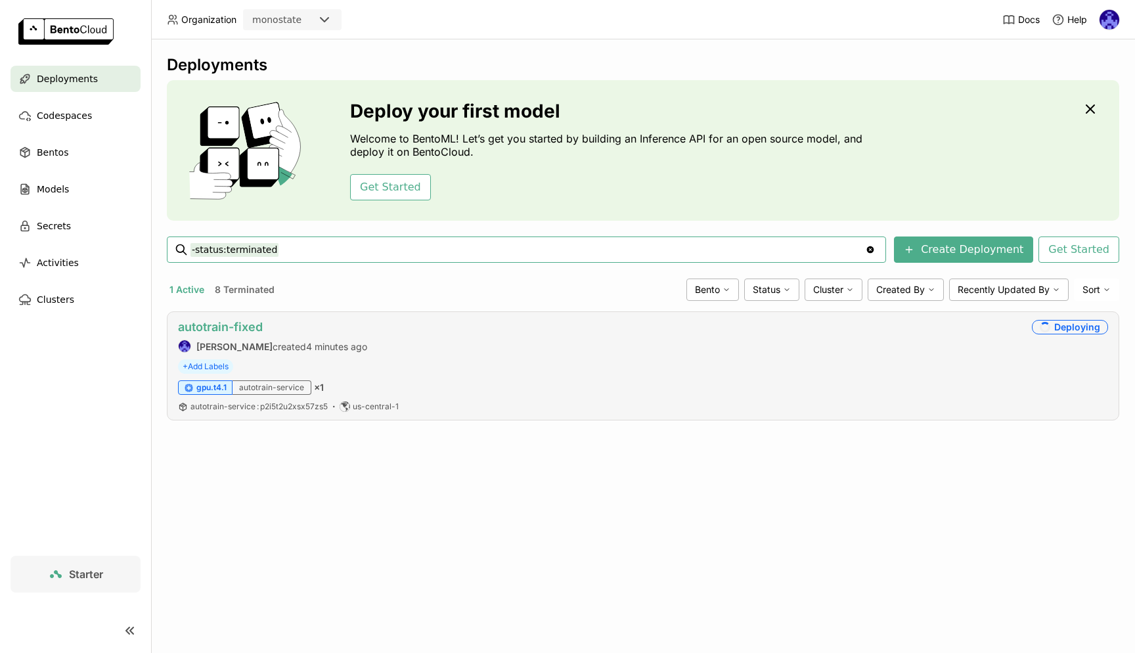
click at [246, 330] on link "autotrain-fixed" at bounding box center [220, 327] width 85 height 14
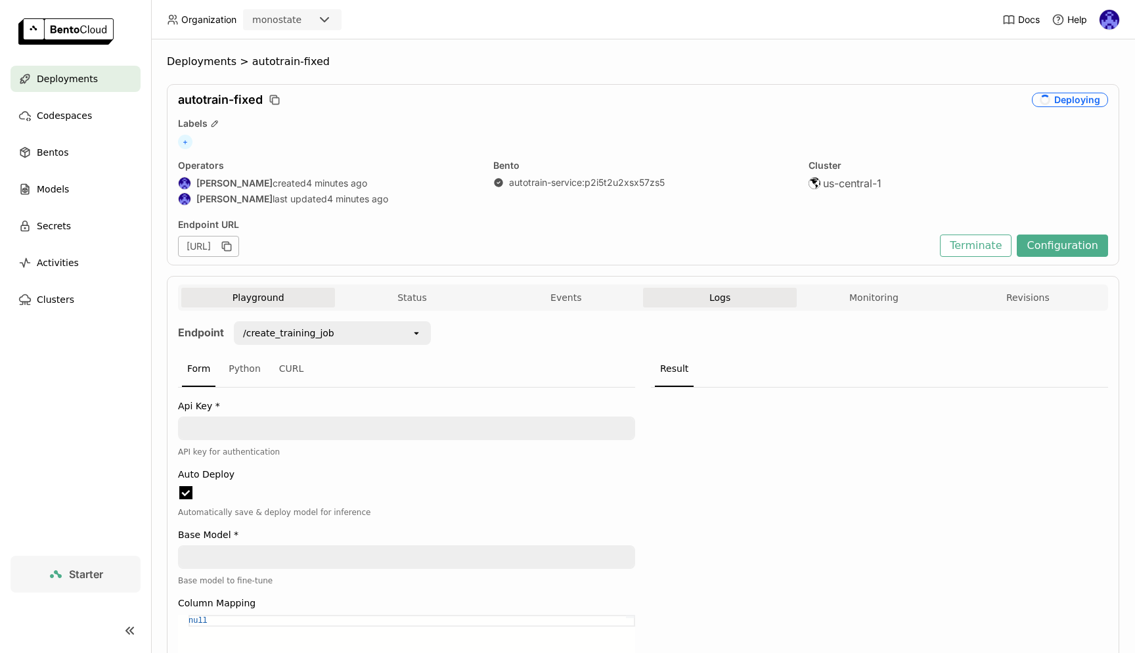
click at [710, 297] on span "Logs" at bounding box center [719, 298] width 21 height 12
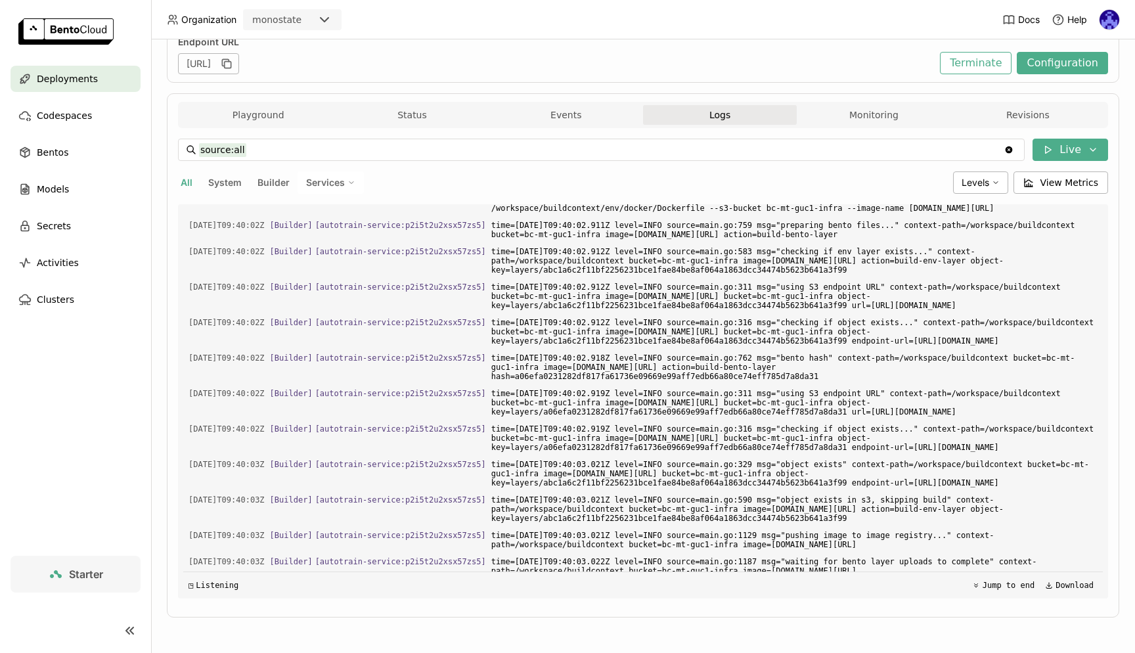
click at [120, 82] on div "Deployments" at bounding box center [76, 79] width 130 height 26
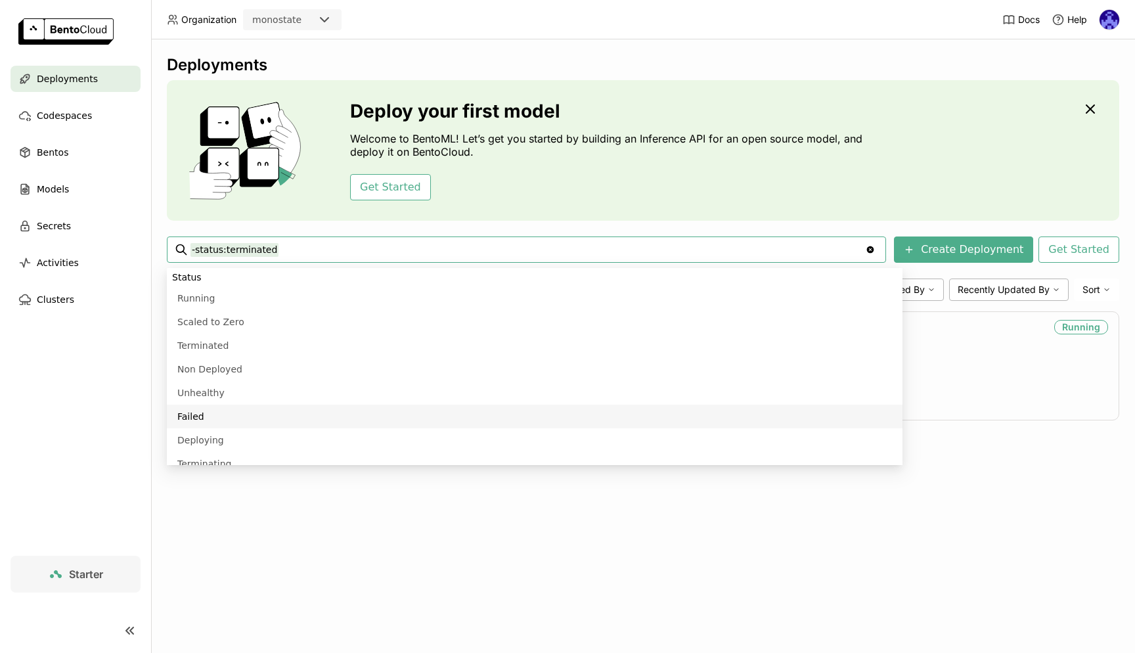
click at [498, 552] on div "Deployments Deploy your first model Welcome to BentoML! Let’s get you started b…" at bounding box center [643, 345] width 984 height 613
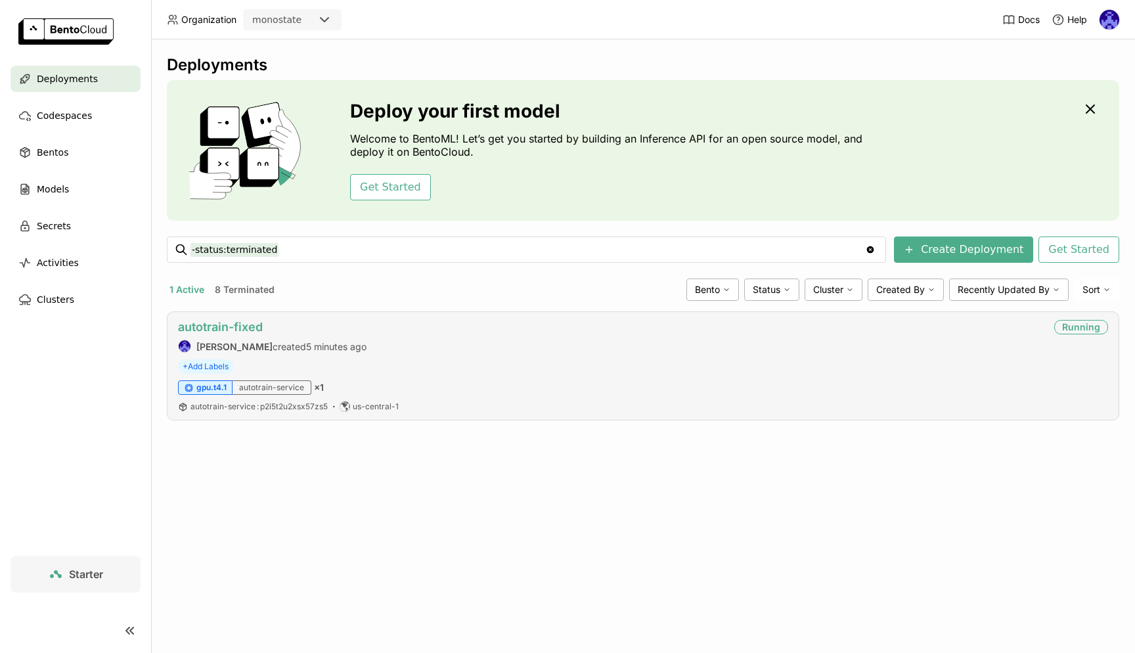
click at [253, 322] on link "autotrain-fixed" at bounding box center [220, 327] width 85 height 14
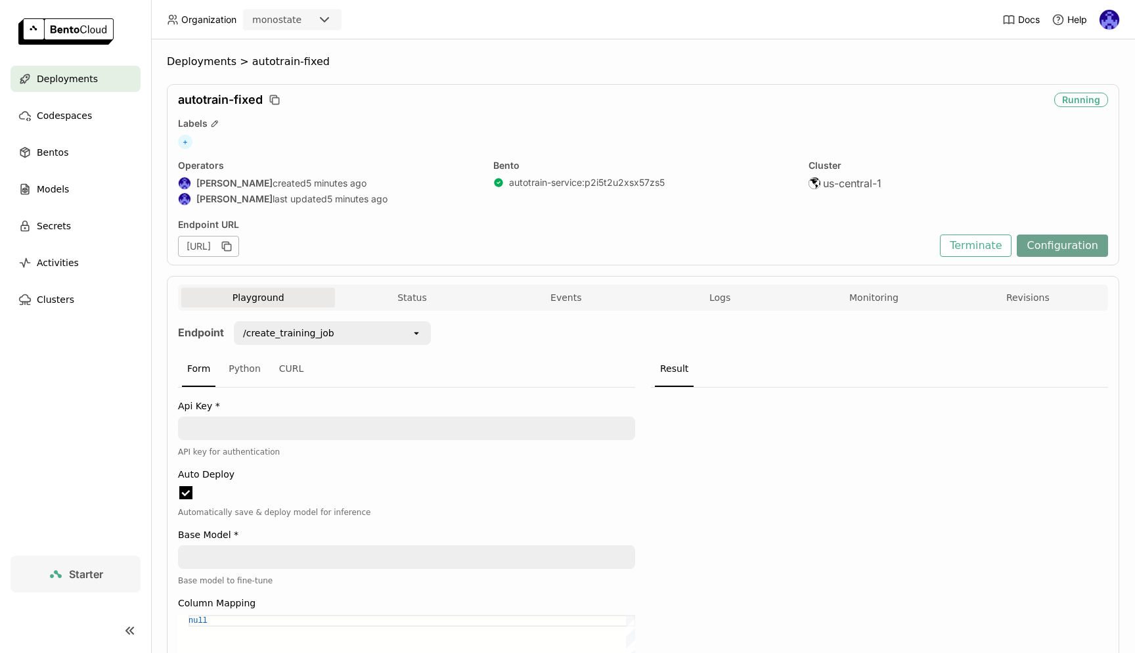
click at [1058, 251] on button "Configuration" at bounding box center [1061, 245] width 91 height 22
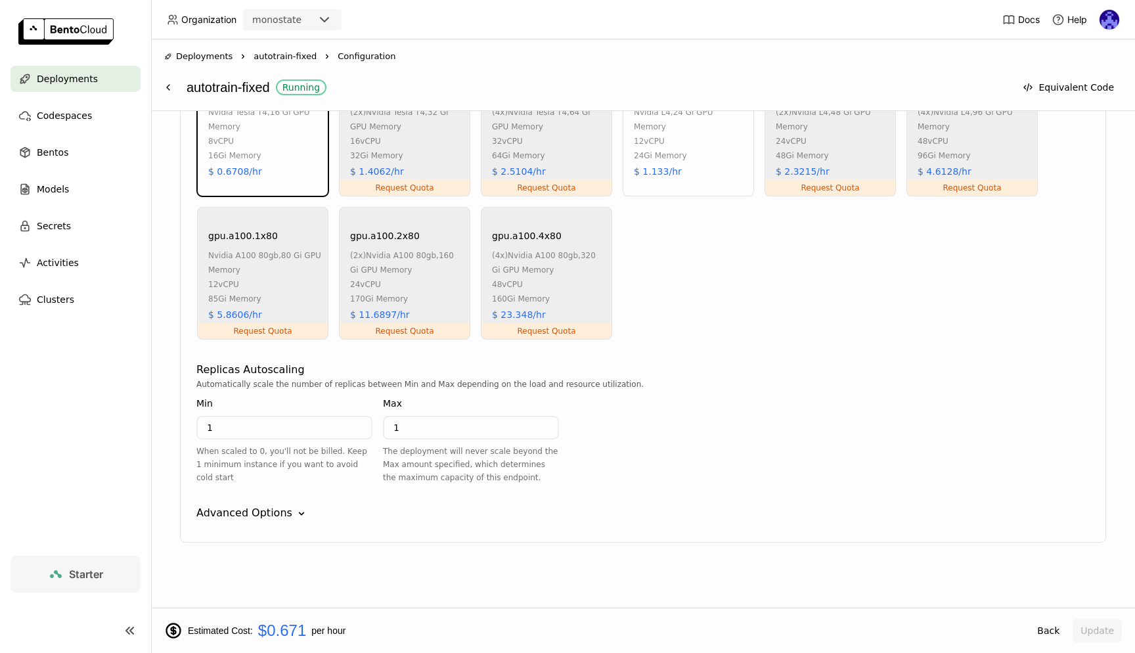
click at [297, 435] on input "1" at bounding box center [284, 427] width 173 height 21
type input "0"
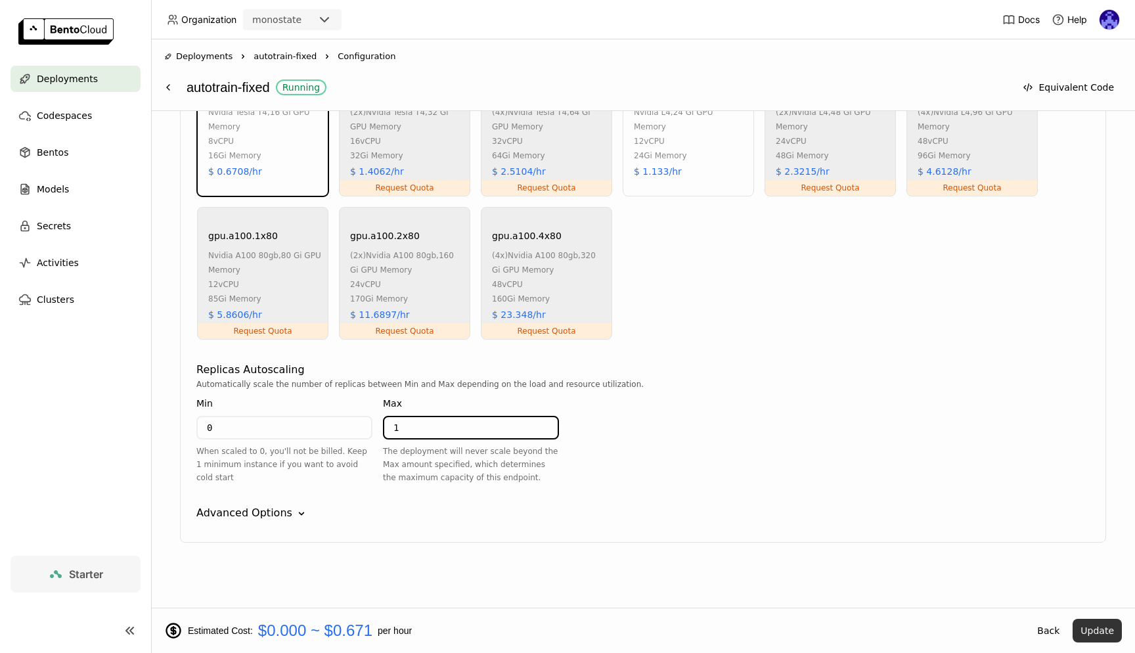
click at [1102, 627] on button "Update" at bounding box center [1096, 631] width 49 height 24
